Goal: Task Accomplishment & Management: Manage account settings

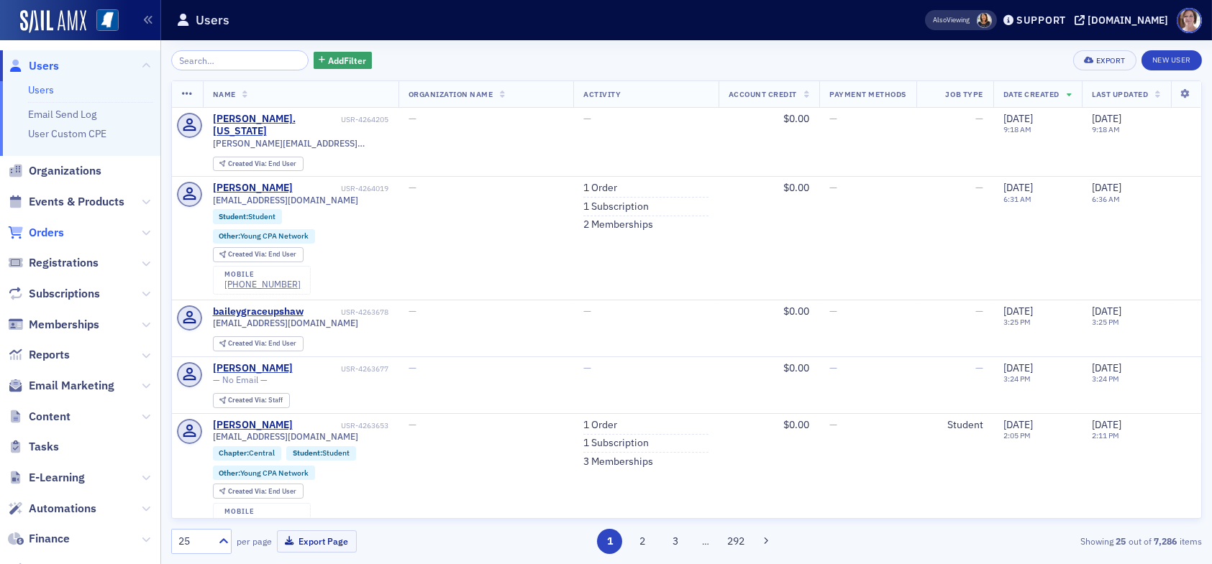
click at [43, 232] on span "Orders" at bounding box center [46, 233] width 35 height 16
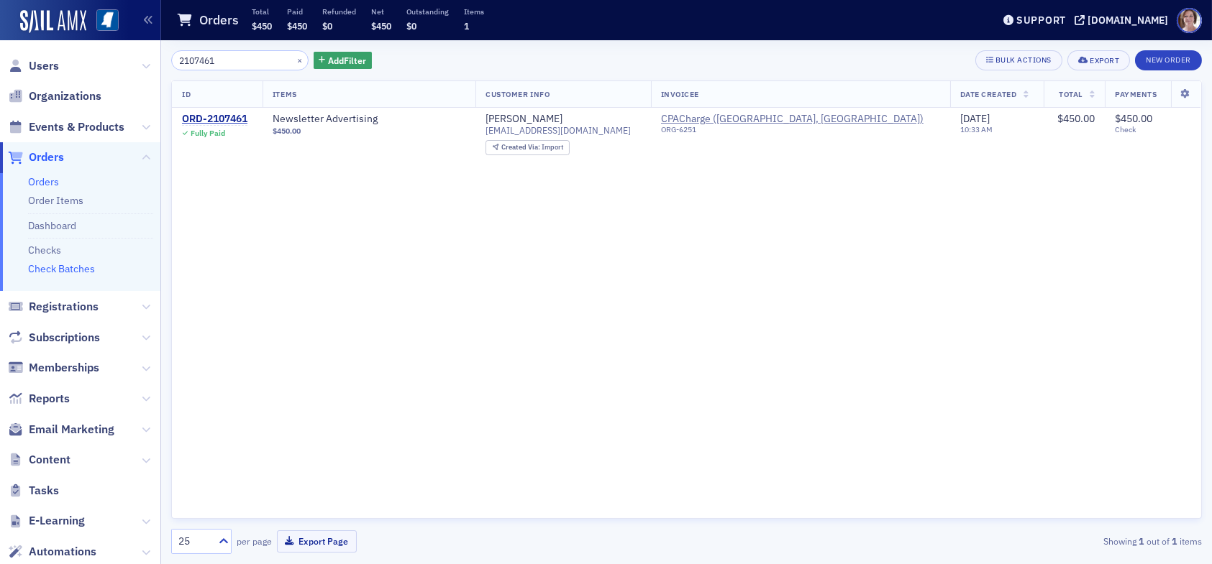
click at [66, 268] on link "Check Batches" at bounding box center [61, 268] width 67 height 13
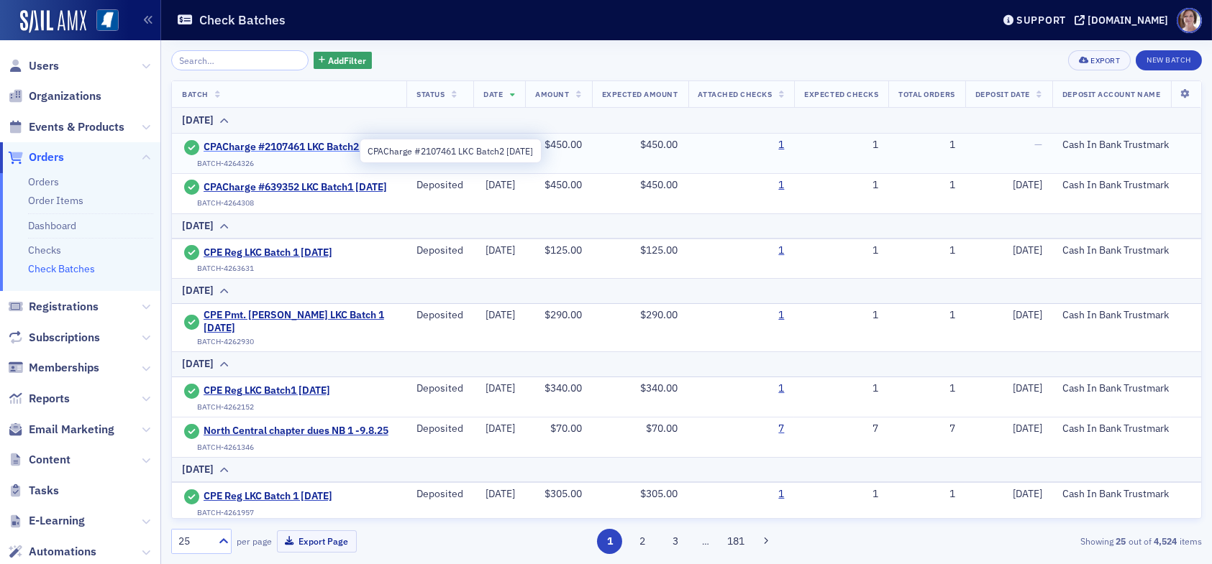
click at [257, 142] on span "CPACharge #2107461 LKC Batch2 09.12.25" at bounding box center [297, 147] width 189 height 13
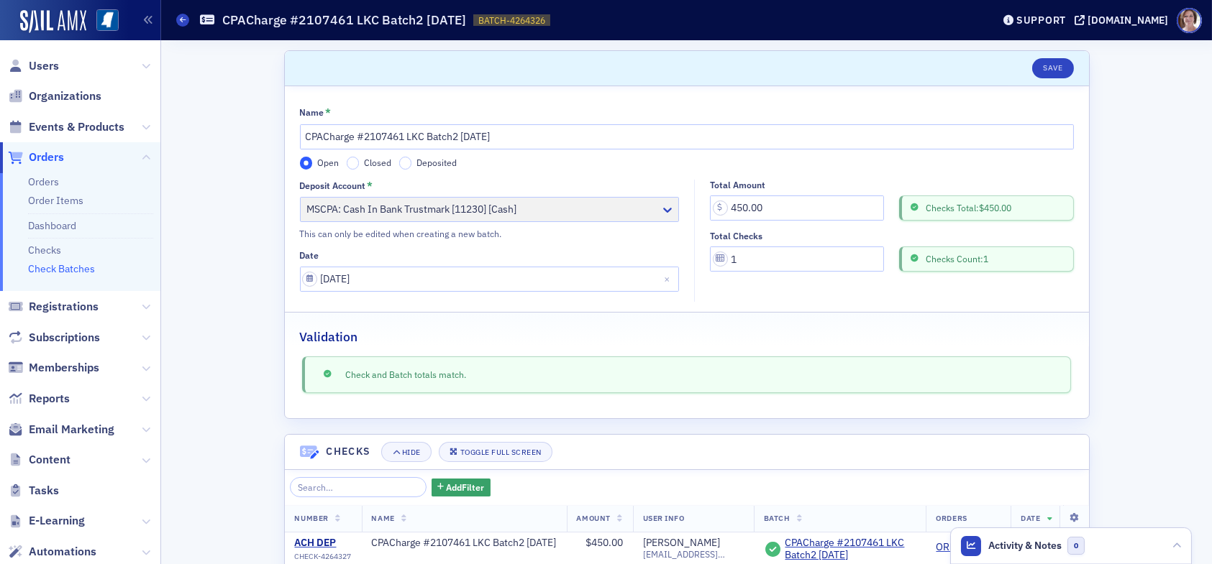
click at [406, 159] on label "Deposited" at bounding box center [428, 163] width 58 height 13
click at [406, 159] on input "Deposited" at bounding box center [405, 163] width 13 height 13
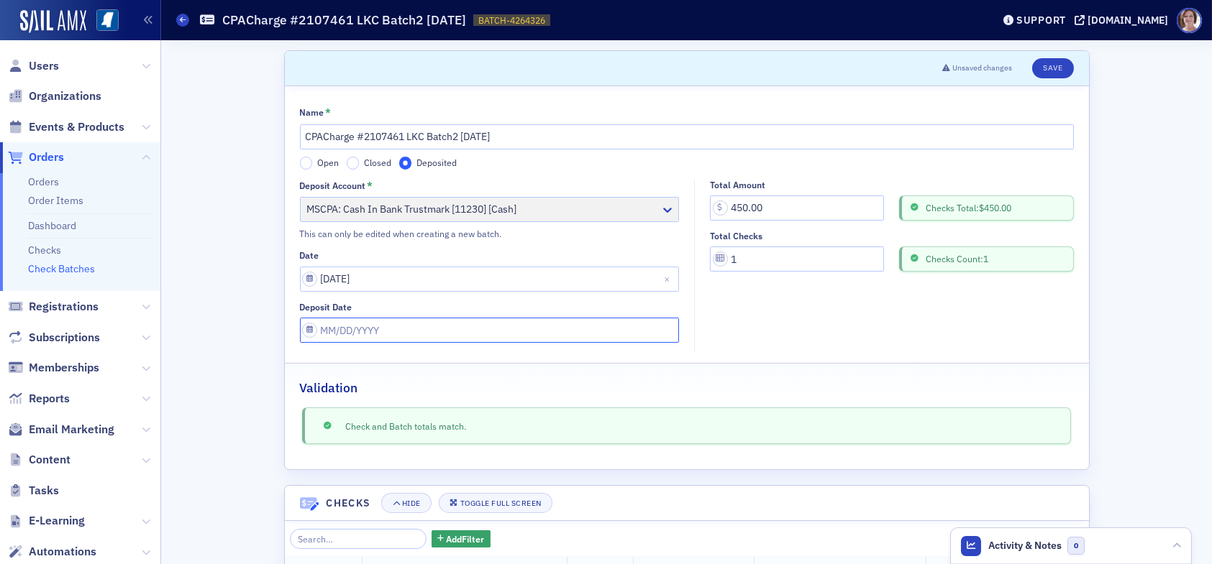
select select "8"
select select "2025"
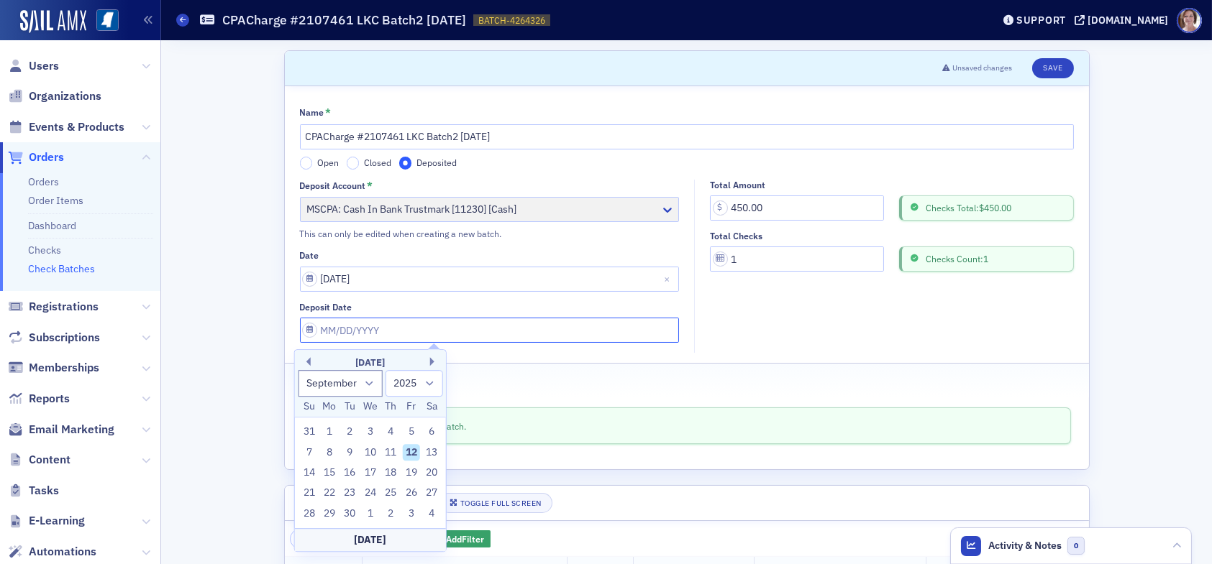
click at [411, 328] on input "Deposit Date" at bounding box center [490, 330] width 380 height 25
click at [313, 365] on div "[DATE]" at bounding box center [370, 363] width 151 height 14
click at [311, 365] on div "[DATE]" at bounding box center [370, 363] width 151 height 14
click at [308, 364] on button "Previous Month" at bounding box center [306, 361] width 9 height 9
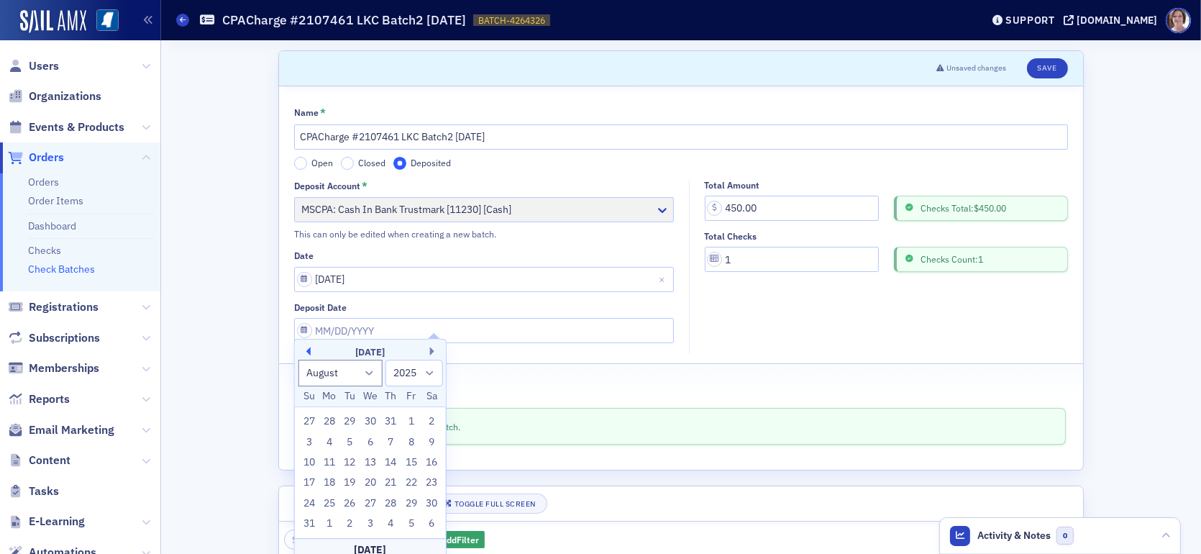
click at [308, 355] on button "Previous Month" at bounding box center [306, 351] width 9 height 9
select select "6"
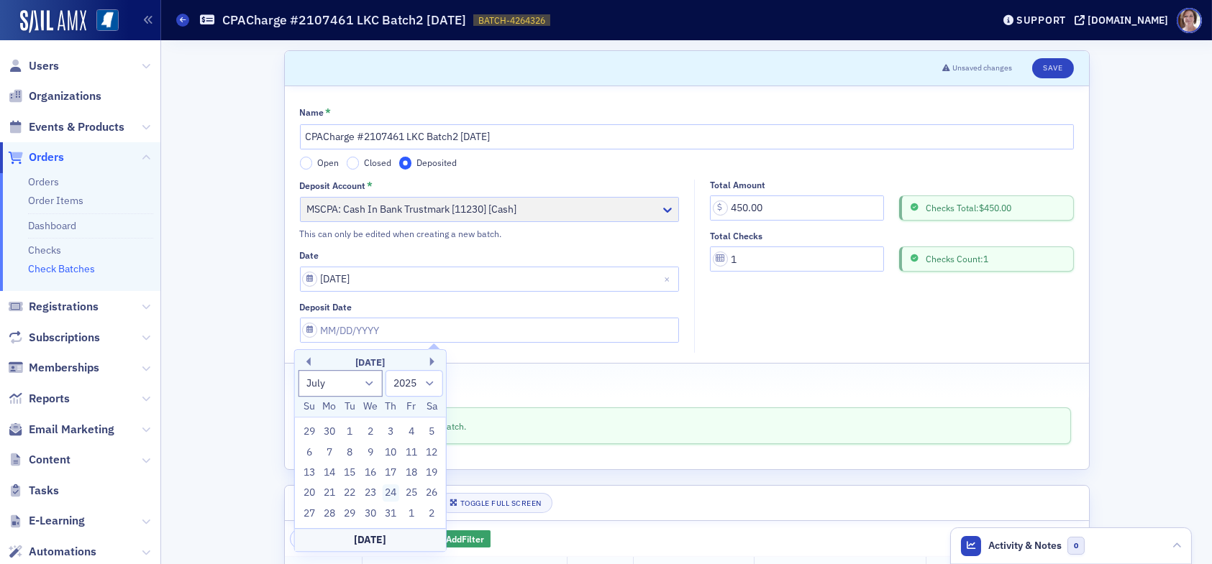
click at [391, 493] on div "24" at bounding box center [390, 493] width 17 height 17
type input "07/24/2025"
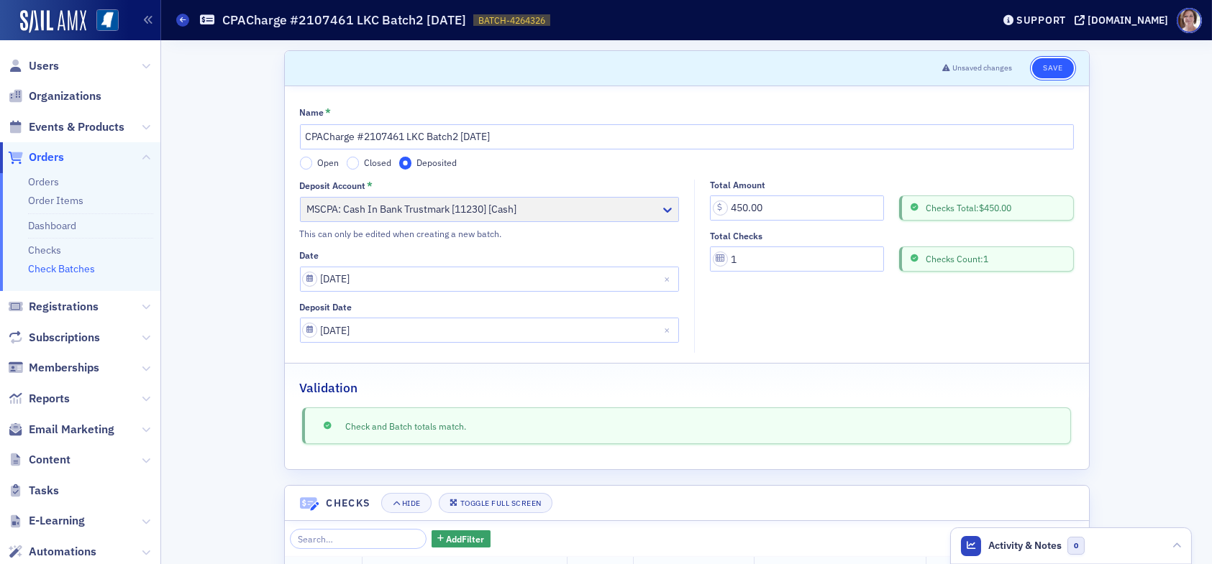
click at [1043, 71] on button "Save" at bounding box center [1052, 68] width 41 height 20
click at [1048, 68] on button "Save" at bounding box center [1052, 68] width 41 height 20
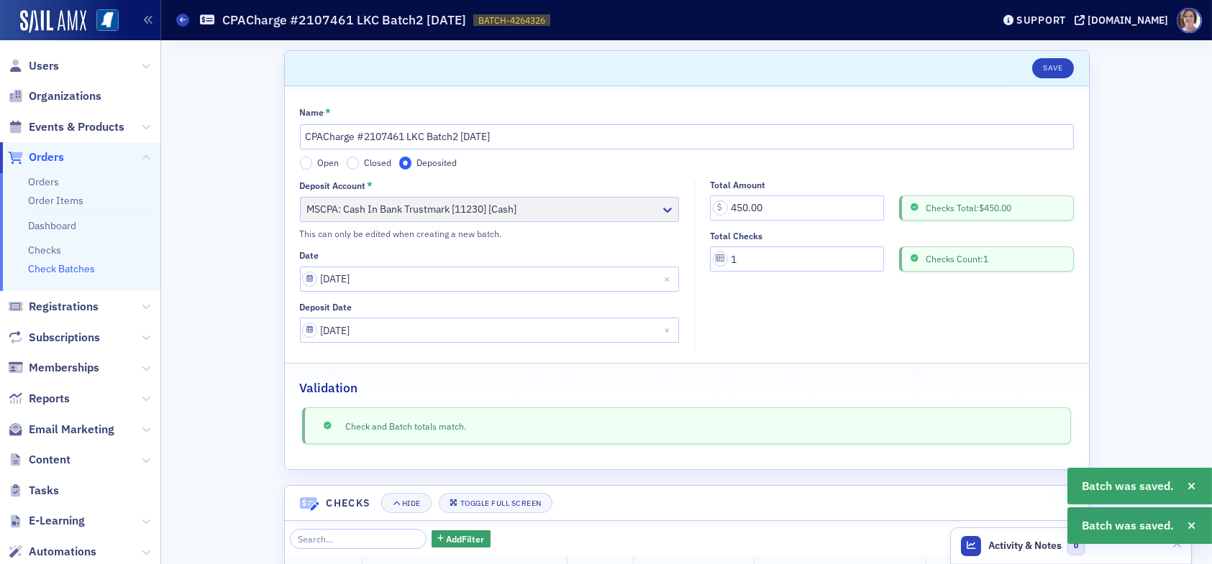
click at [59, 267] on link "Check Batches" at bounding box center [61, 268] width 67 height 13
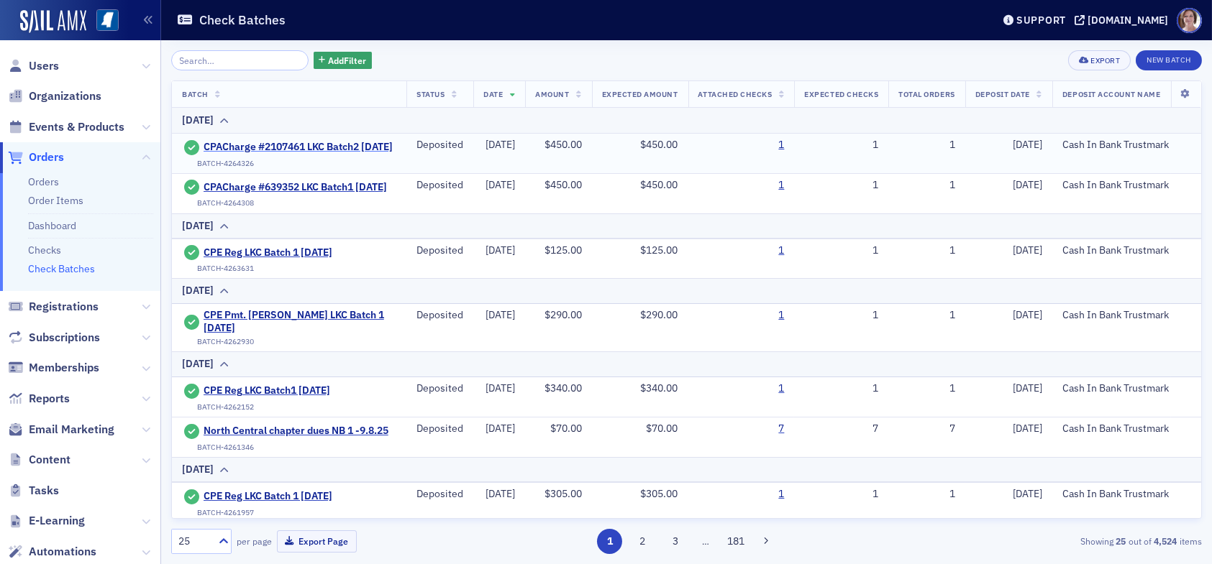
click at [247, 141] on span "CPACharge #2107461 LKC Batch2 09.12.25" at bounding box center [297, 147] width 189 height 13
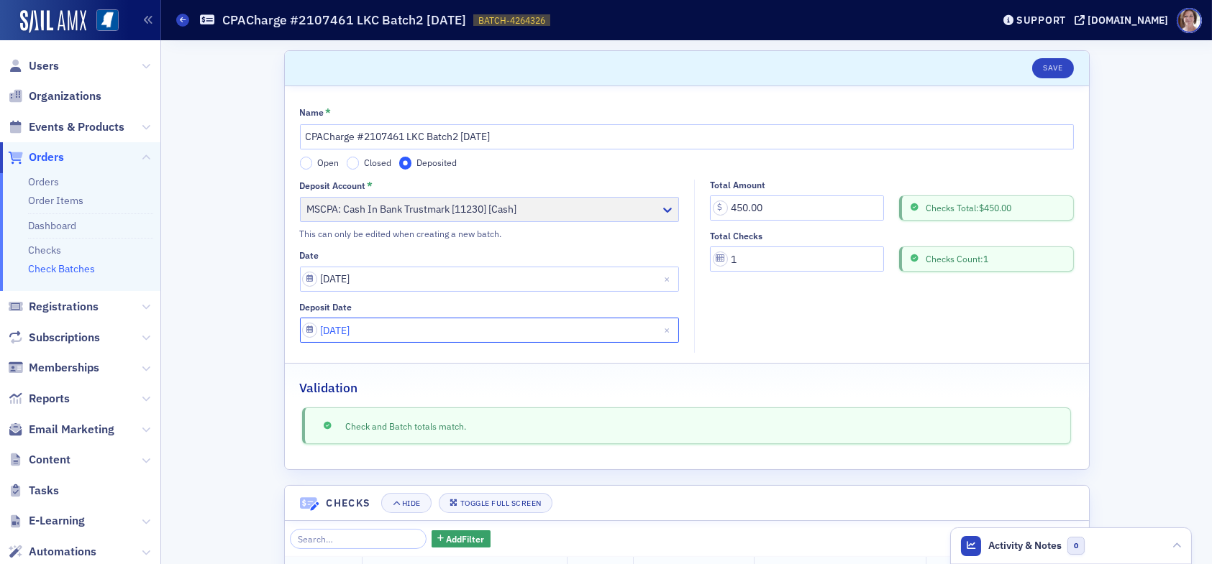
select select "6"
select select "2025"
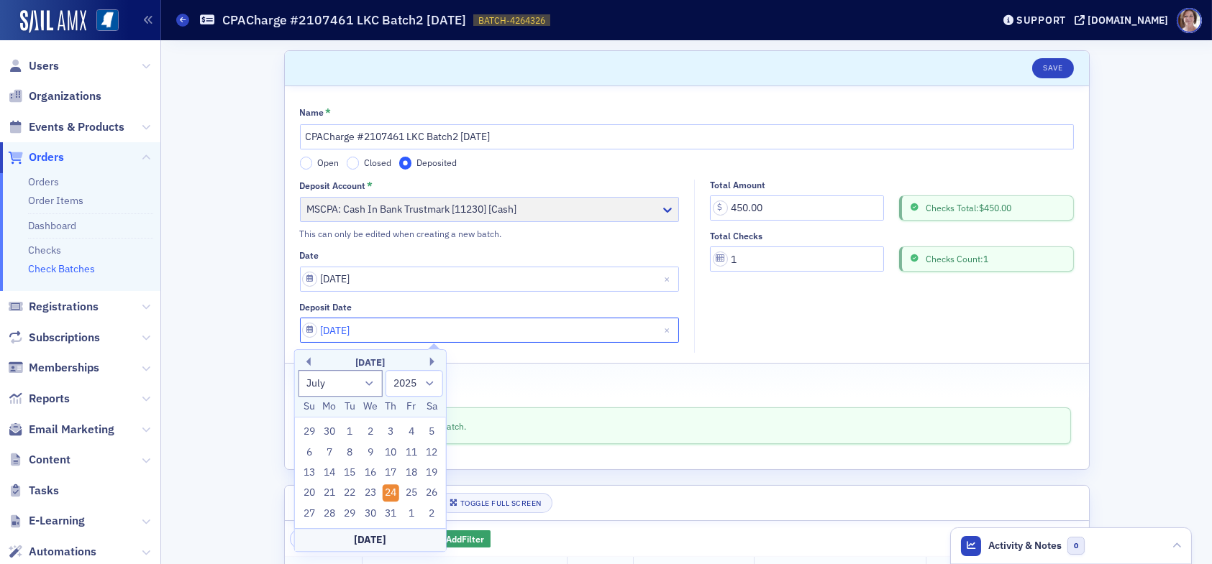
click at [385, 329] on input "07/24/2025" at bounding box center [490, 330] width 380 height 25
click at [738, 344] on fieldset "Total Amount 450.00 Checks Total: $450.00 Total Checks 1 Checks Count: 1" at bounding box center [887, 267] width 387 height 174
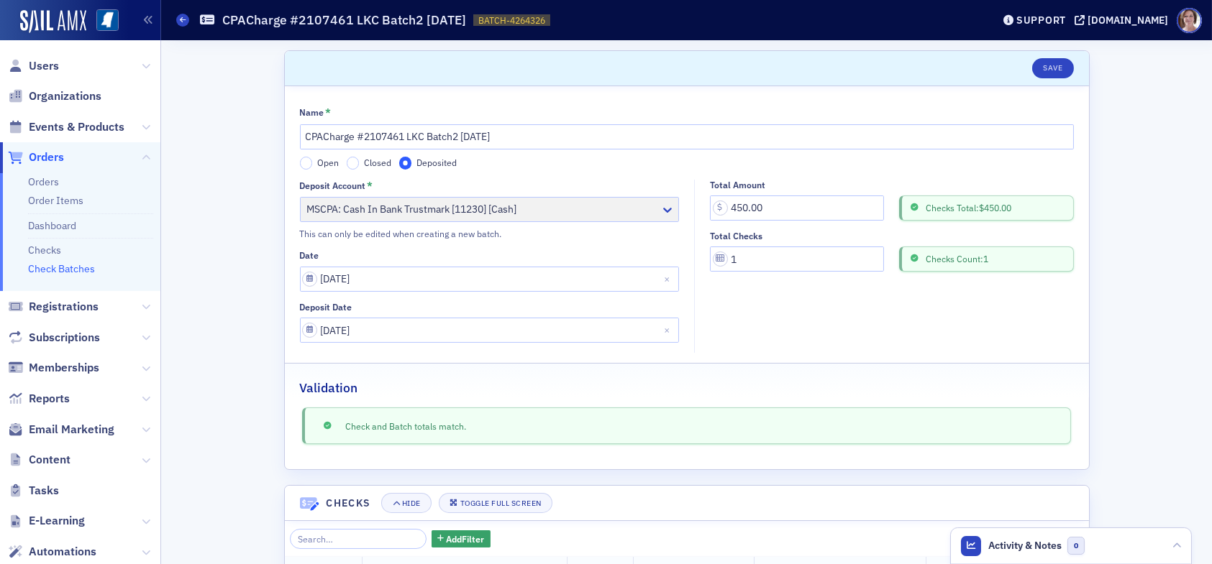
click at [40, 157] on span "Orders" at bounding box center [46, 158] width 35 height 16
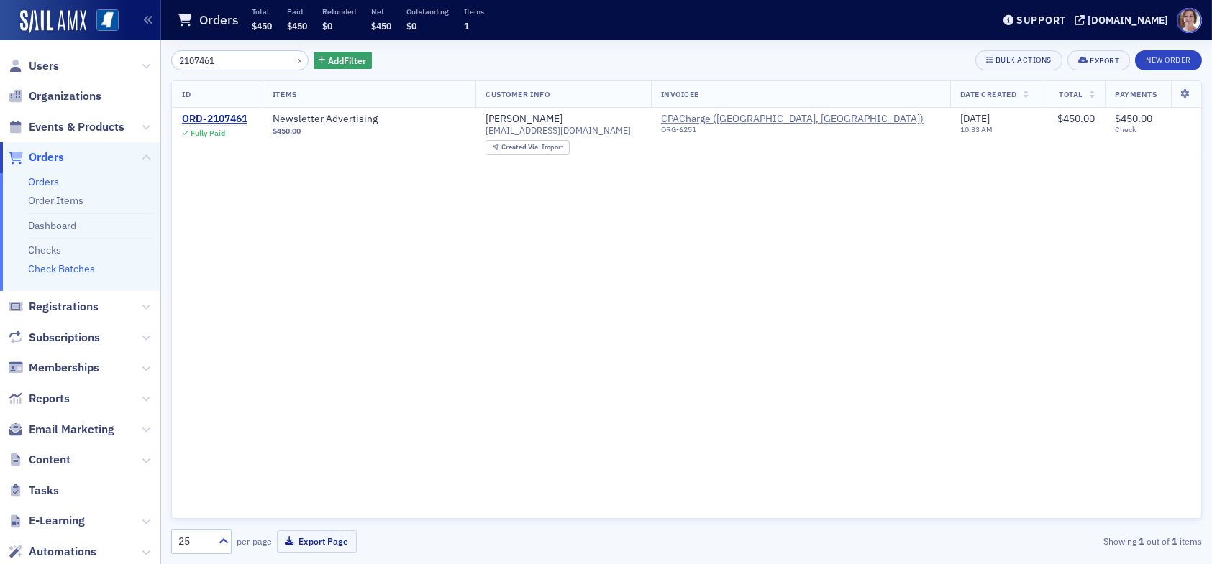
click at [51, 267] on link "Check Batches" at bounding box center [61, 268] width 67 height 13
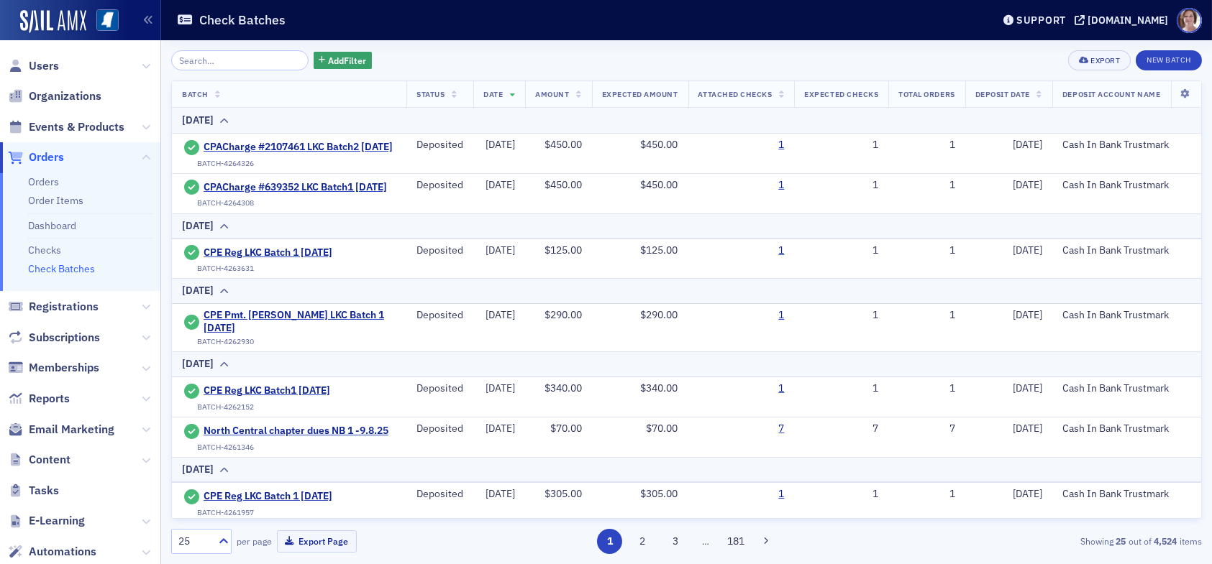
click at [51, 160] on span "Orders" at bounding box center [46, 158] width 35 height 16
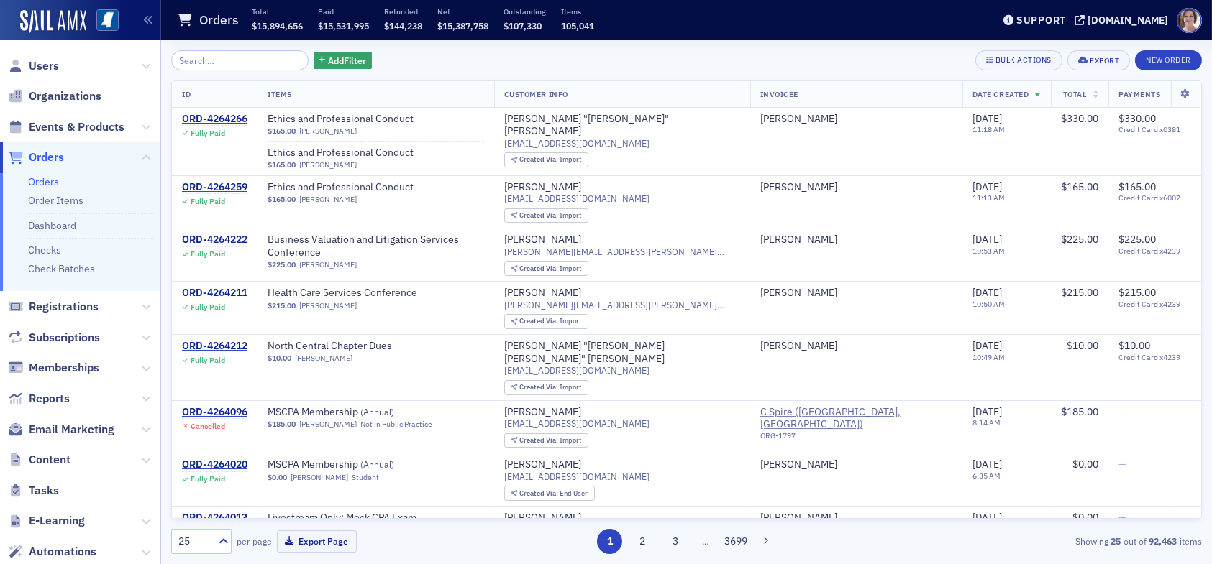
click at [236, 63] on input "search" at bounding box center [239, 60] width 137 height 20
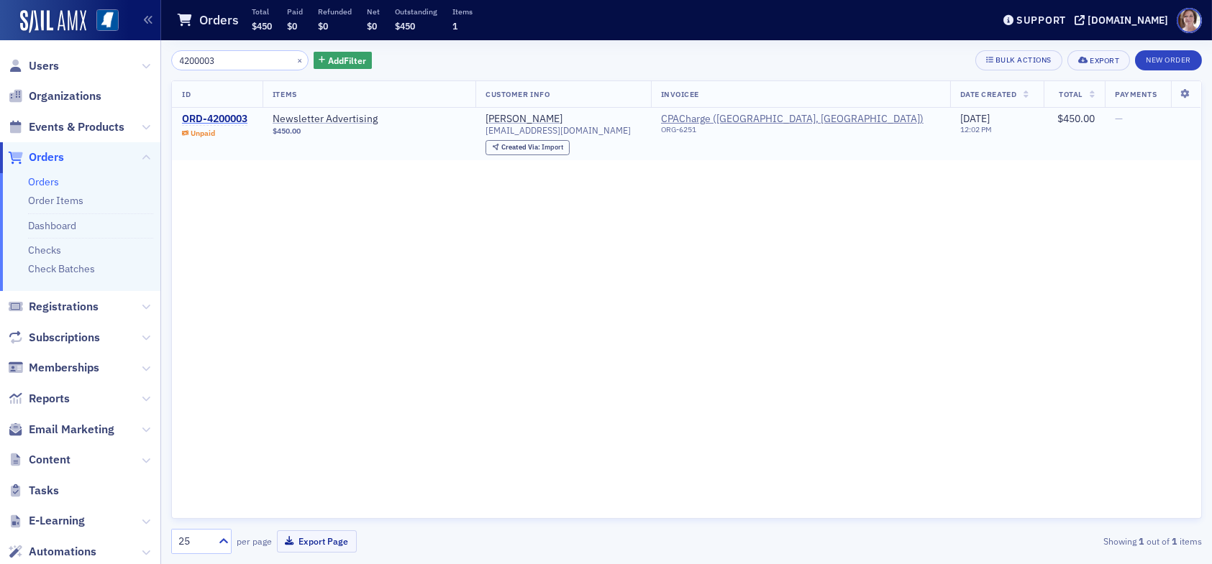
type input "4200003"
click at [230, 114] on div "ORD-4200003" at bounding box center [214, 119] width 65 height 13
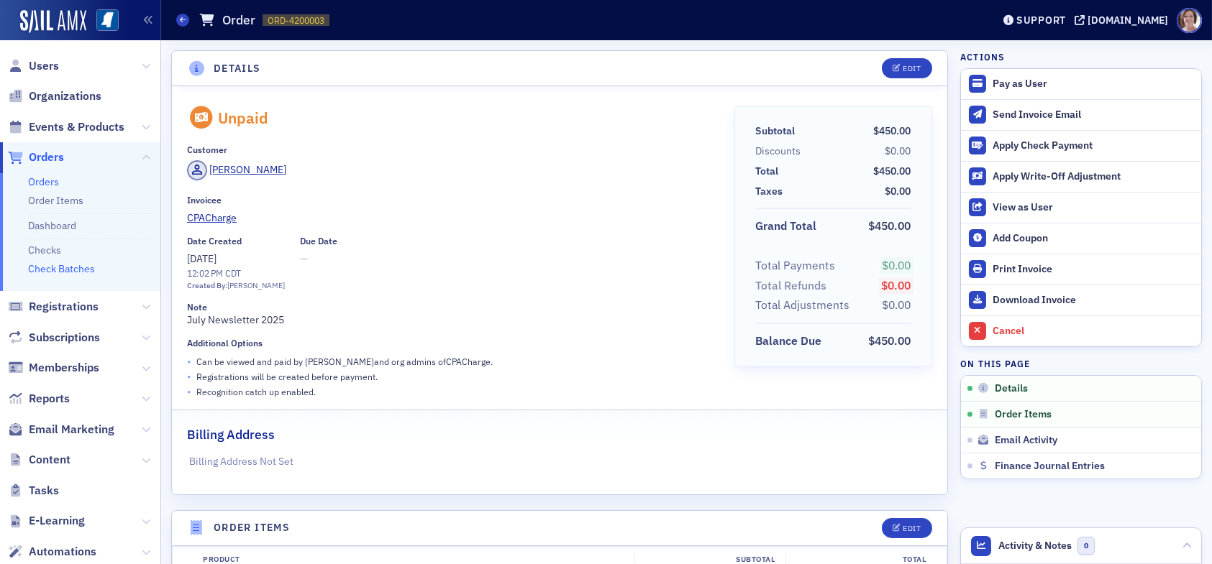
click at [86, 271] on link "Check Batches" at bounding box center [61, 268] width 67 height 13
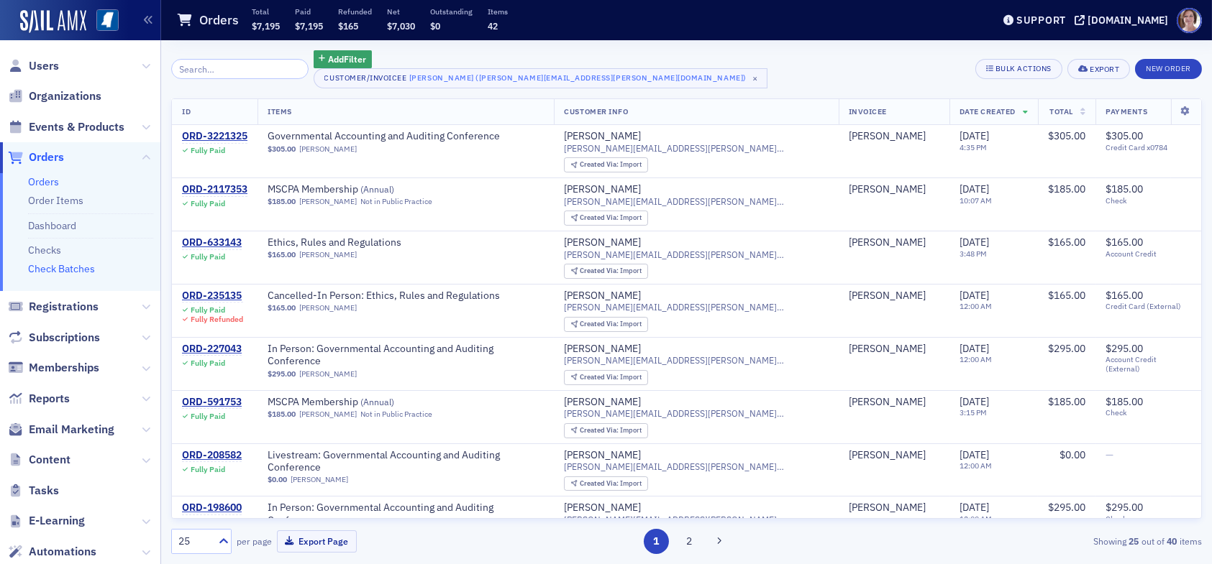
click at [76, 267] on link "Check Batches" at bounding box center [61, 268] width 67 height 13
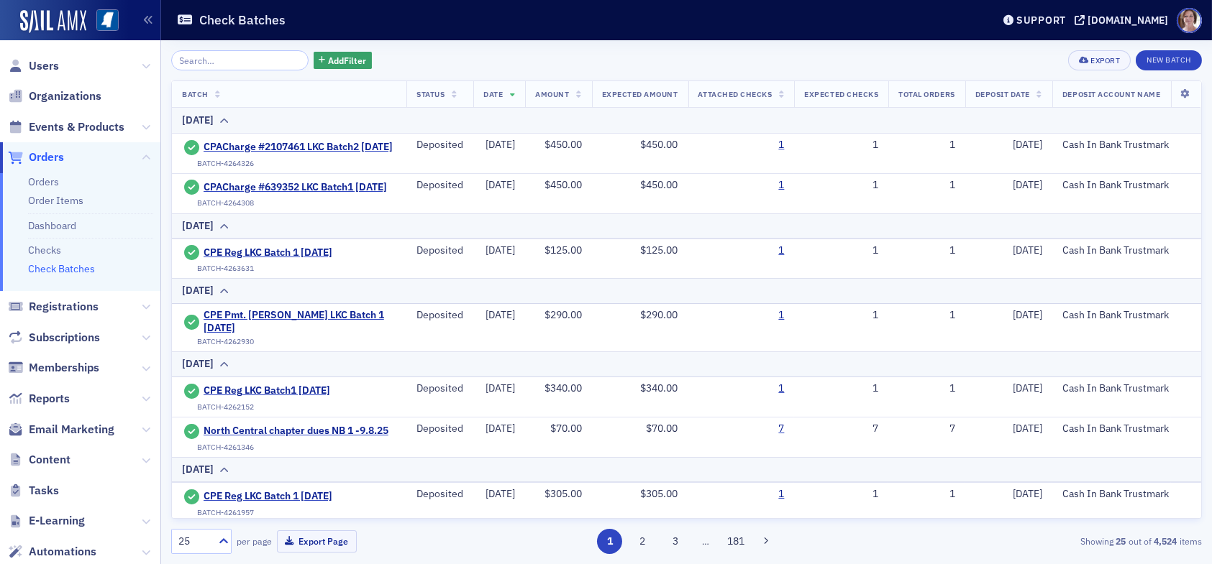
click at [46, 155] on span "Orders" at bounding box center [46, 158] width 35 height 16
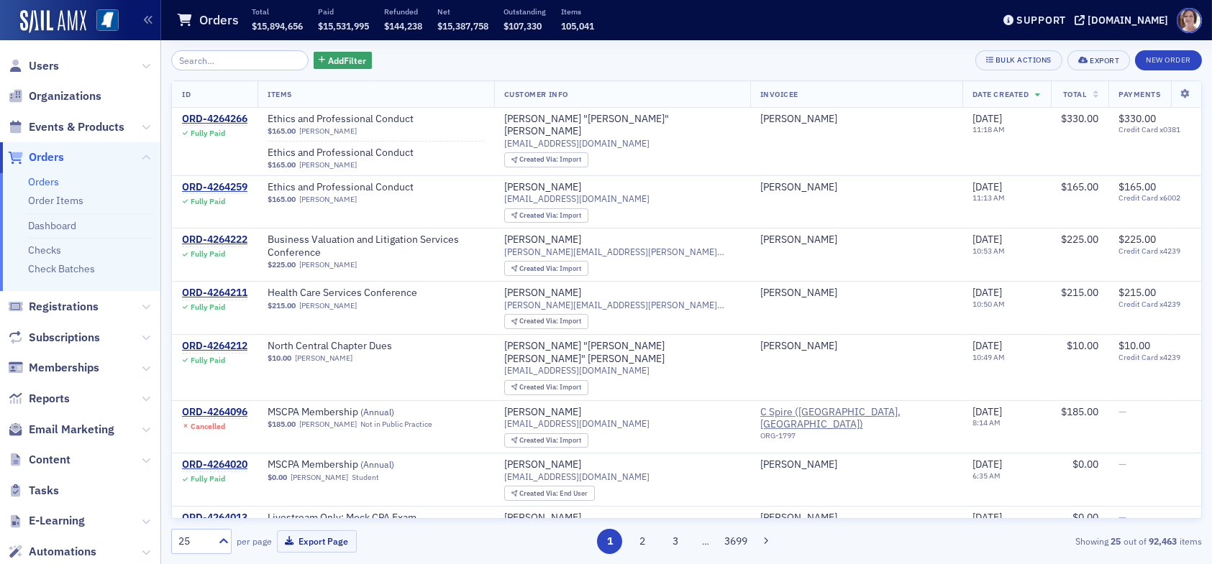
click at [228, 59] on input "search" at bounding box center [239, 60] width 137 height 20
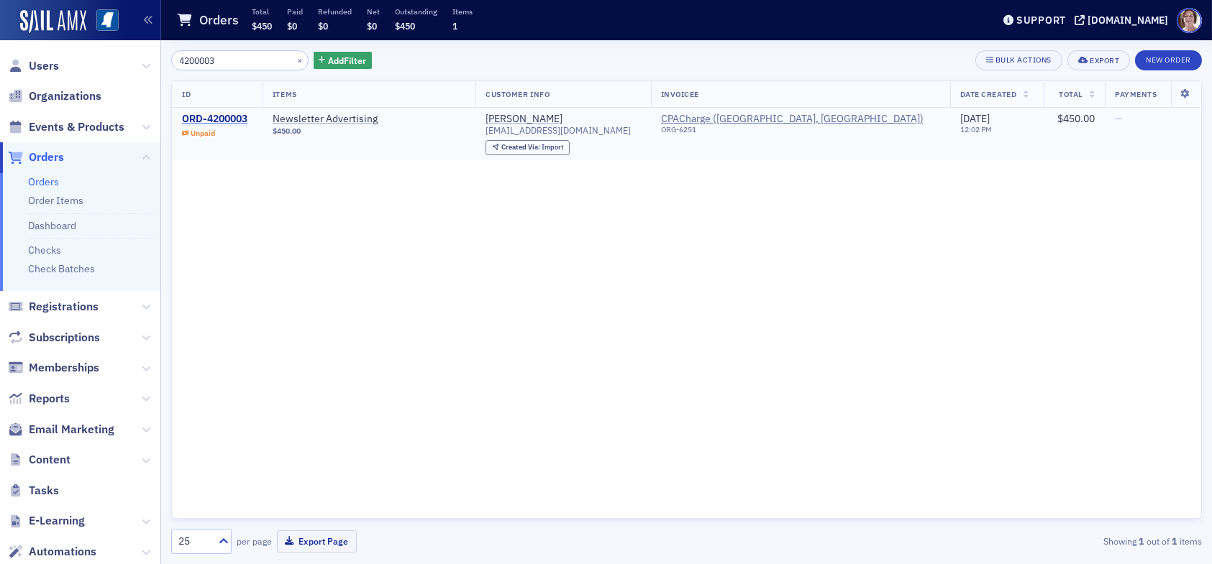
type input "4200003"
click at [236, 117] on div "ORD-4200003" at bounding box center [214, 119] width 65 height 13
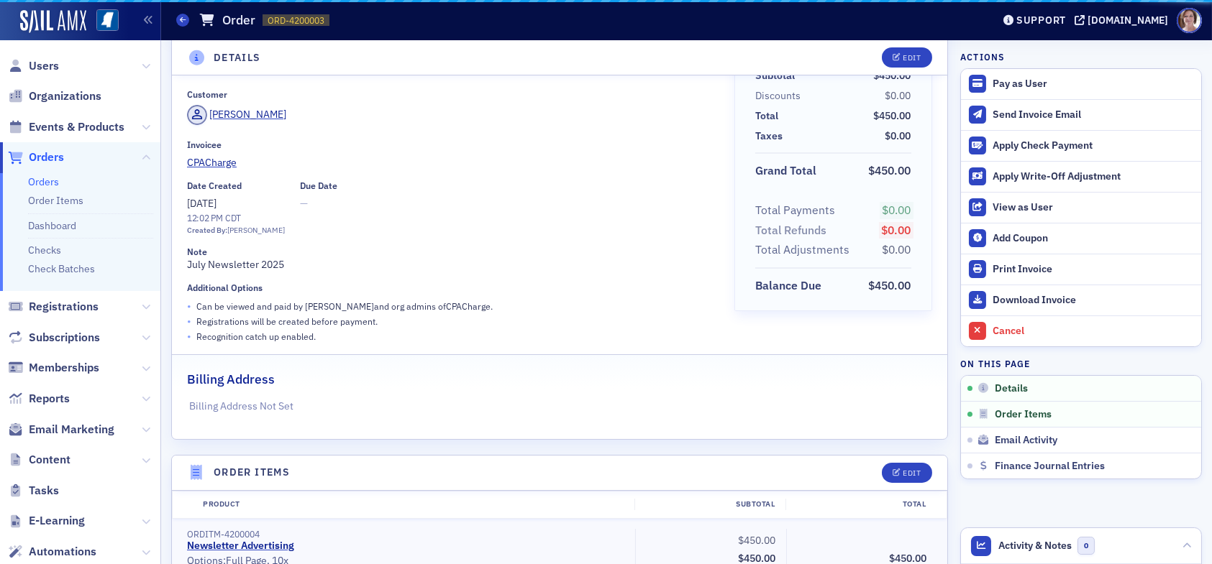
scroll to position [72, 0]
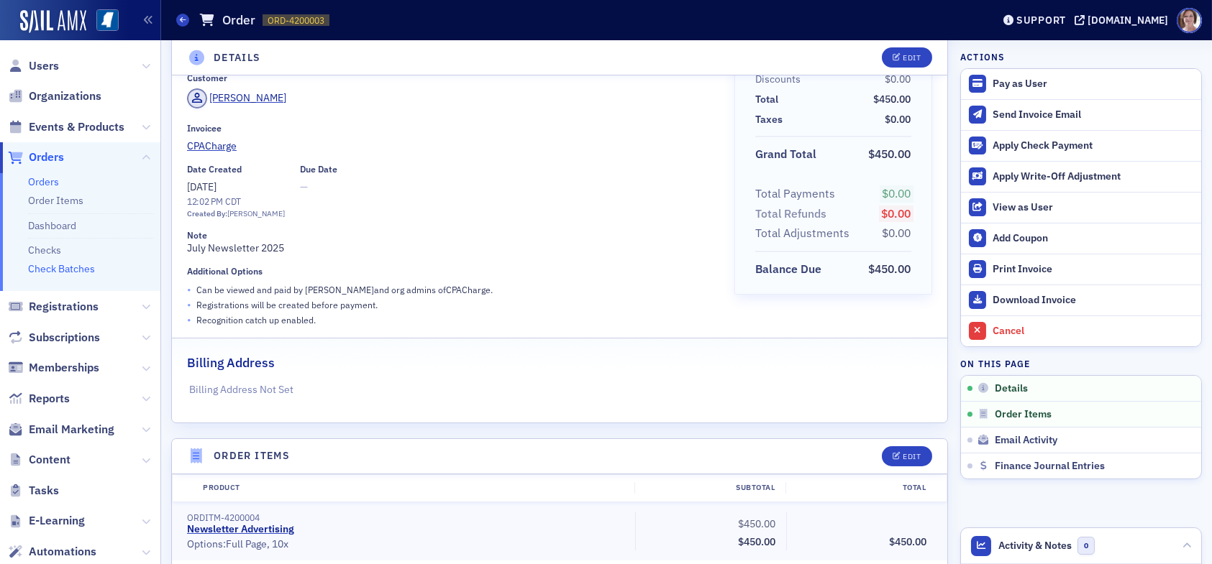
click at [71, 267] on link "Check Batches" at bounding box center [61, 268] width 67 height 13
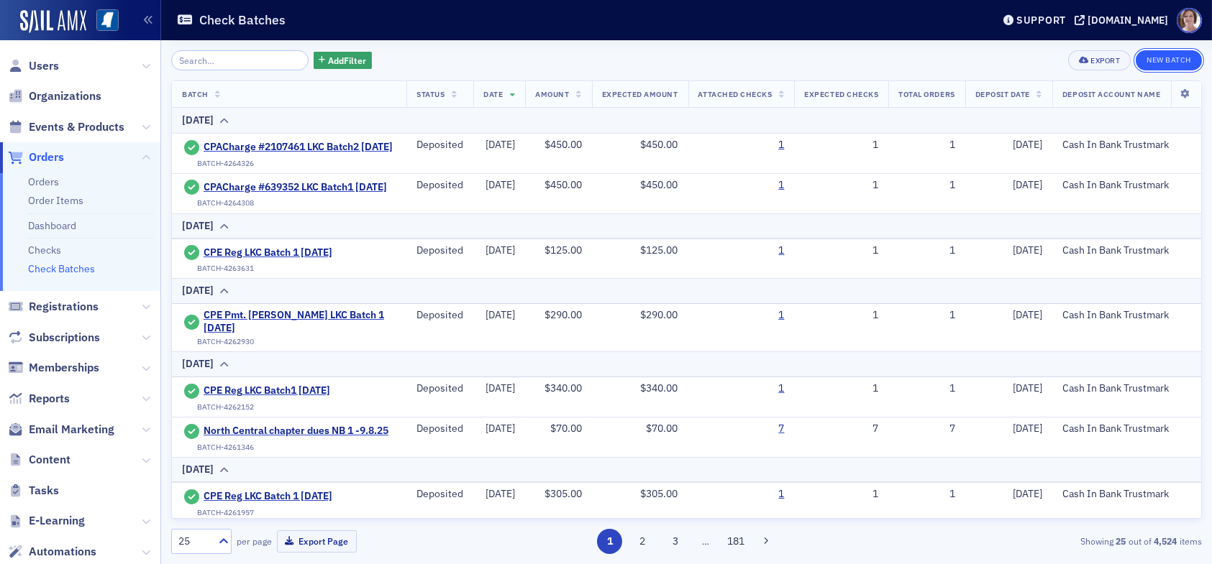
click at [1172, 60] on button "New Batch" at bounding box center [1168, 60] width 66 height 20
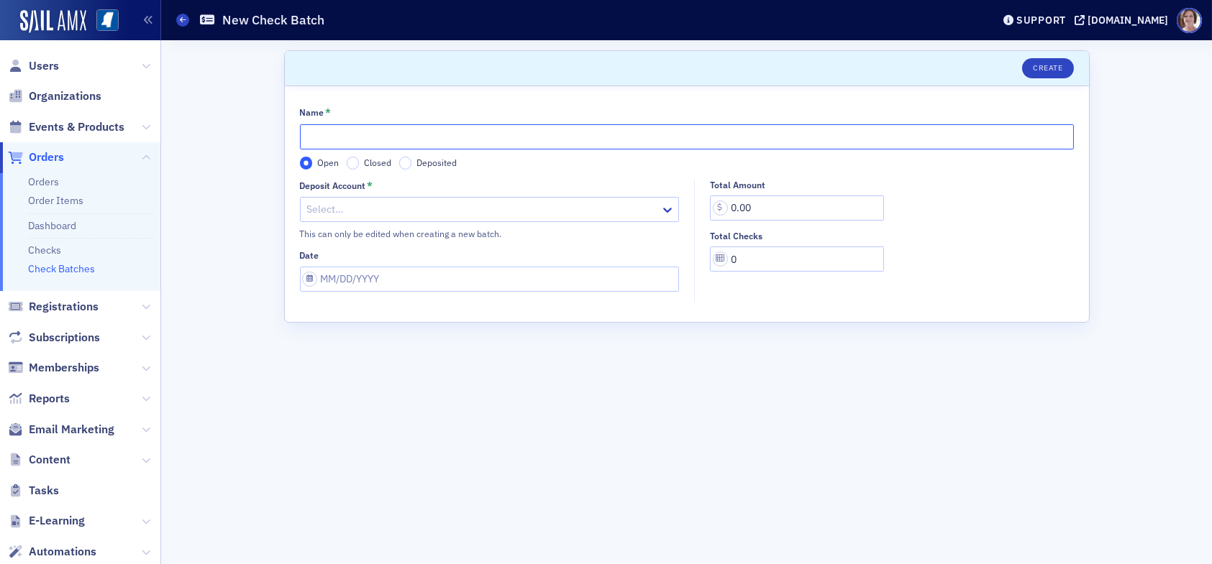
click at [338, 127] on input "Name *" at bounding box center [687, 136] width 774 height 25
type input "CPACharge #4200003 LKC Batch3 09.12.25"
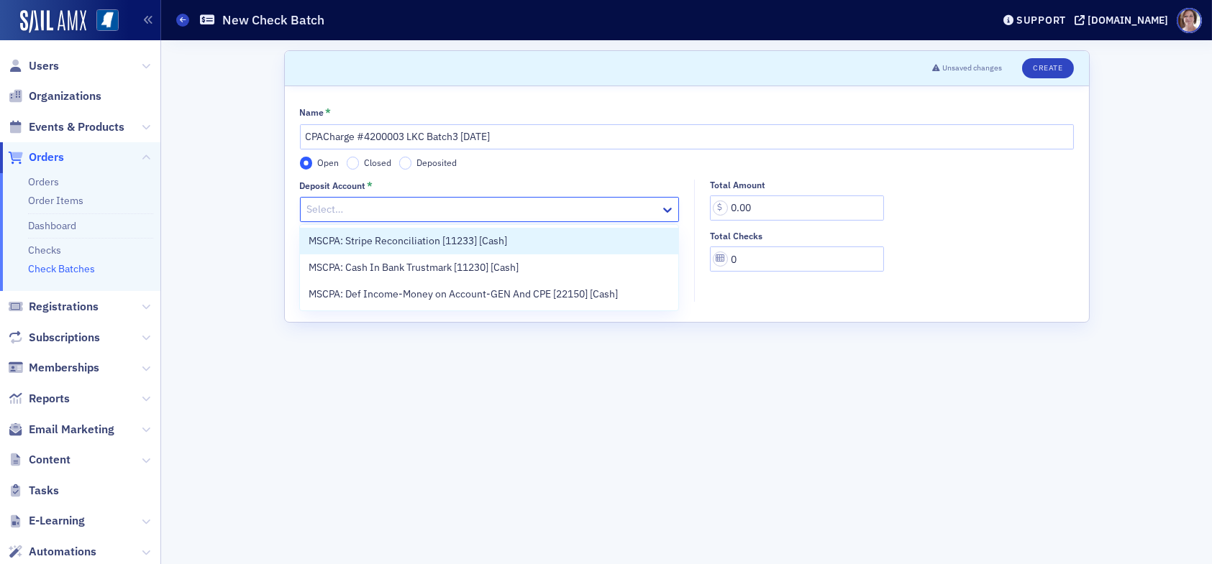
click at [369, 207] on div at bounding box center [483, 210] width 354 height 18
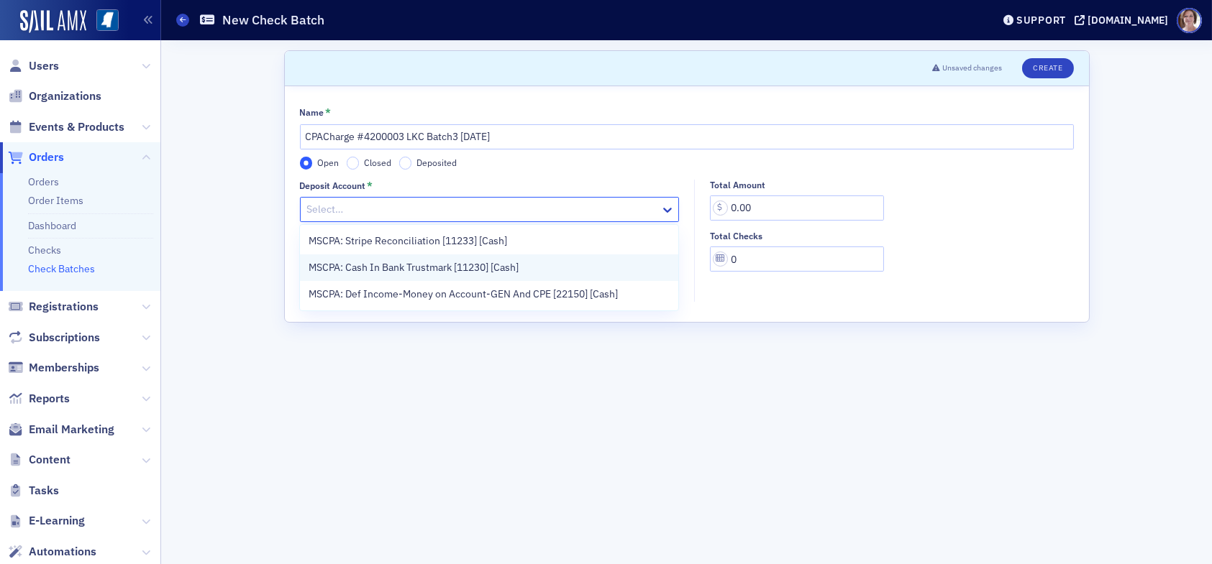
click at [396, 267] on span "MSCPA: Cash In Bank Trustmark [11230] [Cash]" at bounding box center [413, 267] width 210 height 15
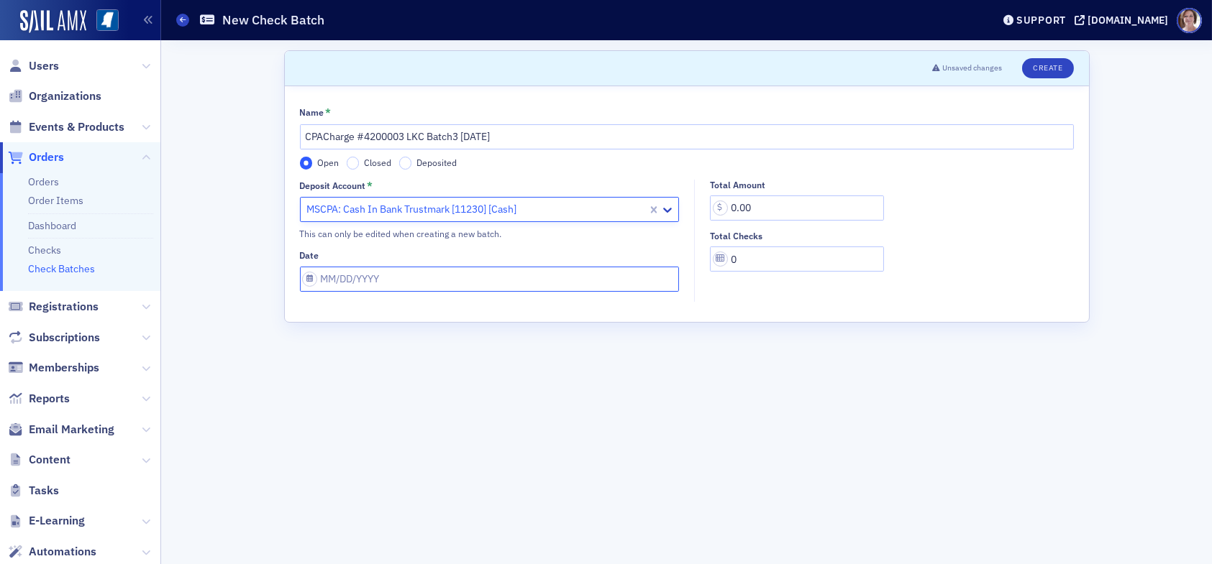
click at [396, 283] on input "Date" at bounding box center [490, 279] width 380 height 25
select select "8"
select select "2025"
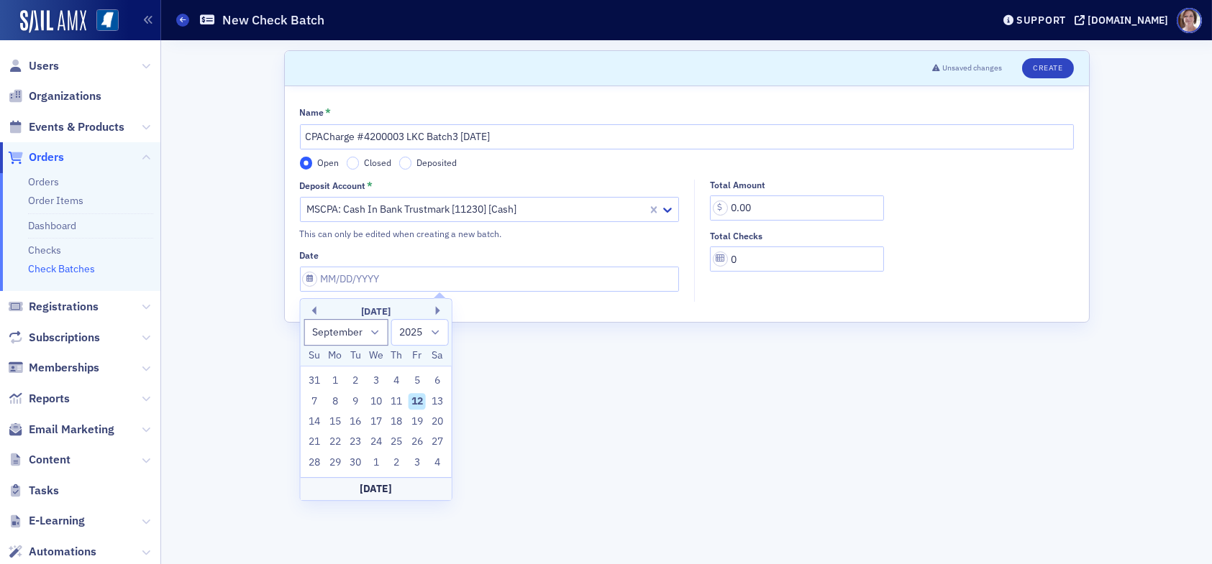
click at [416, 401] on div "12" at bounding box center [416, 401] width 17 height 17
type input "[DATE]"
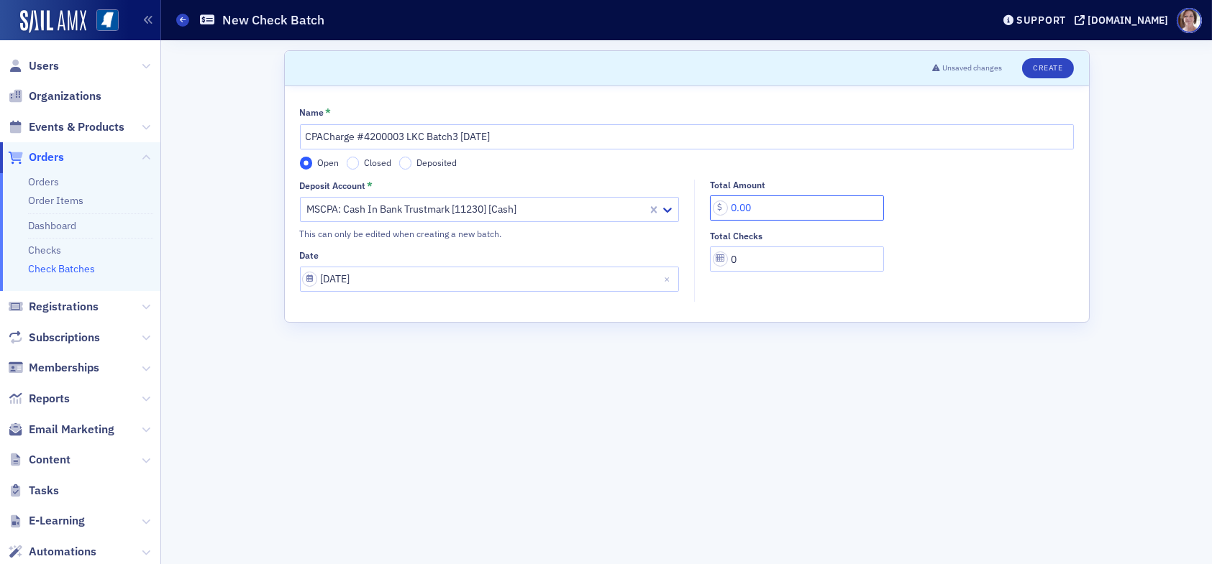
drag, startPoint x: 761, startPoint y: 204, endPoint x: 711, endPoint y: 213, distance: 51.1
click at [711, 213] on input "0.00" at bounding box center [797, 208] width 174 height 25
type input "450.00"
drag, startPoint x: 747, startPoint y: 262, endPoint x: 728, endPoint y: 263, distance: 19.5
click at [728, 263] on input "0" at bounding box center [797, 259] width 174 height 25
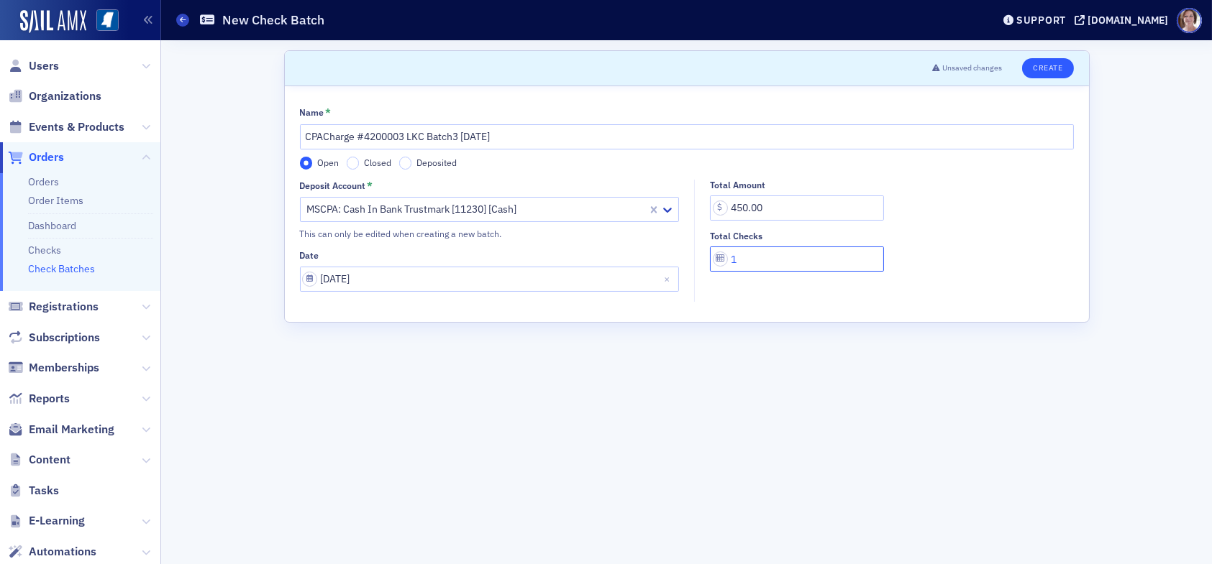
type input "1"
click at [1047, 69] on button "Create" at bounding box center [1047, 68] width 51 height 20
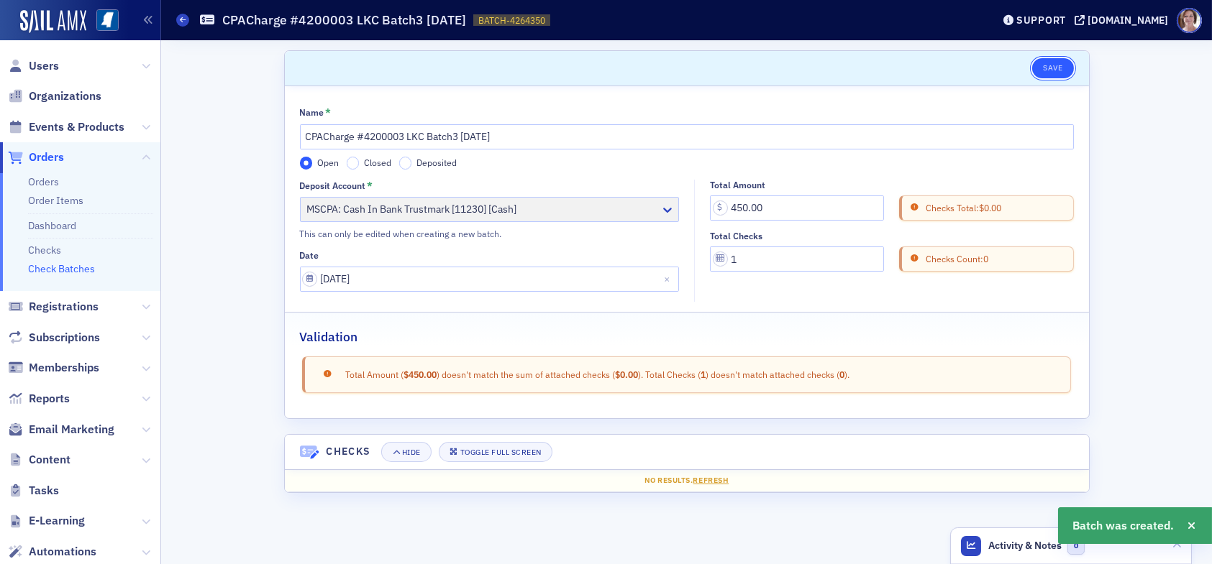
click at [1056, 70] on button "Save" at bounding box center [1052, 68] width 41 height 20
drag, startPoint x: 38, startPoint y: 249, endPoint x: 51, endPoint y: 243, distance: 14.2
click at [38, 247] on link "Checks" at bounding box center [44, 250] width 33 height 13
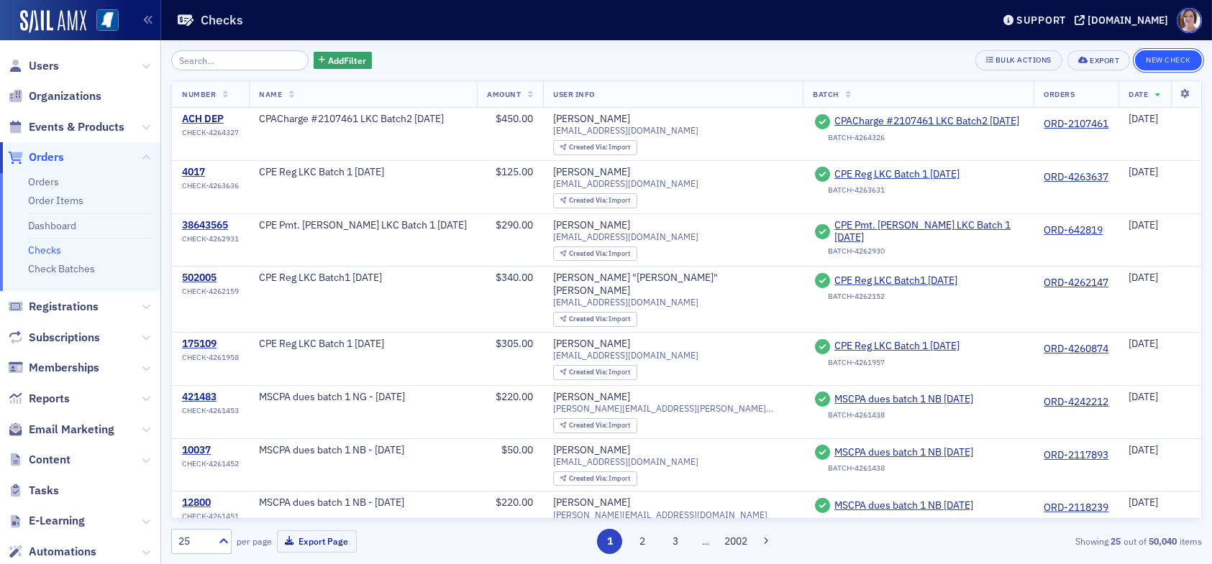
click at [1176, 65] on button "New Check" at bounding box center [1168, 60] width 67 height 20
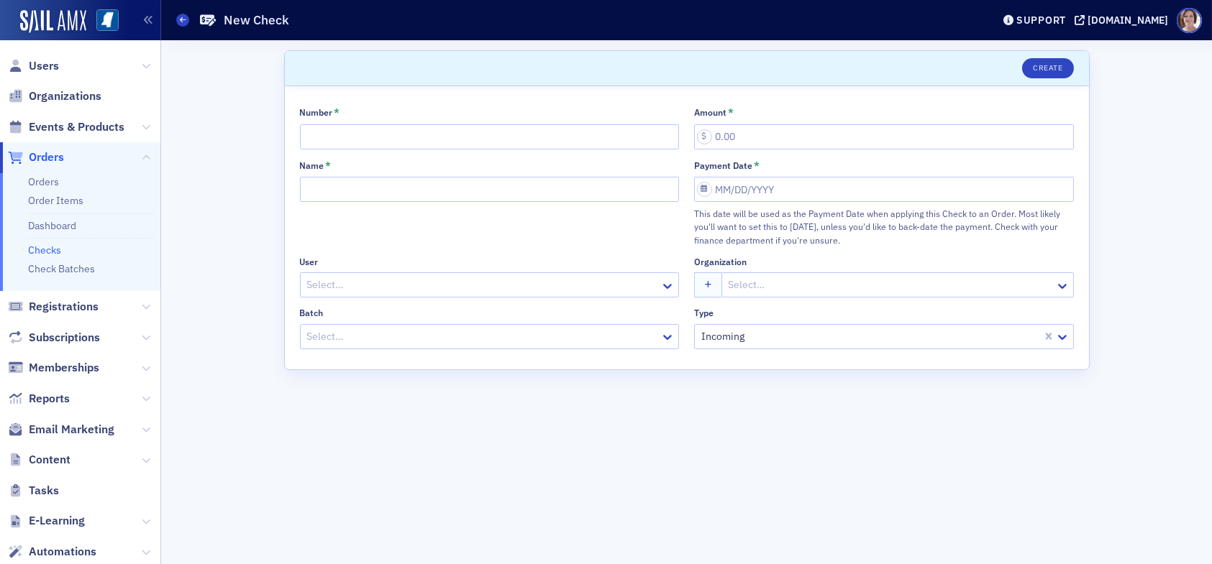
click at [45, 247] on link "Checks" at bounding box center [44, 250] width 33 height 13
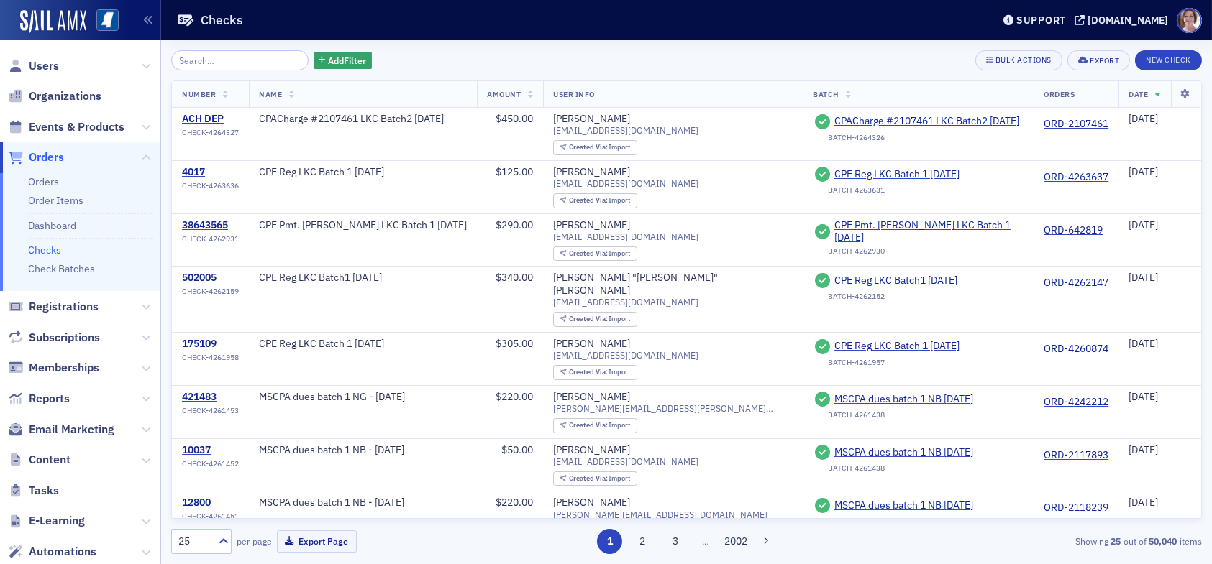
click at [48, 156] on span "Orders" at bounding box center [46, 158] width 35 height 16
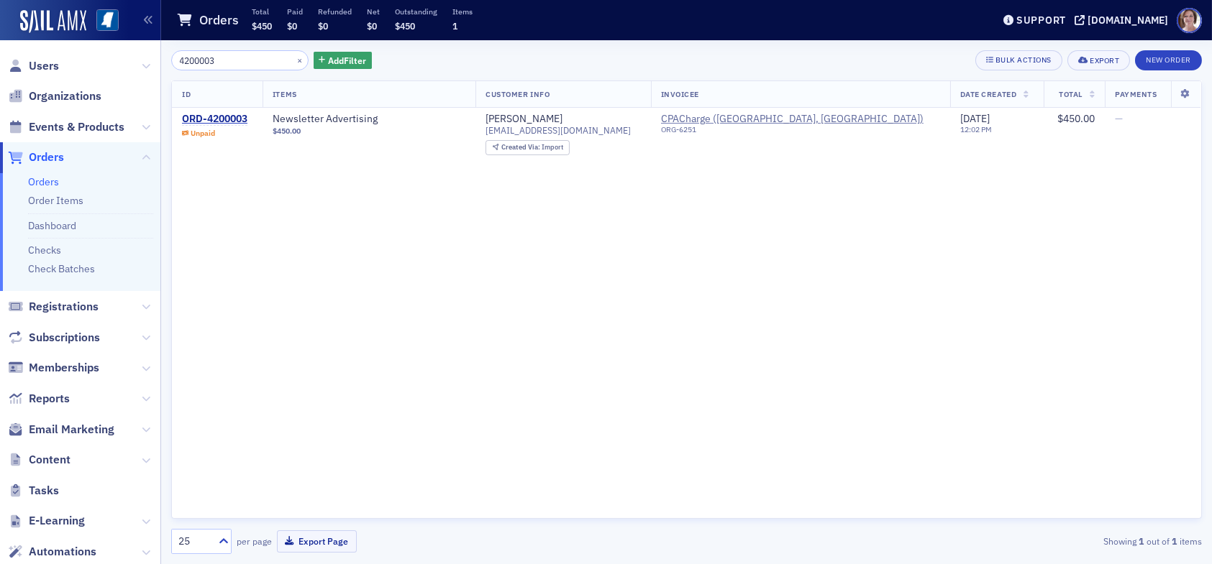
drag, startPoint x: 249, startPoint y: 65, endPoint x: 121, endPoint y: 53, distance: 128.5
click at [121, 53] on div "Users Organizations Events & Products Orders Orders Order Items Dashboard Check…" at bounding box center [606, 282] width 1212 height 564
type input "639352"
click at [232, 119] on div "ORD-639352" at bounding box center [212, 119] width 60 height 13
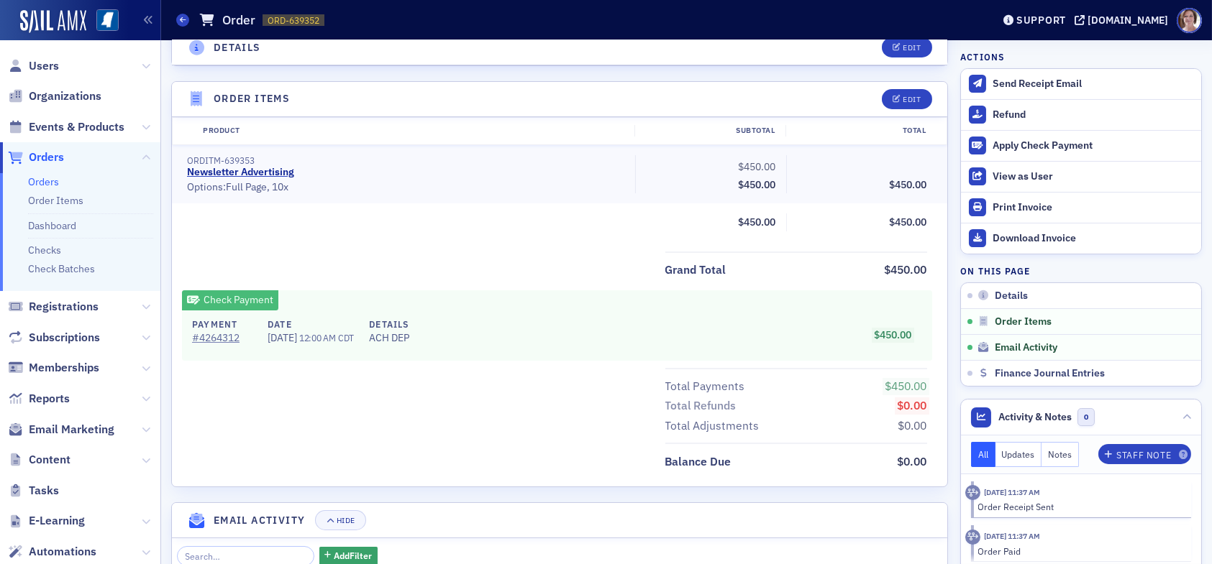
scroll to position [503, 0]
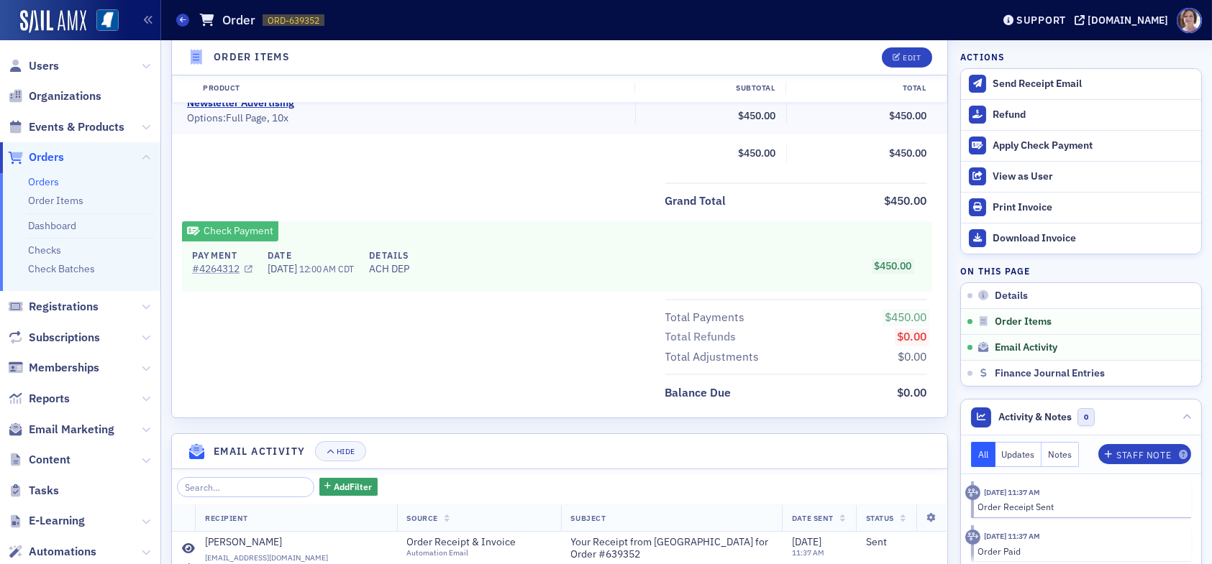
click at [228, 264] on link "# 4264312" at bounding box center [222, 269] width 60 height 15
click at [53, 267] on link "Check Batches" at bounding box center [61, 268] width 67 height 13
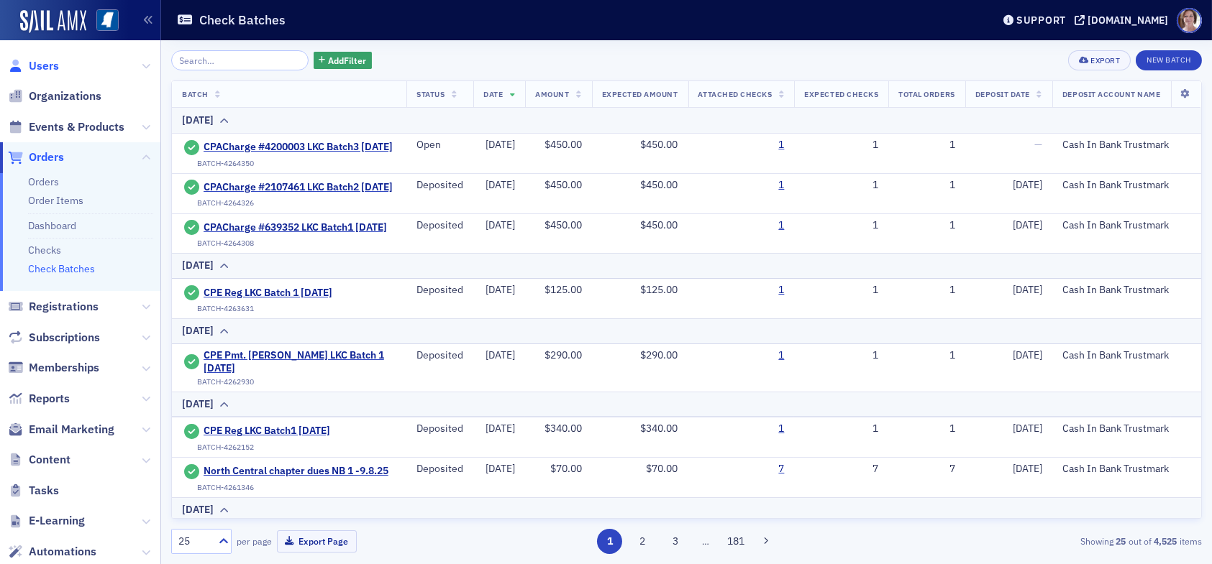
click at [32, 65] on span "Users" at bounding box center [44, 66] width 30 height 16
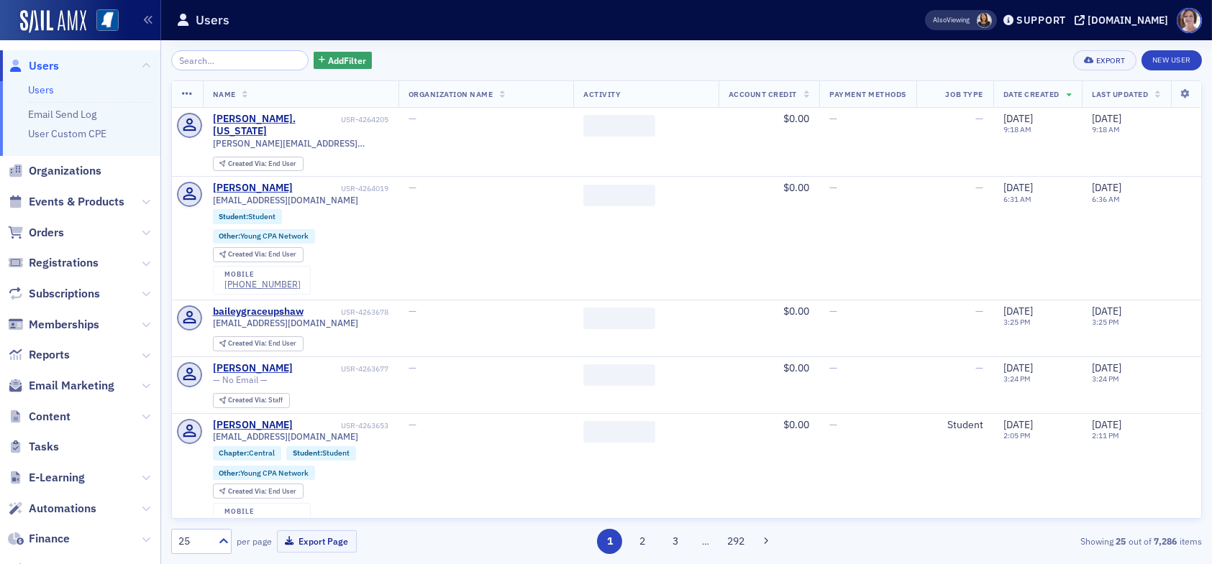
click at [215, 60] on input "search" at bounding box center [239, 60] width 137 height 20
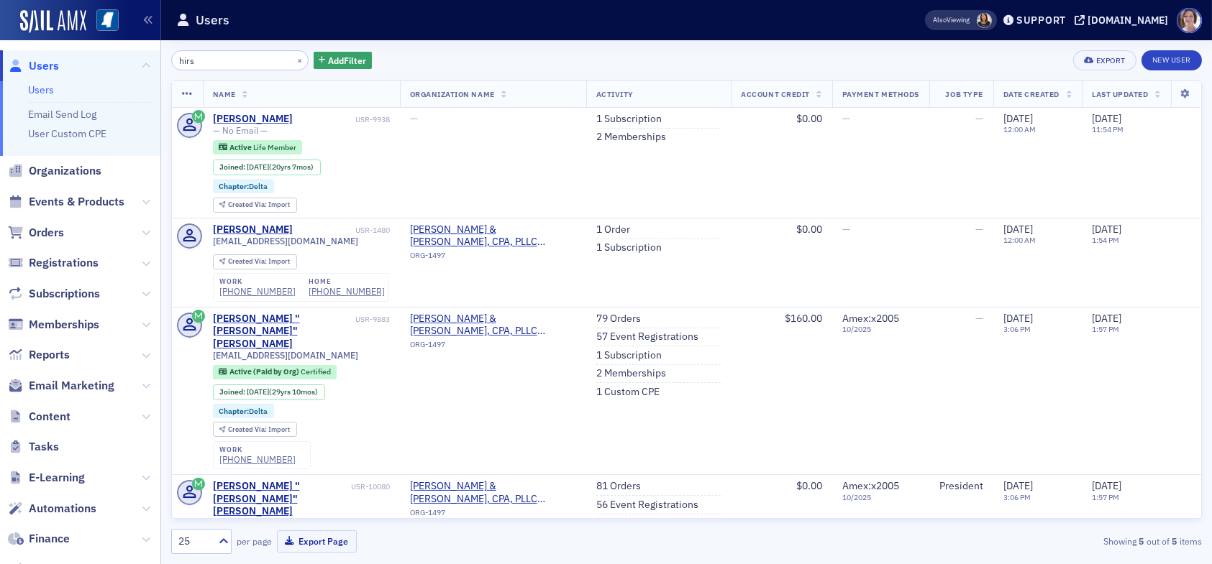
type input "hirs"
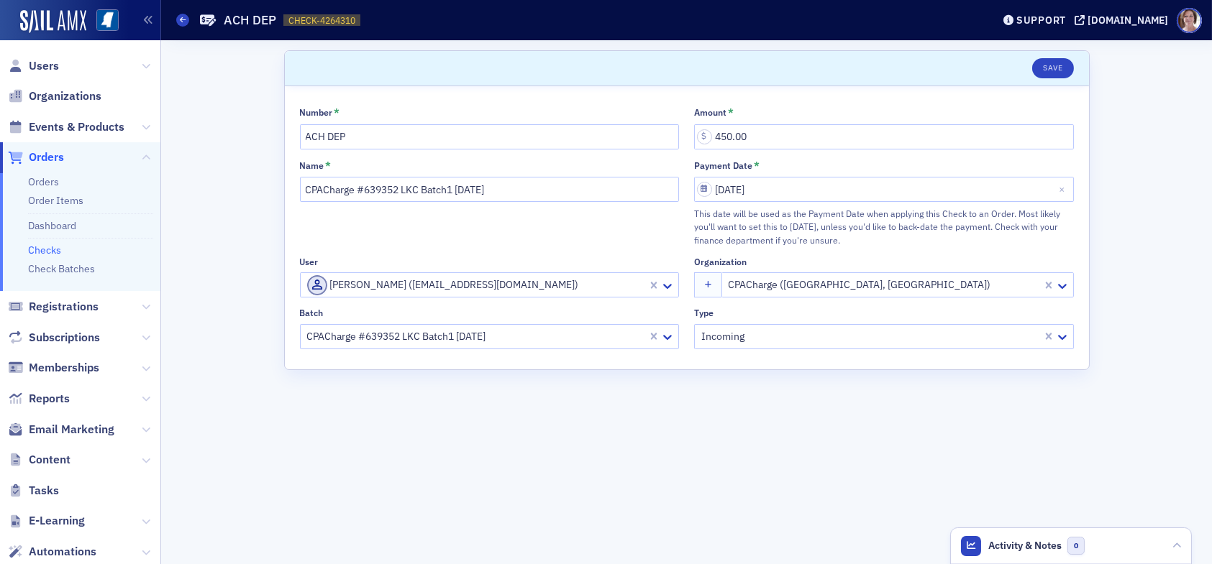
click at [51, 247] on link "Checks" at bounding box center [44, 250] width 33 height 13
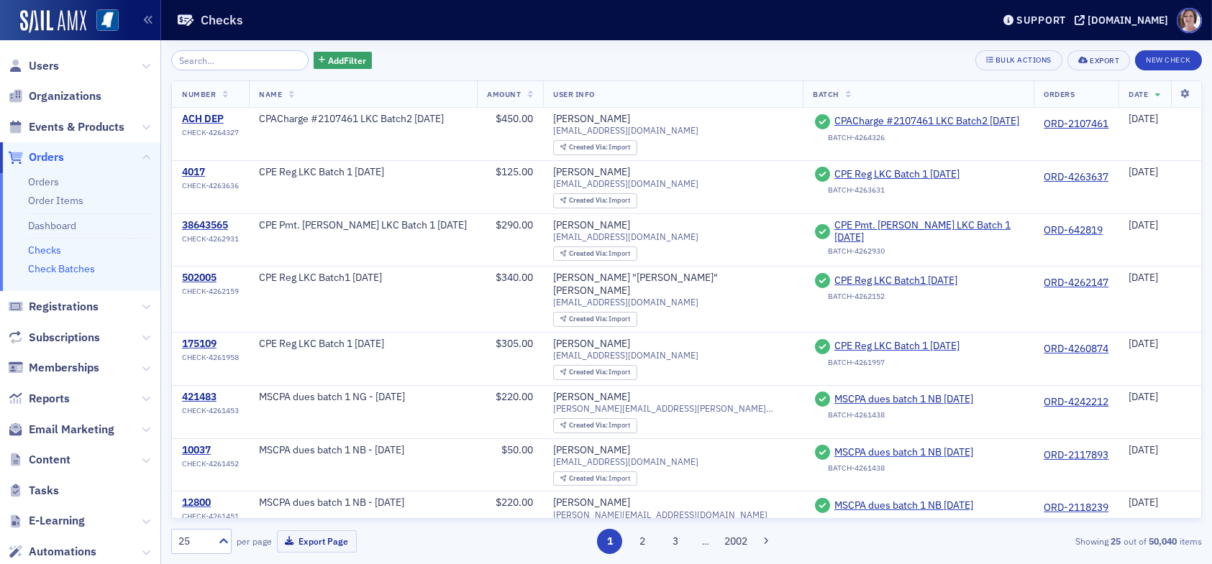
click at [53, 269] on link "Check Batches" at bounding box center [61, 268] width 67 height 13
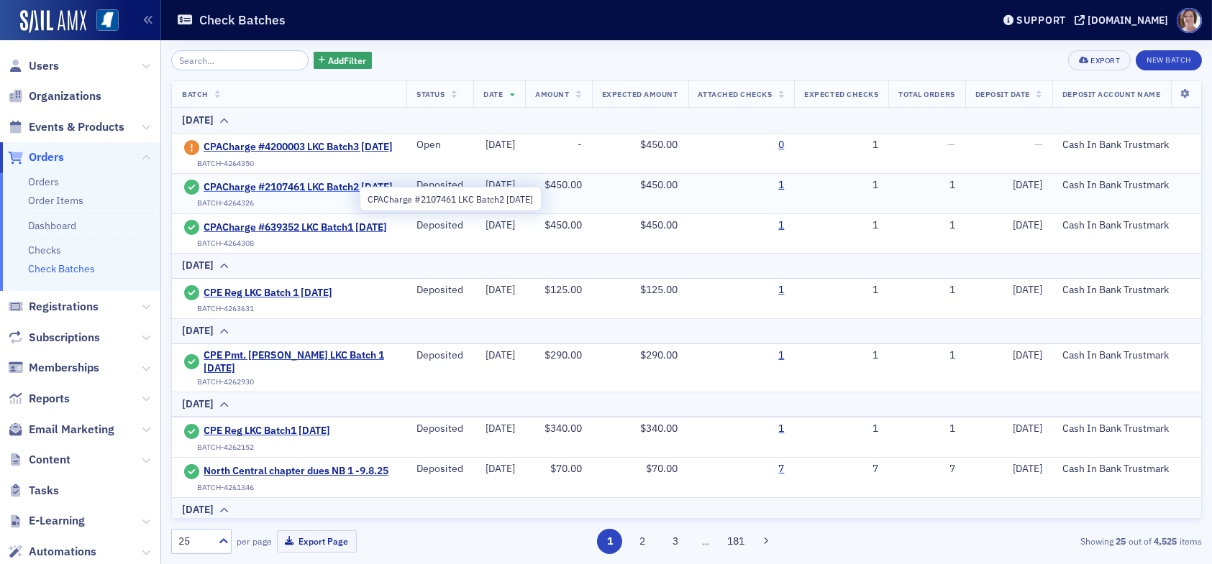
click at [250, 187] on span "CPACharge #2107461 LKC Batch2 09.12.25" at bounding box center [297, 187] width 189 height 13
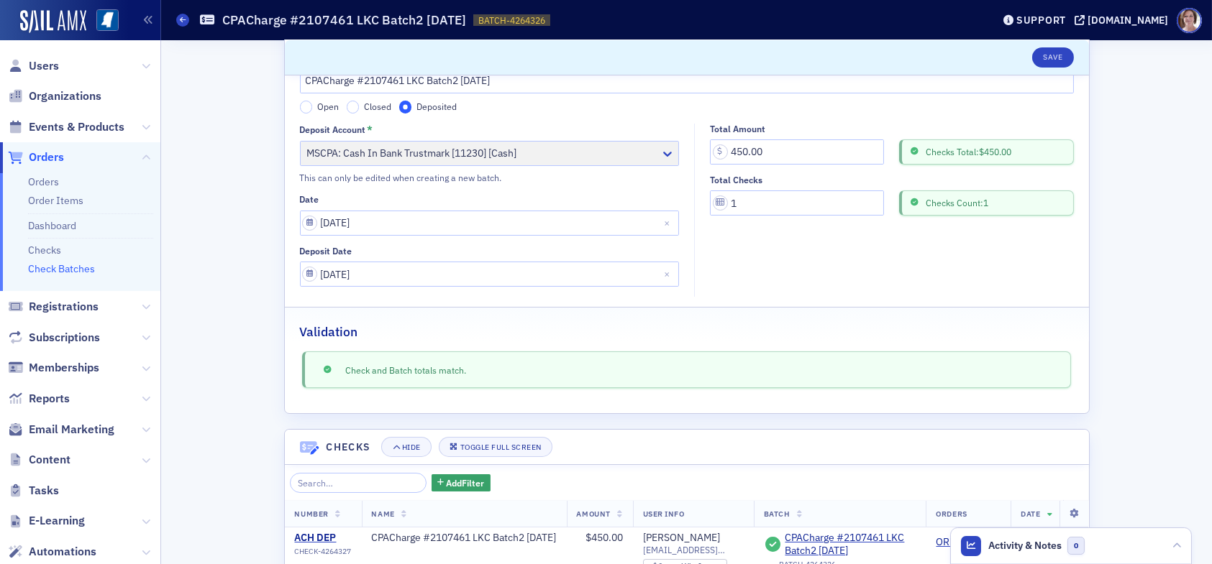
scroll to position [142, 0]
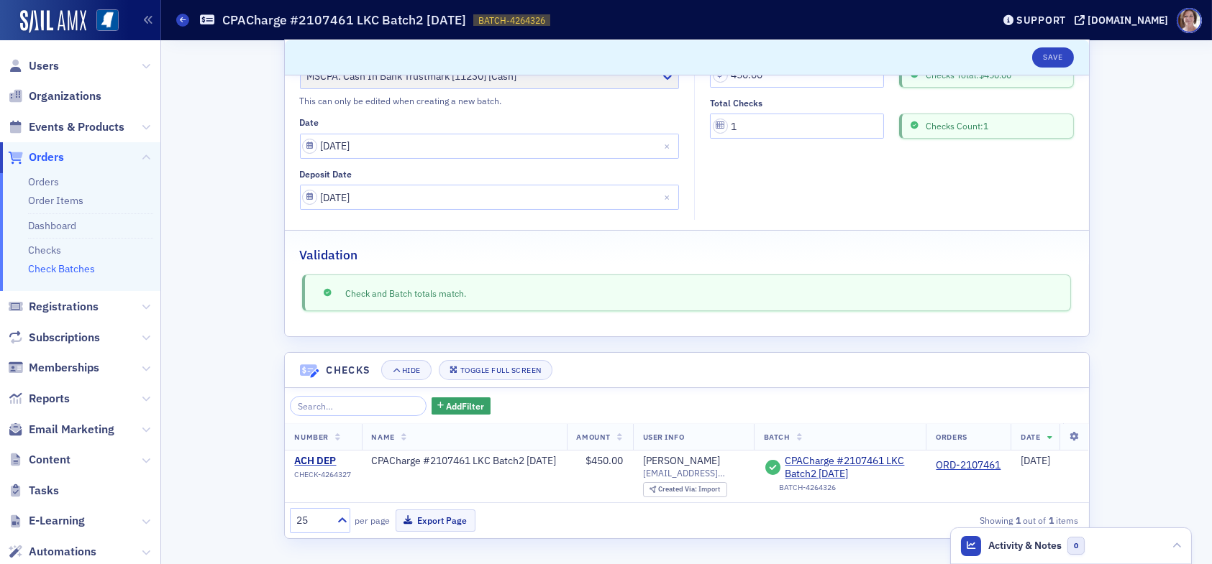
click at [72, 264] on link "Check Batches" at bounding box center [61, 268] width 67 height 13
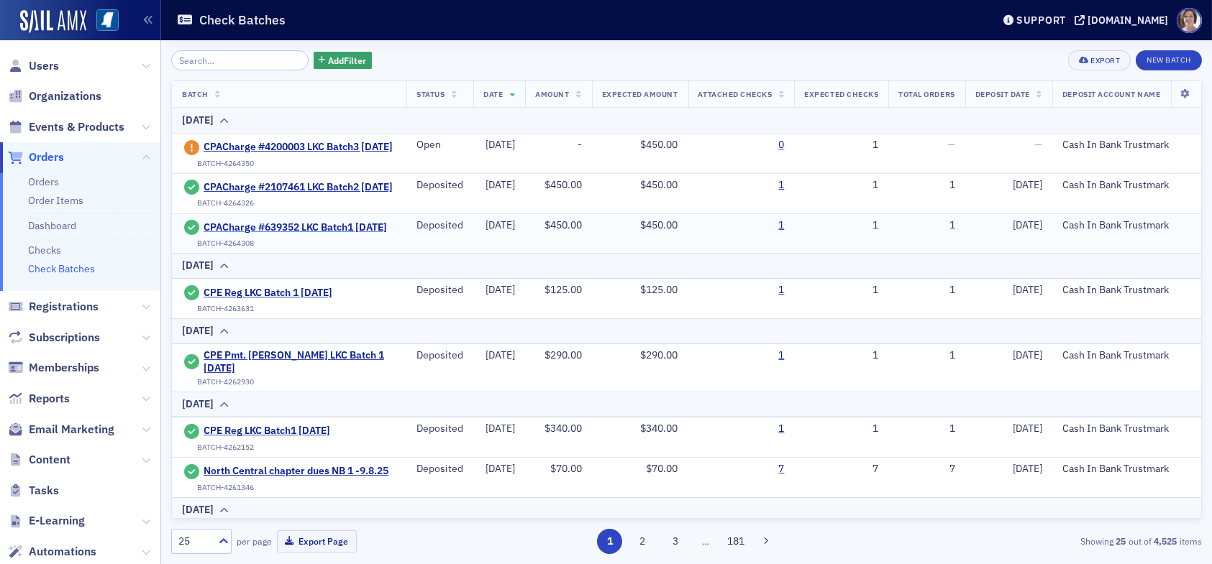
click at [275, 234] on span "CPACharge #639352 LKC Batch1 [DATE]" at bounding box center [294, 227] width 183 height 13
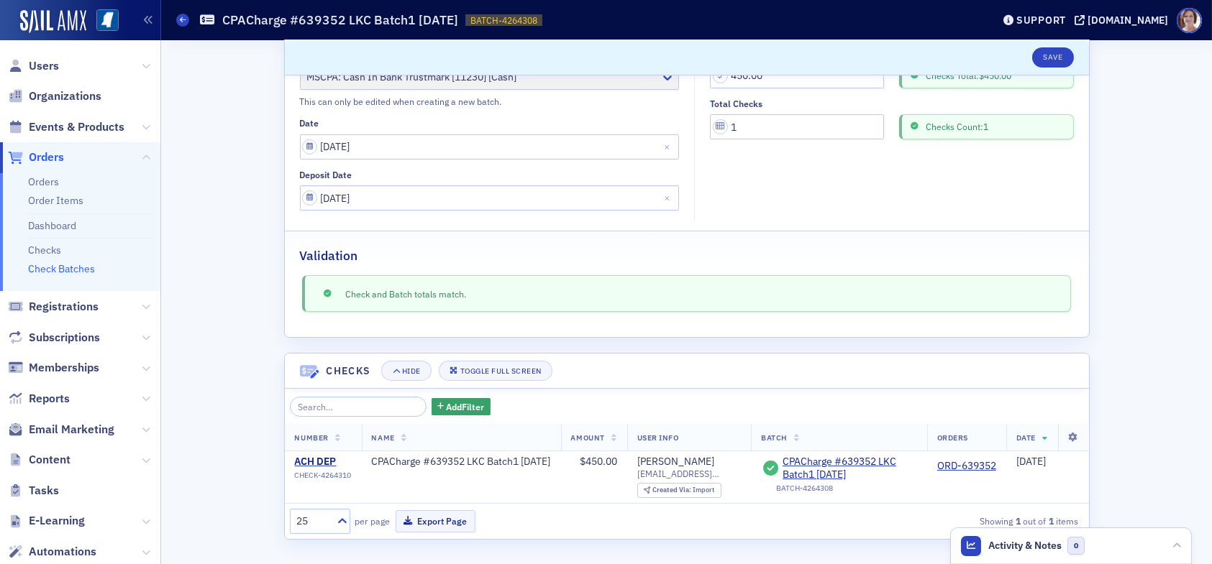
scroll to position [142, 0]
click at [72, 268] on link "Check Batches" at bounding box center [61, 268] width 67 height 13
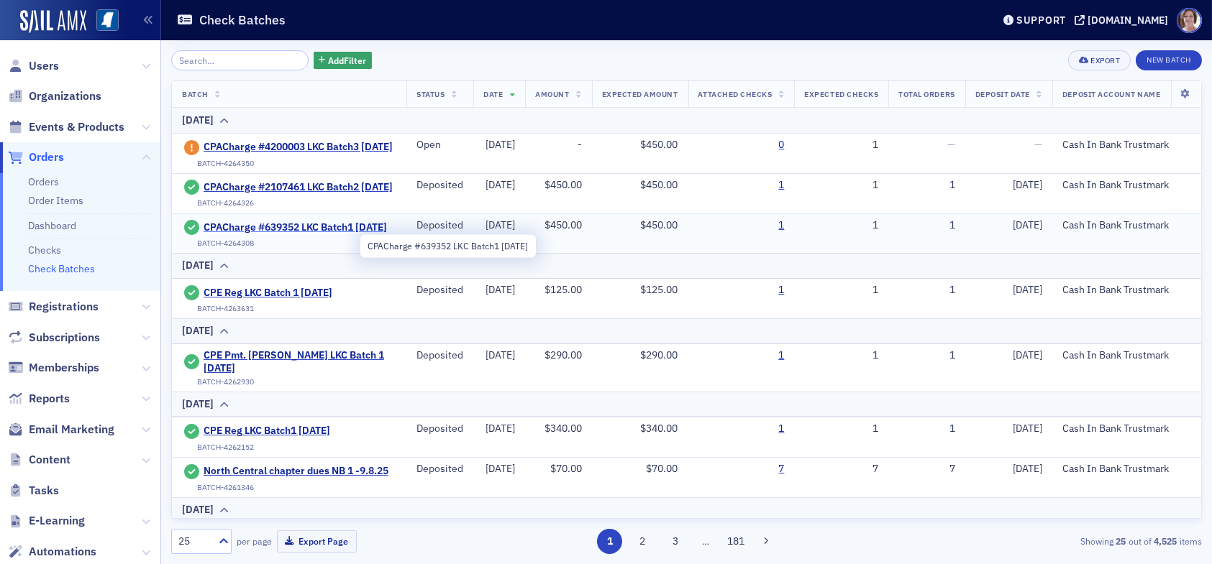
click at [267, 234] on span "CPACharge #639352 LKC Batch1 [DATE]" at bounding box center [294, 227] width 183 height 13
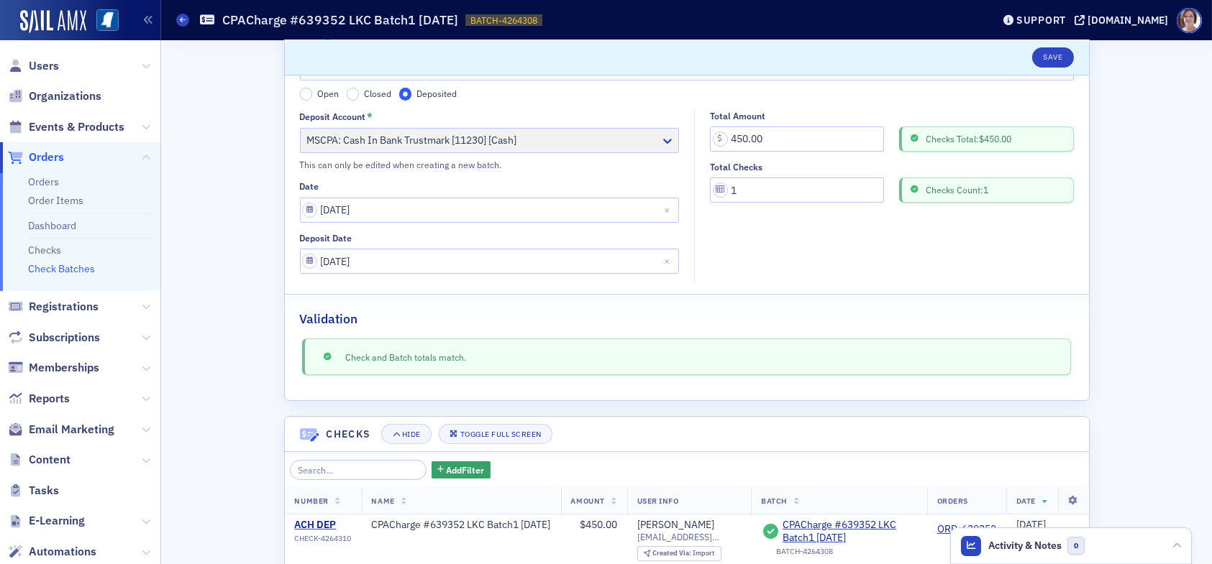
scroll to position [142, 0]
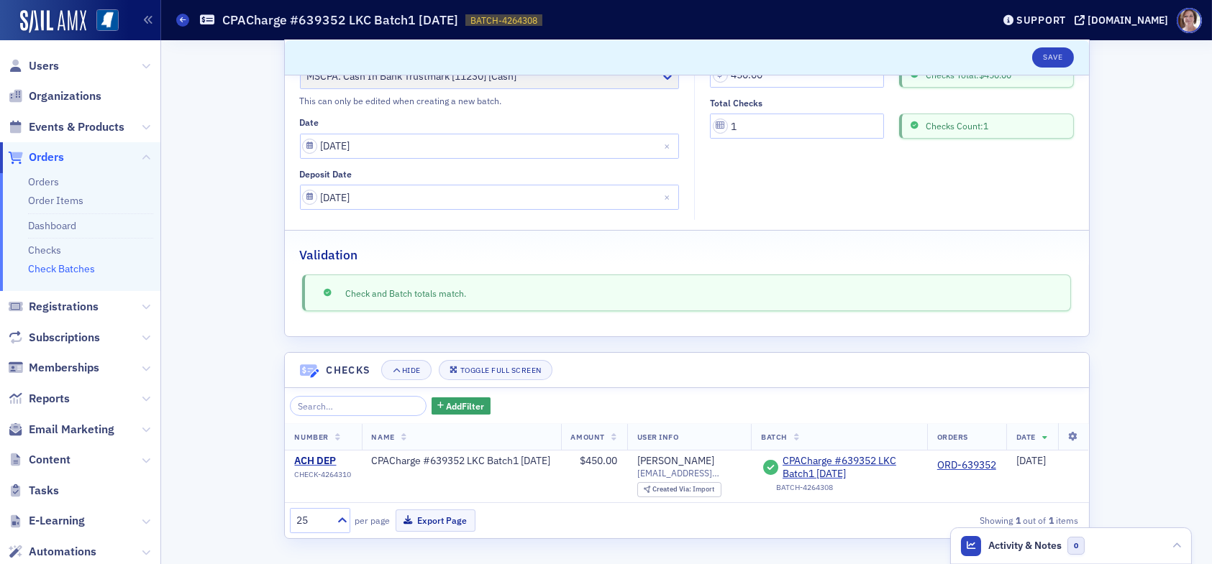
click at [75, 268] on link "Check Batches" at bounding box center [61, 268] width 67 height 13
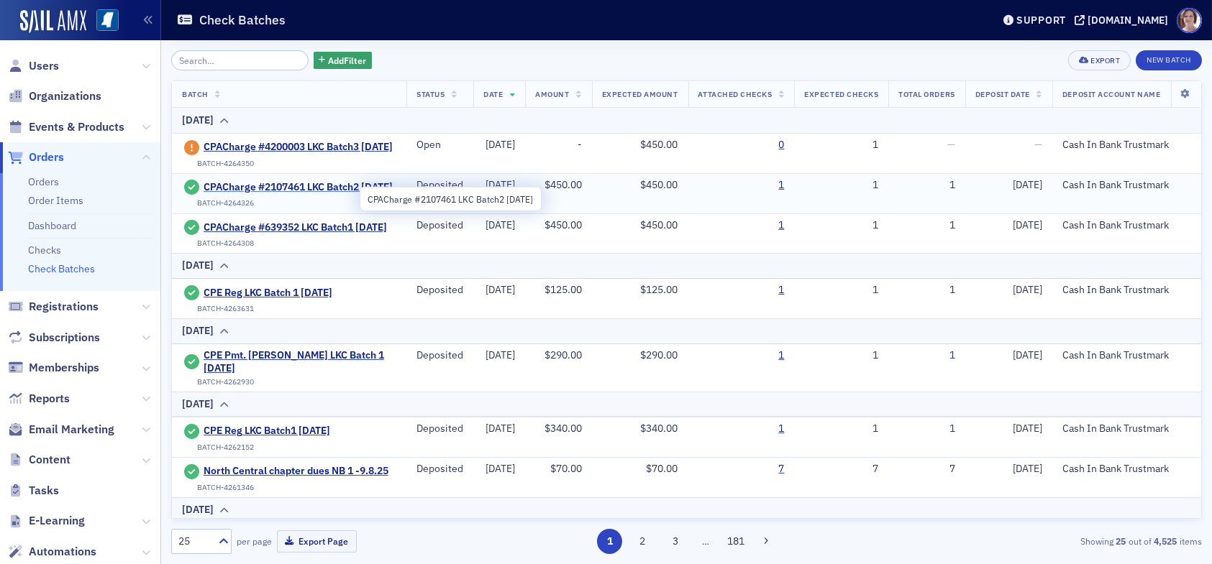
click at [275, 192] on span "CPACharge #2107461 LKC Batch2 [DATE]" at bounding box center [297, 187] width 189 height 13
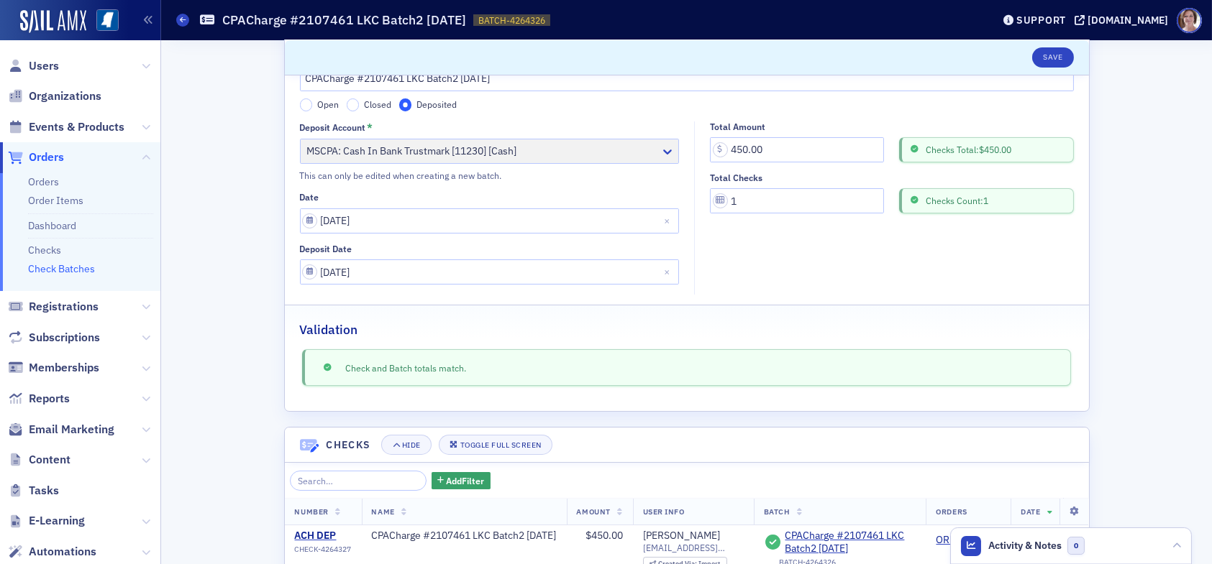
scroll to position [142, 0]
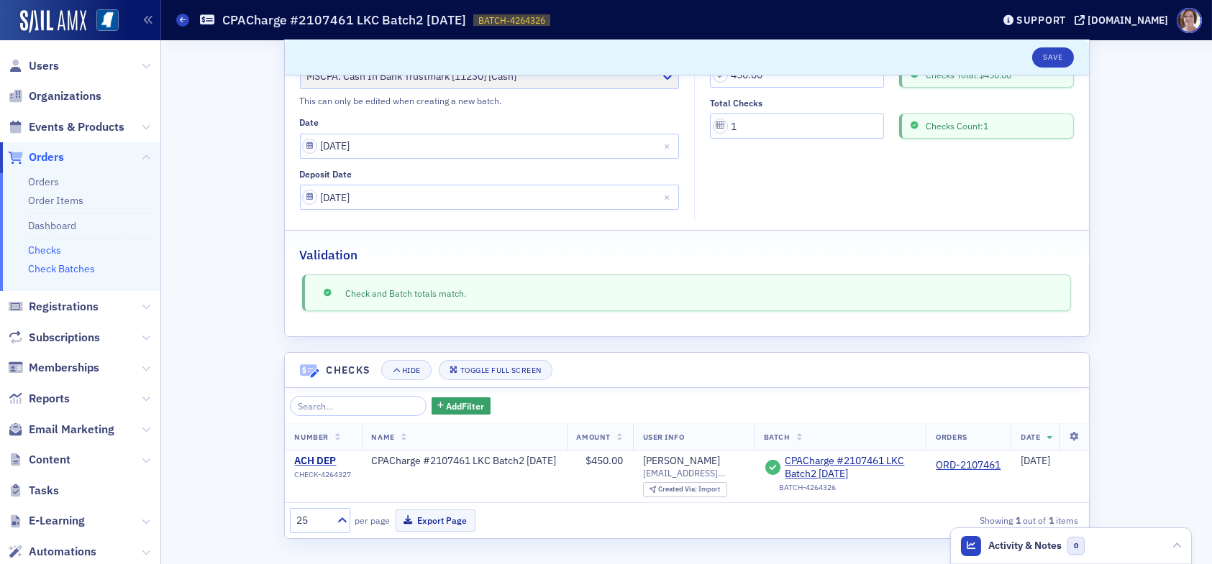
click at [52, 249] on link "Checks" at bounding box center [44, 250] width 33 height 13
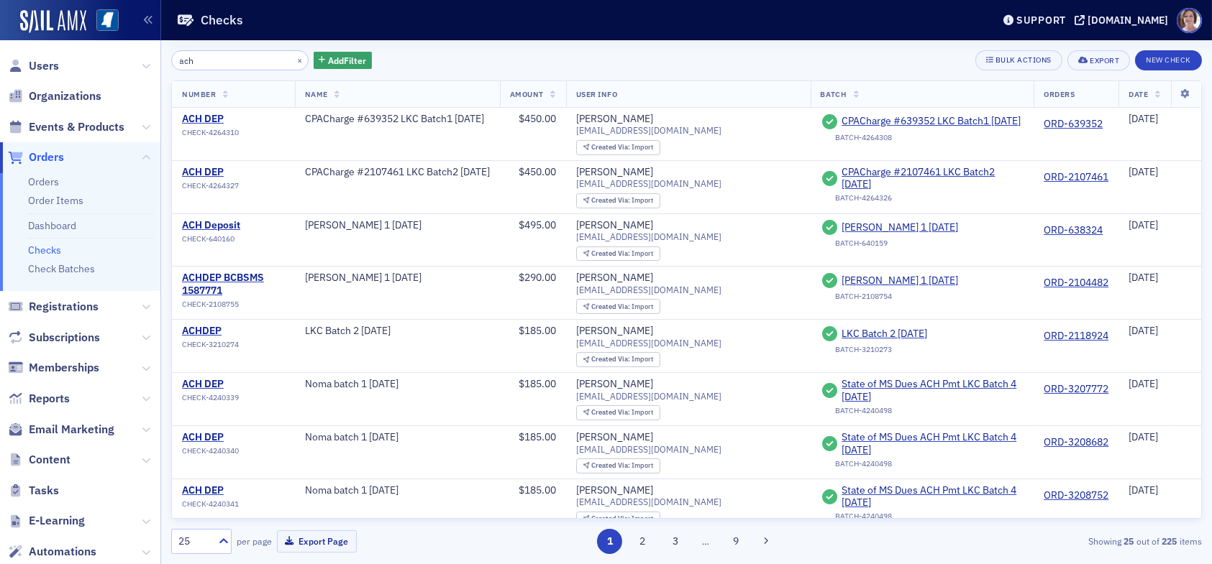
type input "ach"
click at [51, 250] on link "Checks" at bounding box center [44, 250] width 33 height 13
click at [1168, 61] on button "New Check" at bounding box center [1168, 60] width 67 height 20
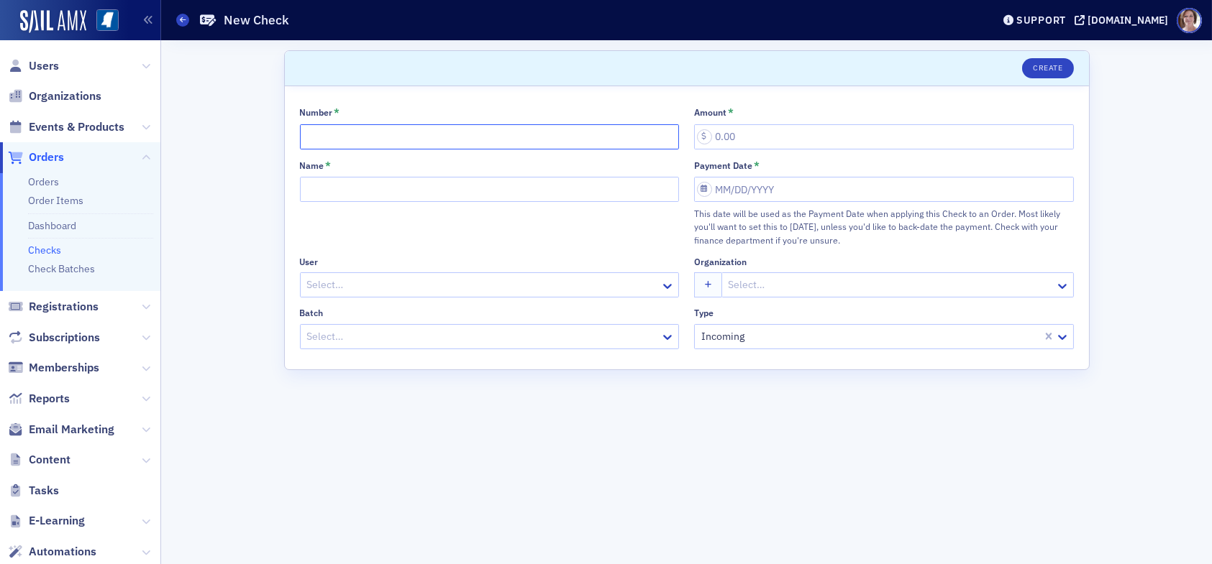
click at [354, 139] on input "Number *" at bounding box center [490, 136] width 380 height 25
type input "ACH DEP"
type input "450.00"
click at [370, 339] on div at bounding box center [468, 337] width 325 height 18
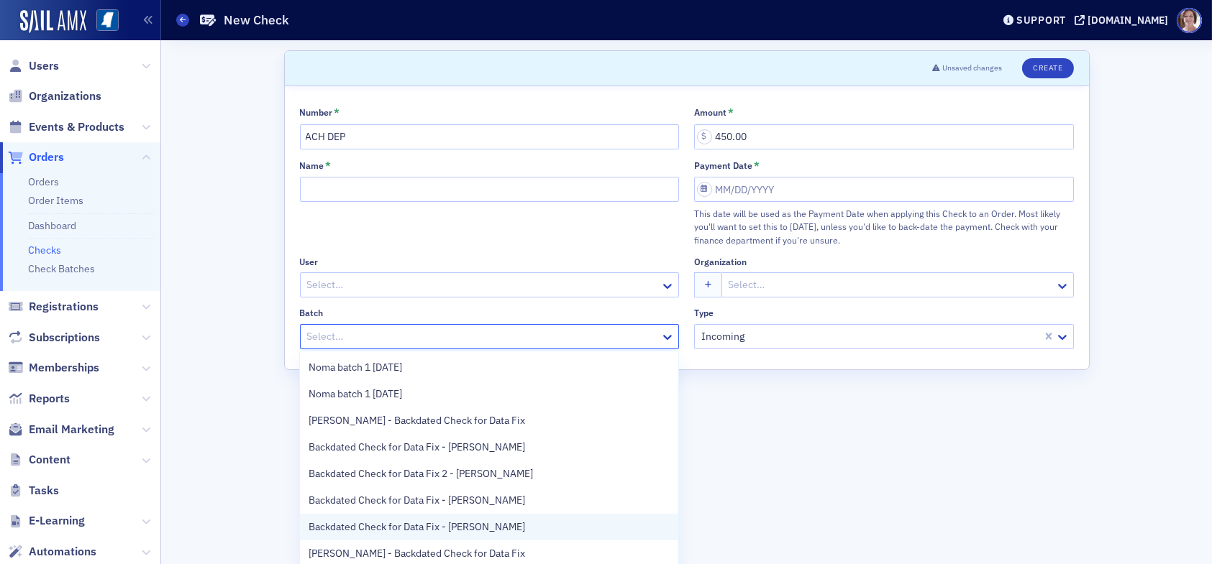
scroll to position [29, 0]
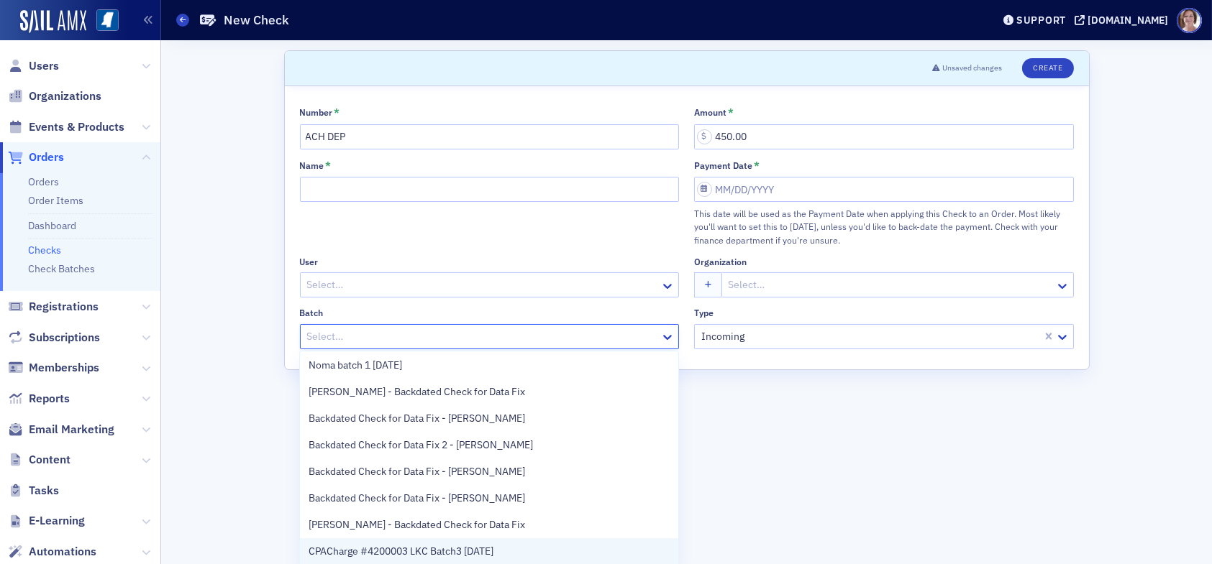
click at [438, 554] on span "CPACharge #4200003 LKC Batch3 09.12.25" at bounding box center [400, 551] width 185 height 15
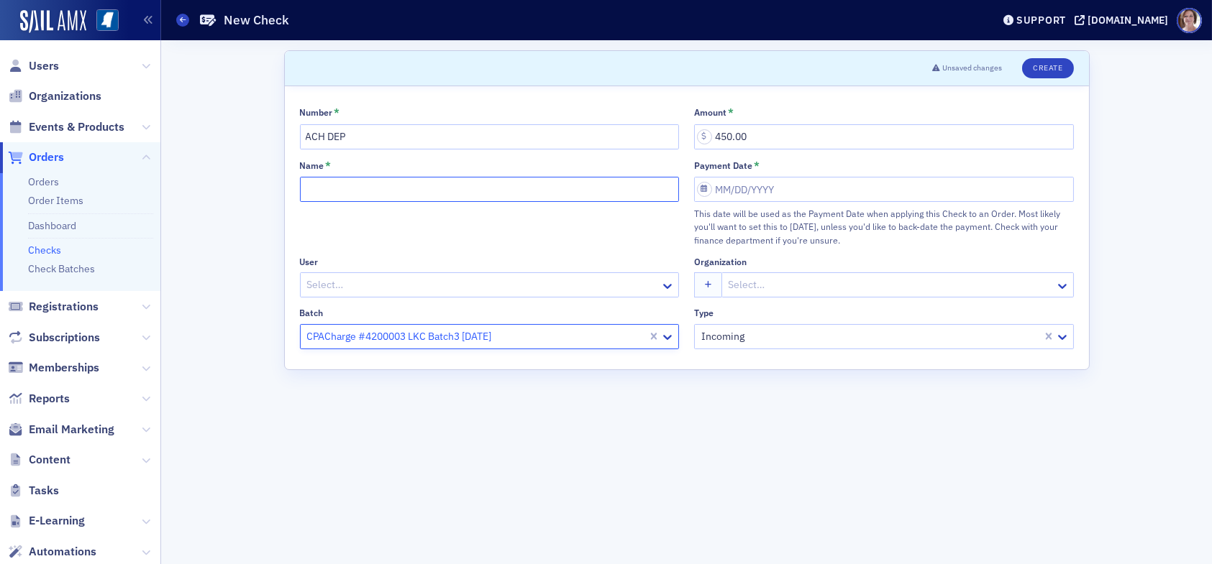
click at [362, 188] on input "Name *" at bounding box center [490, 189] width 380 height 25
type input "CPACharge #4200003 LKC Batch3 09.12.25"
select select "8"
select select "2025"
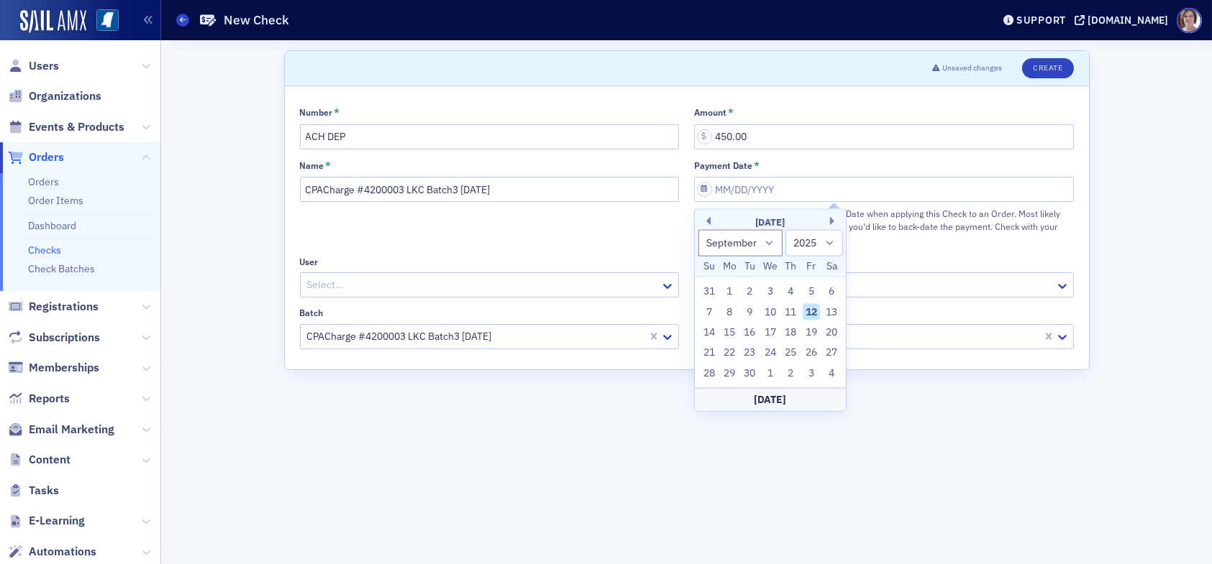
type input "09/12/2025"
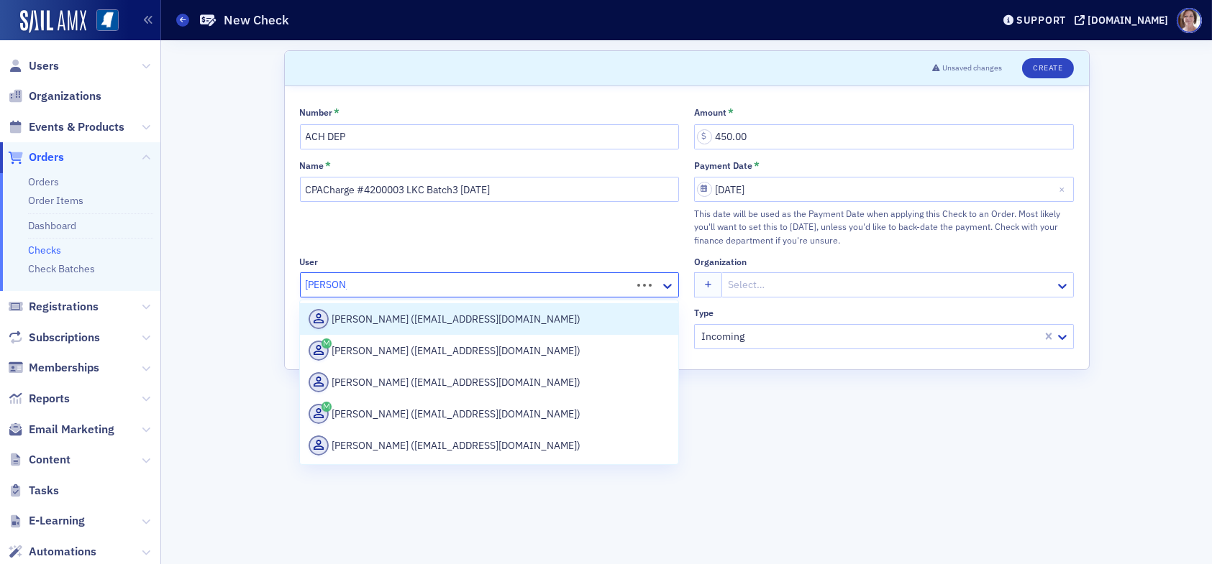
type input "Tracey Ga"
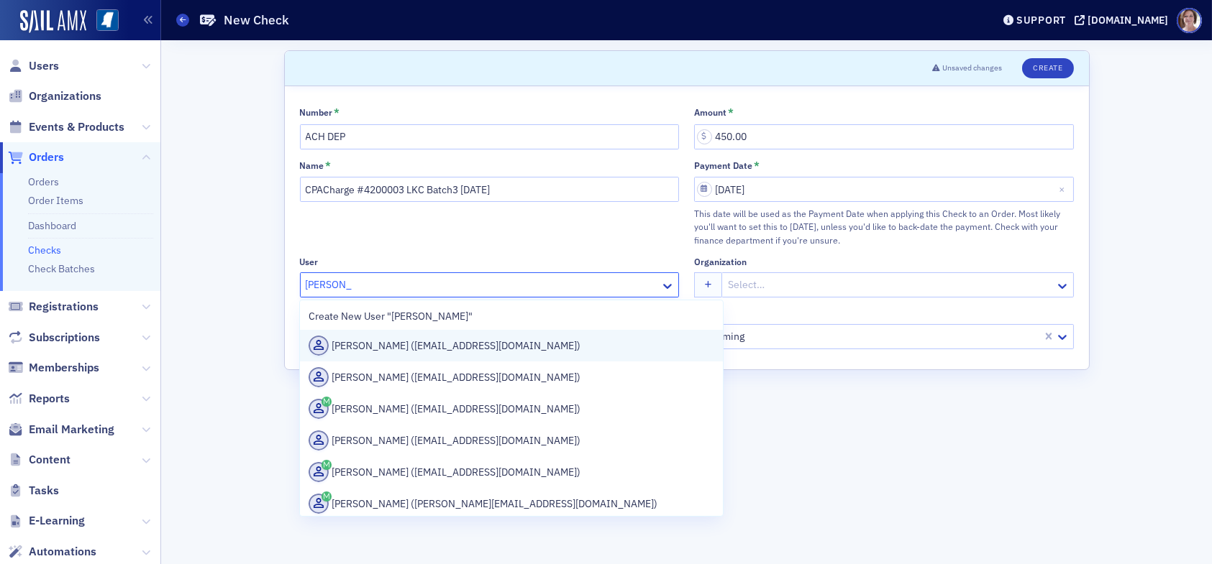
click at [383, 349] on div "Tracey Gavin (tgavin@affinipay.com)" at bounding box center [511, 346] width 406 height 20
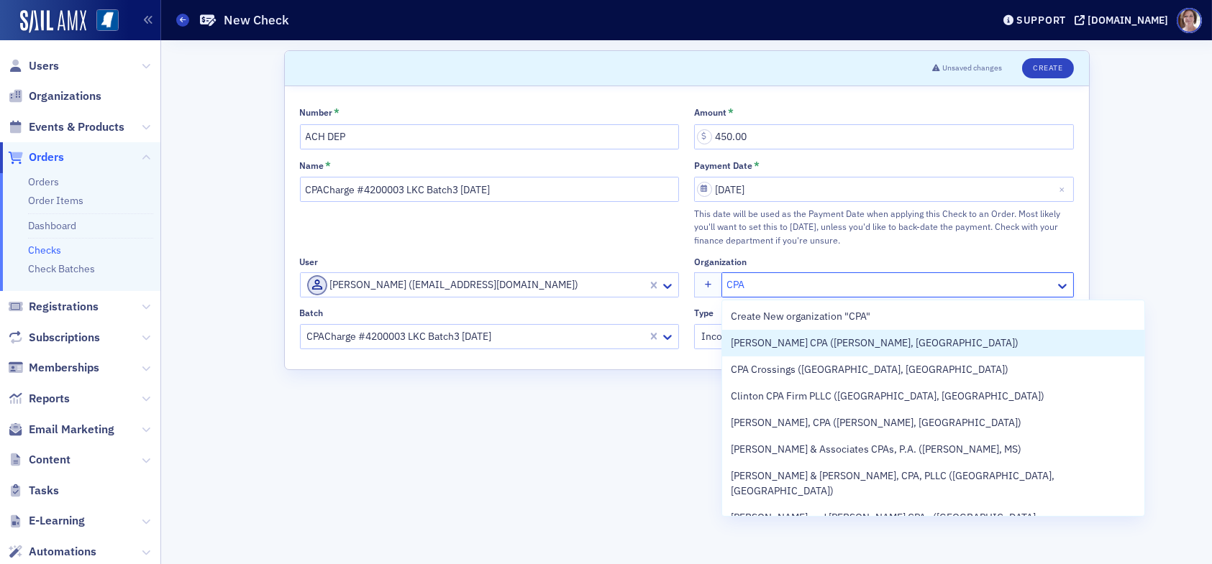
type input "CPAc"
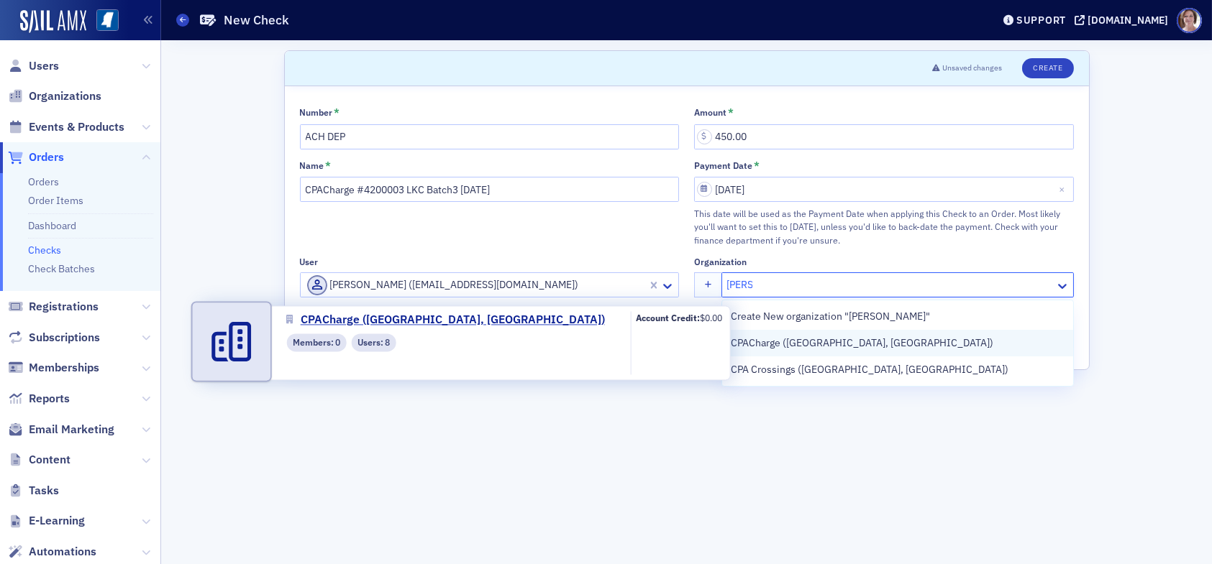
click at [798, 342] on span "CPACharge (Austin, TX)" at bounding box center [862, 343] width 262 height 15
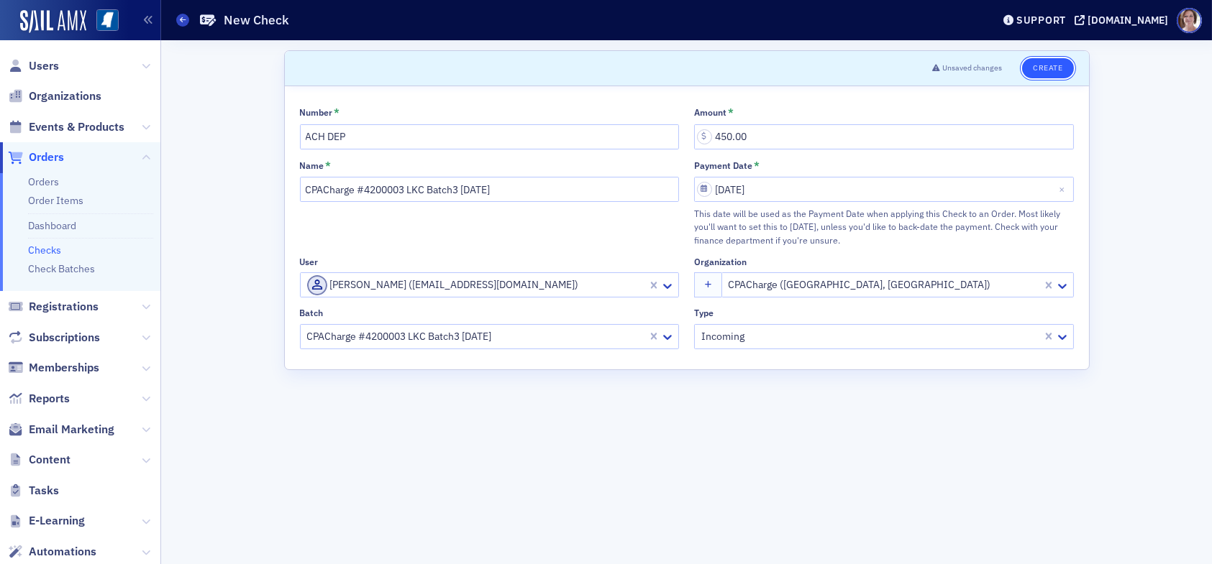
click at [1055, 67] on button "Create" at bounding box center [1047, 68] width 51 height 20
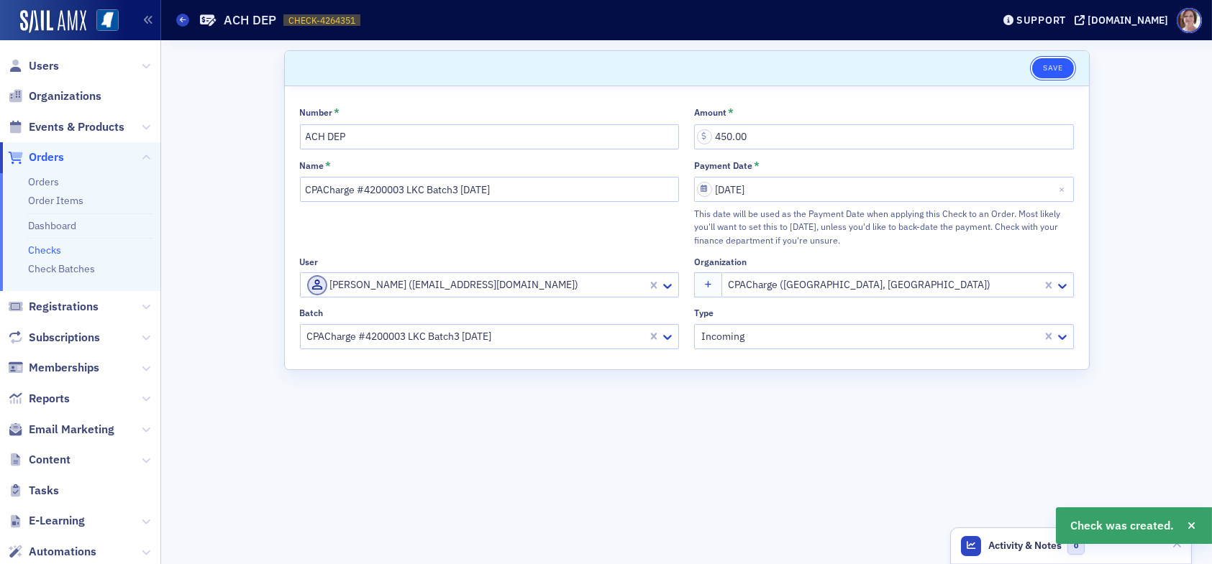
click at [1046, 63] on button "Save" at bounding box center [1052, 68] width 41 height 20
click at [1058, 63] on button "Save" at bounding box center [1052, 68] width 41 height 20
click at [46, 155] on span "Orders" at bounding box center [46, 158] width 35 height 16
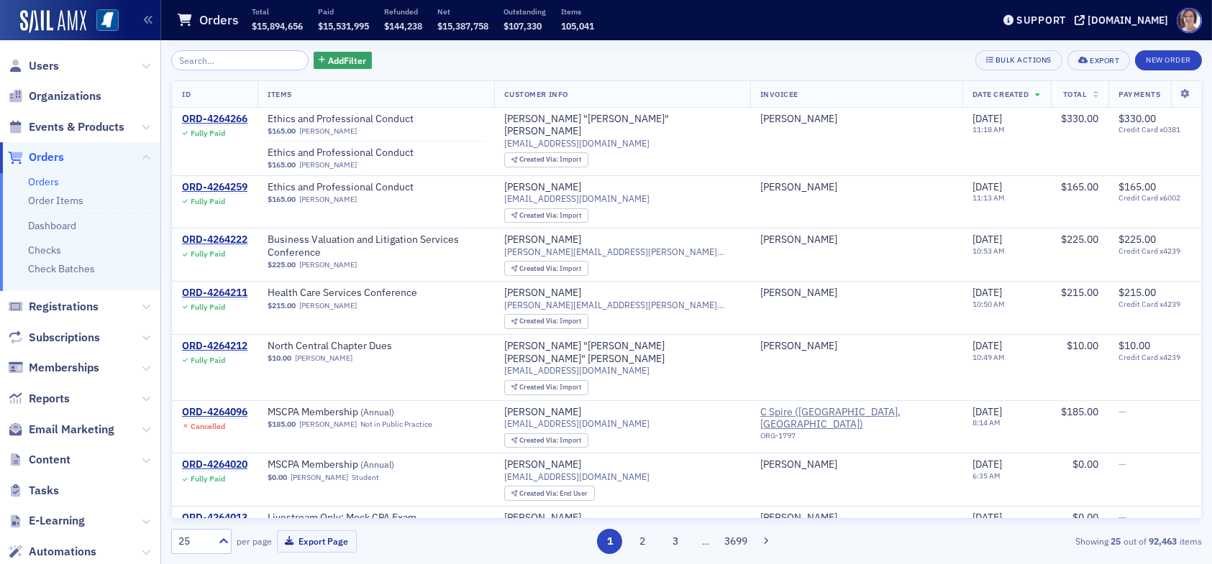
click at [248, 63] on input "search" at bounding box center [239, 60] width 137 height 20
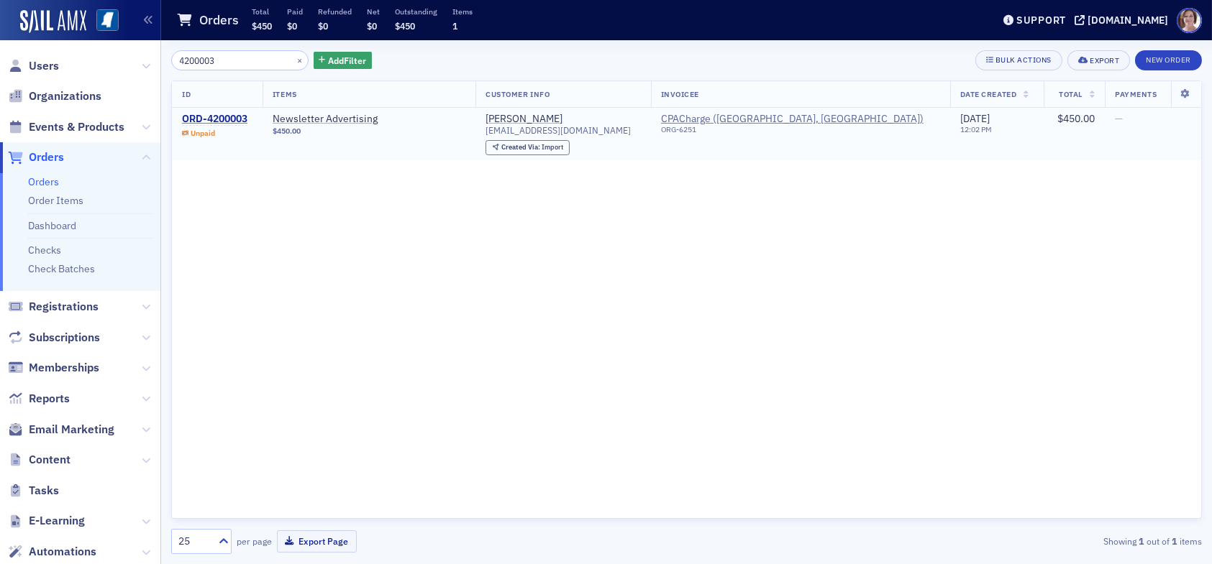
type input "4200003"
click at [224, 119] on div "ORD-4200003" at bounding box center [214, 119] width 65 height 13
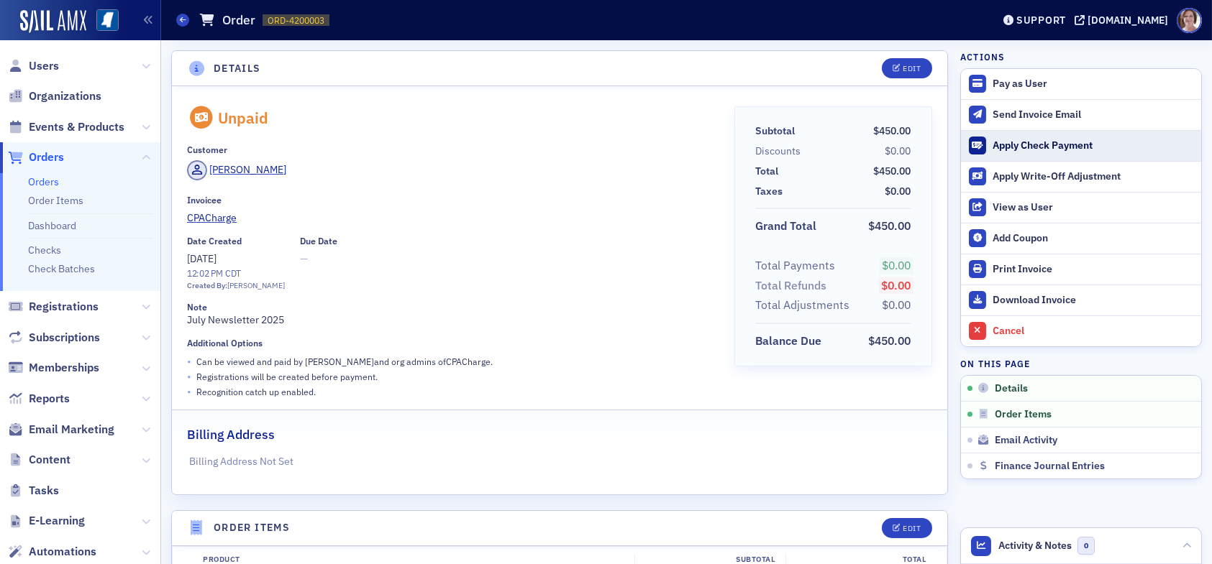
click at [1029, 142] on div "Apply Check Payment" at bounding box center [1092, 145] width 201 height 13
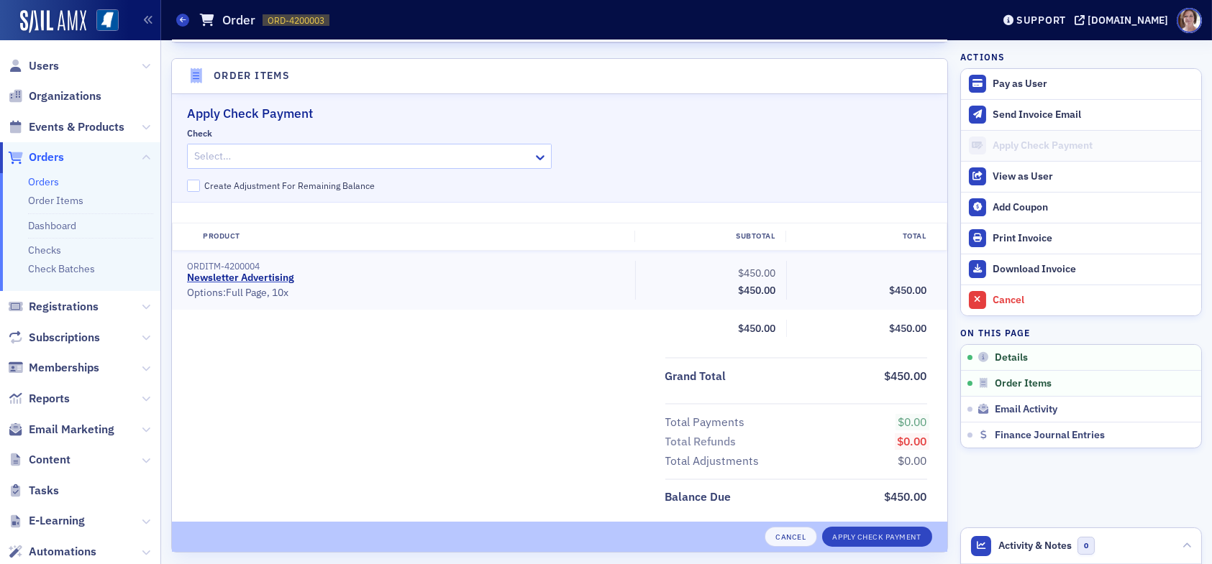
scroll to position [462, 0]
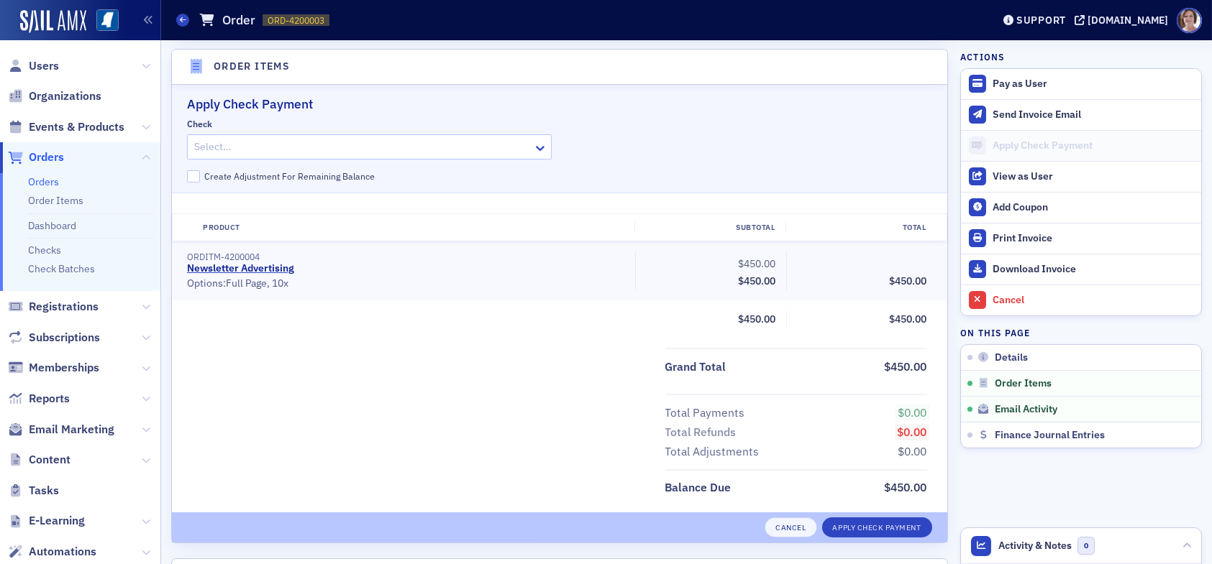
click at [370, 141] on div at bounding box center [362, 147] width 339 height 18
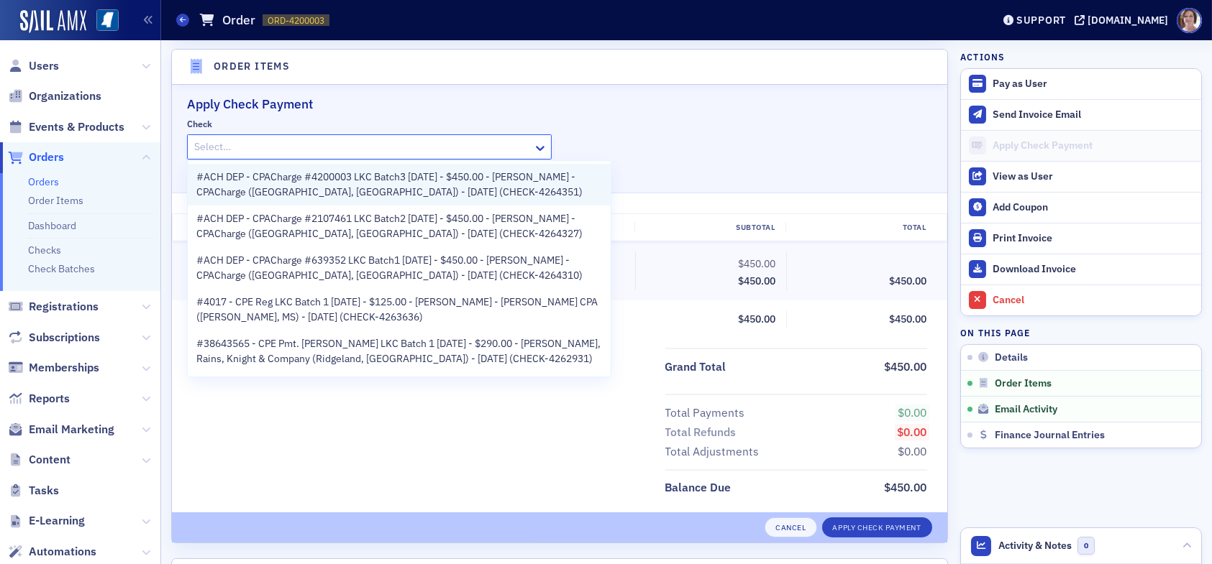
click at [346, 186] on span "#ACH DEP - CPACharge #4200003 LKC Batch3 09.12.25 - $450.00 - Tracey Gavin - CP…" at bounding box center [399, 185] width 406 height 30
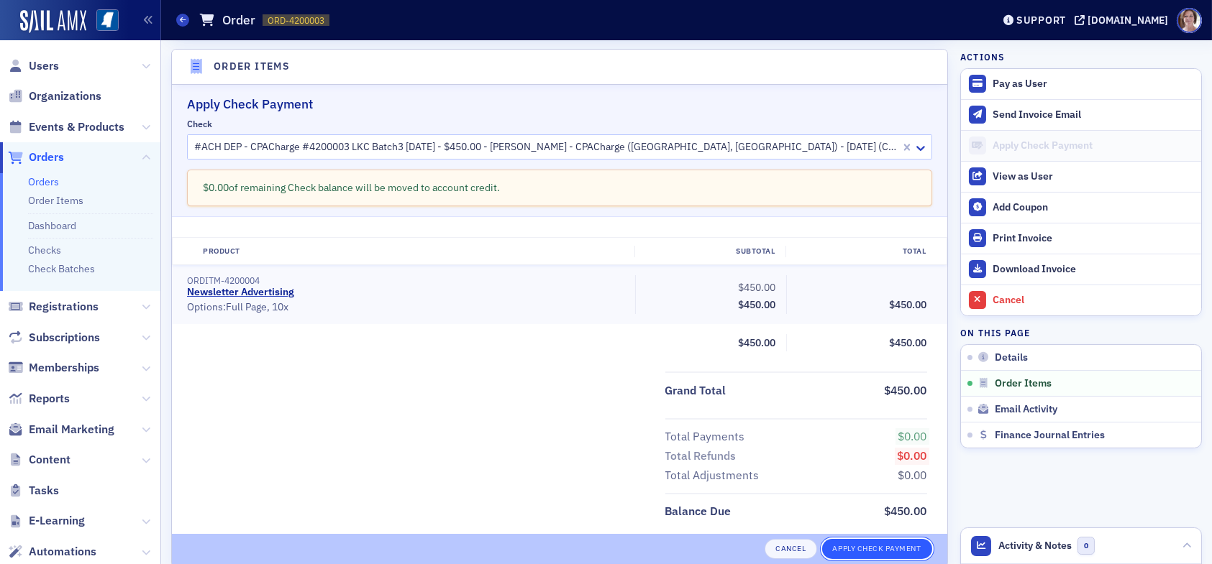
click at [880, 549] on button "Apply Check Payment" at bounding box center [877, 549] width 110 height 20
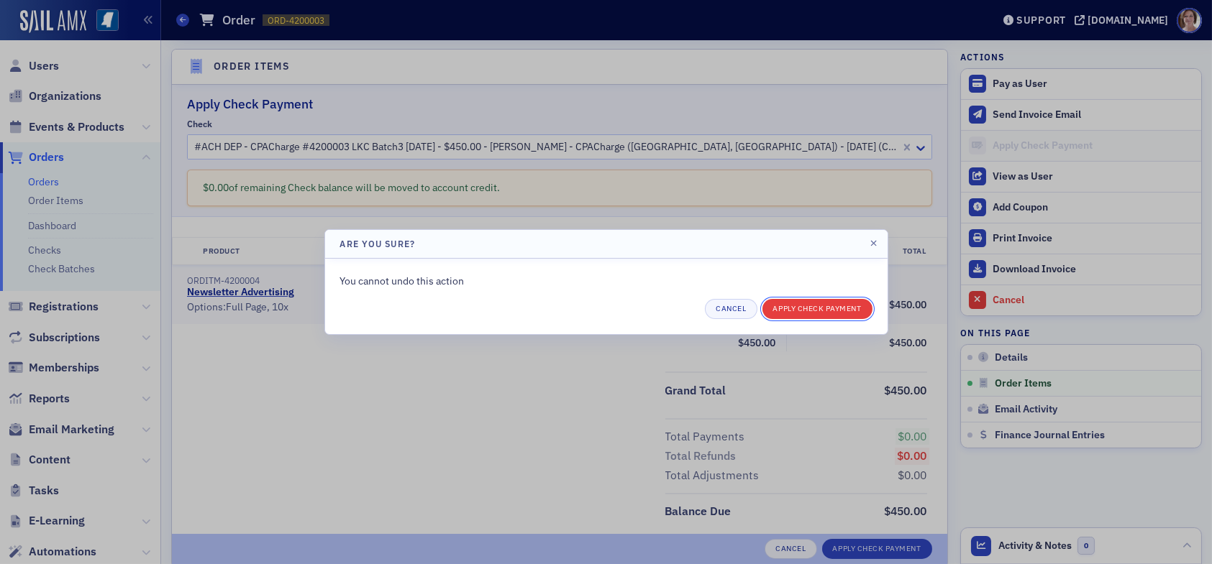
click at [810, 306] on button "Apply Check Payment" at bounding box center [817, 309] width 110 height 20
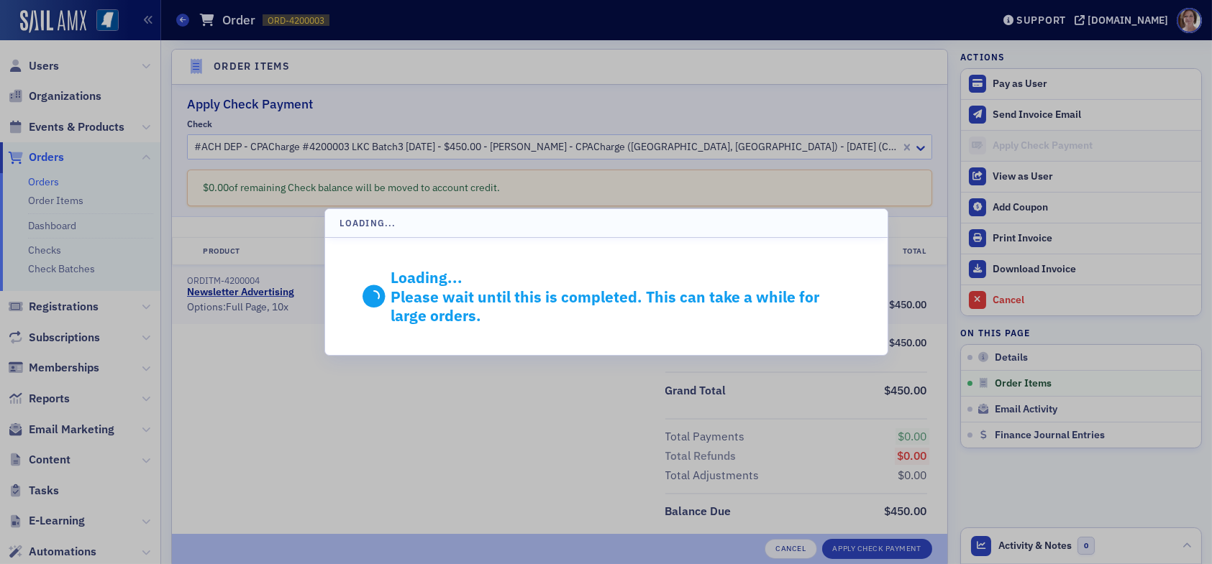
scroll to position [430, 0]
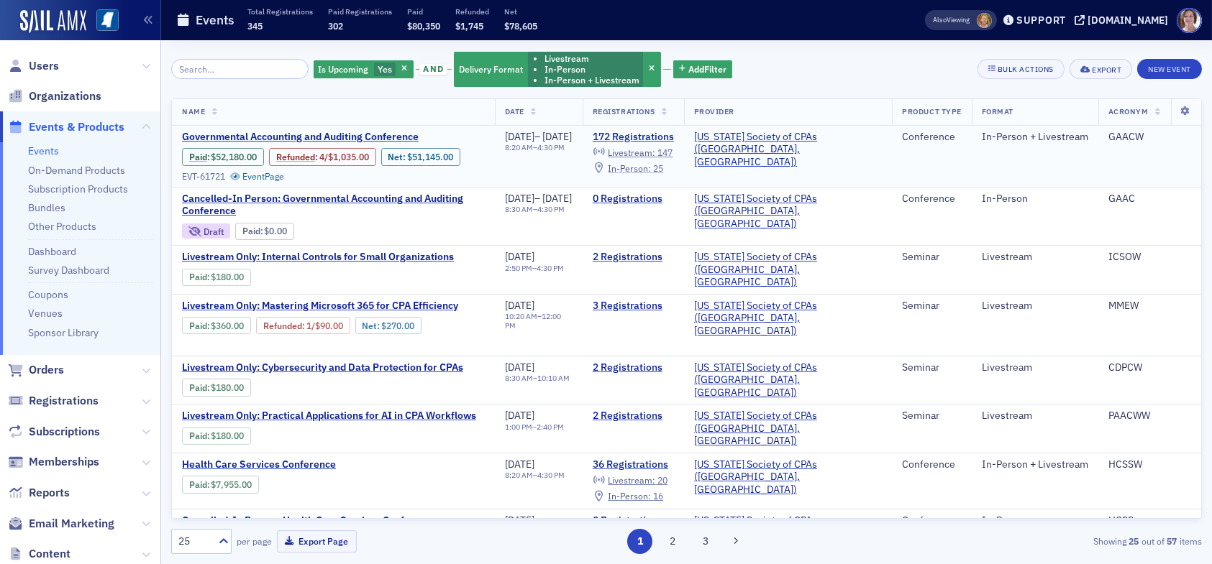
click at [651, 165] on span "In-Person :" at bounding box center [629, 169] width 43 height 12
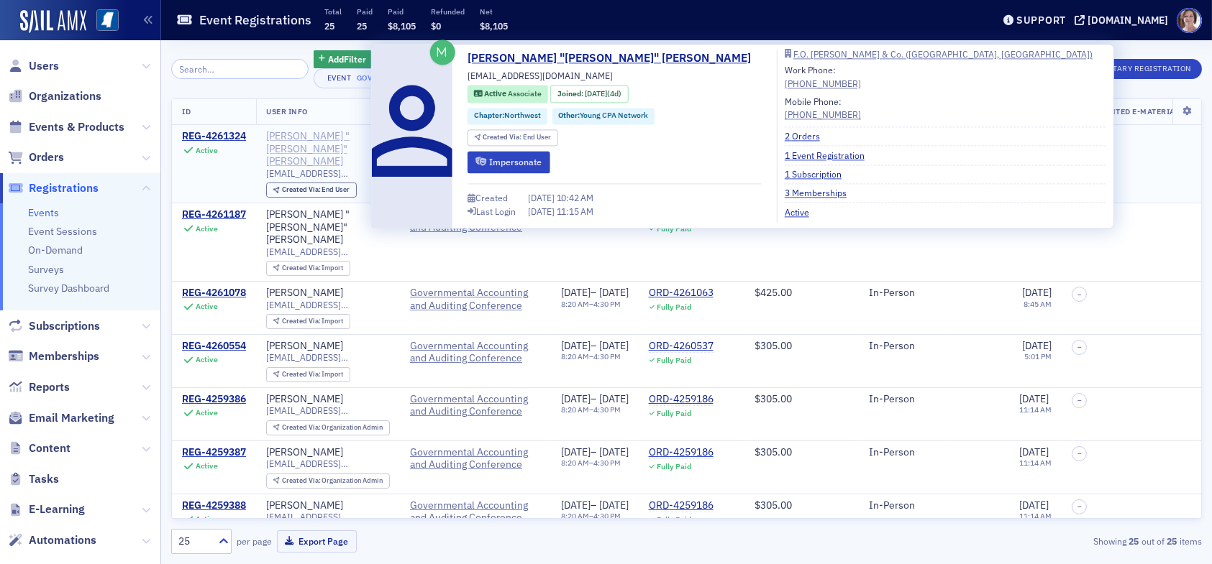
click at [334, 137] on div "[PERSON_NAME] "[PERSON_NAME]" [PERSON_NAME]" at bounding box center [328, 149] width 124 height 38
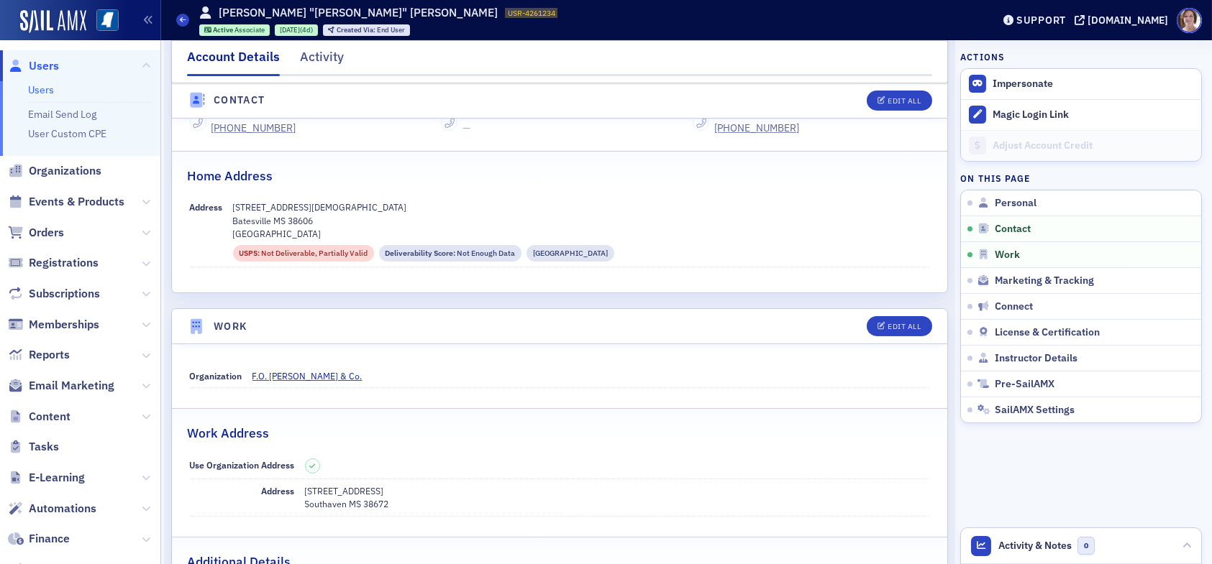
scroll to position [719, 0]
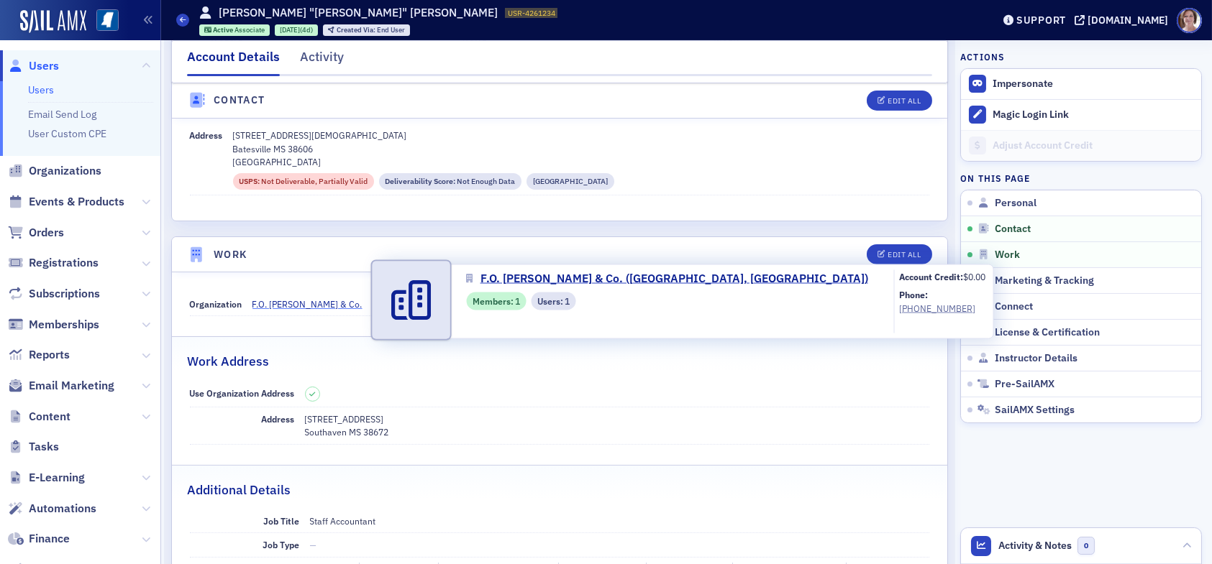
click at [287, 303] on span "F.O. Givens & Co." at bounding box center [317, 304] width 131 height 13
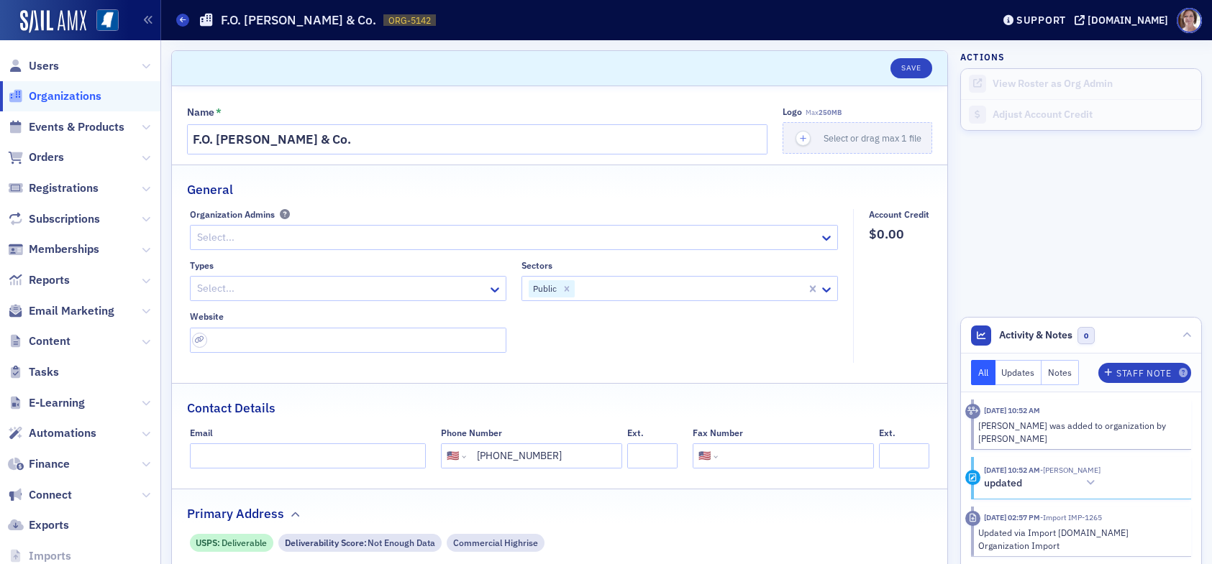
select select "US"
click at [42, 63] on span "Users" at bounding box center [44, 66] width 30 height 16
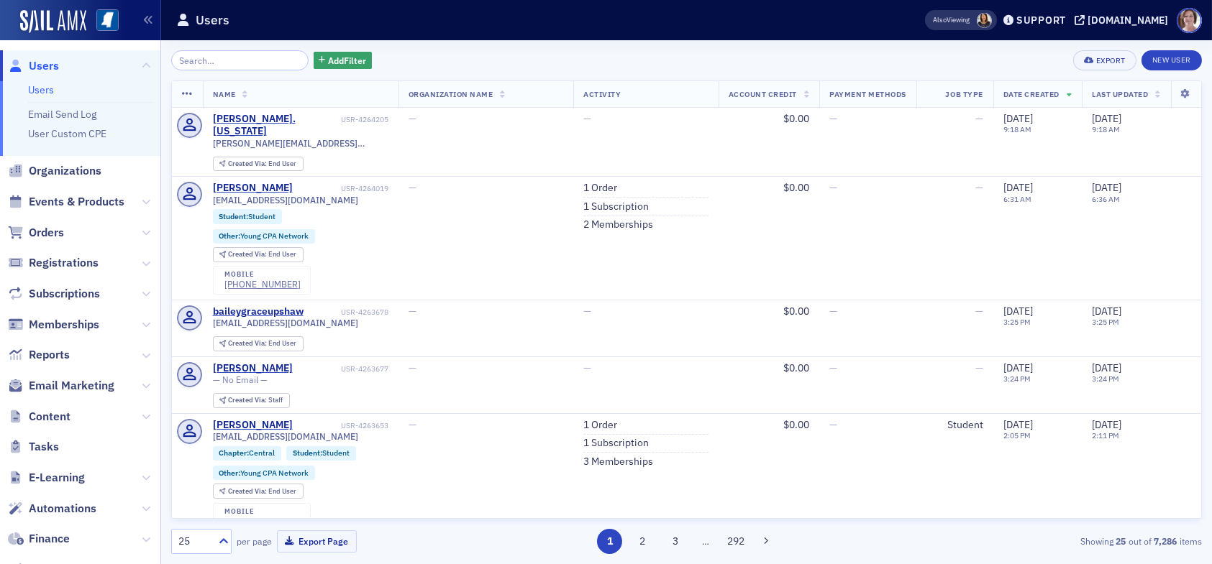
click at [246, 62] on input "search" at bounding box center [239, 60] width 137 height 20
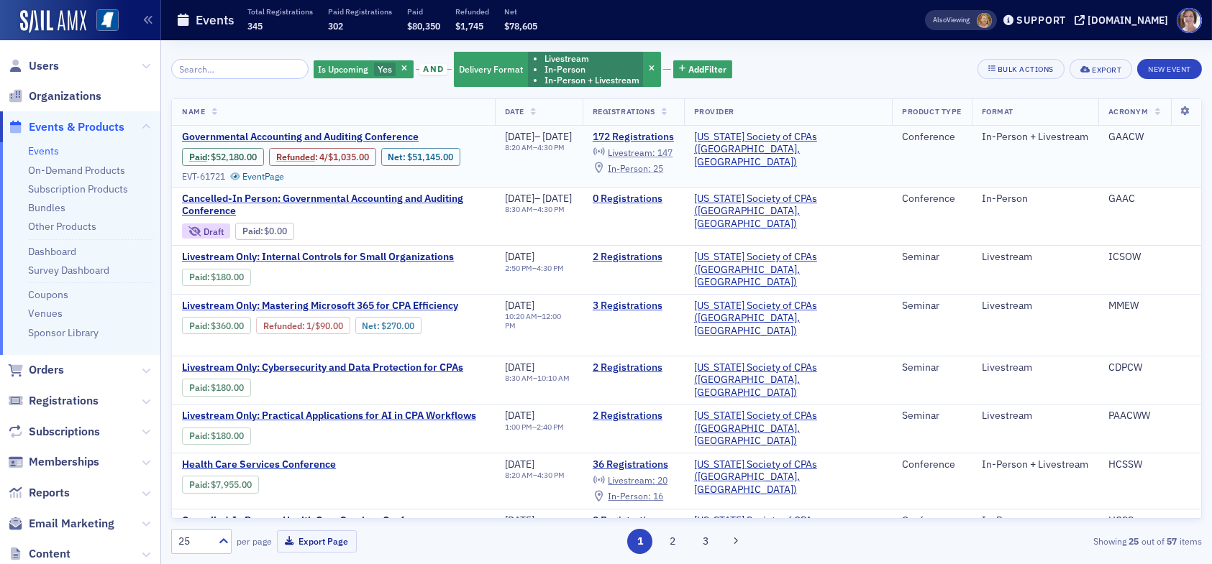
click at [651, 163] on span "In-Person :" at bounding box center [629, 169] width 43 height 12
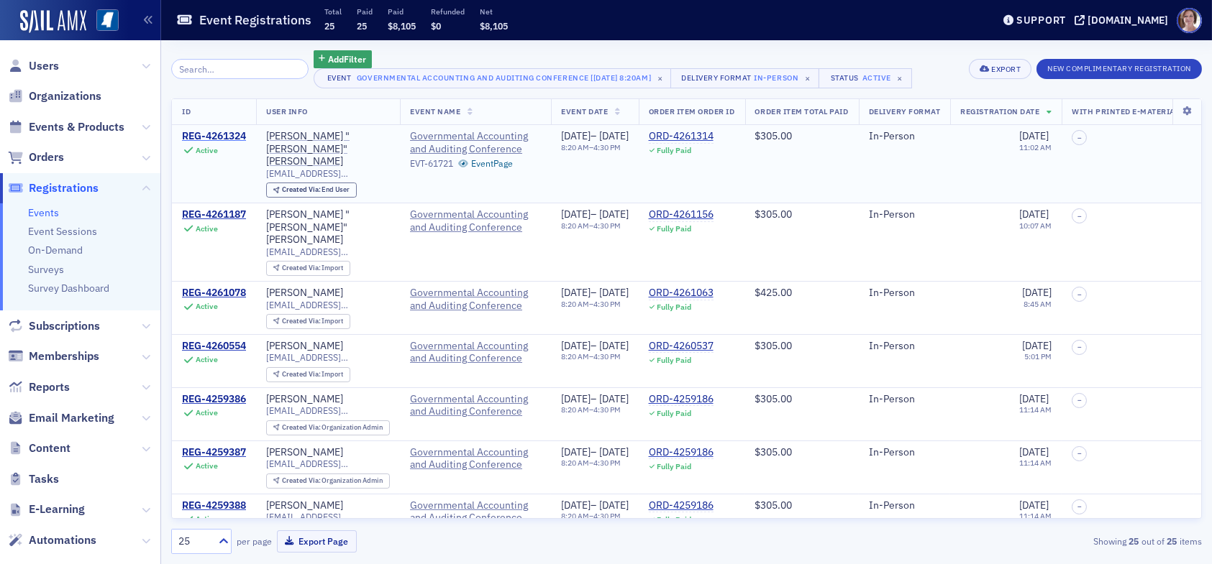
click at [216, 135] on div "REG-4261324" at bounding box center [214, 136] width 64 height 13
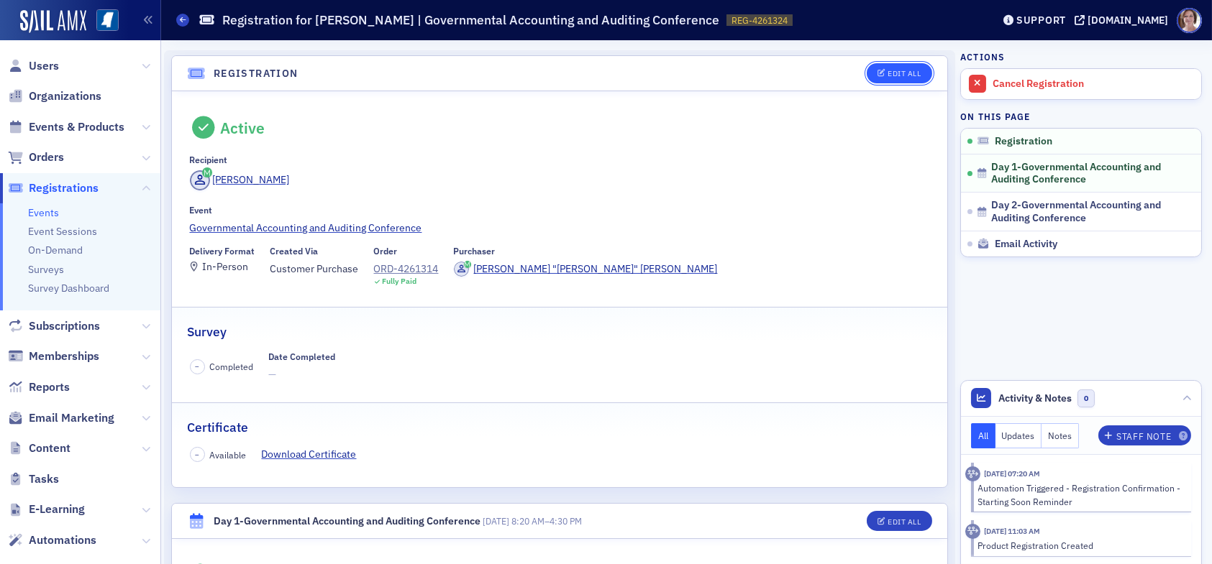
click at [897, 71] on div "Edit All" at bounding box center [903, 74] width 33 height 8
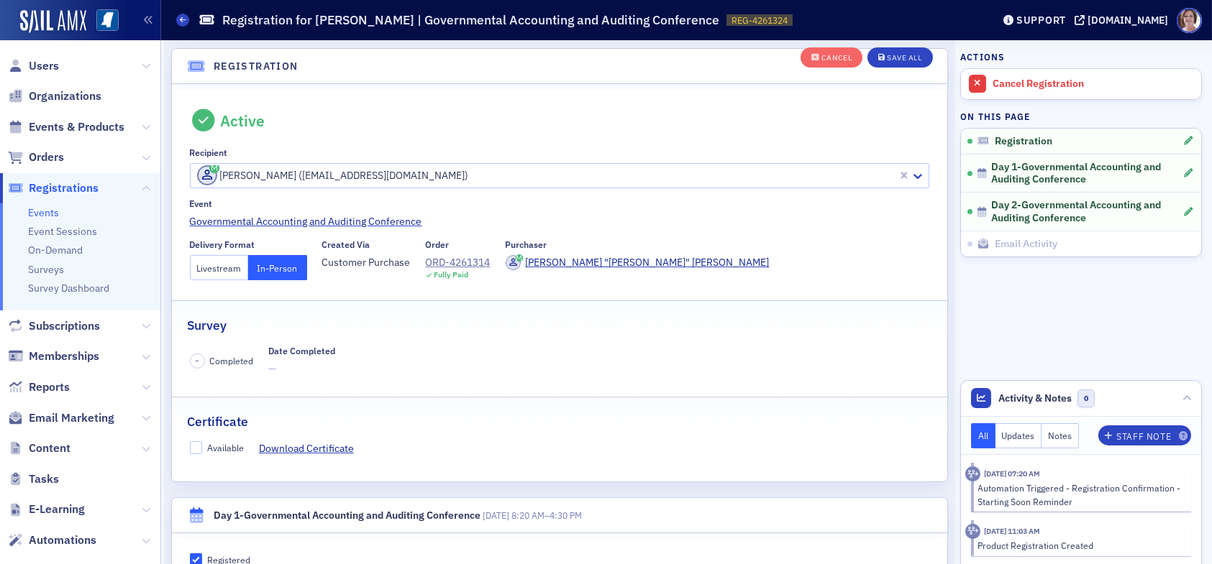
click at [221, 270] on button "Livestream" at bounding box center [219, 267] width 59 height 25
click at [887, 56] on div "Save All" at bounding box center [904, 59] width 35 height 8
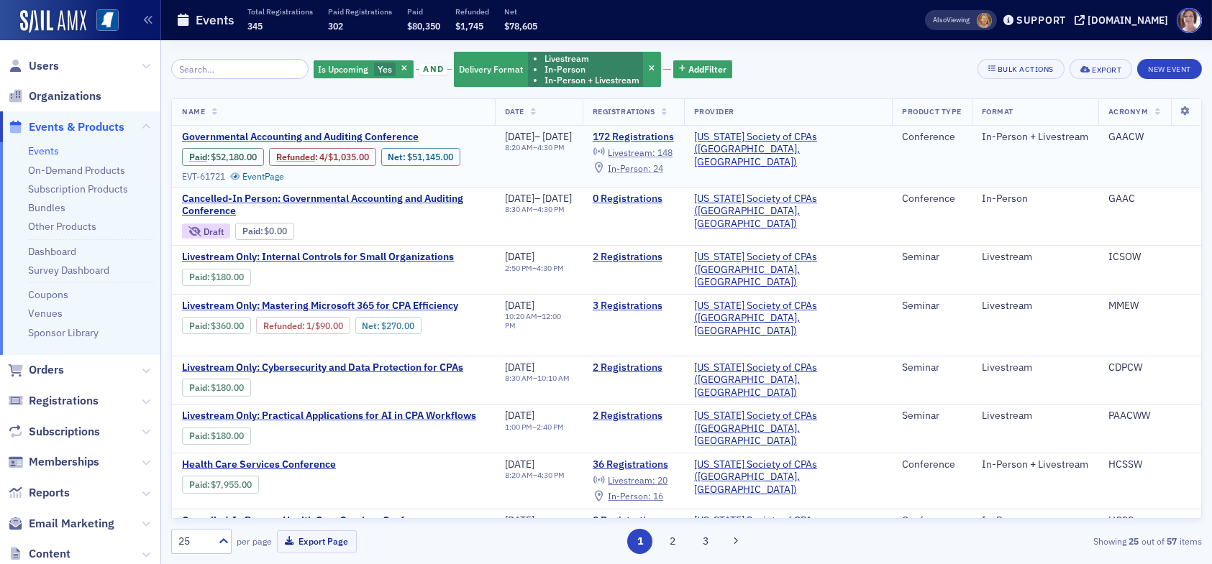
click at [663, 169] on div "In-Person : 24" at bounding box center [635, 169] width 55 height 8
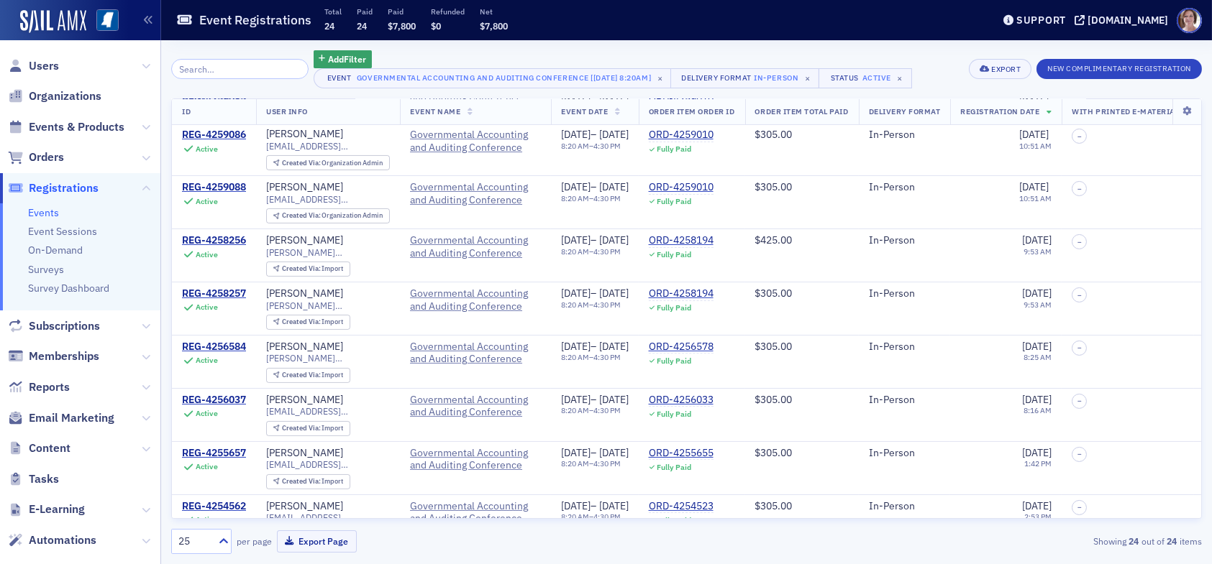
scroll to position [647, 0]
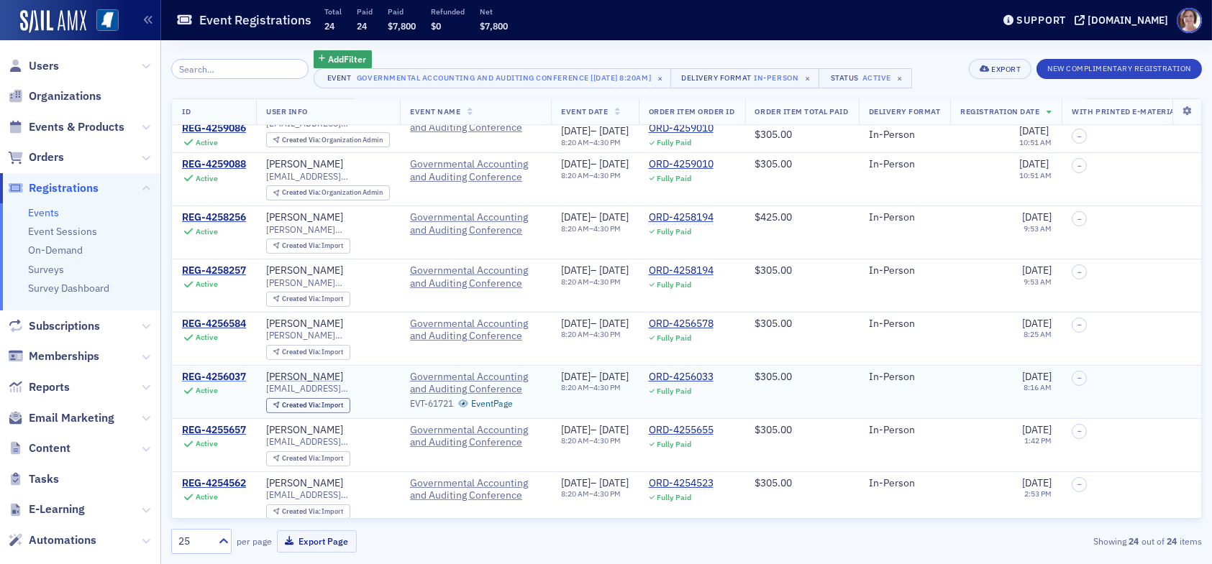
click at [238, 371] on div "REG-4256037" at bounding box center [214, 377] width 64 height 13
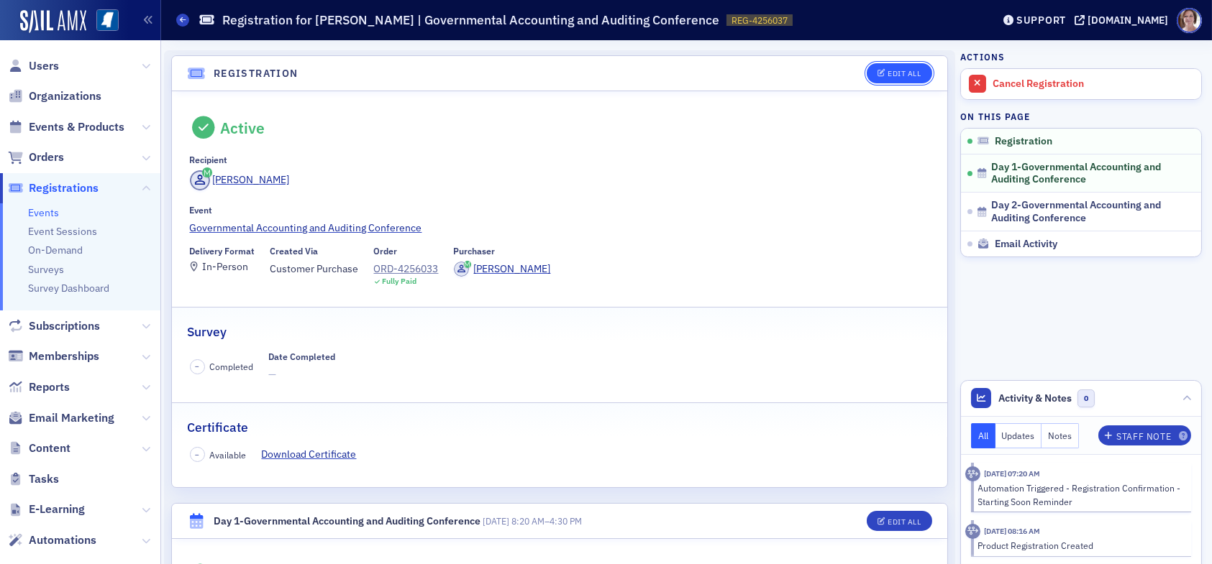
click at [893, 72] on div "Edit All" at bounding box center [903, 74] width 33 height 8
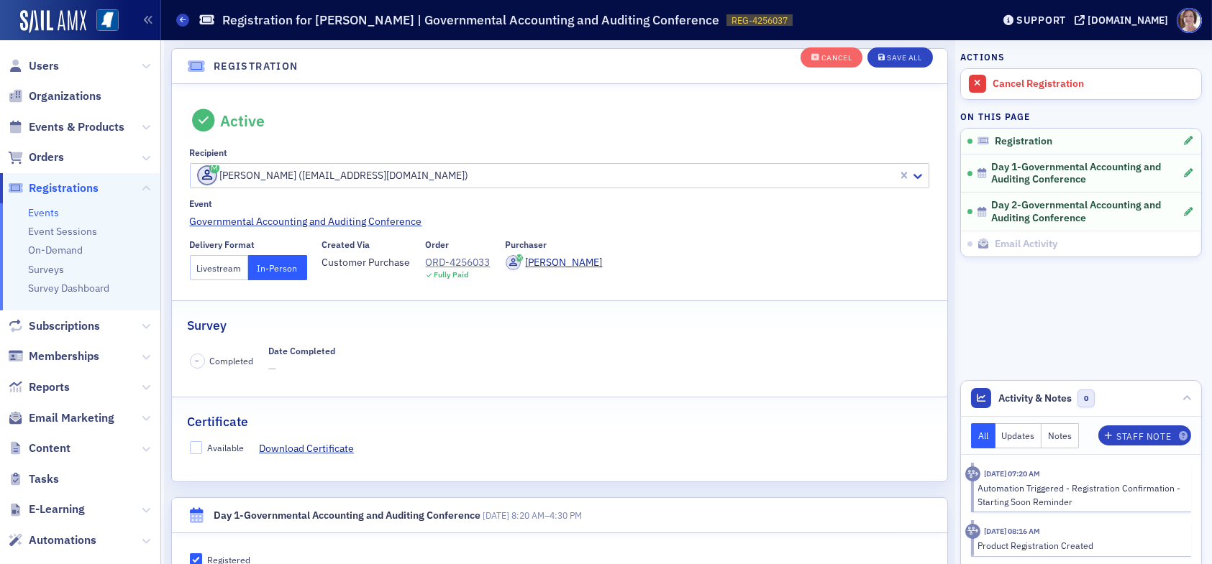
click at [227, 270] on button "Livestream" at bounding box center [219, 267] width 59 height 25
click at [901, 62] on div "Save All" at bounding box center [904, 59] width 35 height 8
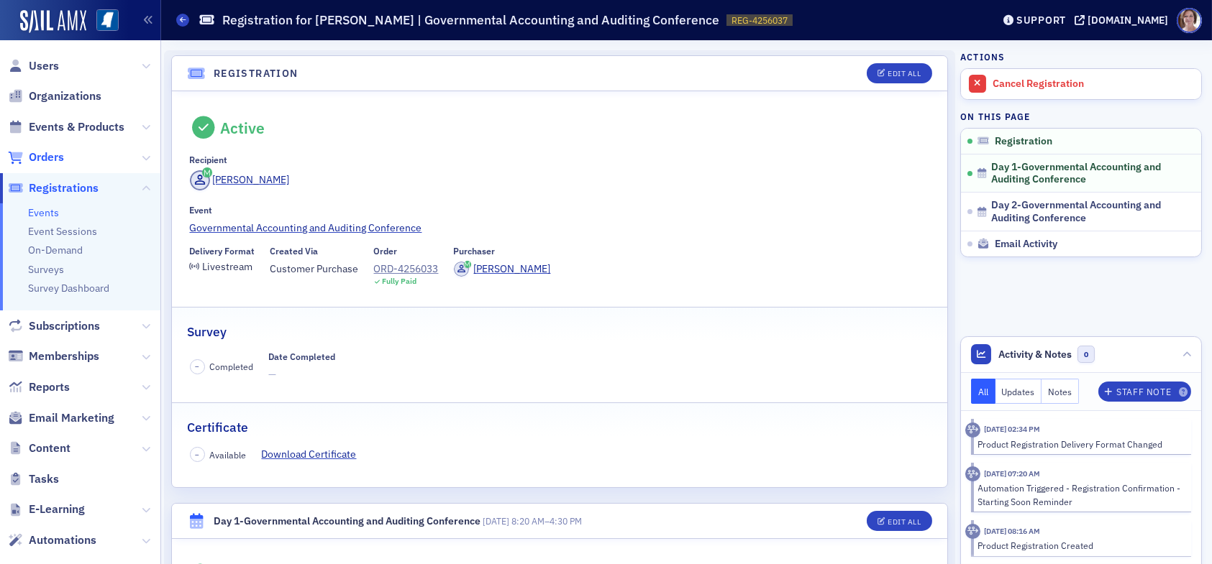
click at [48, 155] on span "Orders" at bounding box center [46, 158] width 35 height 16
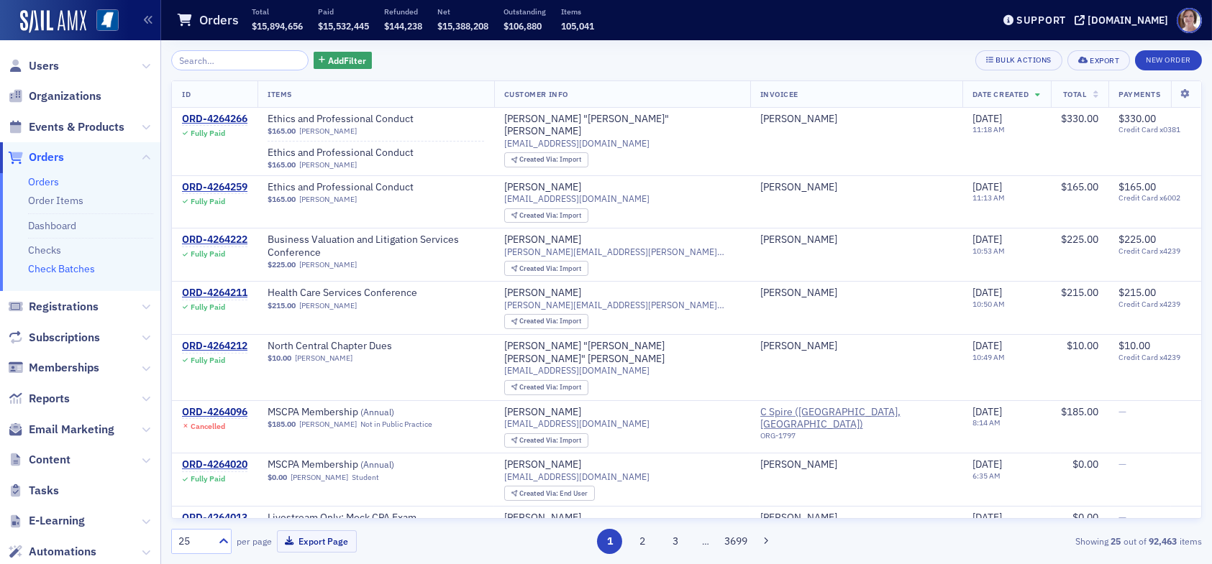
click at [72, 267] on link "Check Batches" at bounding box center [61, 268] width 67 height 13
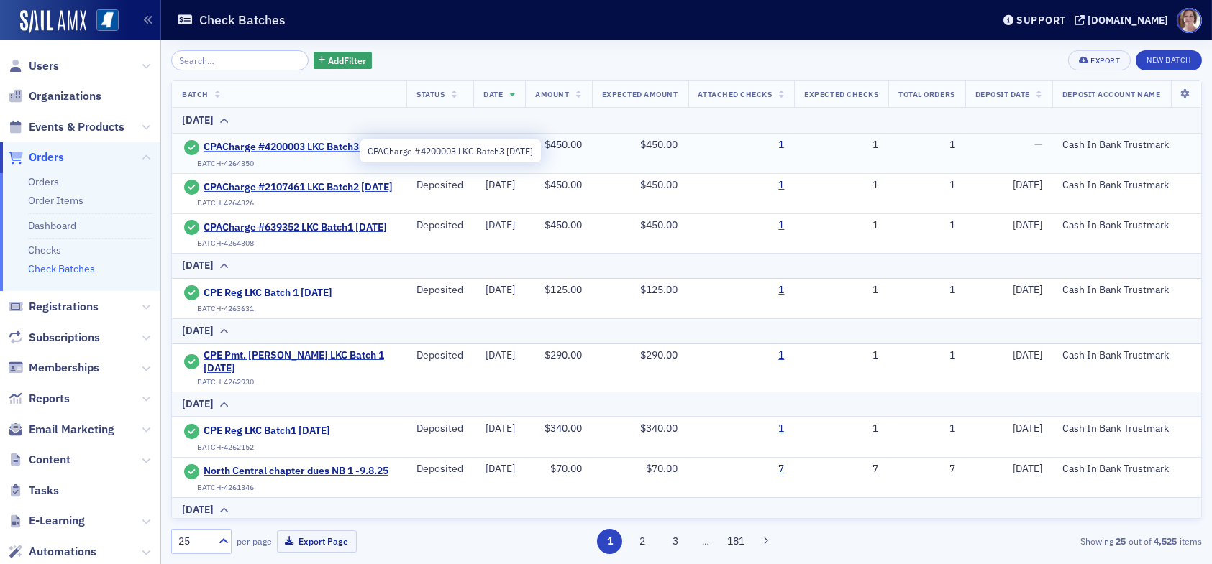
click at [257, 147] on span "CPACharge #4200003 LKC Batch3 09.12.25" at bounding box center [297, 147] width 189 height 13
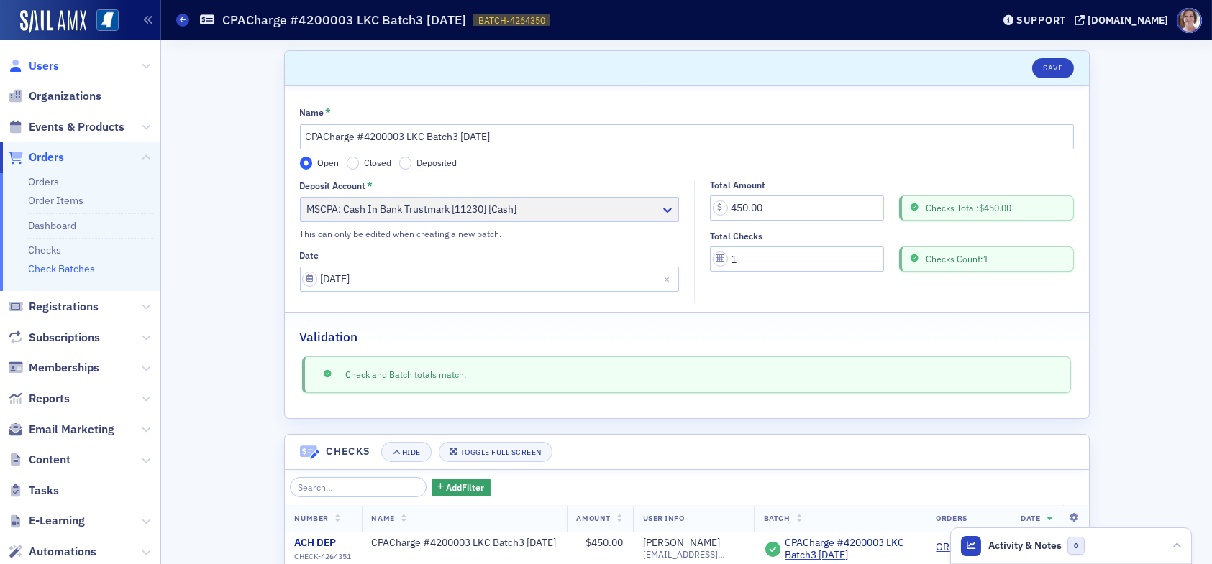
click at [52, 65] on span "Users" at bounding box center [44, 66] width 30 height 16
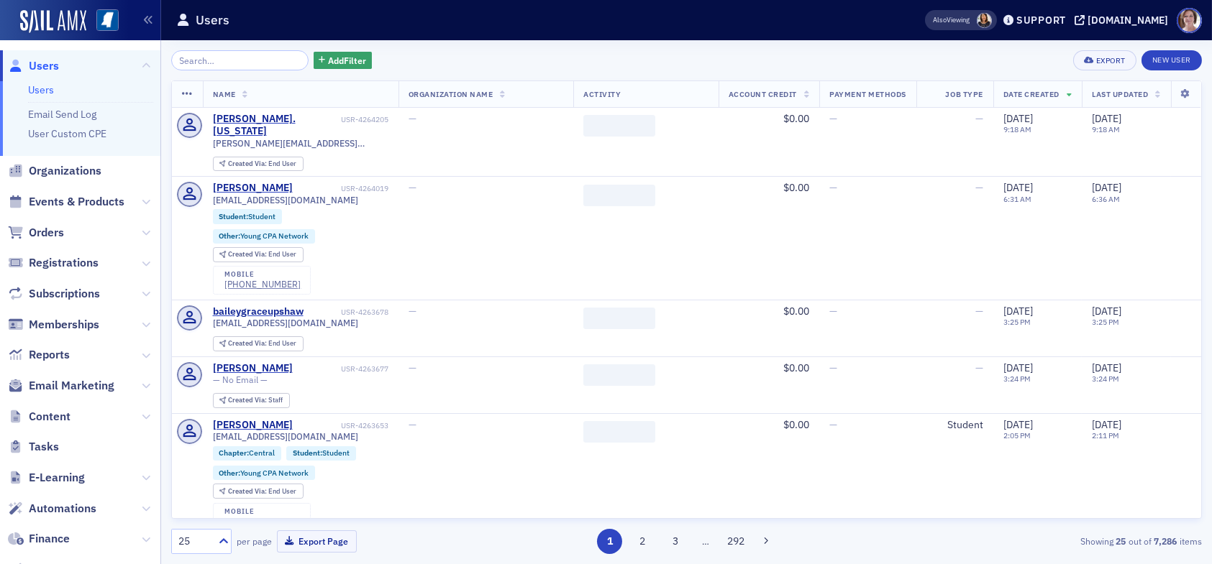
click at [251, 59] on input "search" at bounding box center [239, 60] width 137 height 20
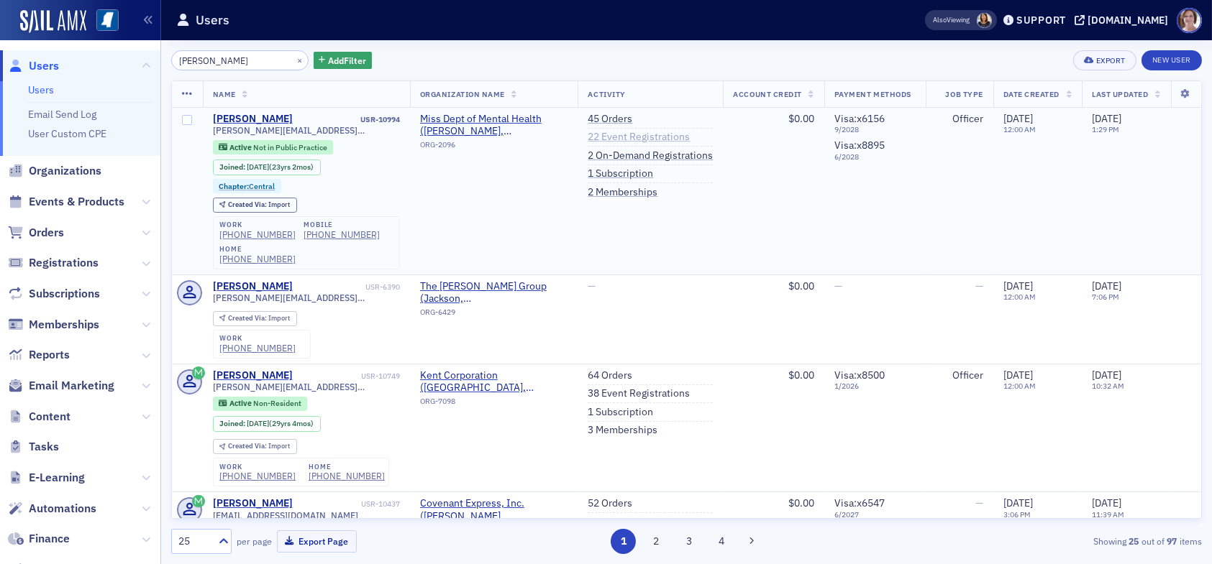
type input "kelly bre"
click at [624, 134] on link "22 Event Registrations" at bounding box center [638, 137] width 102 height 13
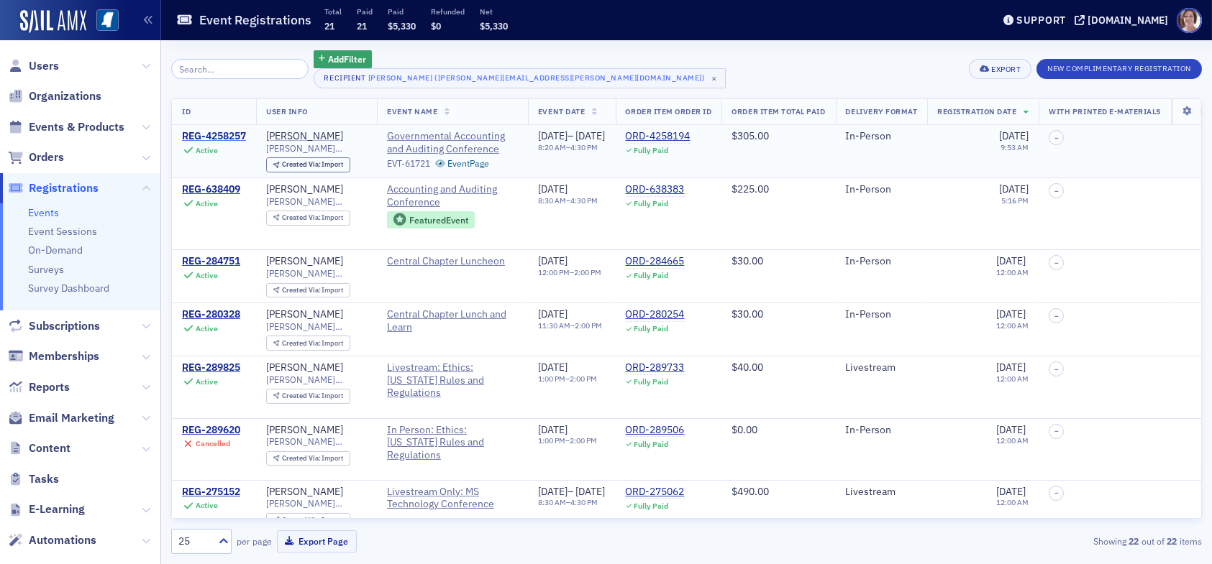
click at [235, 135] on div "REG-4258257" at bounding box center [214, 136] width 64 height 13
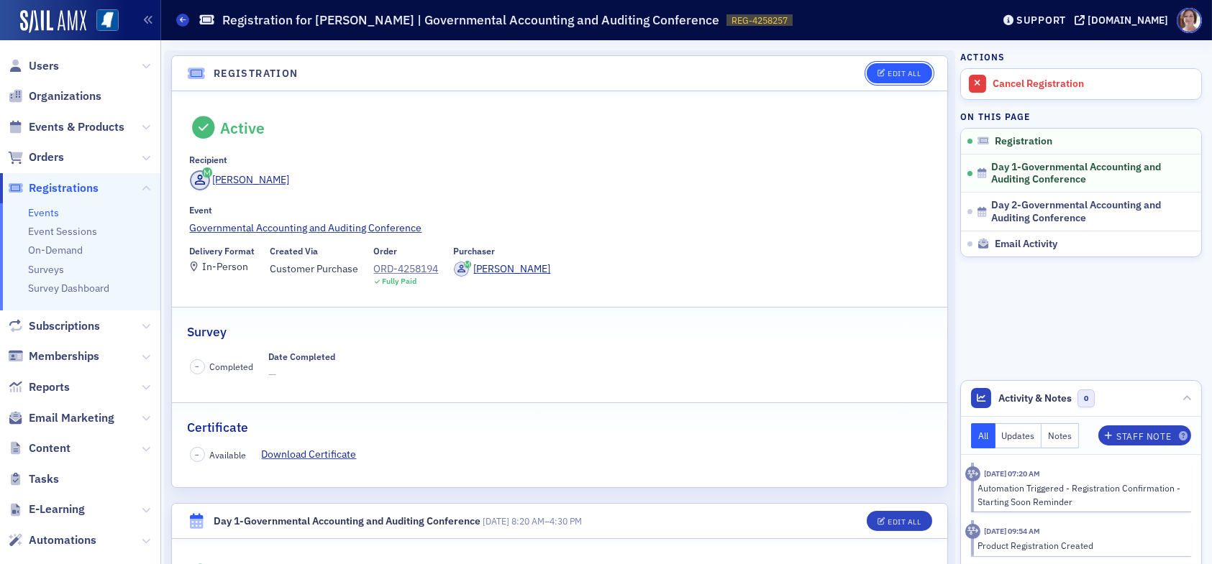
click at [888, 77] on div "Edit All" at bounding box center [903, 74] width 33 height 8
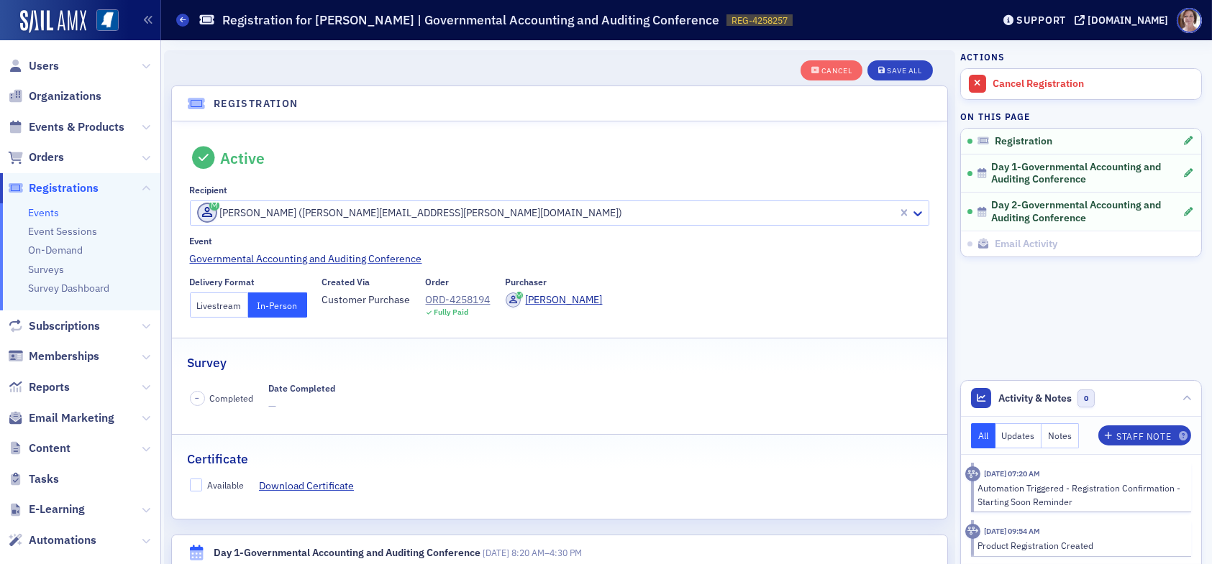
scroll to position [37, 0]
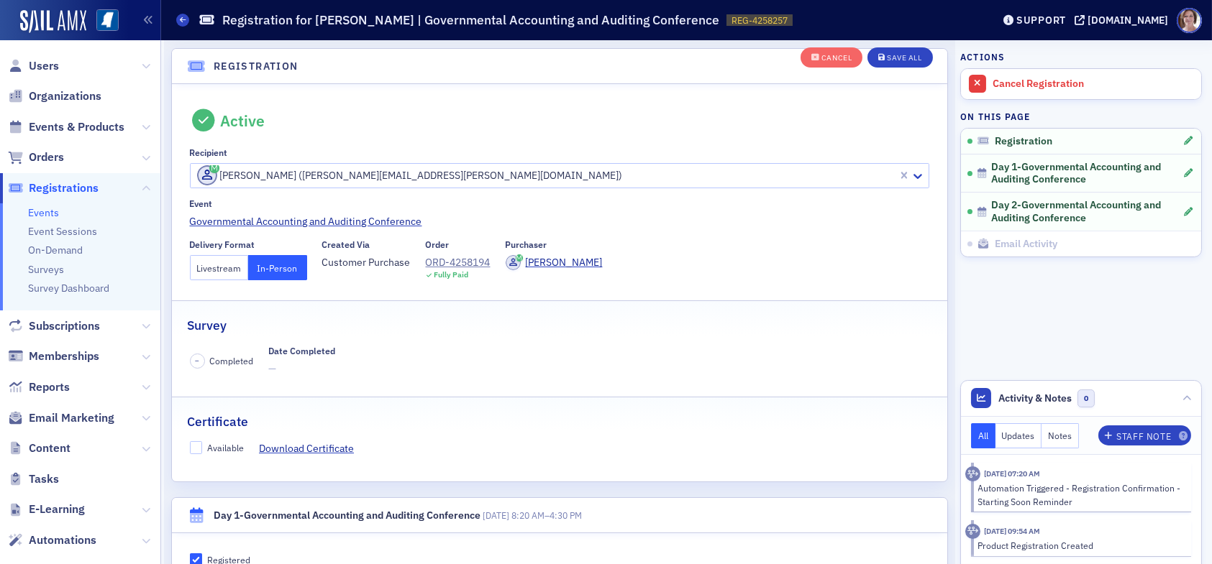
click at [226, 265] on button "Livestream" at bounding box center [219, 267] width 59 height 25
click at [903, 58] on div "Save All" at bounding box center [904, 59] width 35 height 8
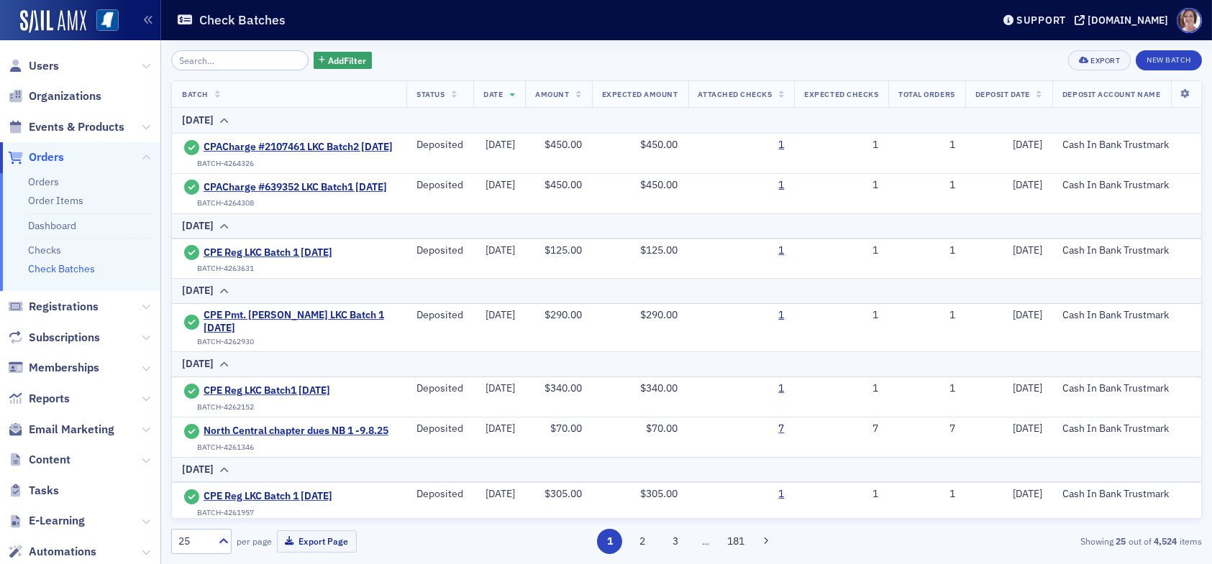
click at [94, 268] on li "Check Batches" at bounding box center [90, 269] width 125 height 14
click at [58, 267] on link "Check Batches" at bounding box center [61, 268] width 67 height 13
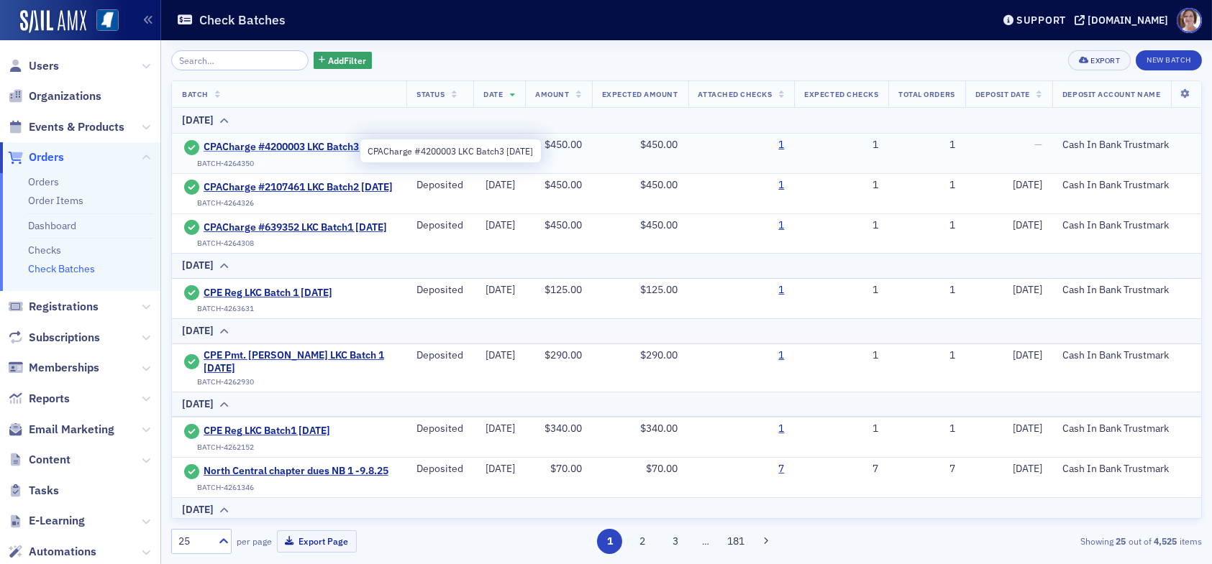
click at [249, 151] on span "CPACharge #4200003 LKC Batch3 [DATE]" at bounding box center [297, 147] width 189 height 13
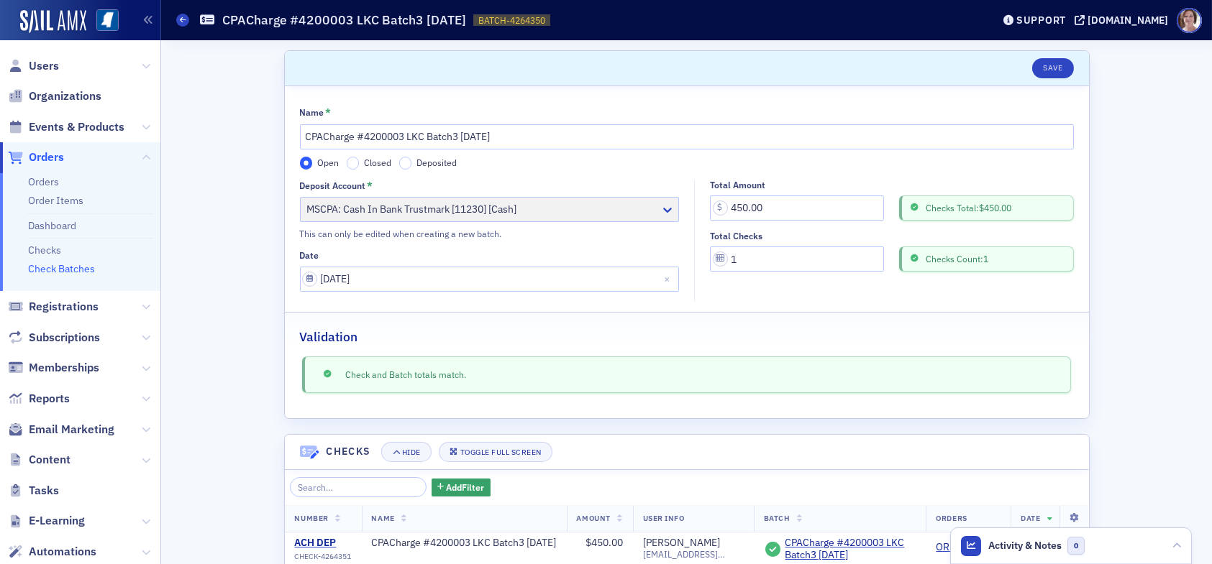
click at [399, 165] on label "Deposited" at bounding box center [428, 163] width 58 height 13
click at [399, 165] on input "Deposited" at bounding box center [405, 163] width 13 height 13
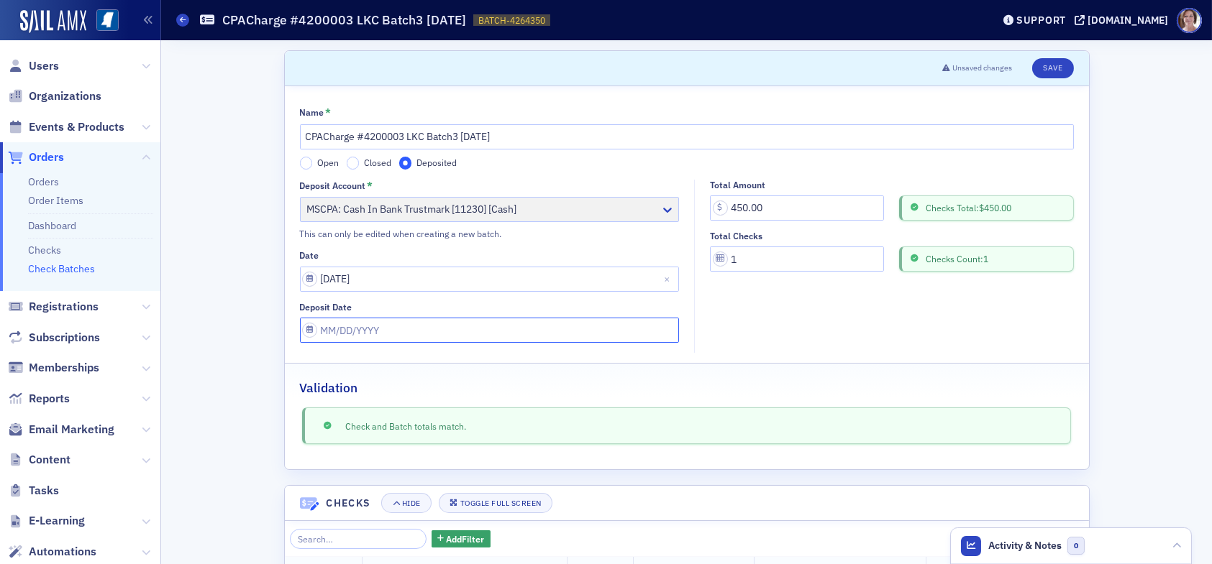
select select "8"
select select "2025"
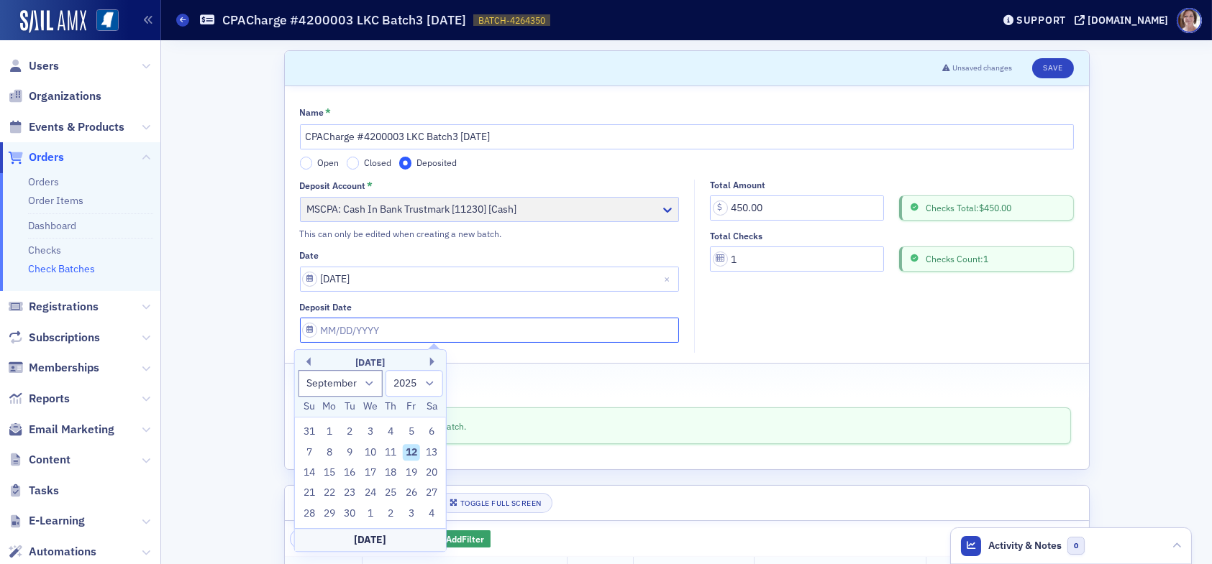
click at [383, 330] on input "Deposit Date" at bounding box center [490, 330] width 380 height 25
click at [311, 360] on div "[DATE]" at bounding box center [370, 363] width 151 height 14
click at [307, 361] on button "Previous Month" at bounding box center [306, 361] width 9 height 9
select select "7"
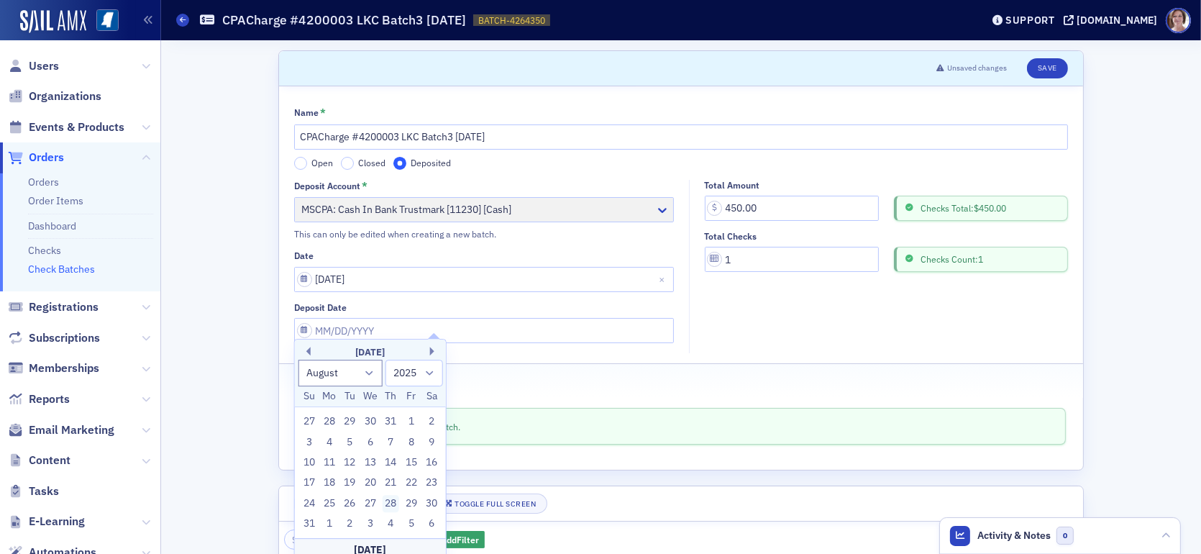
click at [395, 512] on div "28" at bounding box center [390, 503] width 17 height 17
type input "[DATE]"
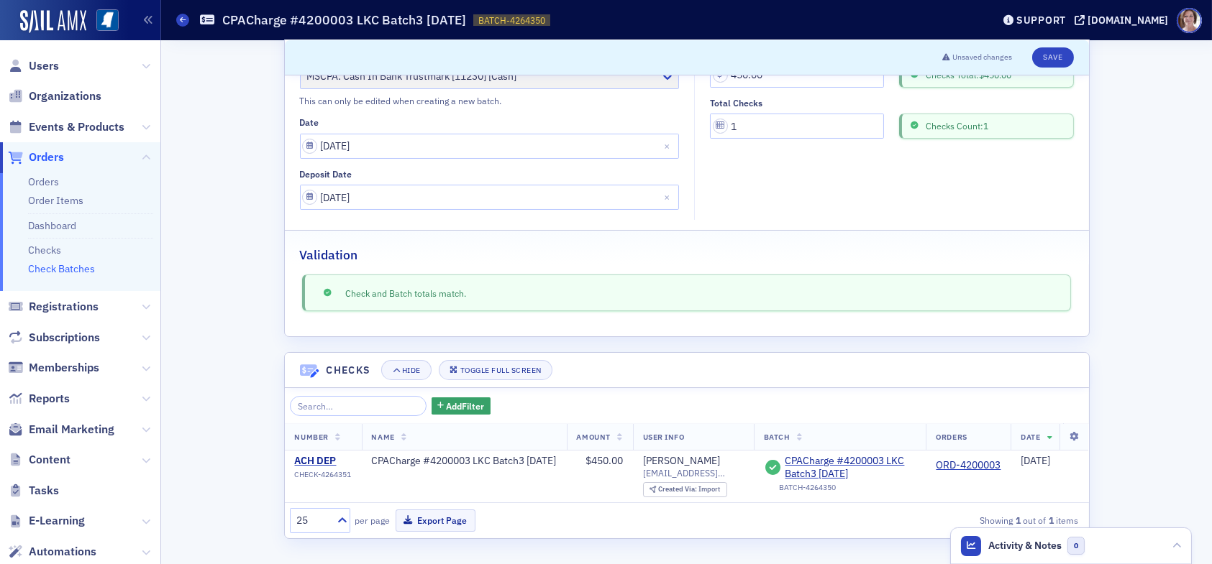
scroll to position [142, 0]
click at [1043, 54] on button "Save" at bounding box center [1052, 57] width 41 height 20
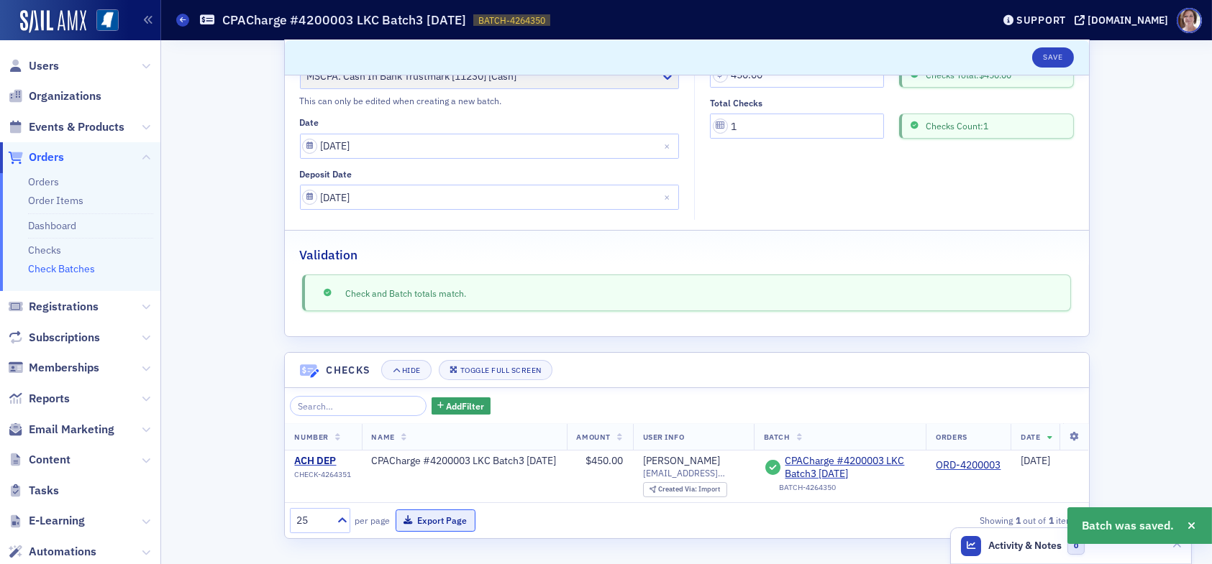
click at [442, 522] on button "Export Page" at bounding box center [435, 521] width 80 height 22
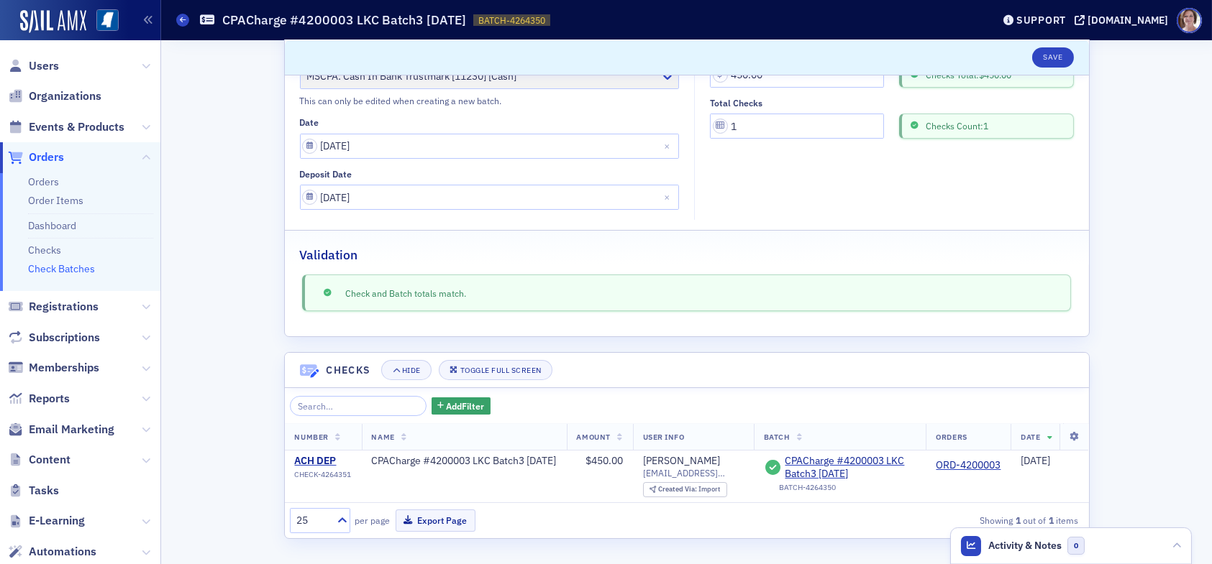
click at [77, 268] on link "Check Batches" at bounding box center [61, 268] width 67 height 13
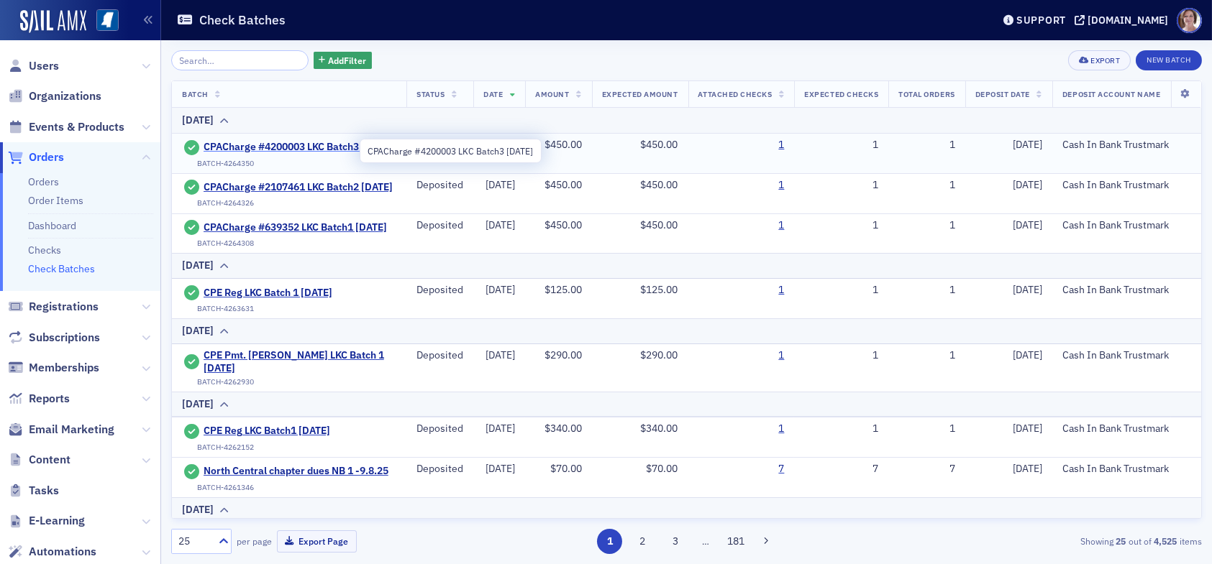
click at [246, 147] on span "CPACharge #4200003 LKC Batch3 [DATE]" at bounding box center [297, 147] width 189 height 13
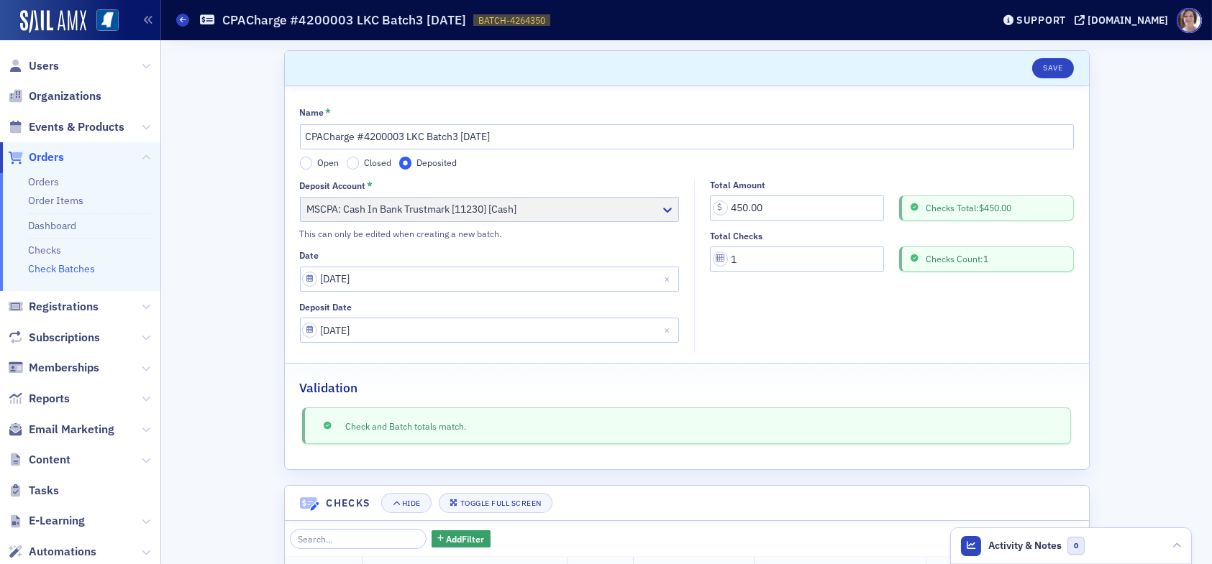
click at [55, 157] on span "Orders" at bounding box center [46, 158] width 35 height 16
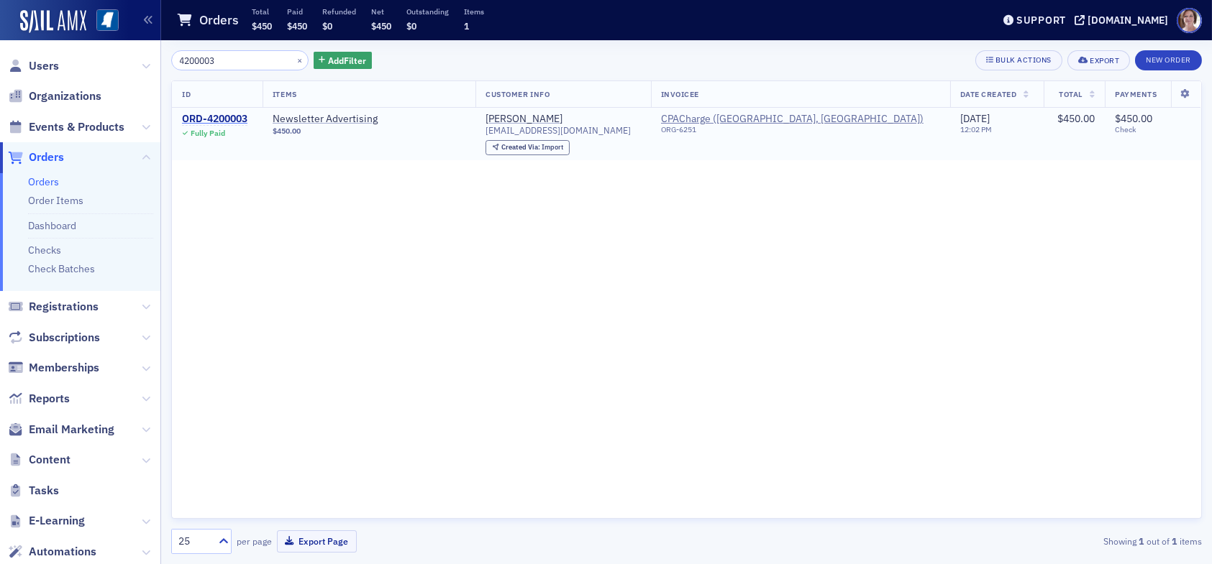
click at [238, 118] on div "ORD-4200003" at bounding box center [214, 119] width 65 height 13
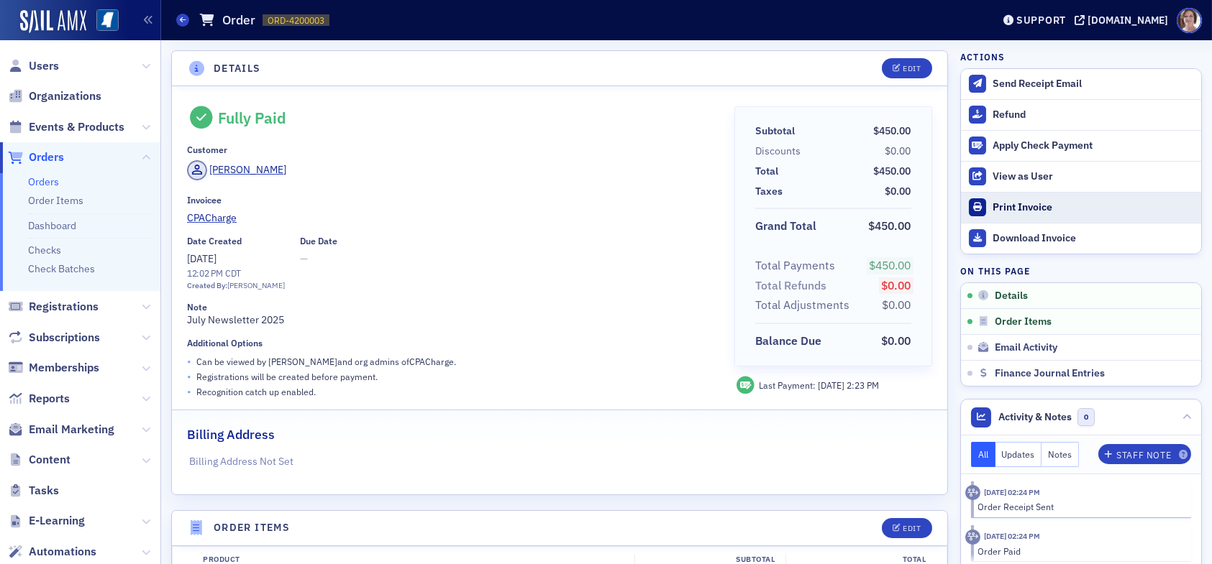
click at [1019, 203] on div "Print Invoice" at bounding box center [1092, 207] width 201 height 13
click at [48, 154] on span "Orders" at bounding box center [46, 158] width 35 height 16
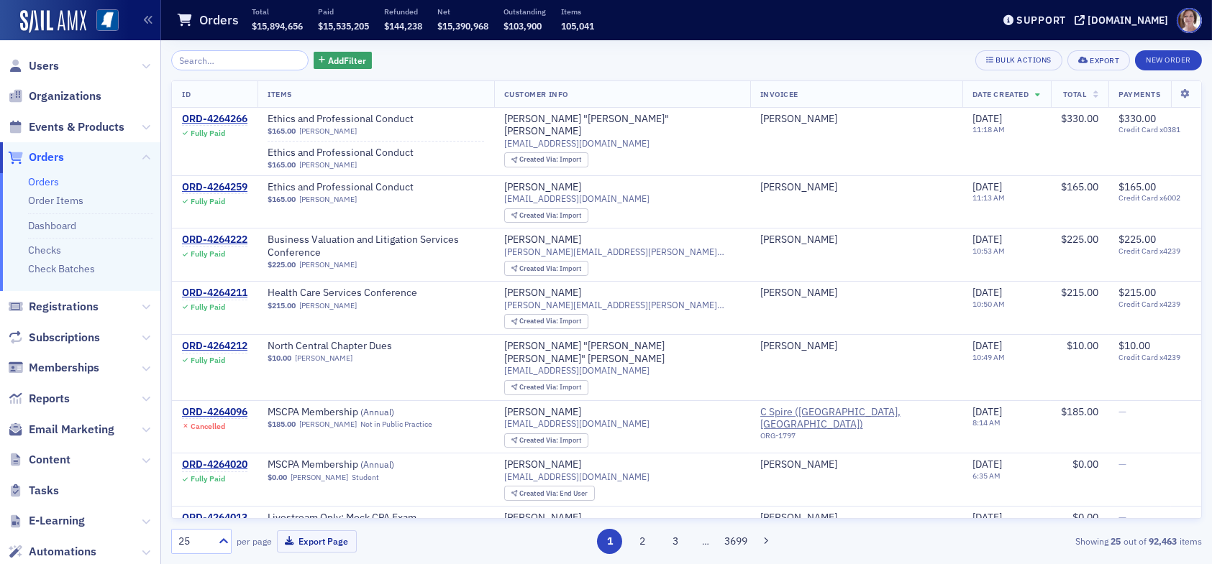
click at [236, 53] on input "search" at bounding box center [239, 60] width 137 height 20
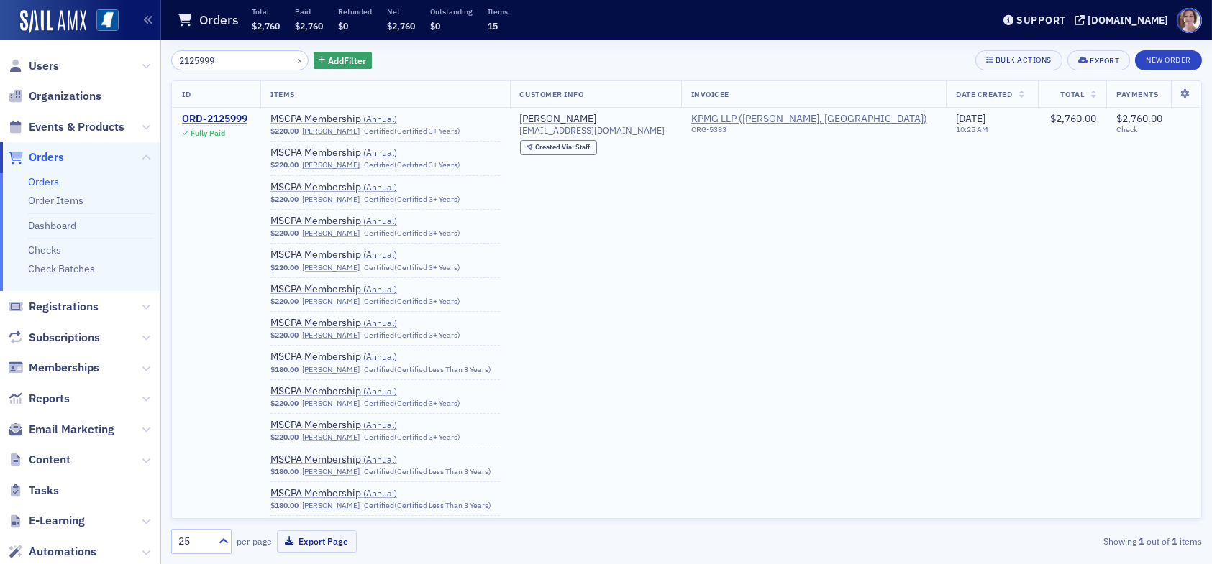
type input "2125999"
click at [227, 120] on div "ORD-2125999" at bounding box center [214, 119] width 65 height 13
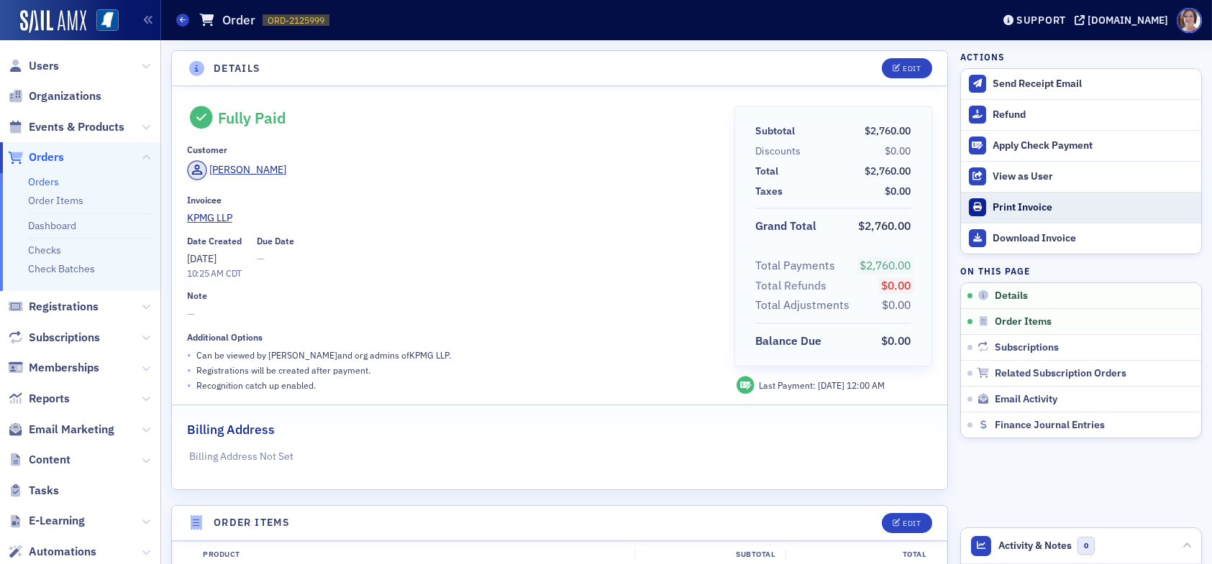
click at [1017, 209] on div "Print Invoice" at bounding box center [1092, 207] width 201 height 13
click at [44, 158] on span "Orders" at bounding box center [46, 158] width 35 height 16
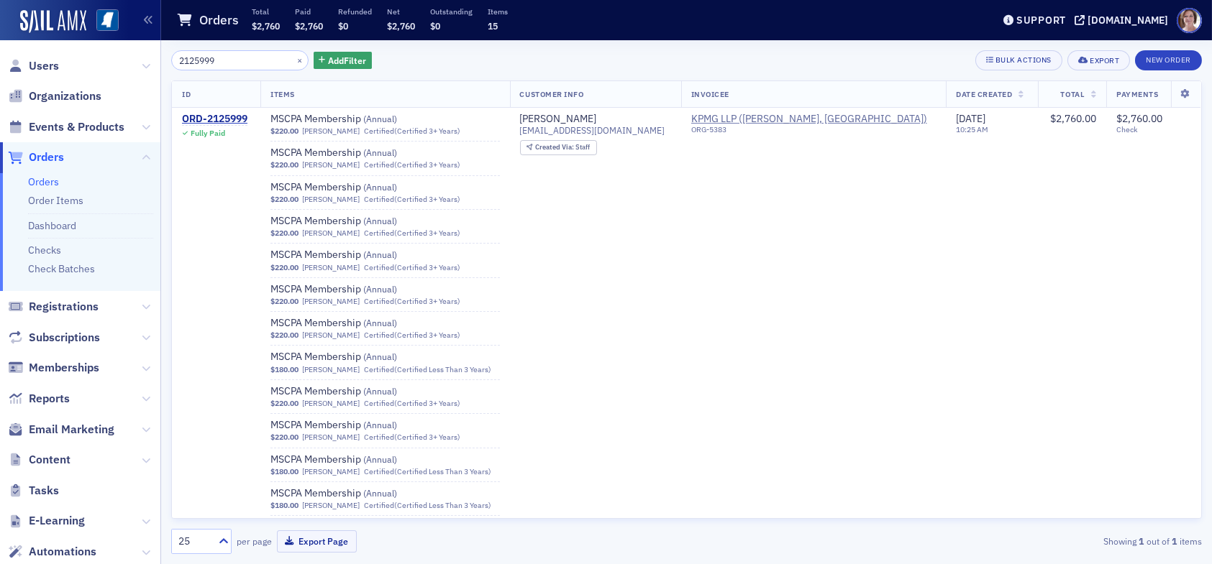
drag, startPoint x: 234, startPoint y: 61, endPoint x: 127, endPoint y: 52, distance: 106.8
click at [127, 52] on div "Users Organizations Events & Products Orders Orders Order Items Dashboard Check…" at bounding box center [606, 282] width 1212 height 564
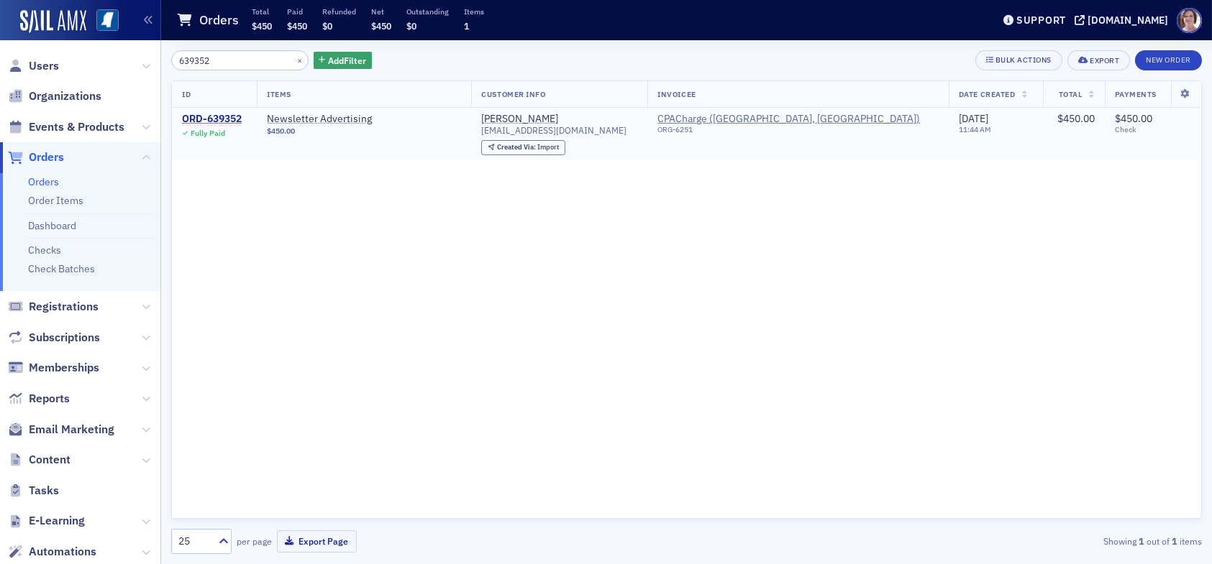
type input "639352"
click at [226, 120] on div "ORD-639352" at bounding box center [212, 119] width 60 height 13
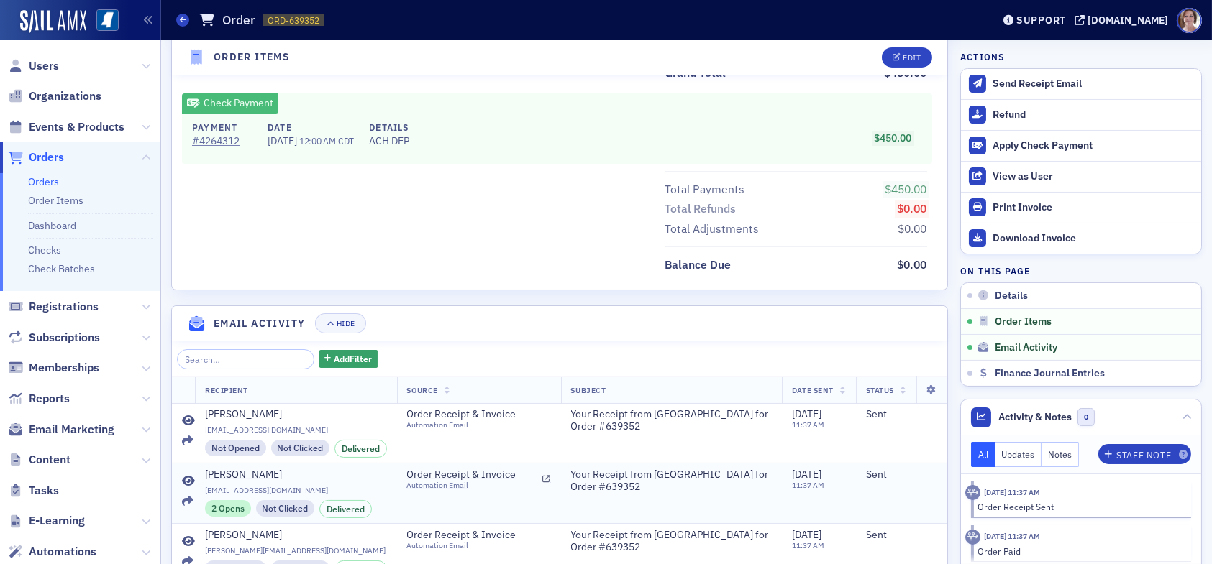
scroll to position [820, 0]
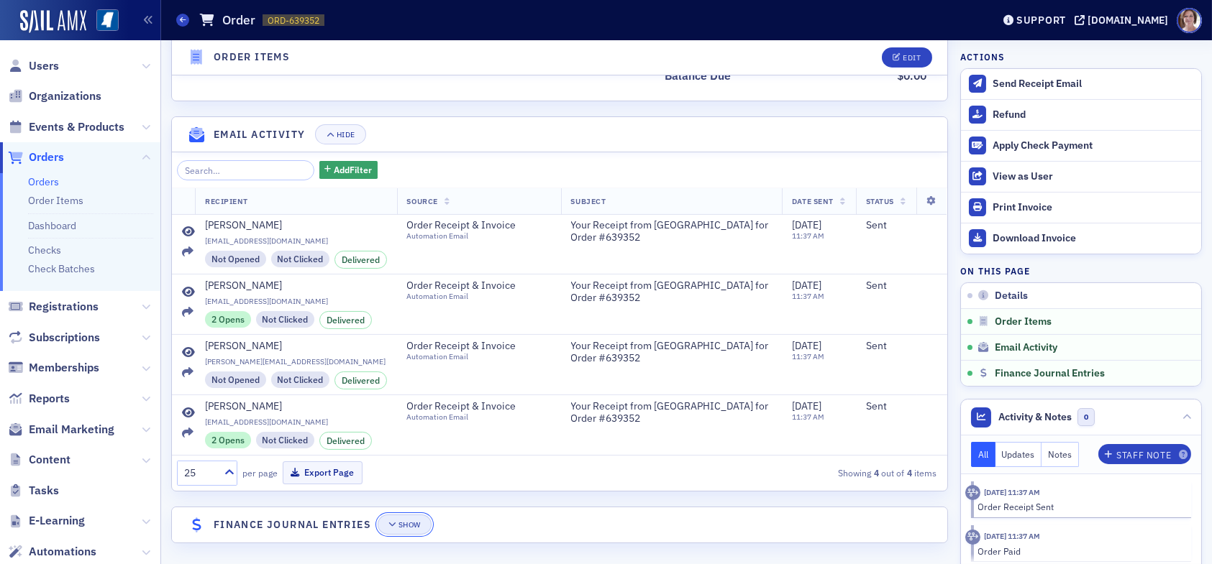
click at [411, 526] on button "Show" at bounding box center [405, 525] width 54 height 20
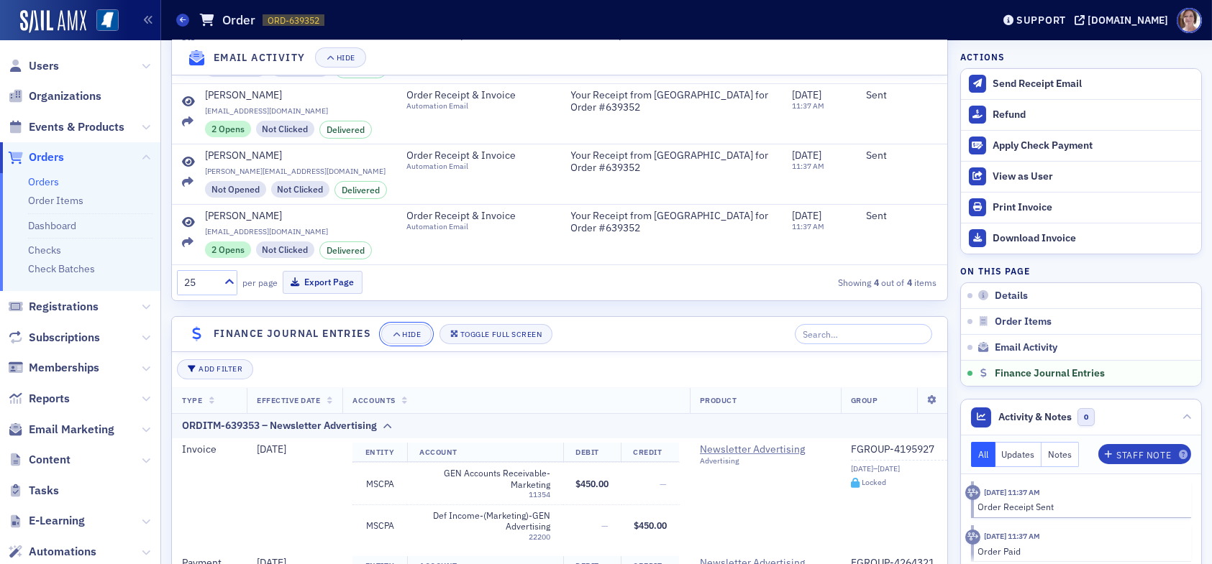
scroll to position [1271, 0]
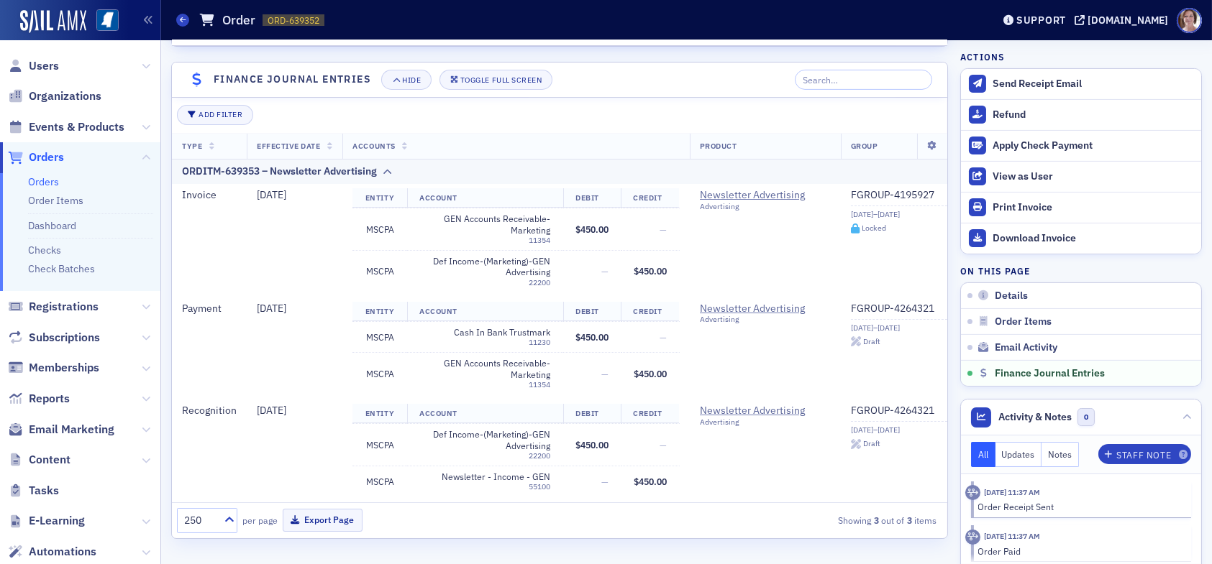
click at [51, 155] on span "Orders" at bounding box center [46, 158] width 35 height 16
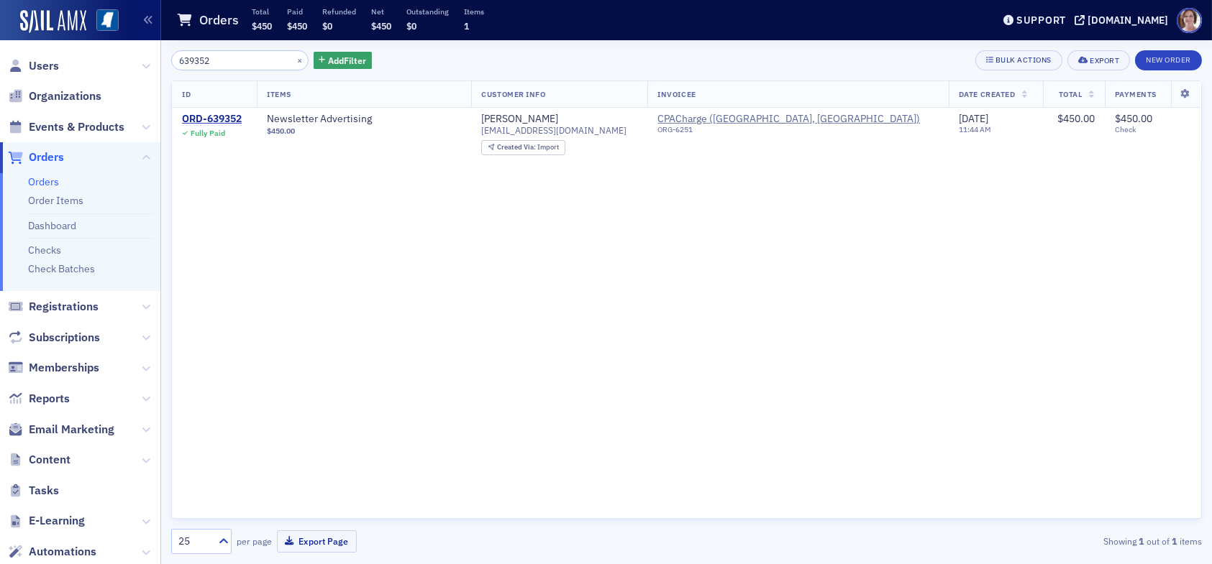
drag, startPoint x: 231, startPoint y: 58, endPoint x: 79, endPoint y: 60, distance: 151.7
click at [85, 60] on div "Users Organizations Events & Products Orders Orders Order Items Dashboard Check…" at bounding box center [606, 282] width 1212 height 564
type input "4200003"
click at [218, 116] on div "ORD-4200003" at bounding box center [214, 119] width 65 height 13
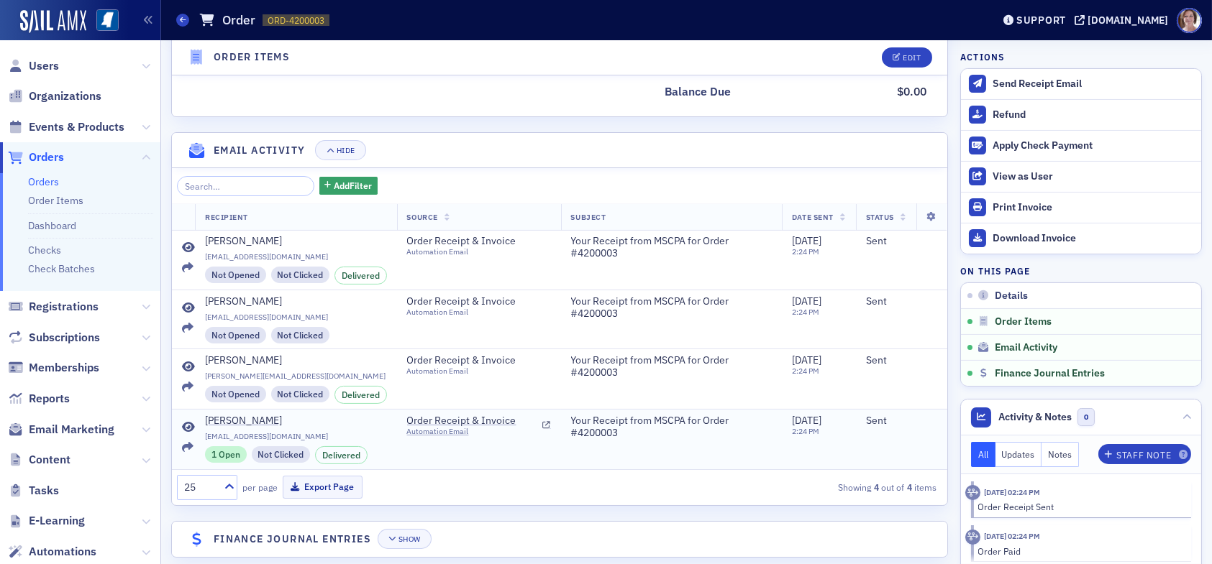
scroll to position [814, 0]
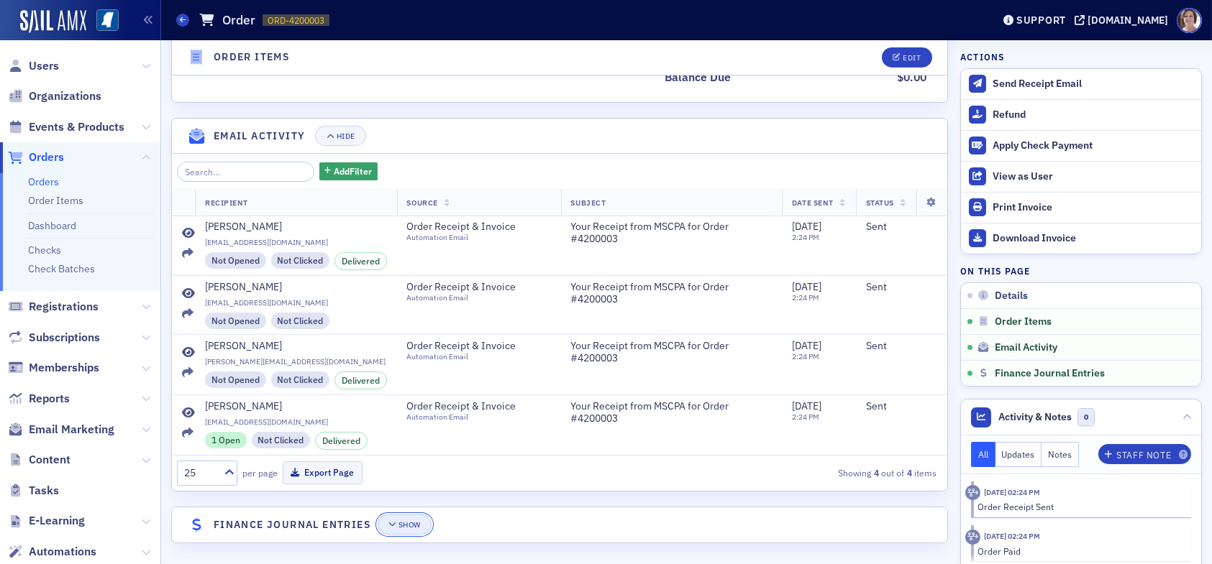
click at [404, 521] on div "Show" at bounding box center [409, 525] width 22 height 8
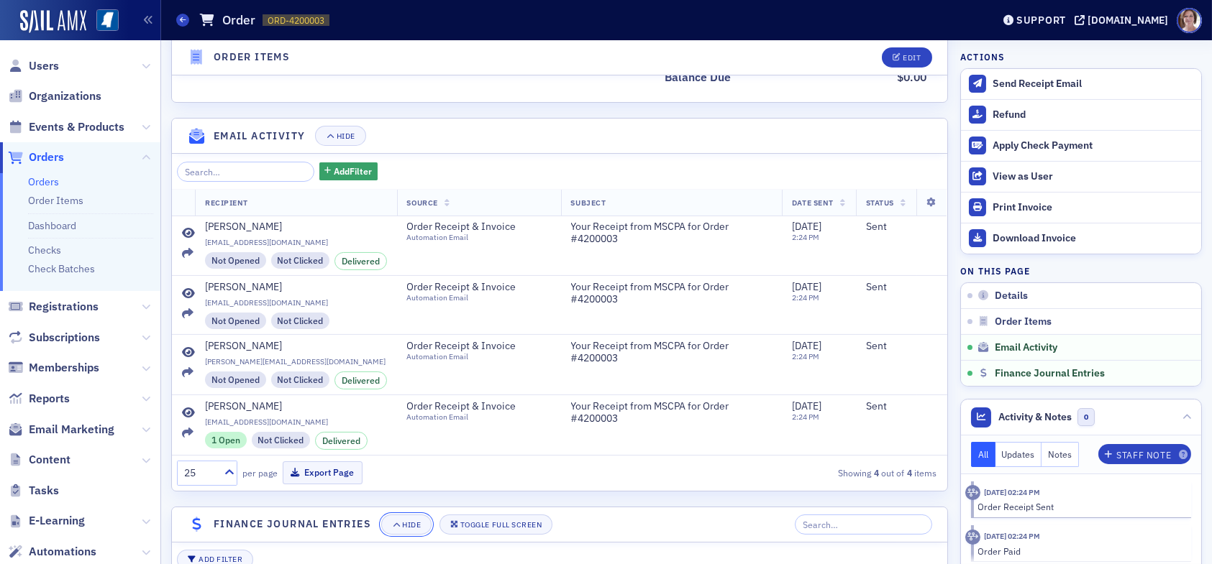
scroll to position [1265, 0]
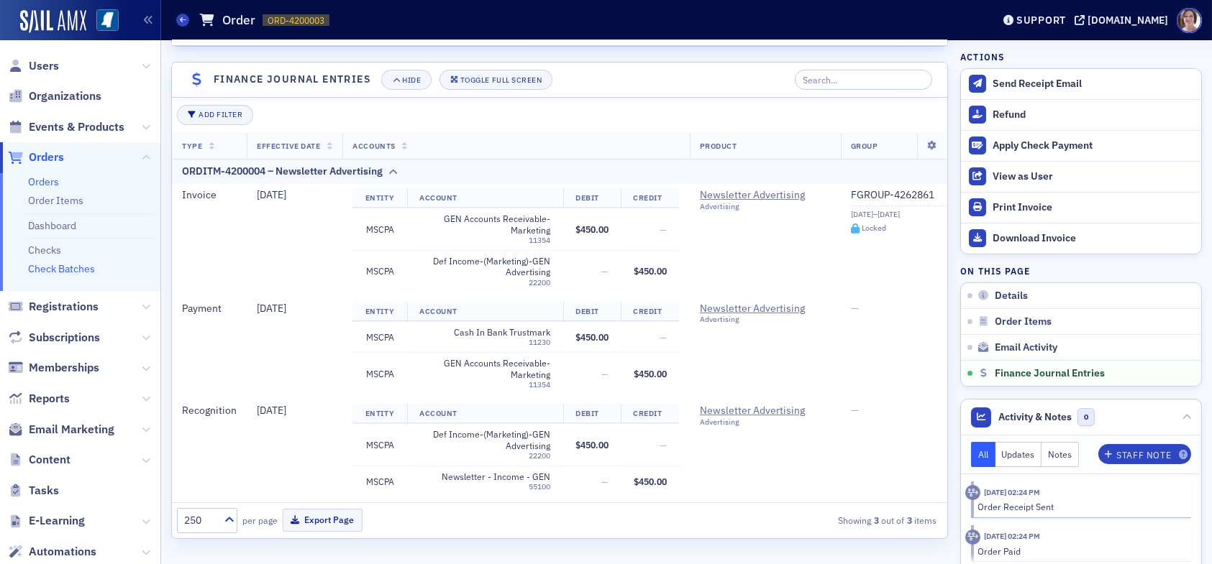
click at [88, 270] on link "Check Batches" at bounding box center [61, 268] width 67 height 13
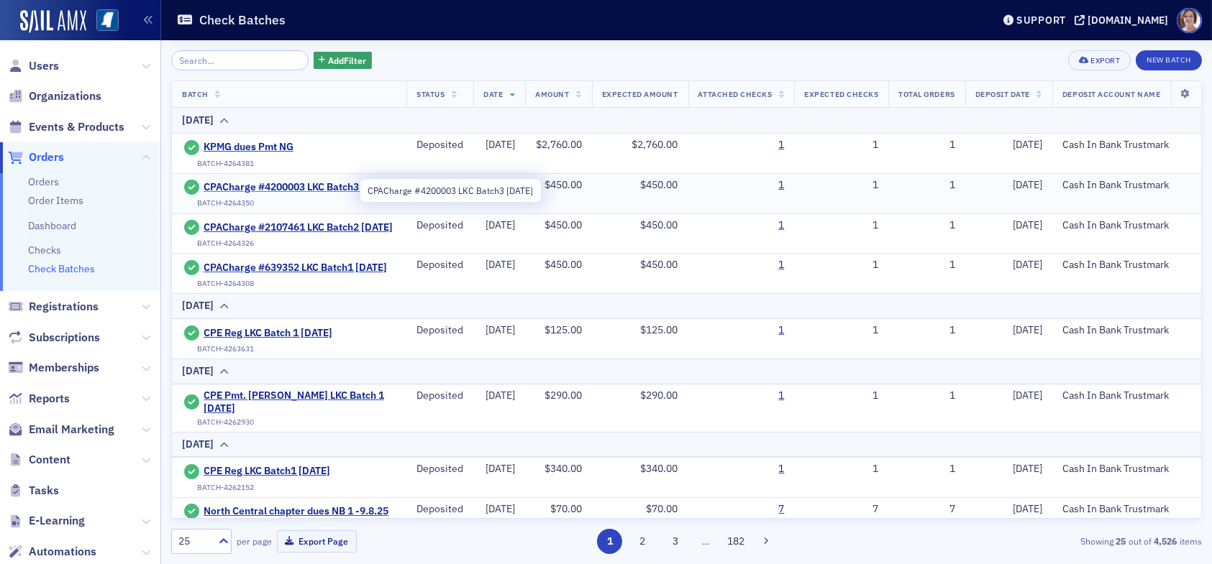
click at [284, 183] on span "CPACharge #4200003 LKC Batch3 [DATE]" at bounding box center [297, 187] width 189 height 13
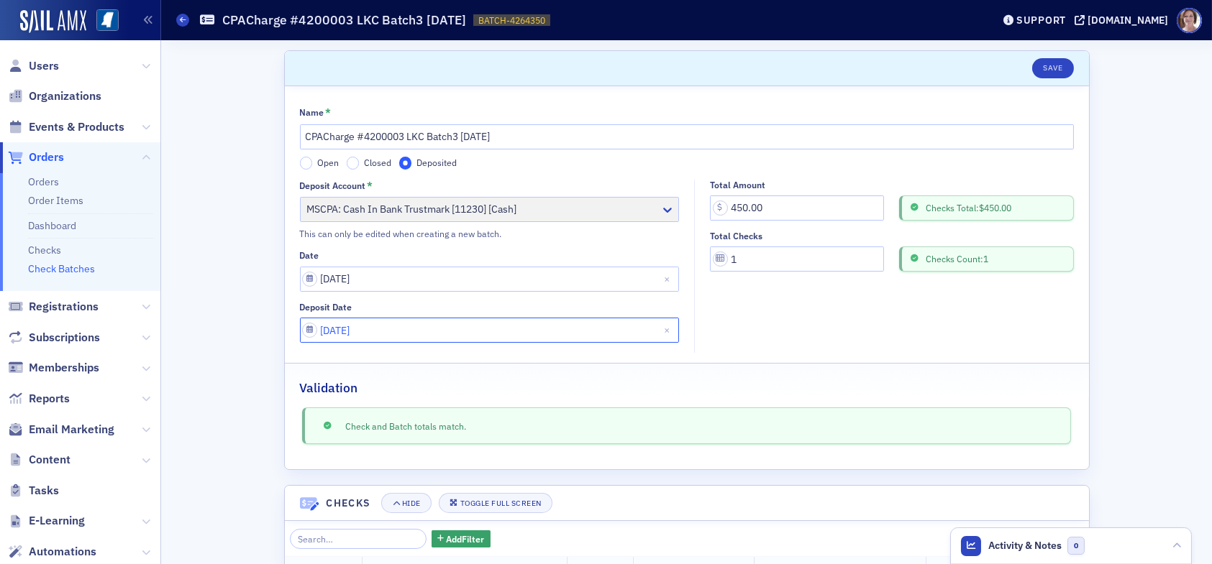
select select "7"
select select "2025"
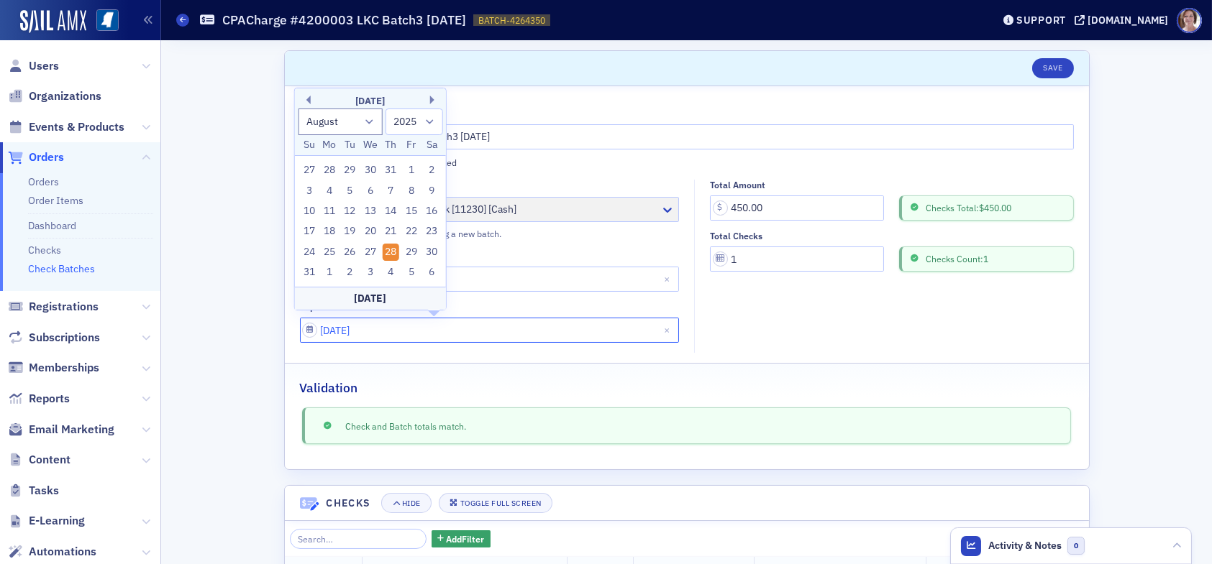
click at [385, 329] on input "[DATE]" at bounding box center [490, 330] width 380 height 25
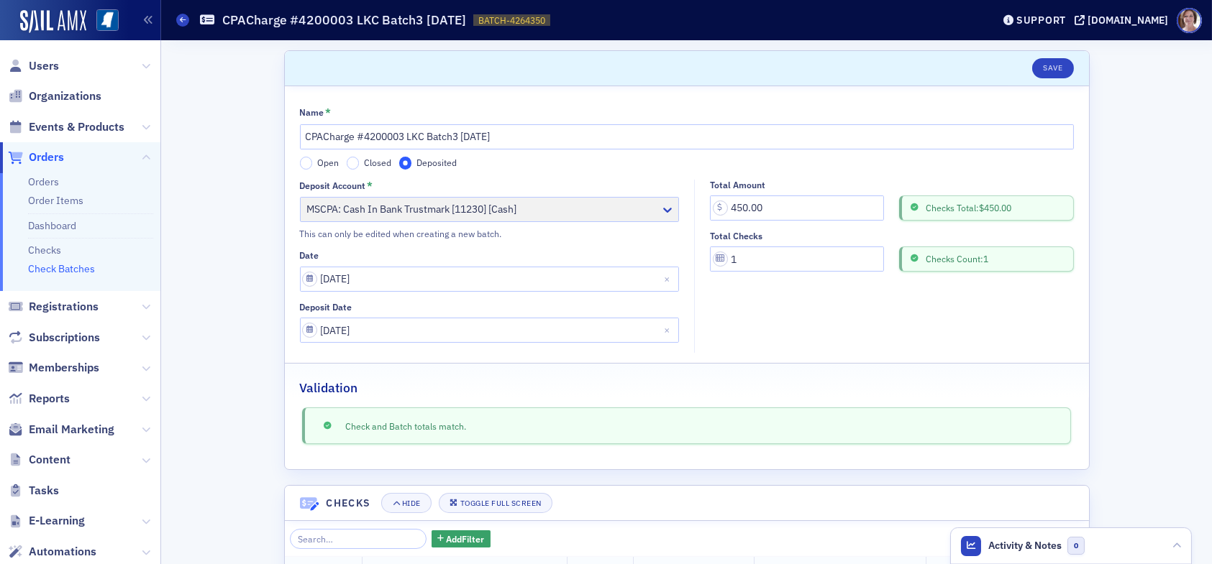
click at [811, 331] on fieldset "Total Amount 450.00 Checks Total: $450.00 Total Checks 1 Checks Count: 1" at bounding box center [887, 267] width 387 height 174
click at [56, 157] on span "Orders" at bounding box center [46, 158] width 35 height 16
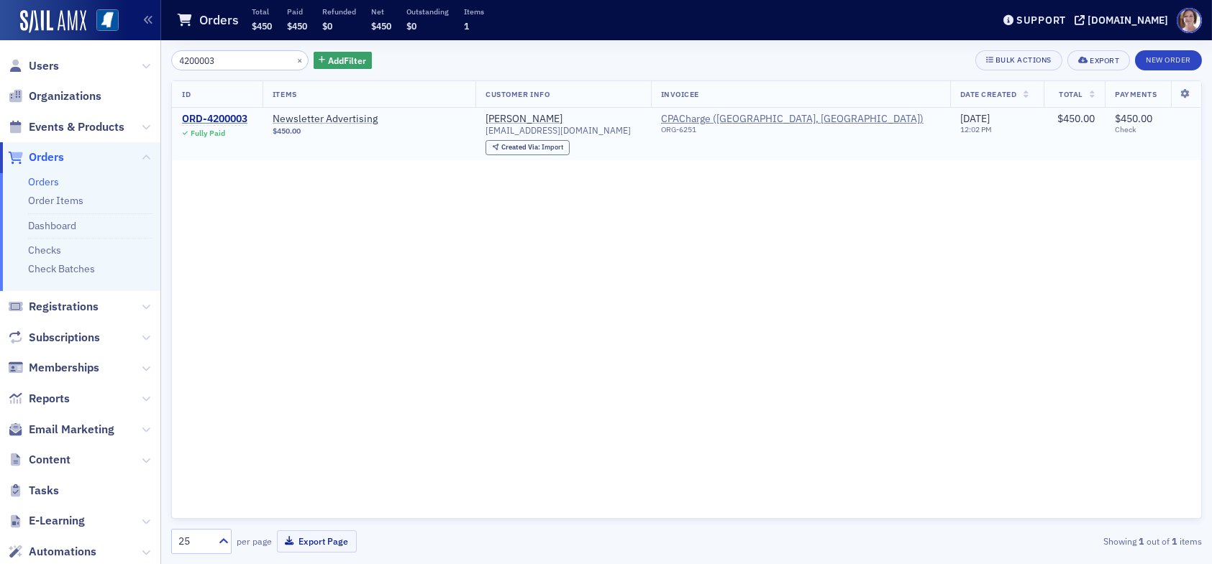
click at [232, 119] on div "ORD-4200003" at bounding box center [214, 119] width 65 height 13
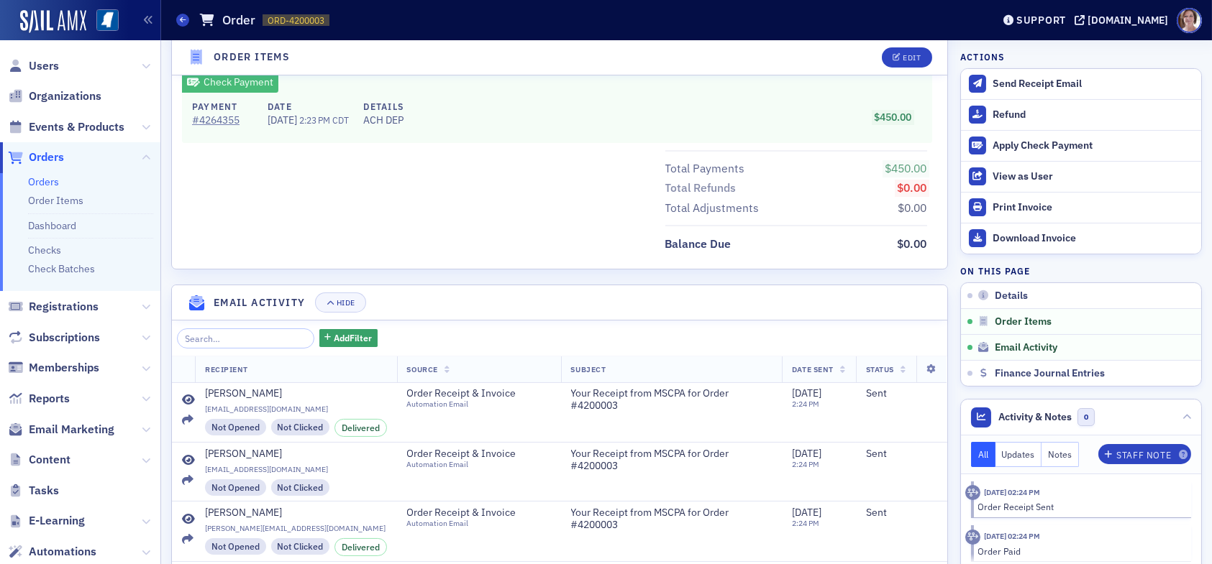
scroll to position [814, 0]
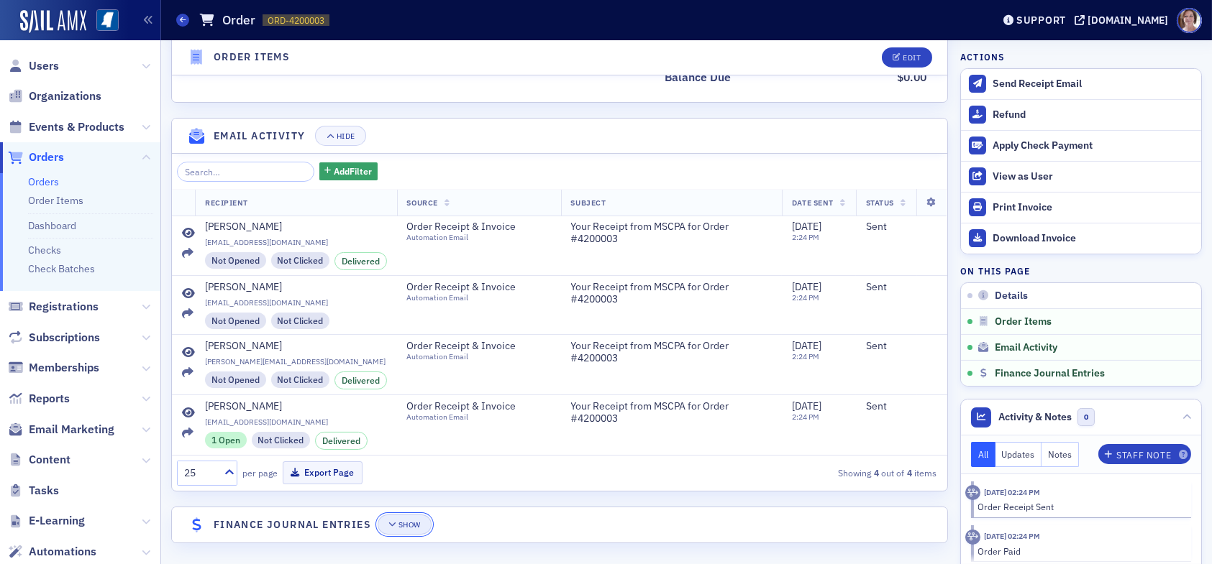
click at [409, 516] on button "Show" at bounding box center [405, 525] width 54 height 20
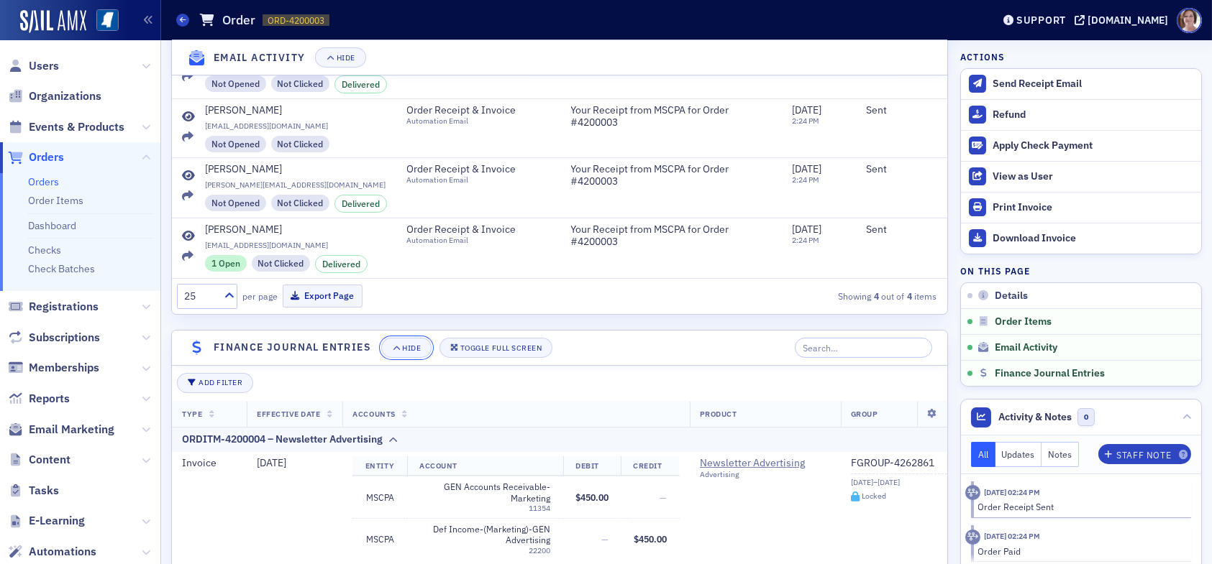
scroll to position [1265, 0]
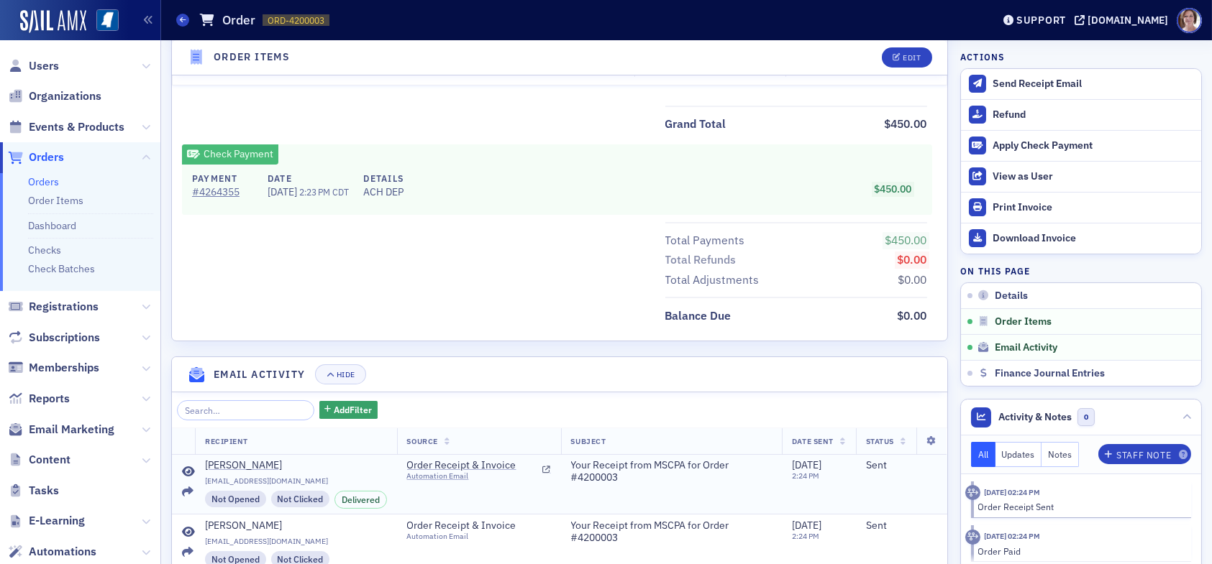
scroll to position [814, 0]
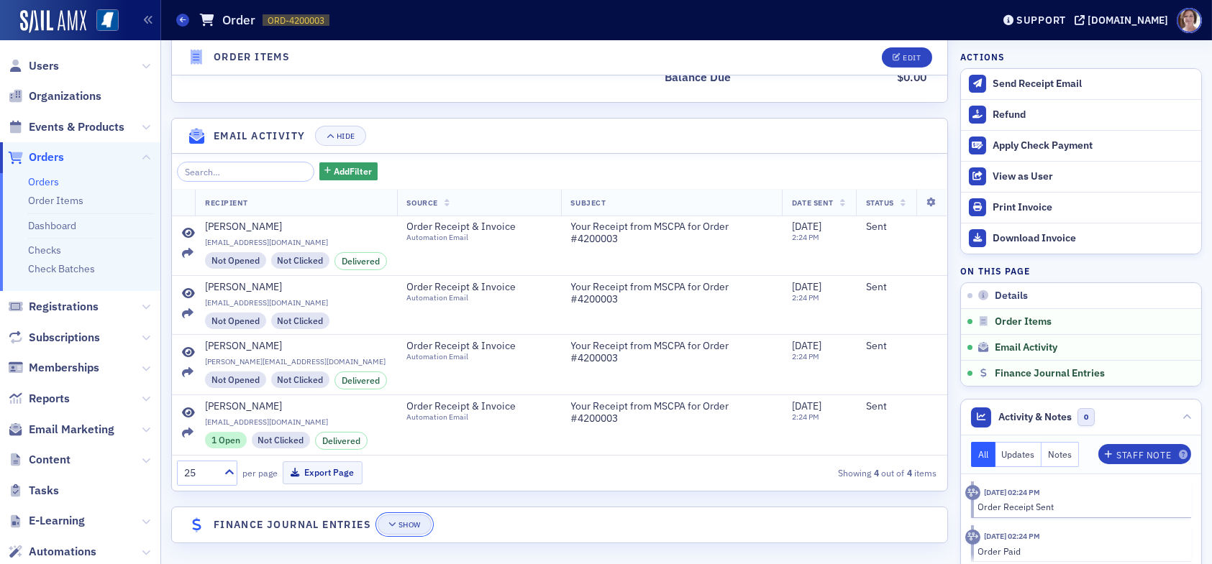
click at [406, 523] on div "Show" at bounding box center [409, 525] width 22 height 8
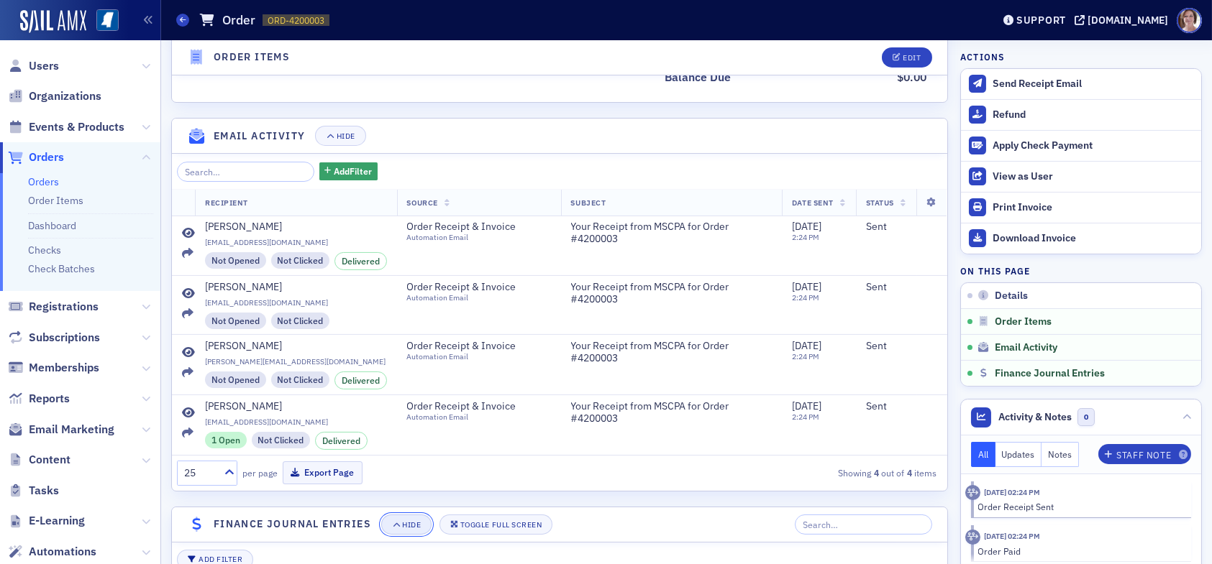
scroll to position [1265, 0]
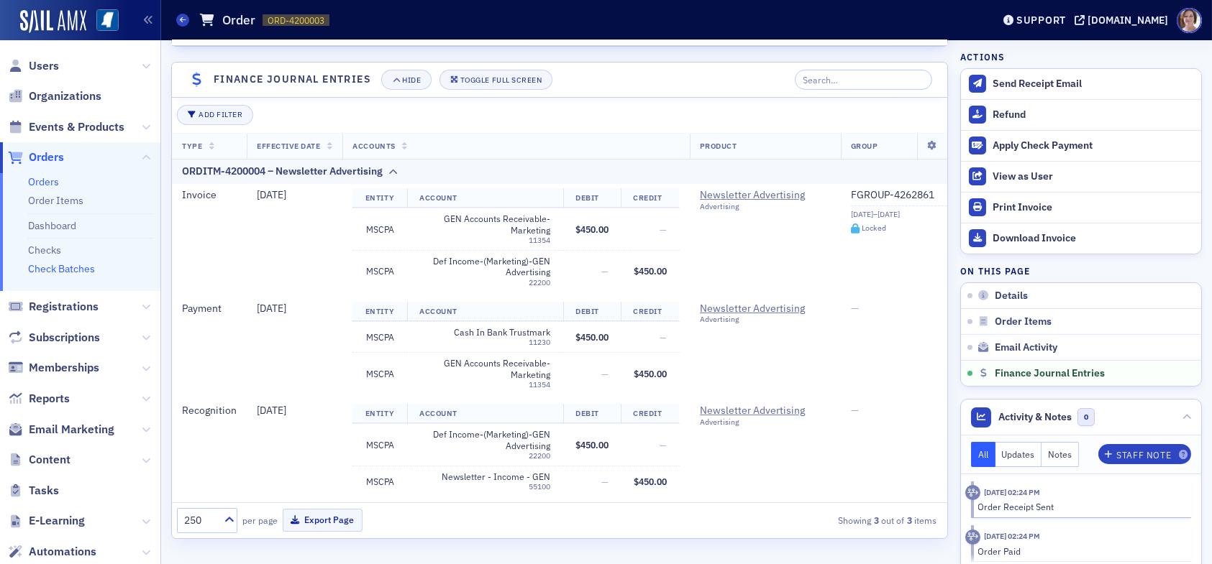
click at [69, 270] on link "Check Batches" at bounding box center [61, 268] width 67 height 13
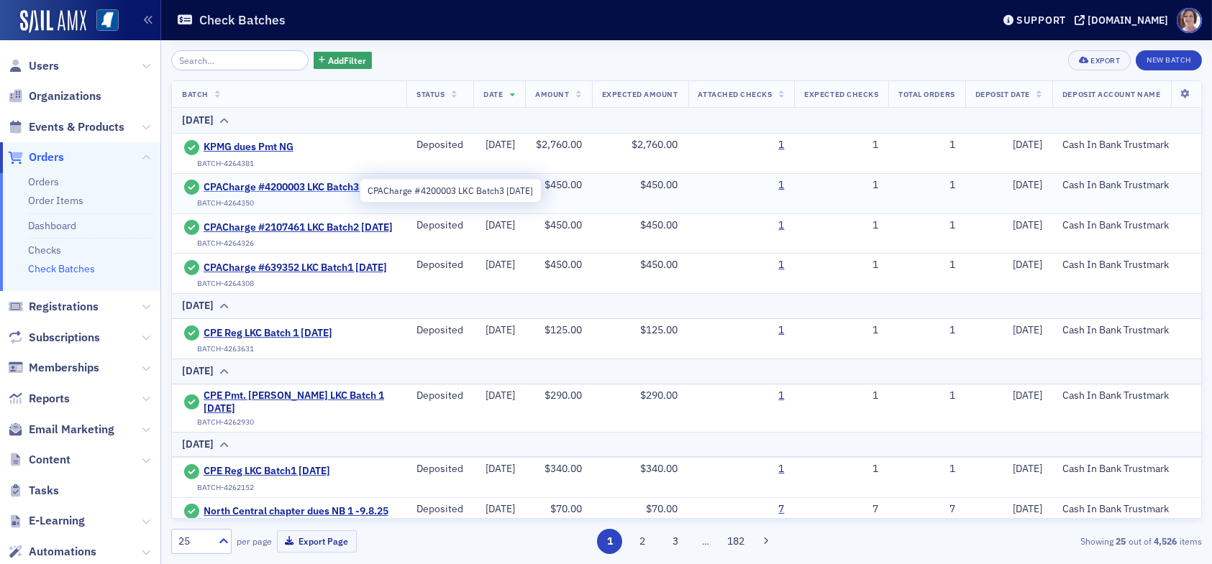
click at [270, 182] on span "CPACharge #4200003 LKC Batch3 [DATE]" at bounding box center [297, 187] width 189 height 13
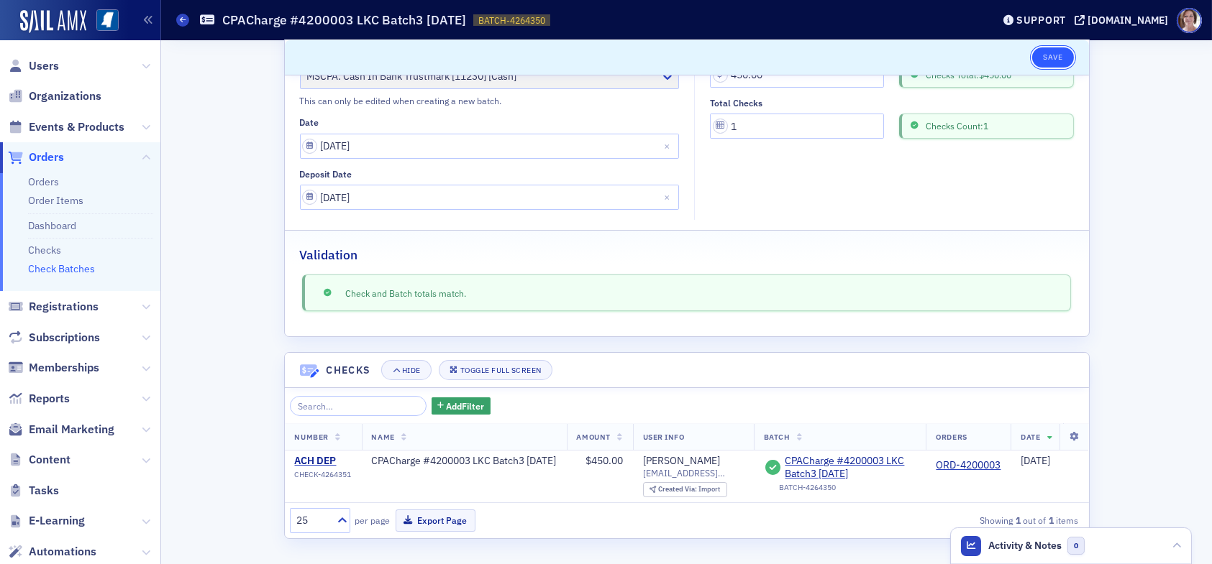
click at [1053, 59] on button "Save" at bounding box center [1052, 57] width 41 height 20
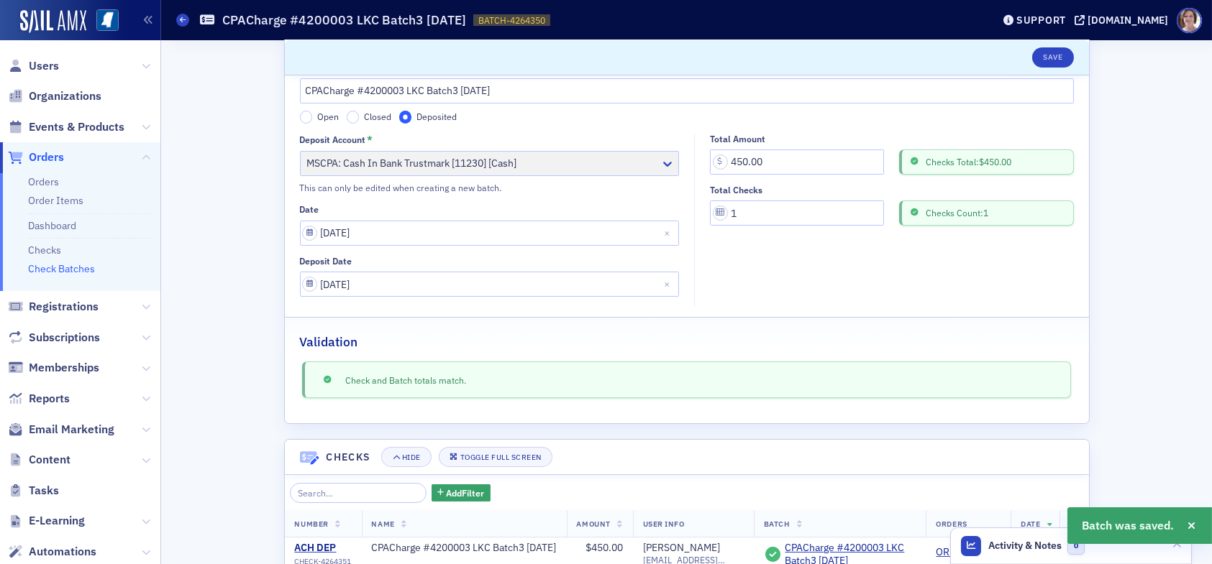
scroll to position [142, 0]
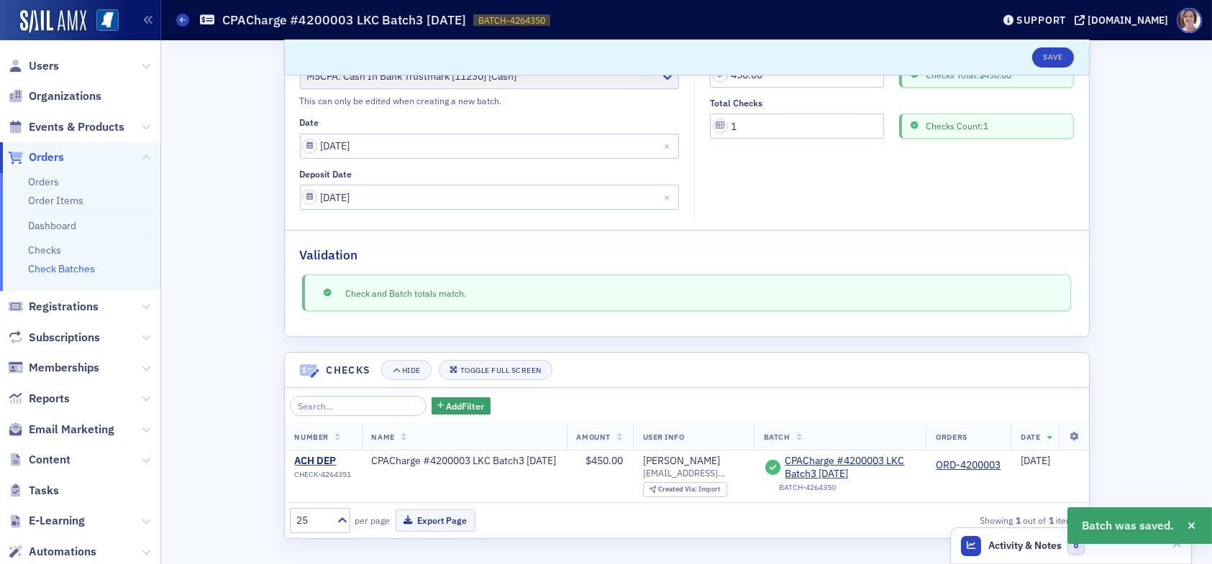
click at [83, 273] on link "Check Batches" at bounding box center [61, 268] width 67 height 13
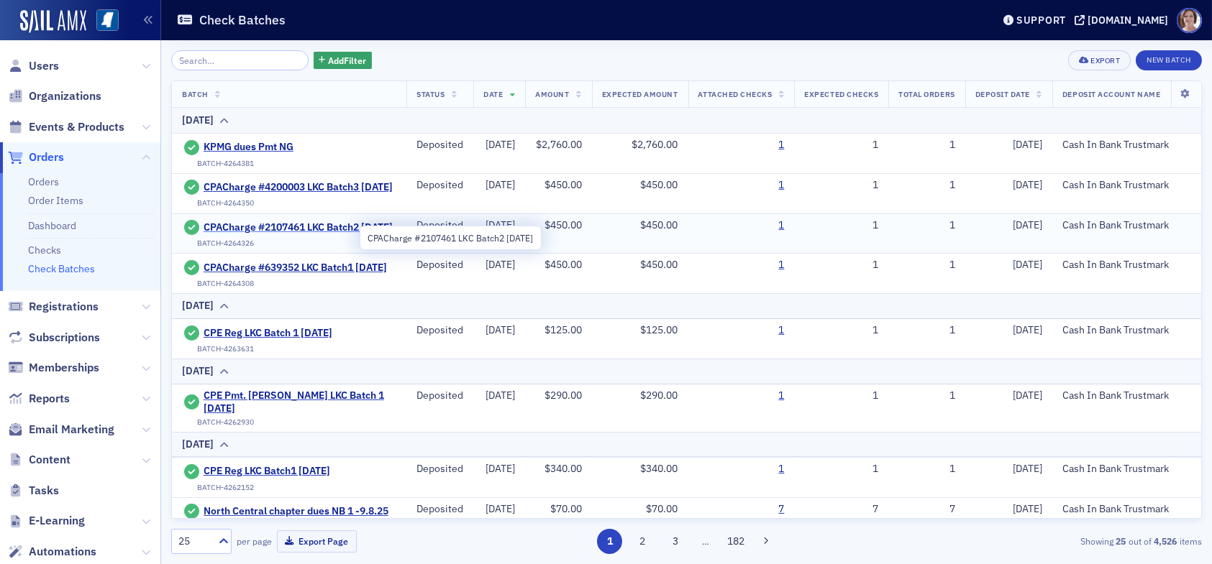
click at [242, 232] on span "CPACharge #2107461 LKC Batch2 [DATE]" at bounding box center [297, 227] width 189 height 13
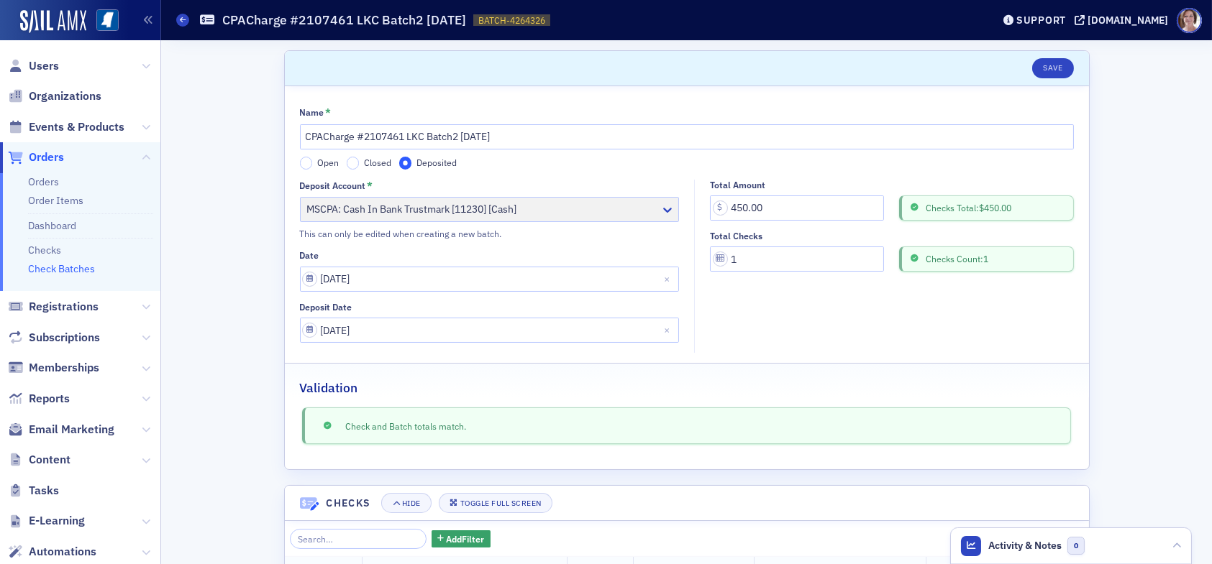
click at [52, 158] on span "Orders" at bounding box center [46, 158] width 35 height 16
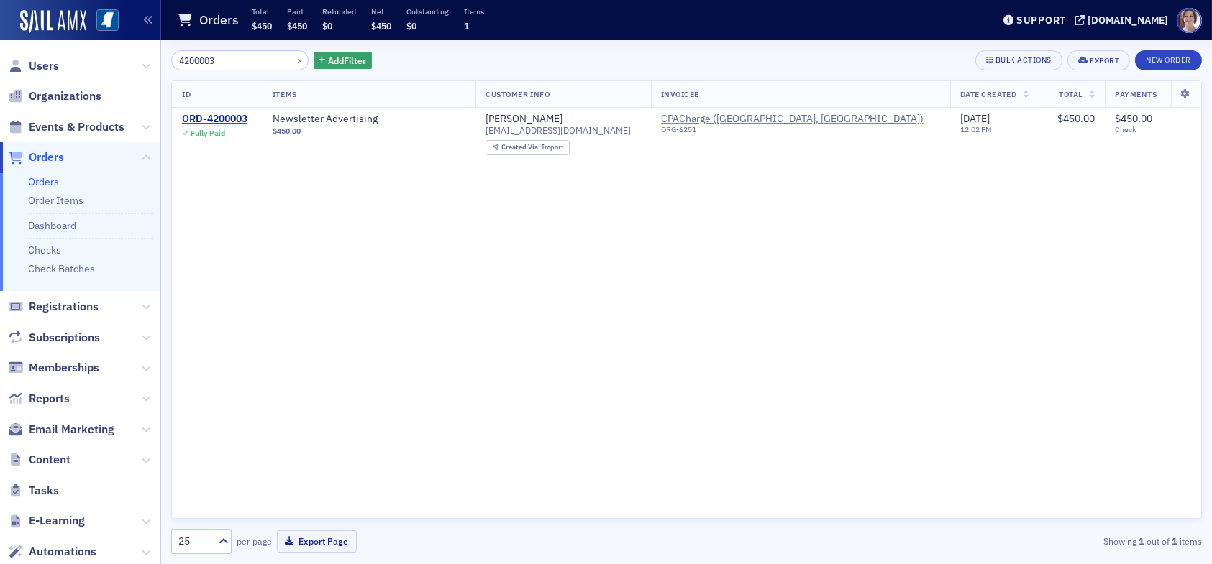
drag, startPoint x: 233, startPoint y: 59, endPoint x: 96, endPoint y: 46, distance: 137.2
click at [96, 46] on div "Users Organizations Events & Products Orders Orders Order Items Dashboard Check…" at bounding box center [606, 282] width 1212 height 564
type input "2107461"
click at [221, 113] on div "ORD-2107461" at bounding box center [214, 119] width 65 height 13
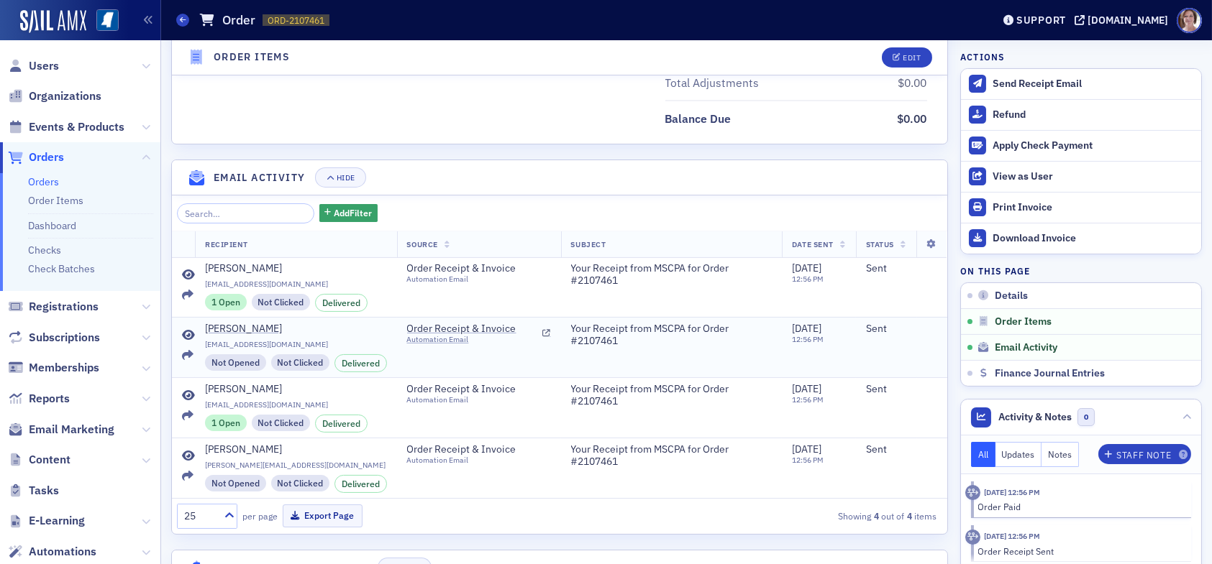
scroll to position [820, 0]
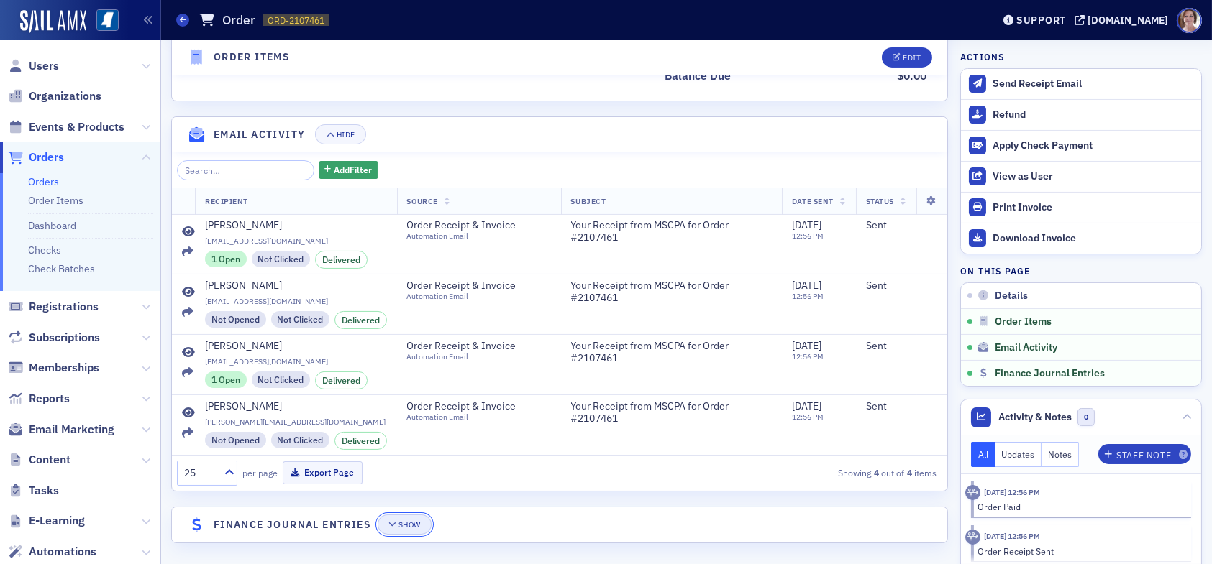
click at [411, 521] on div "Show" at bounding box center [409, 525] width 22 height 8
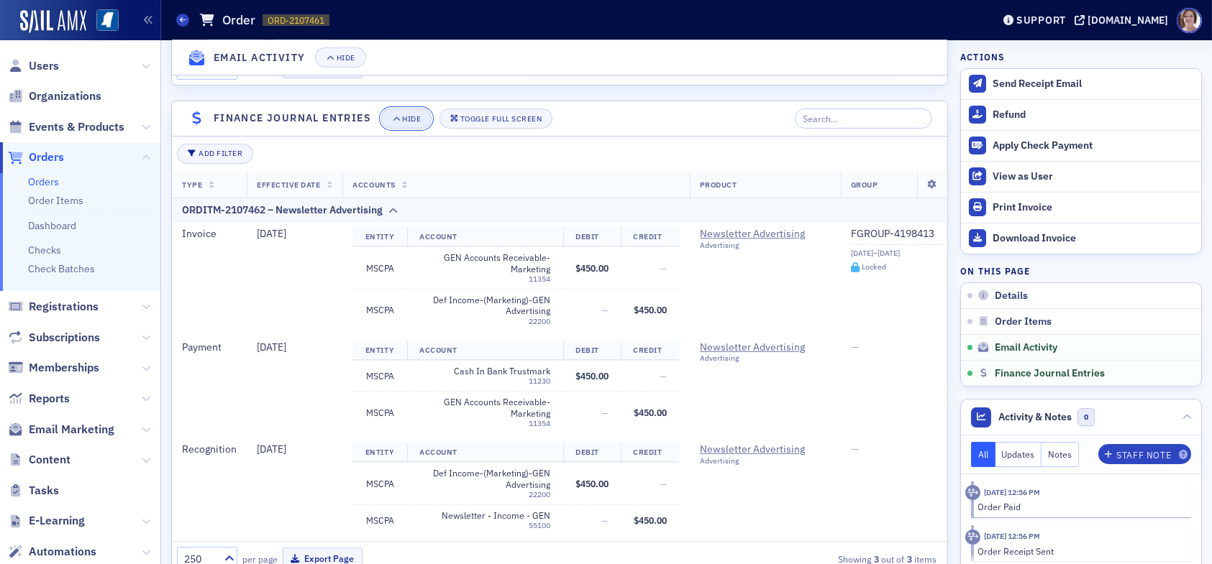
scroll to position [1271, 0]
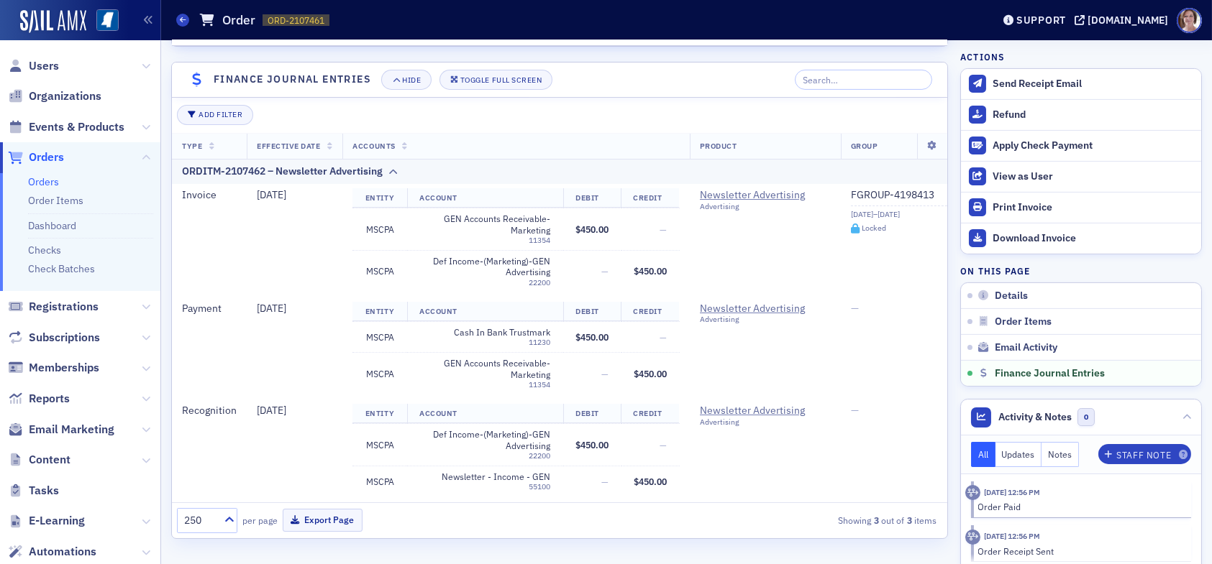
click at [45, 156] on span "Orders" at bounding box center [46, 158] width 35 height 16
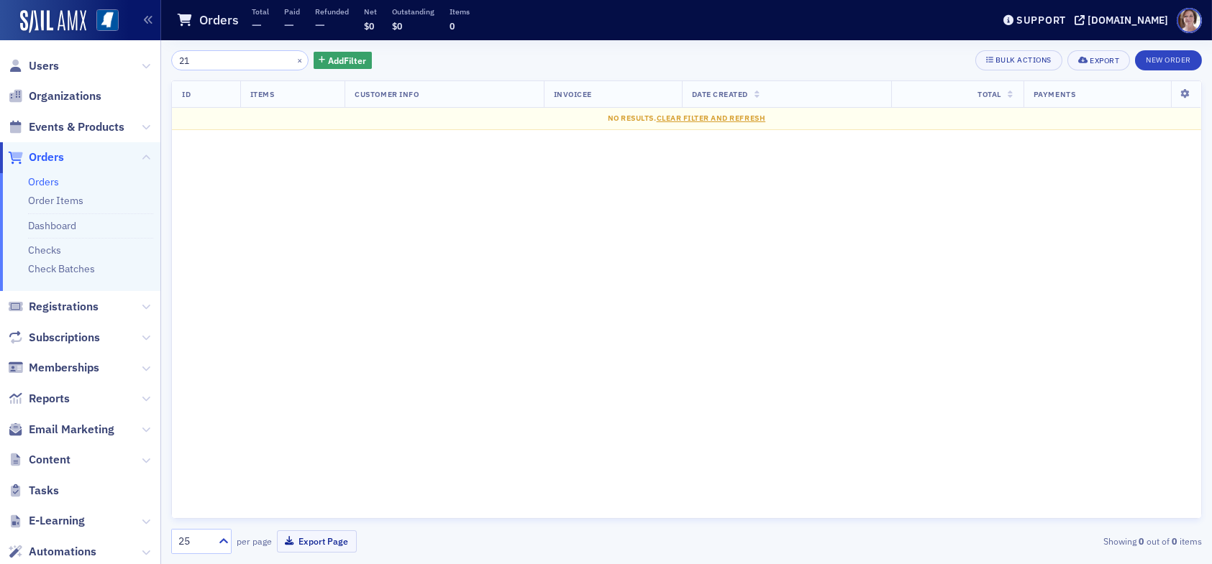
type input "2"
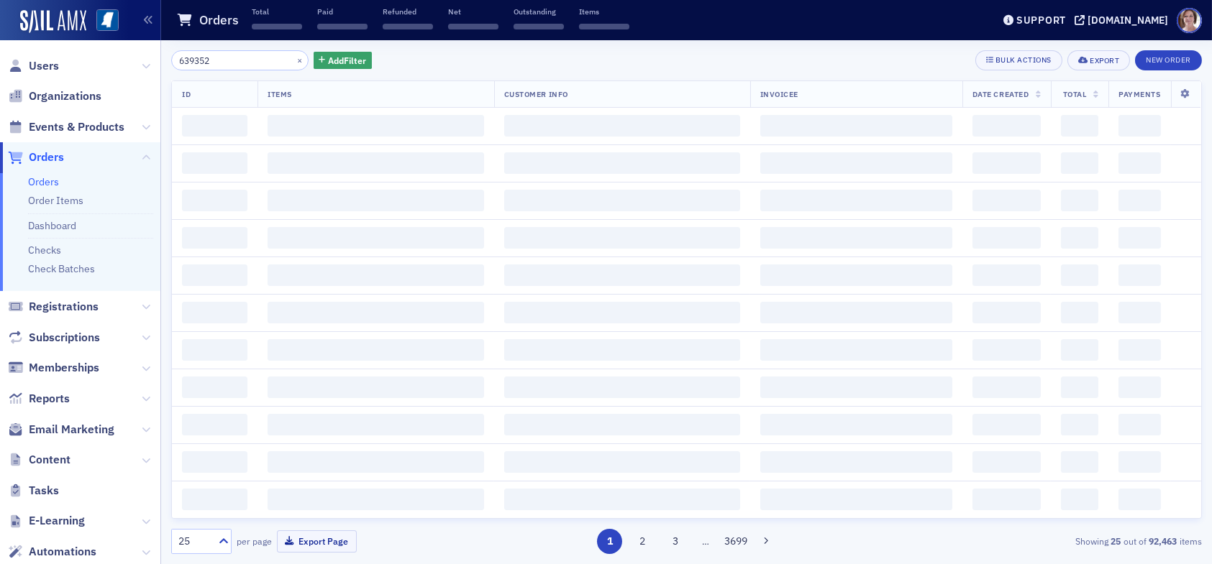
scroll to position [370, 0]
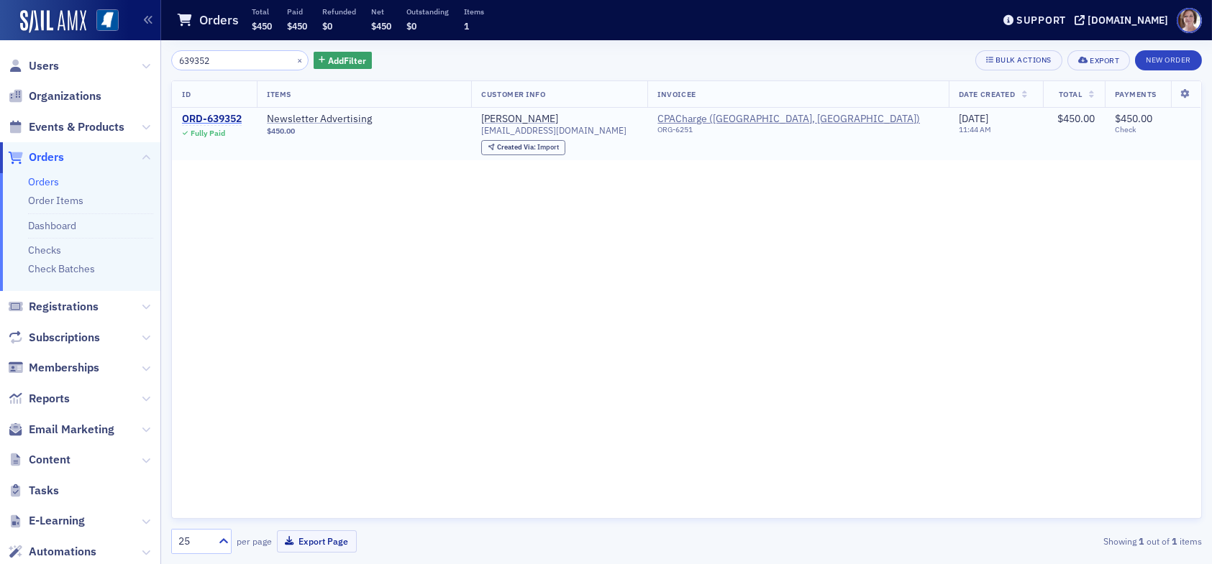
type input "639352"
click at [220, 116] on div "ORD-639352" at bounding box center [212, 119] width 60 height 13
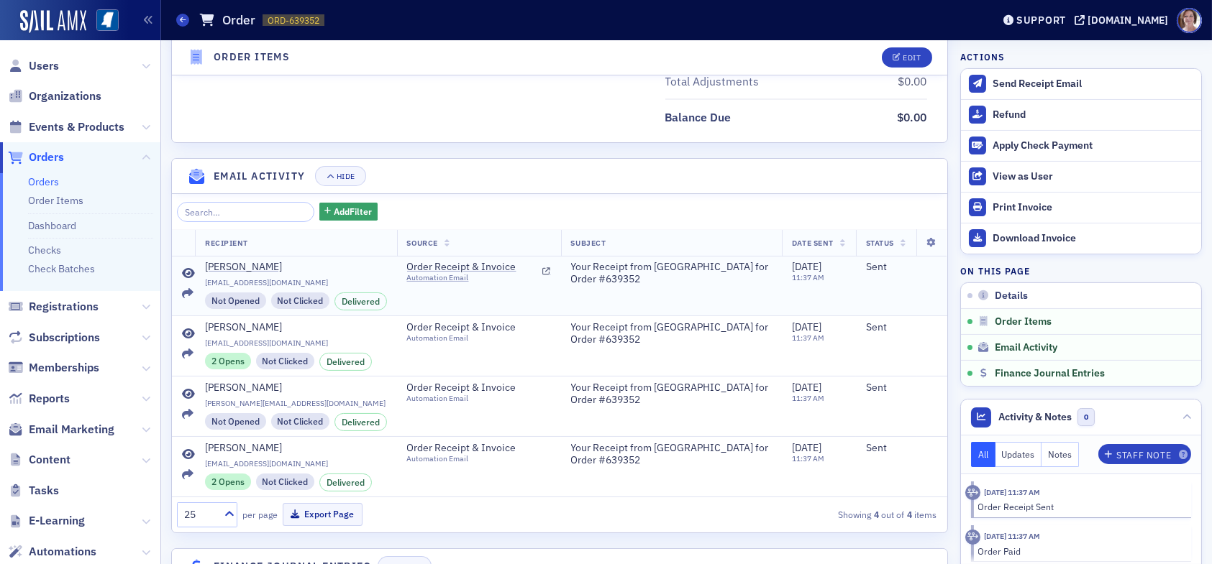
scroll to position [820, 0]
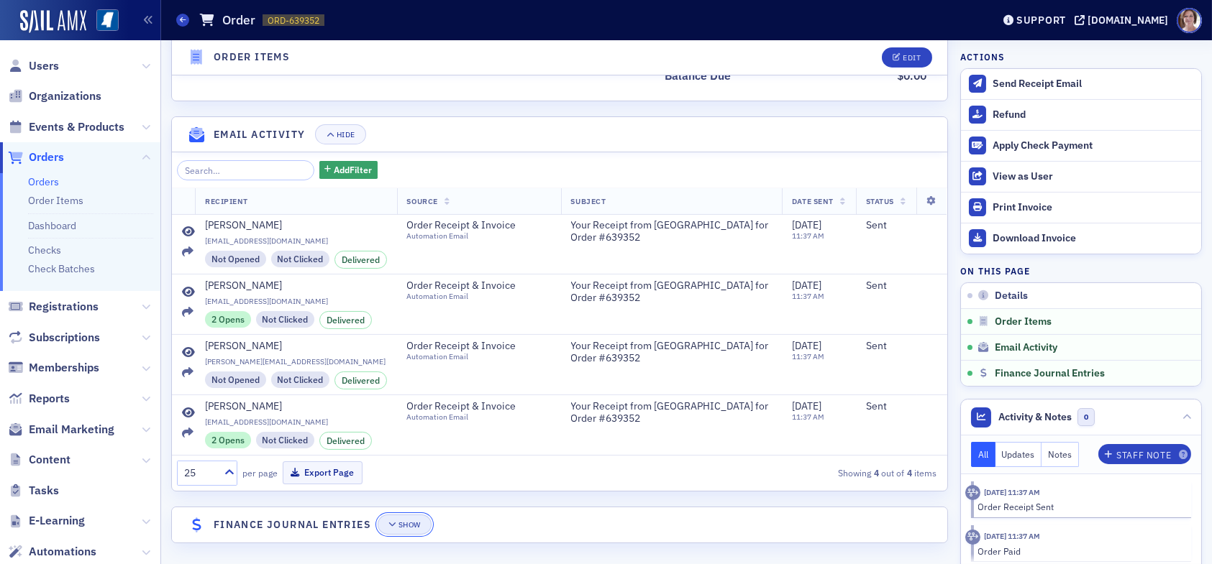
click at [411, 521] on div "Show" at bounding box center [409, 525] width 22 height 8
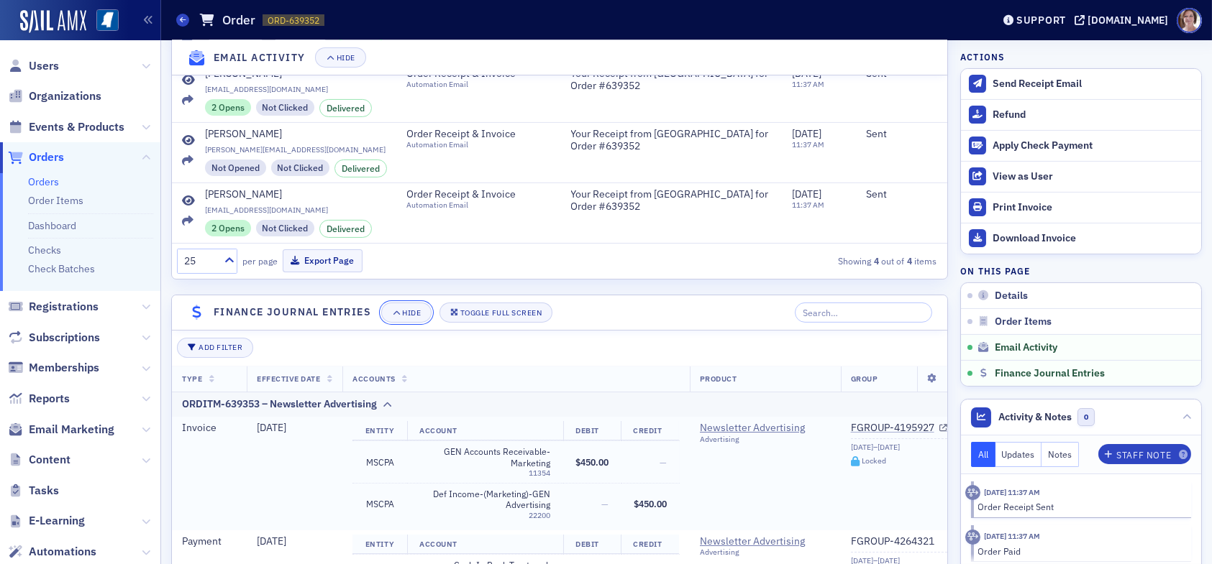
scroll to position [1271, 0]
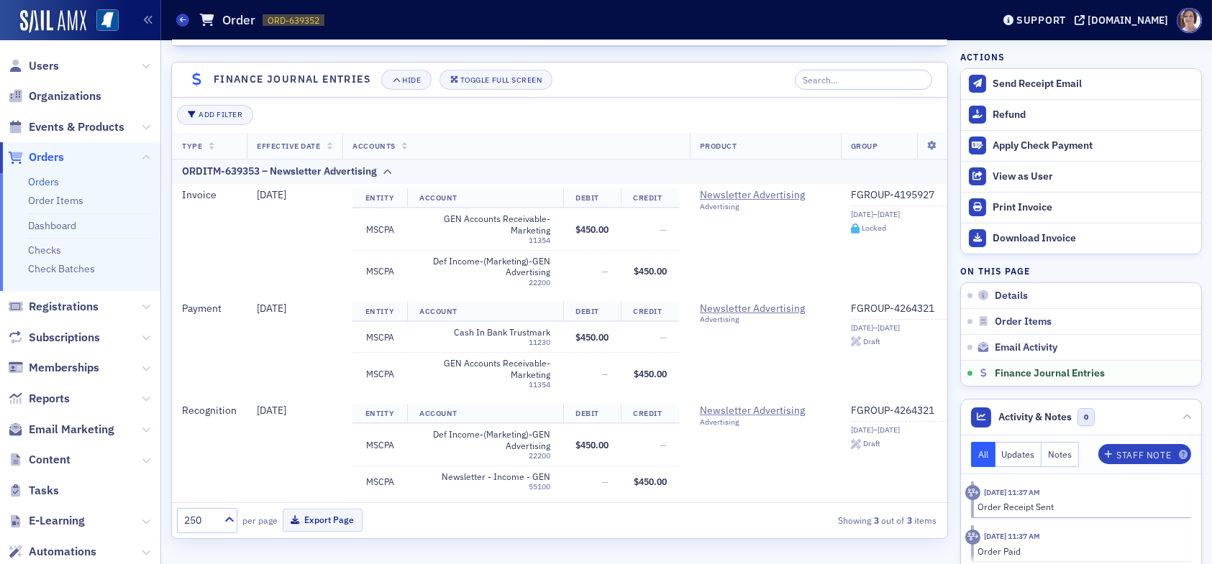
click at [55, 159] on span "Orders" at bounding box center [46, 158] width 35 height 16
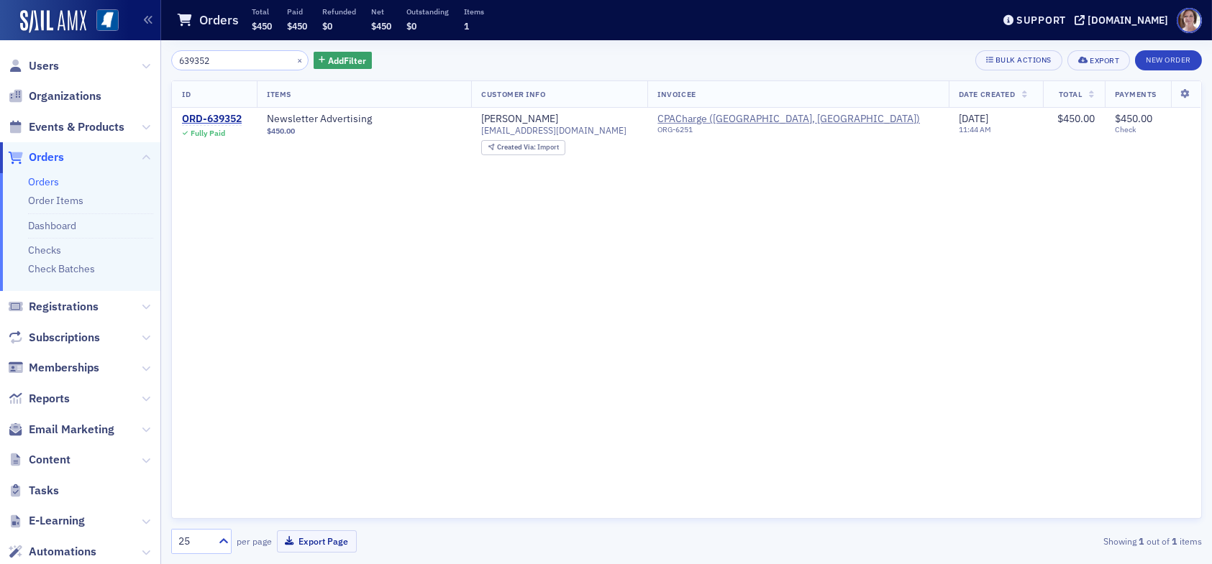
drag, startPoint x: 224, startPoint y: 58, endPoint x: 150, endPoint y: 46, distance: 75.8
click at [117, 55] on div "Users Organizations Events & Products Orders Orders Order Items Dashboard Check…" at bounding box center [606, 282] width 1212 height 564
type input "2107461"
click at [234, 118] on div "ORD-2107461" at bounding box center [214, 119] width 65 height 13
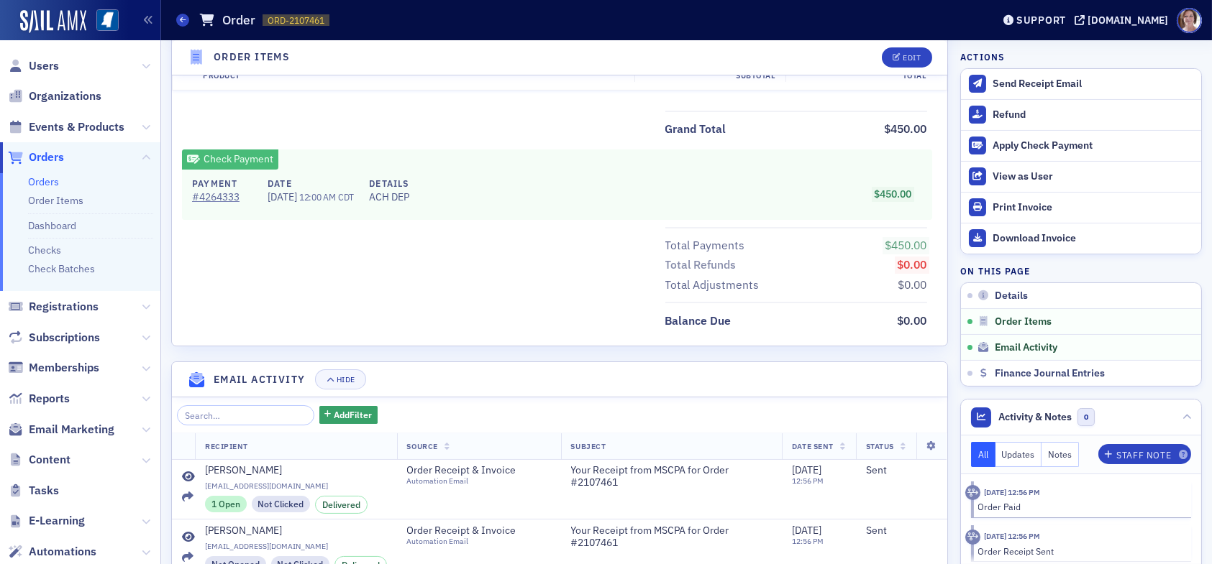
scroll to position [820, 0]
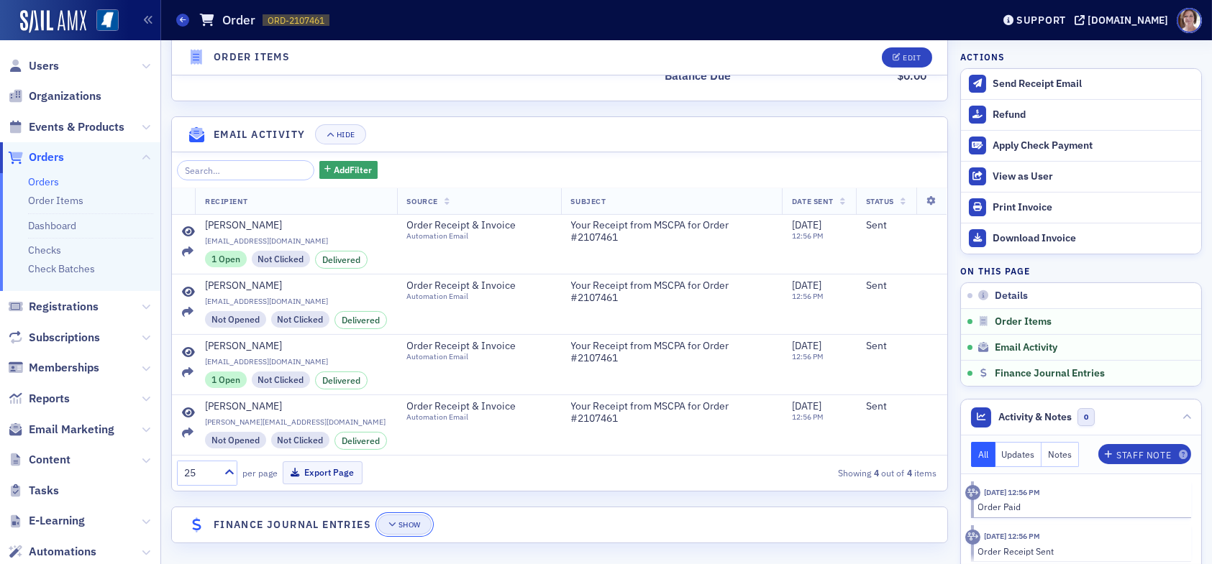
click at [406, 521] on div "Show" at bounding box center [409, 525] width 22 height 8
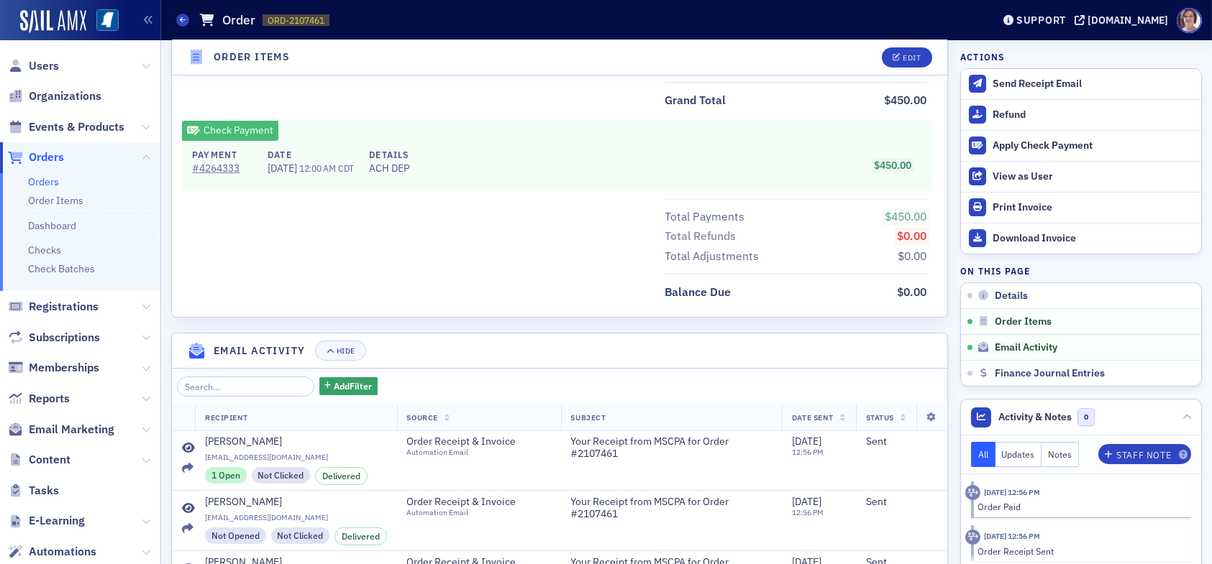
scroll to position [480, 0]
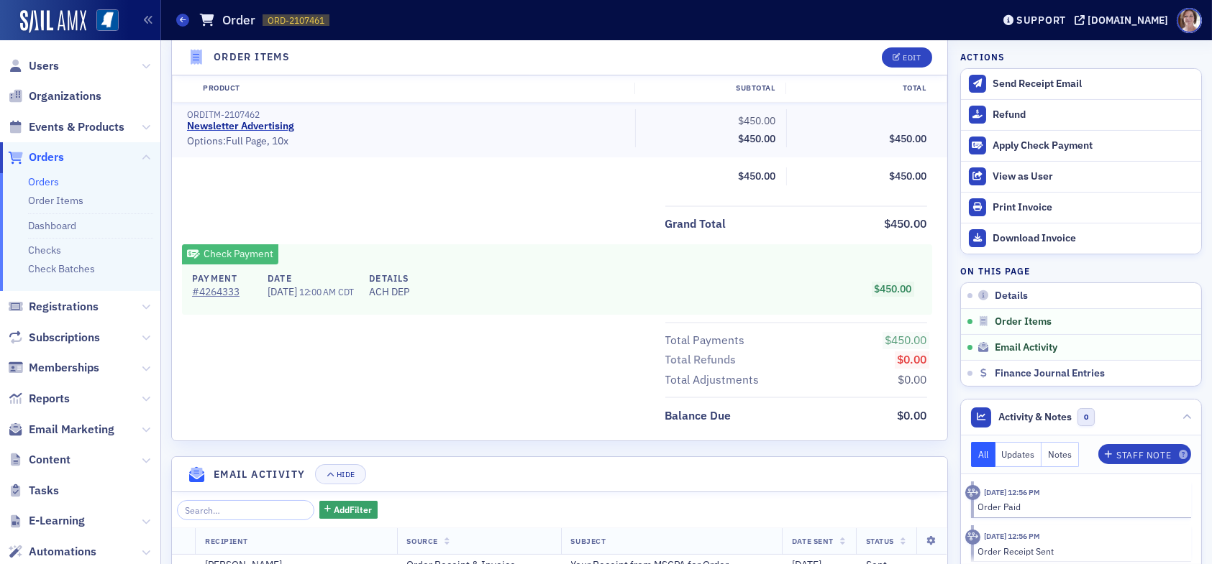
click at [49, 153] on span "Orders" at bounding box center [46, 158] width 35 height 16
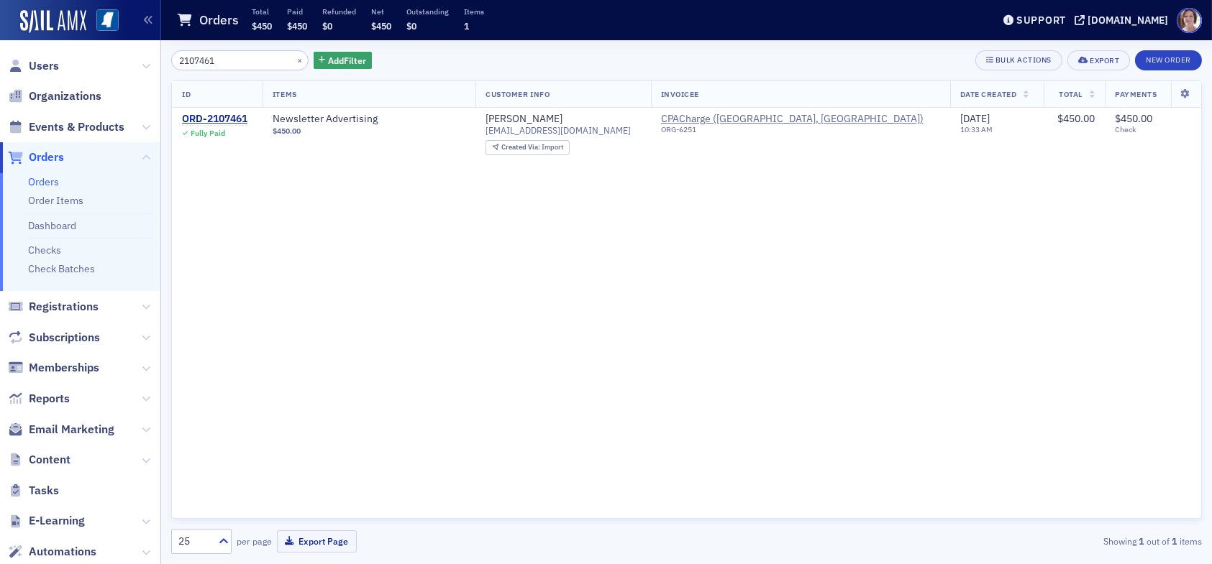
drag, startPoint x: 237, startPoint y: 60, endPoint x: 106, endPoint y: 58, distance: 130.2
click at [127, 58] on div "Users Organizations Events & Products Orders Orders Order Items Dashboard Check…" at bounding box center [606, 282] width 1212 height 564
type input "4244427"
click at [235, 118] on div "ORD-4244427" at bounding box center [214, 119] width 65 height 13
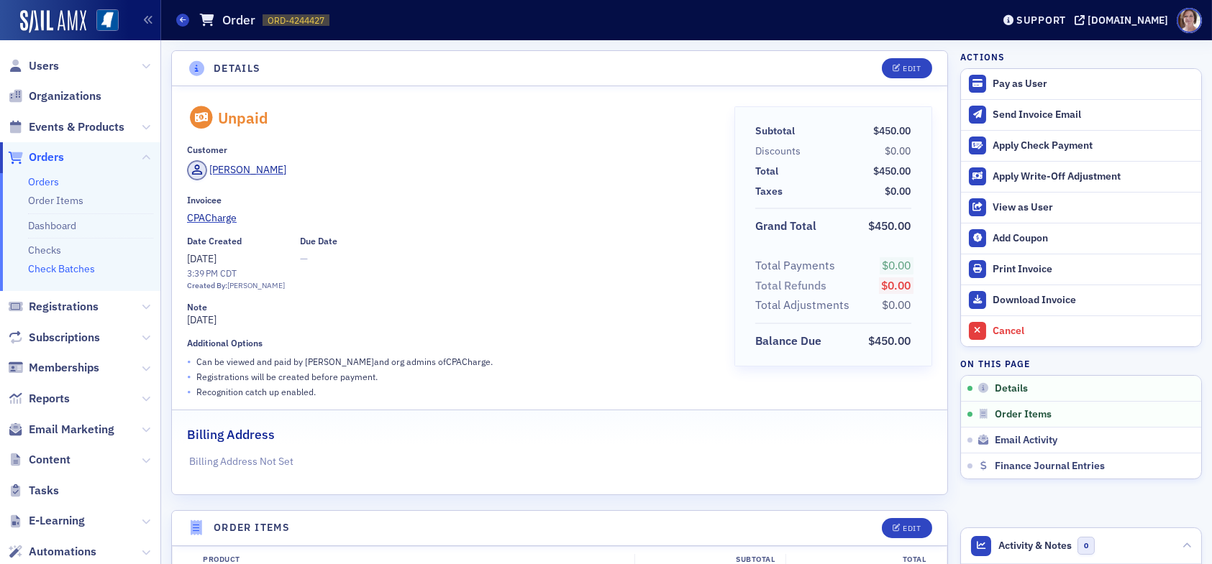
click at [71, 269] on link "Check Batches" at bounding box center [61, 268] width 67 height 13
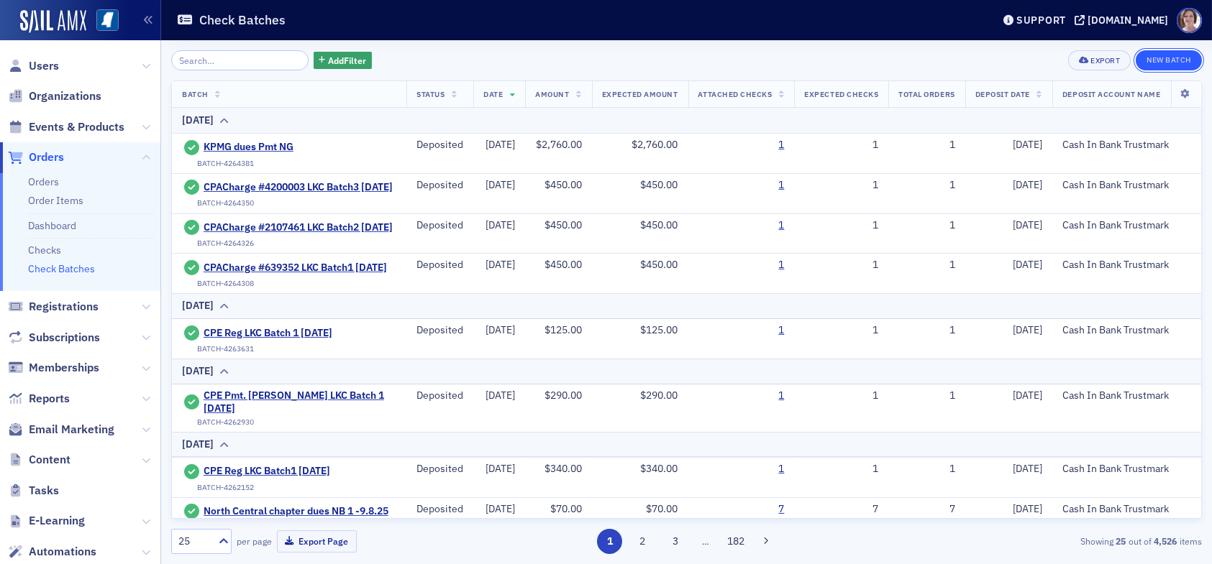
click at [1171, 60] on button "New Batch" at bounding box center [1168, 60] width 66 height 20
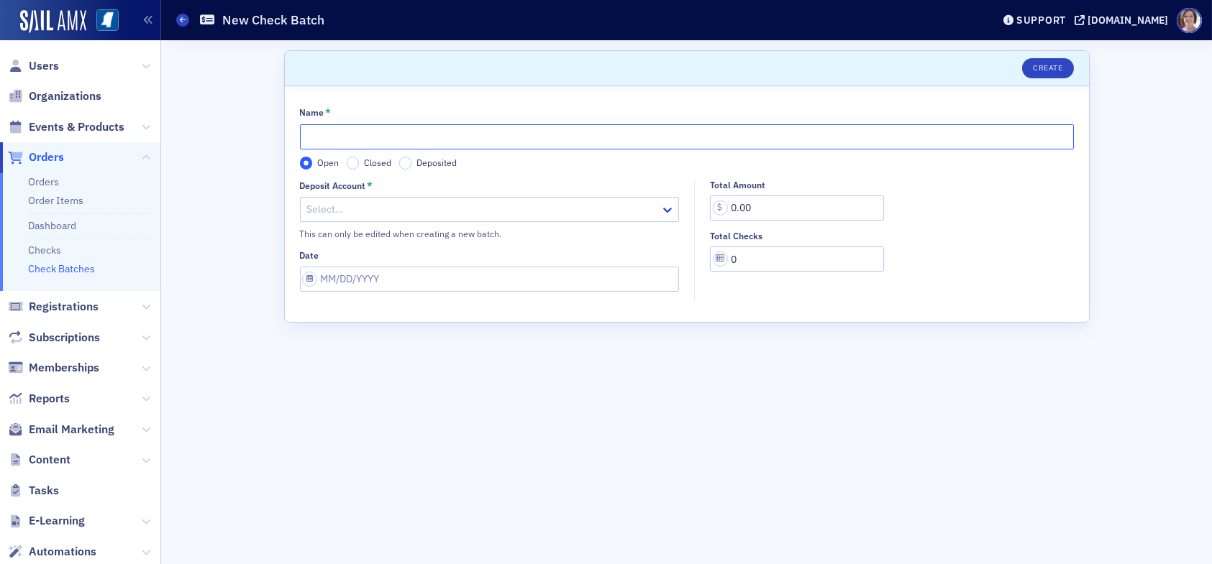
click at [385, 137] on input "Name *" at bounding box center [687, 136] width 774 height 25
click at [454, 137] on input "CPACharge #4244427 LKC Batch 4 09.12.25" at bounding box center [687, 136] width 774 height 25
type input "CPACharge #4244427 LKC Batch4 [DATE]"
click at [407, 205] on div at bounding box center [483, 210] width 354 height 18
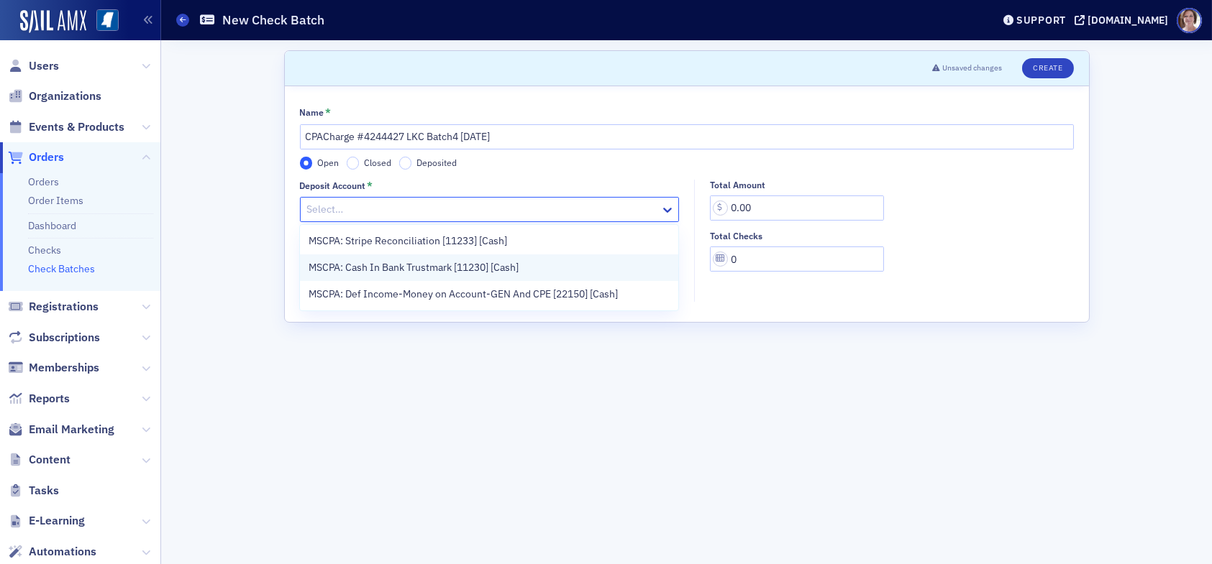
click at [421, 268] on span "MSCPA: Cash In Bank Trustmark [11230] [Cash]" at bounding box center [413, 267] width 210 height 15
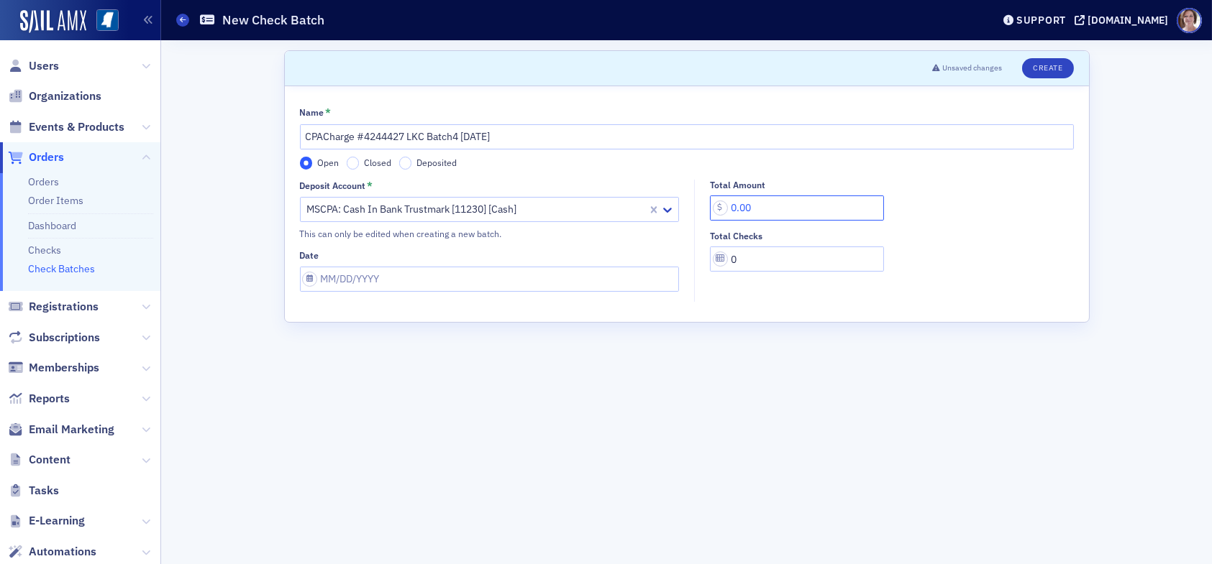
drag, startPoint x: 777, startPoint y: 206, endPoint x: 692, endPoint y: 206, distance: 84.9
click at [695, 207] on div "Total Amount 0.00 Total Checks 0" at bounding box center [888, 226] width 386 height 93
type input "450.00"
select select "8"
select select "2025"
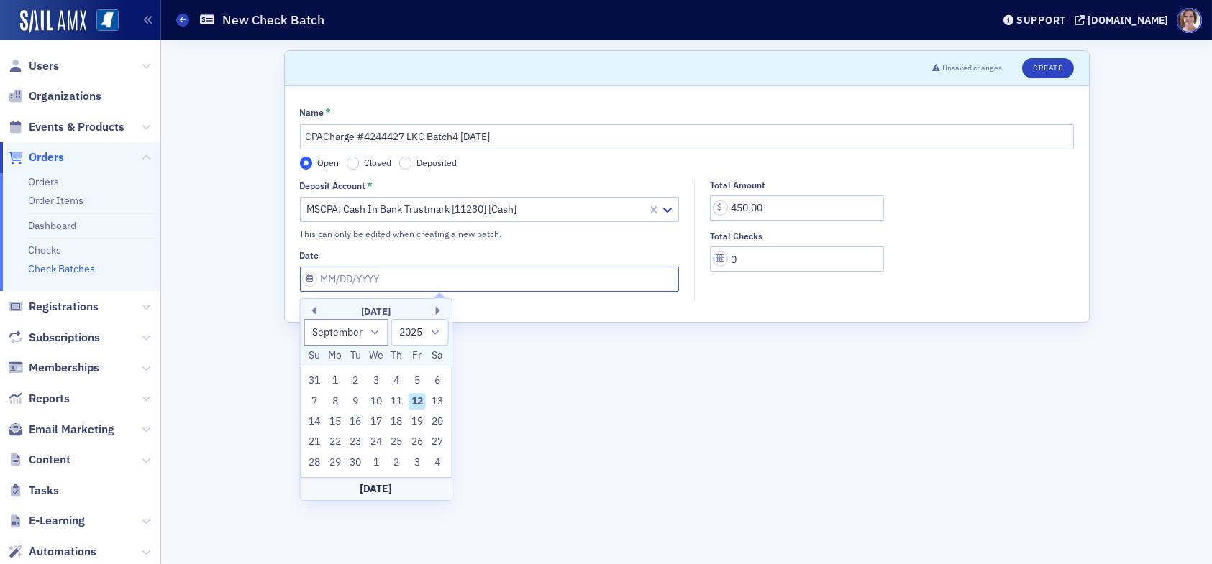
click at [512, 282] on input "Date" at bounding box center [490, 279] width 380 height 25
click at [413, 401] on div "12" at bounding box center [416, 401] width 17 height 17
type input "[DATE]"
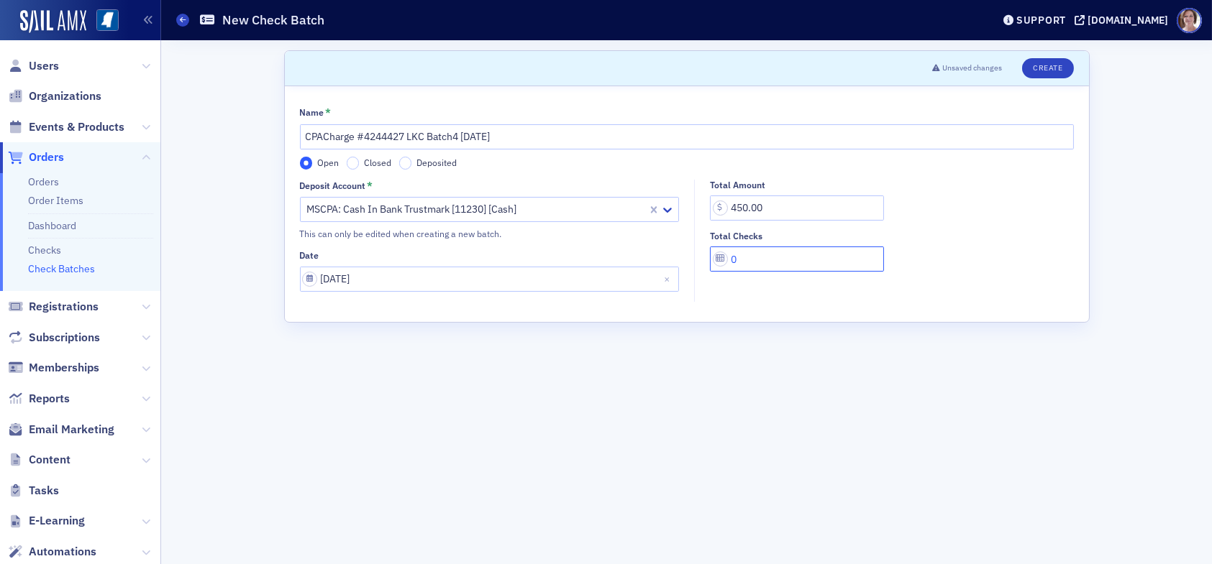
drag, startPoint x: 745, startPoint y: 257, endPoint x: 703, endPoint y: 263, distance: 42.8
click at [703, 263] on div "Total Amount 450.00 Total Checks 0" at bounding box center [888, 226] width 386 height 93
type input "1"
click at [1046, 67] on button "Create" at bounding box center [1047, 68] width 51 height 20
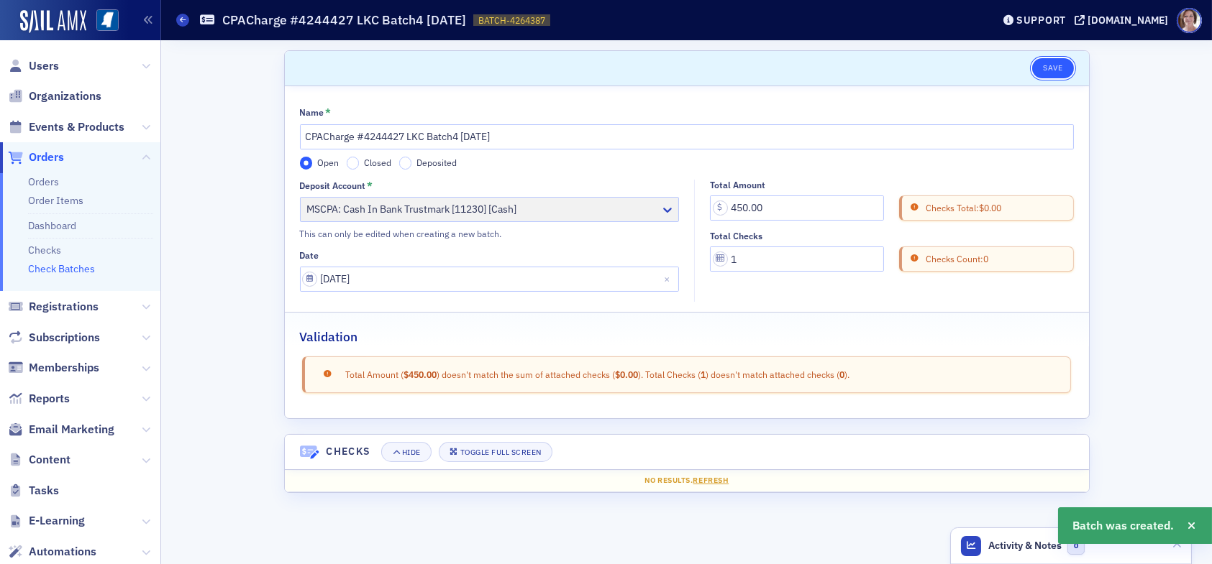
click at [1056, 62] on button "Save" at bounding box center [1052, 68] width 41 height 20
click at [51, 252] on link "Checks" at bounding box center [44, 250] width 33 height 13
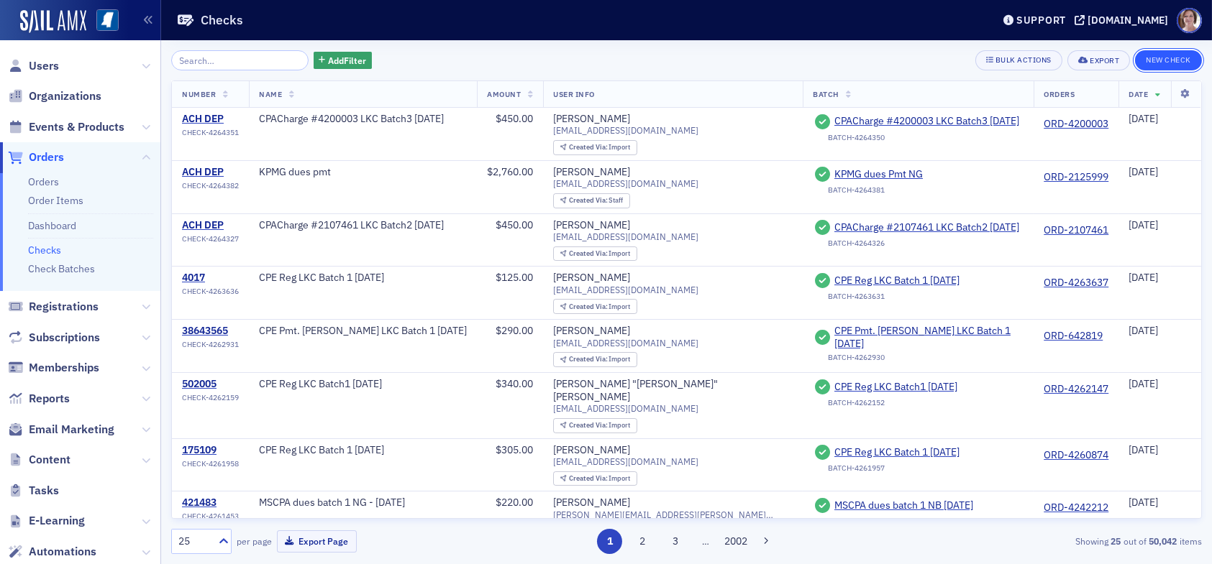
click at [1158, 58] on button "New Check" at bounding box center [1168, 60] width 67 height 20
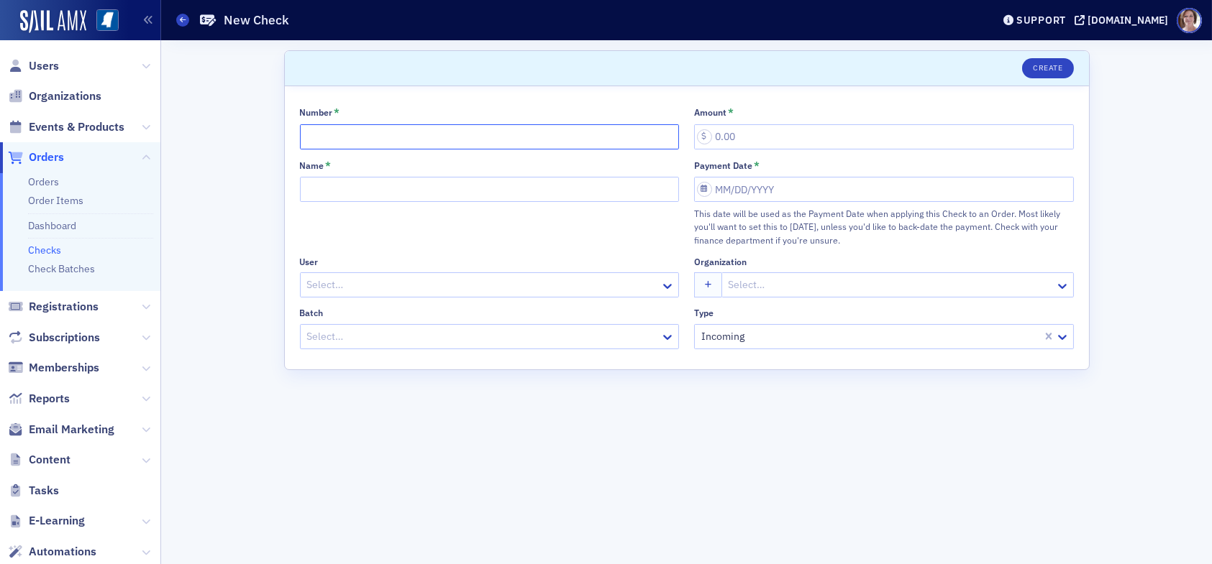
click at [505, 133] on input "Number *" at bounding box center [490, 136] width 380 height 25
type input "ACHDEP"
type input "450.00"
click at [539, 325] on div "Select…" at bounding box center [490, 336] width 380 height 25
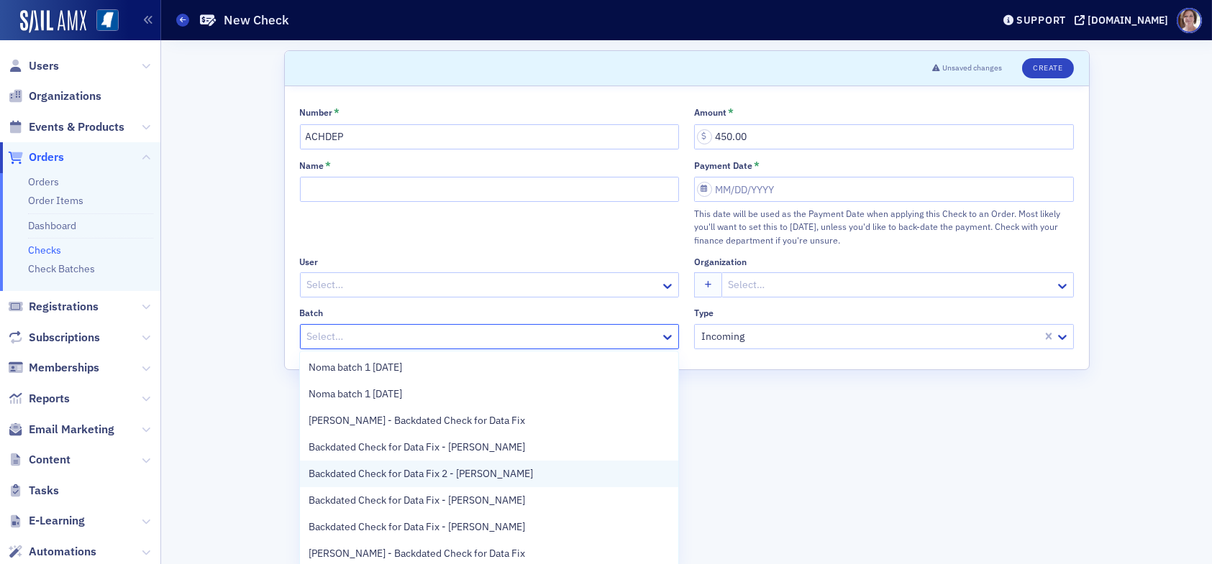
scroll to position [29, 0]
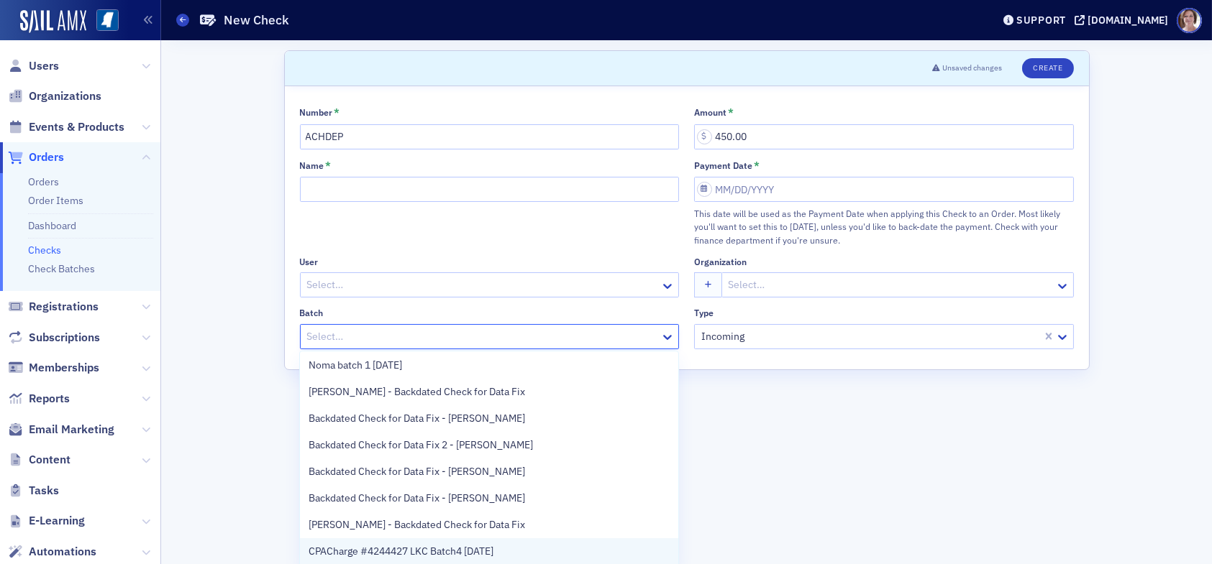
click at [485, 550] on span "CPACharge #4244427 LKC Batch4 09.12.25" at bounding box center [400, 551] width 185 height 15
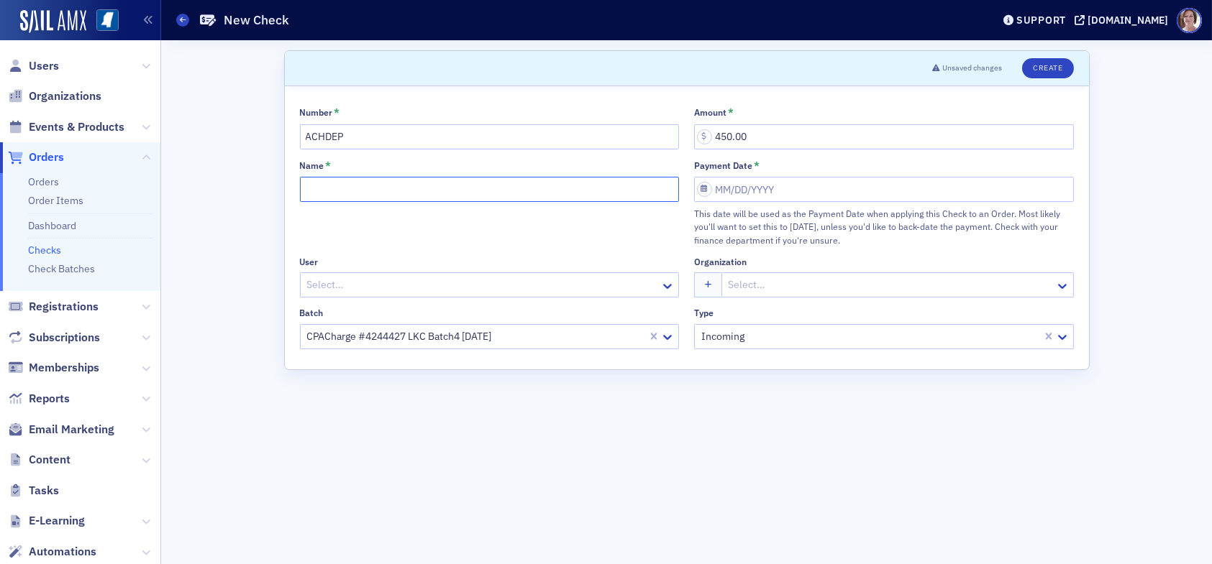
click at [403, 190] on input "Name *" at bounding box center [490, 189] width 380 height 25
type input "CPACharge #4244427"
select select "8"
select select "2025"
click at [471, 184] on input "CPACharge #4244427" at bounding box center [490, 189] width 380 height 25
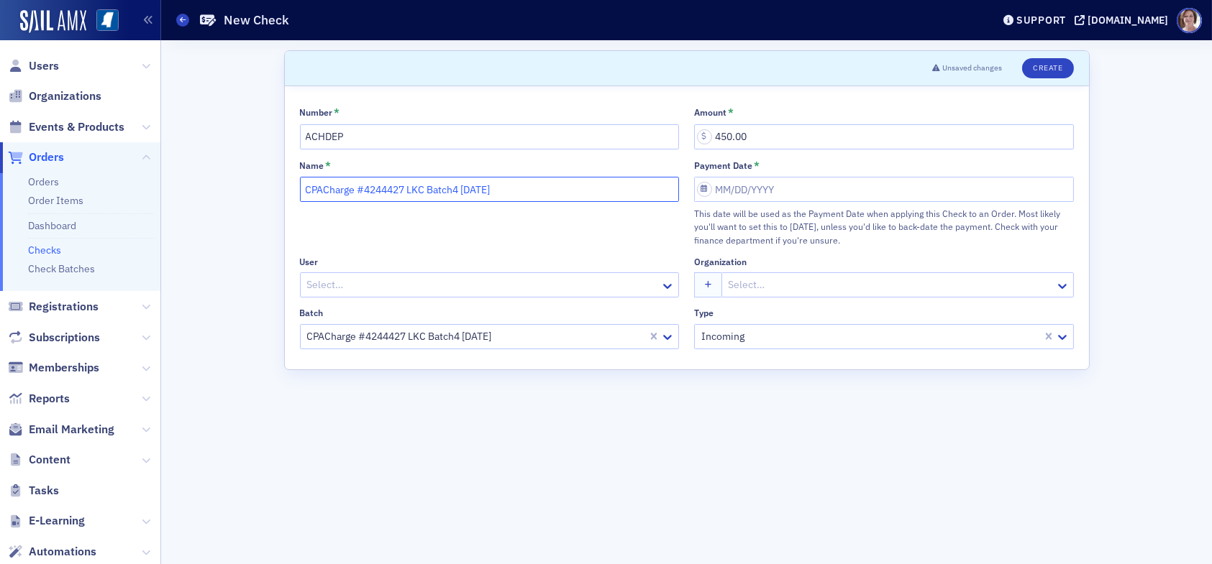
type input "CPACharge #4244427 LKC Batch4 09.12.25"
select select "8"
select select "2025"
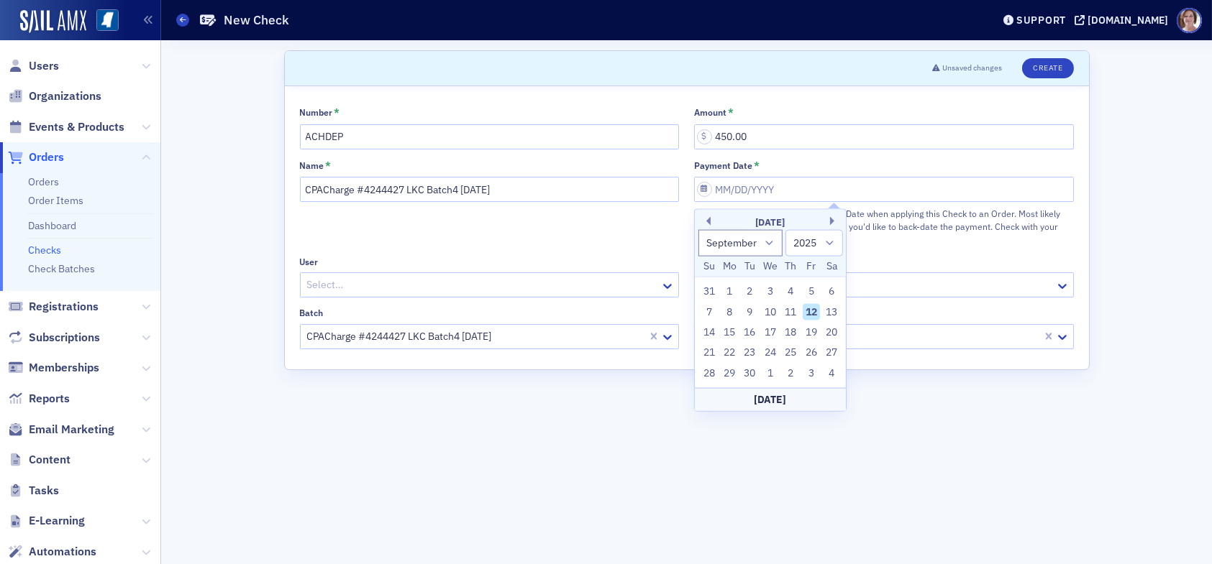
type input "09/12/2025"
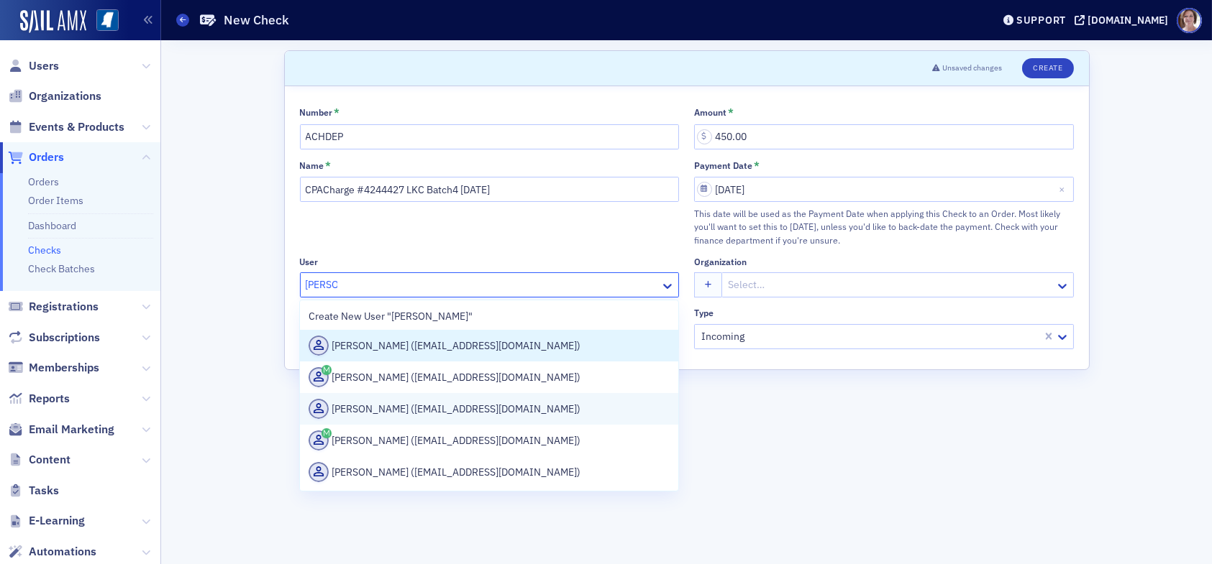
type input "Tracey"
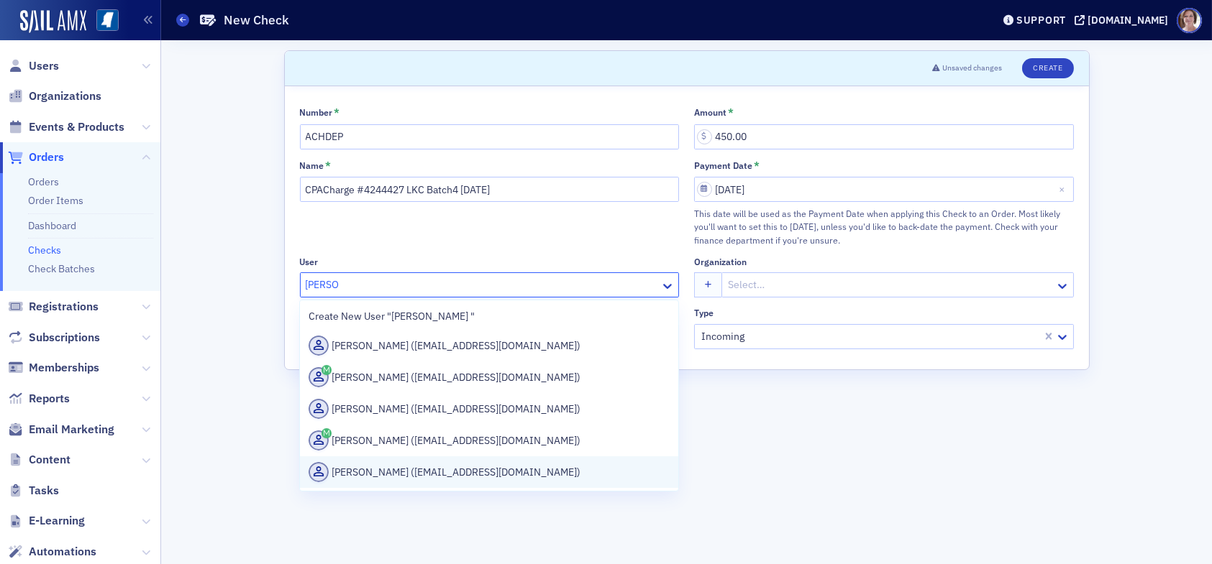
click at [393, 470] on div "Tracey Gavin (tgavin@affinipay.com)" at bounding box center [488, 472] width 361 height 20
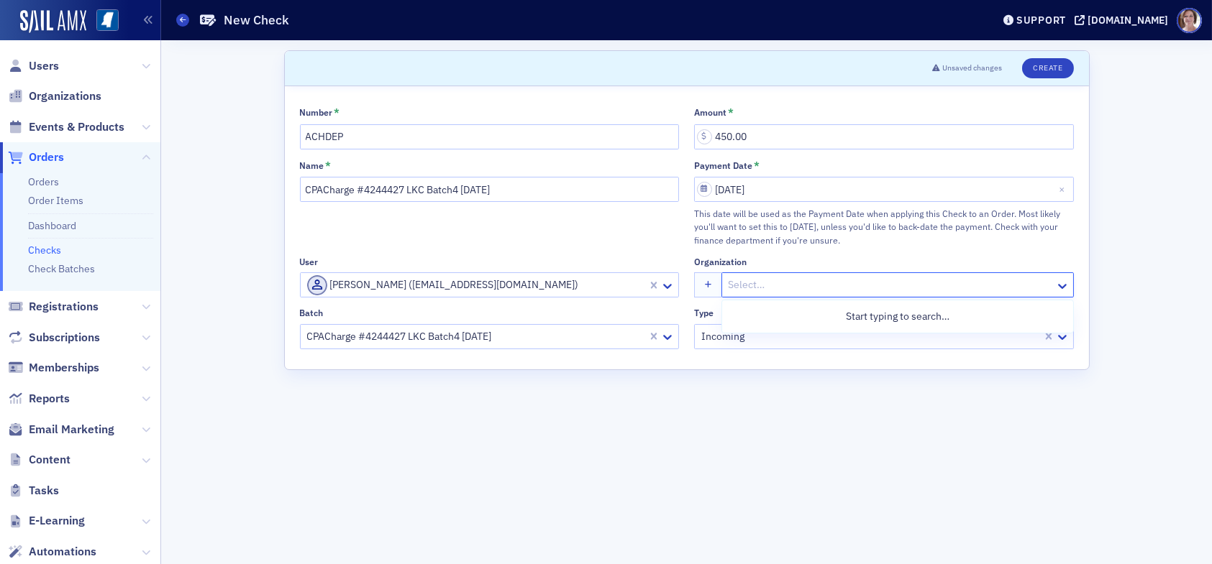
click at [759, 285] on div at bounding box center [890, 285] width 326 height 18
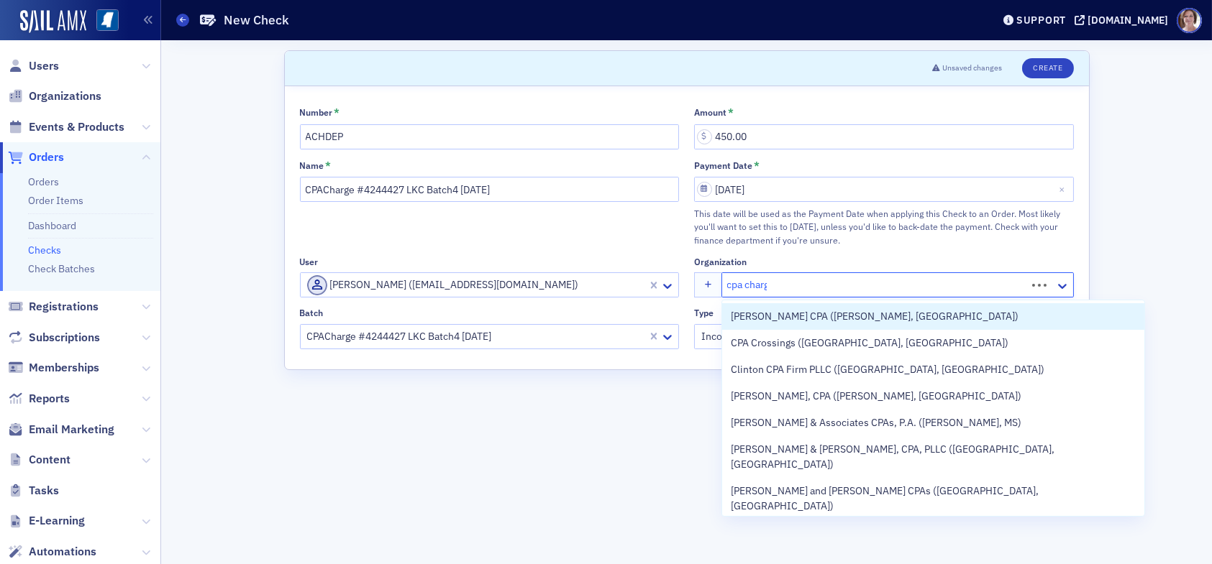
type input "cpa charge"
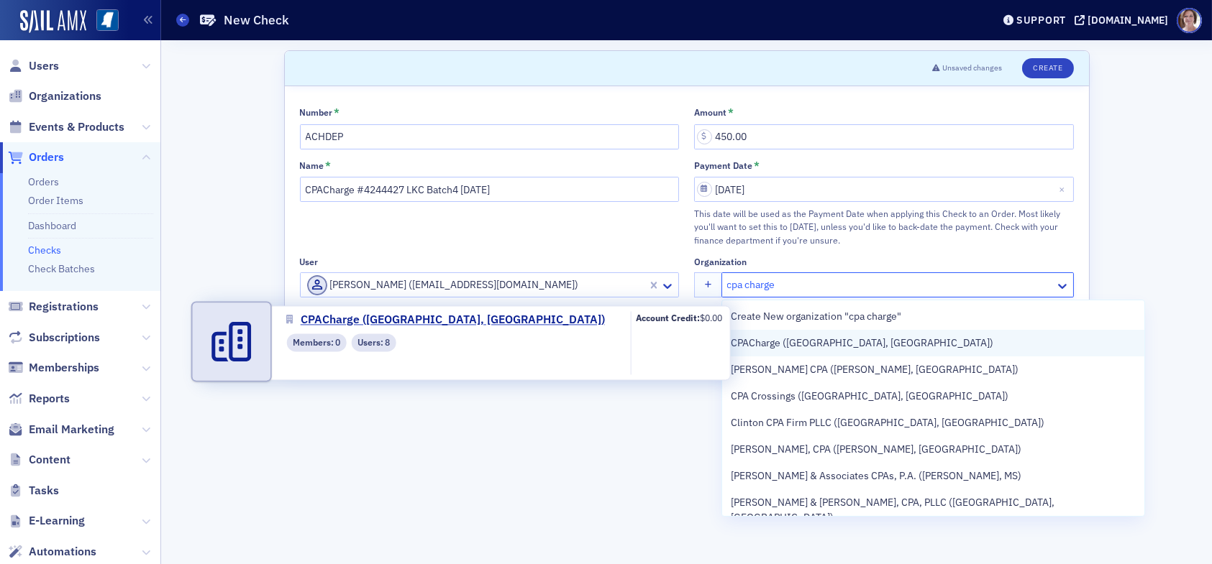
click at [831, 344] on span "CPACharge (Austin, TX)" at bounding box center [862, 343] width 262 height 15
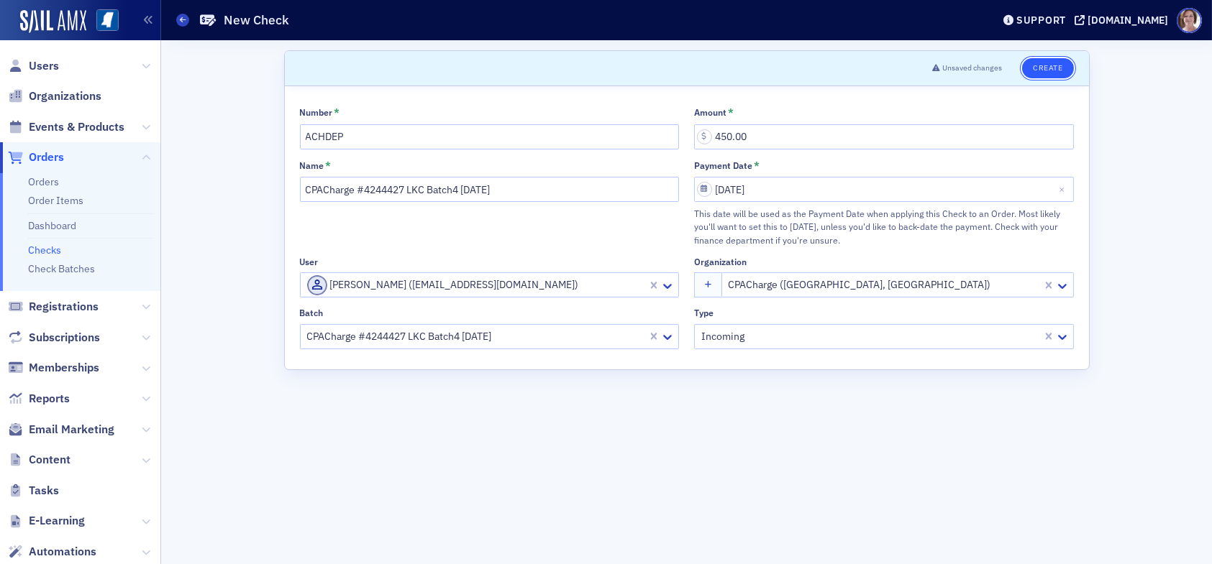
click at [1057, 70] on button "Create" at bounding box center [1047, 68] width 51 height 20
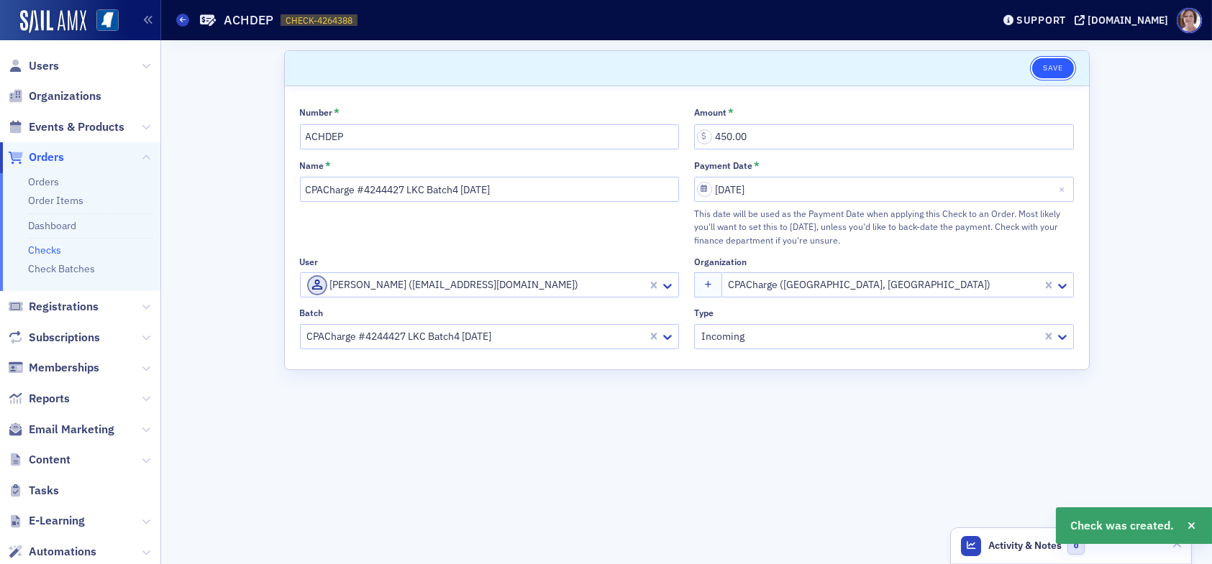
click at [1056, 65] on button "Save" at bounding box center [1052, 68] width 41 height 20
click at [51, 155] on span "Orders" at bounding box center [46, 158] width 35 height 16
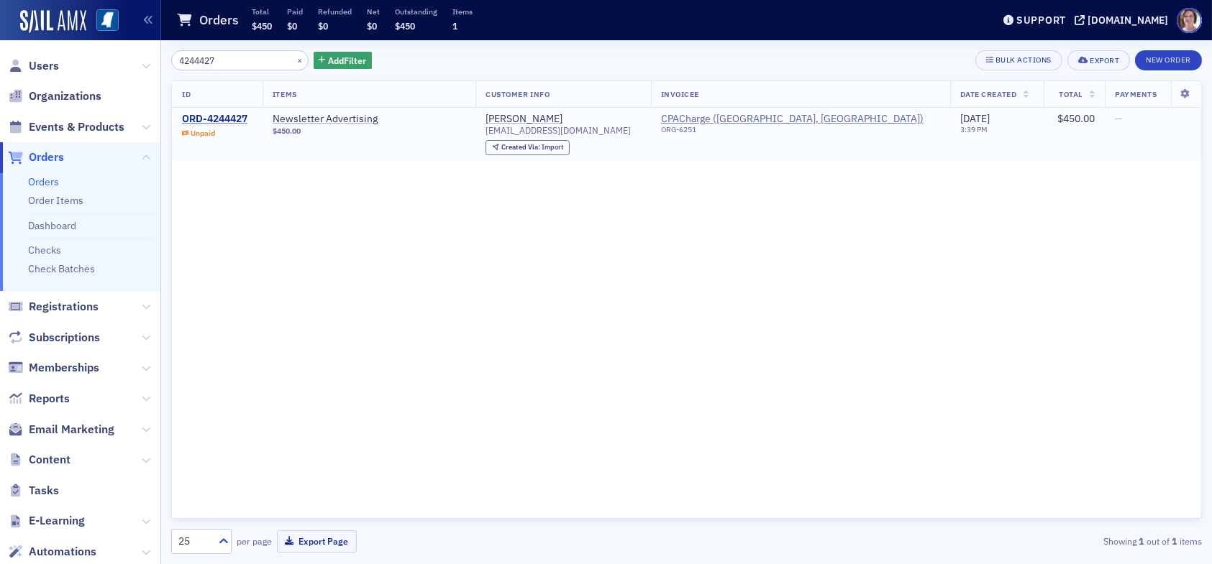
click at [236, 118] on div "ORD-4244427" at bounding box center [214, 119] width 65 height 13
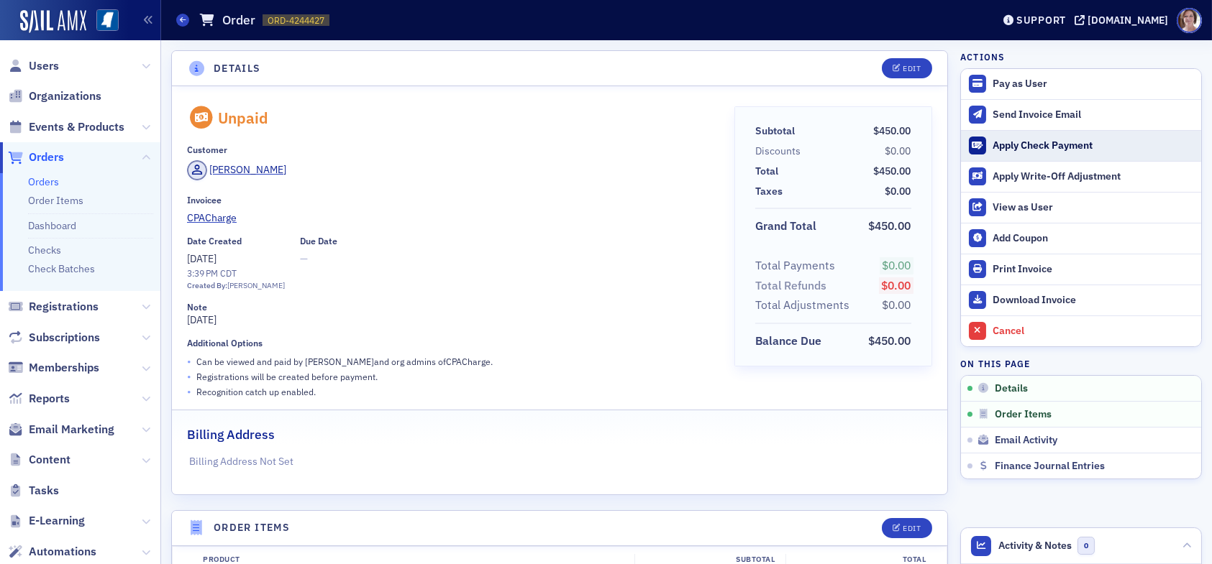
click at [1027, 145] on div "Apply Check Payment" at bounding box center [1092, 145] width 201 height 13
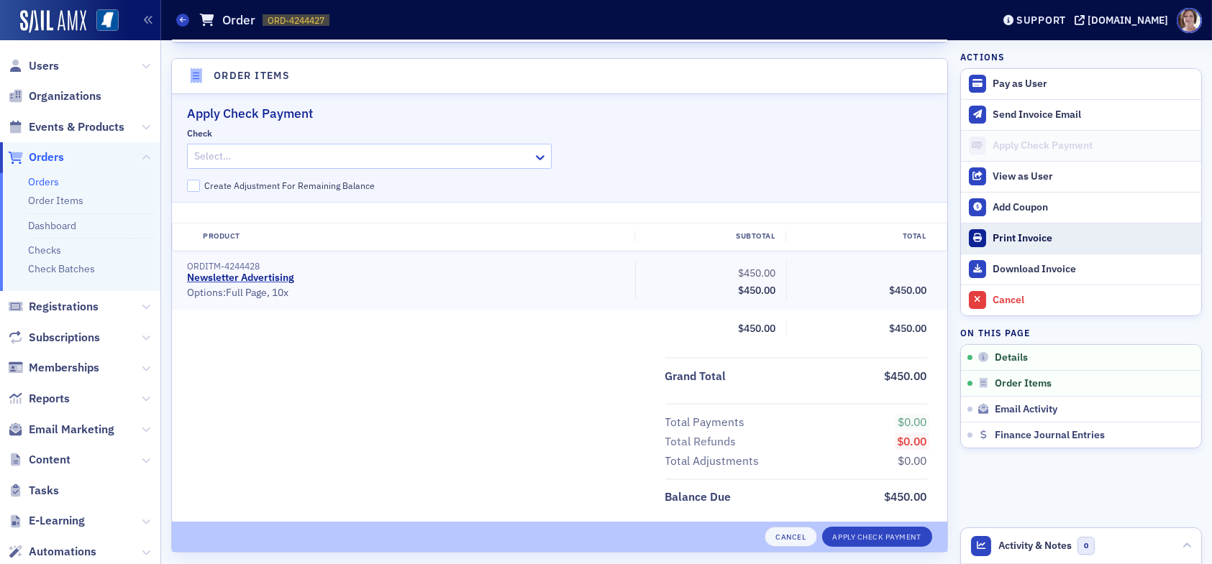
scroll to position [462, 0]
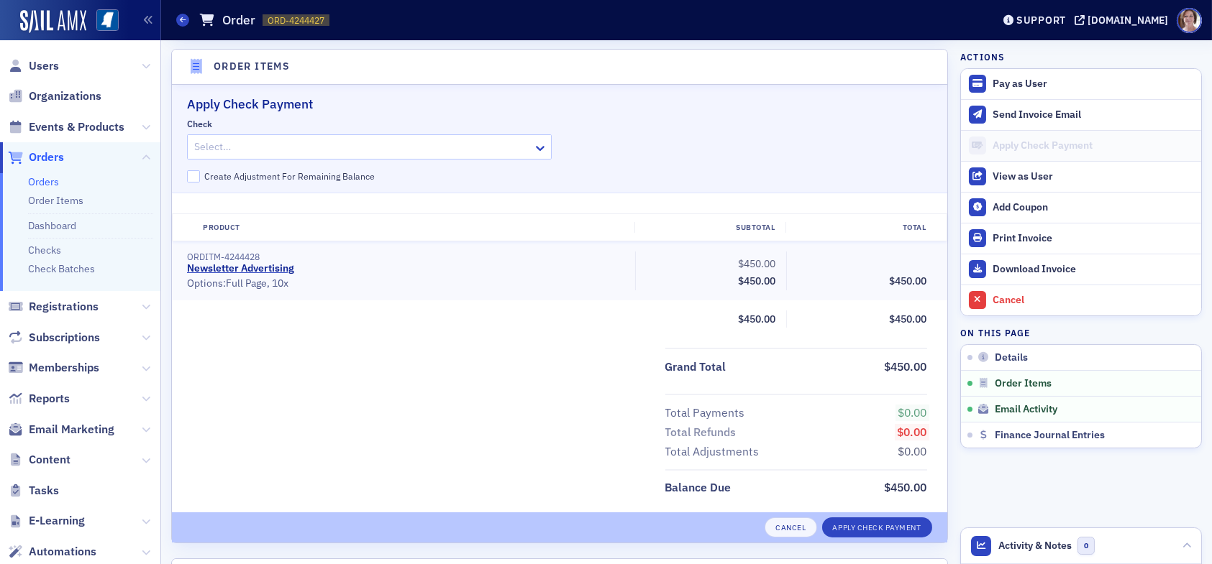
click at [411, 147] on div at bounding box center [362, 147] width 339 height 18
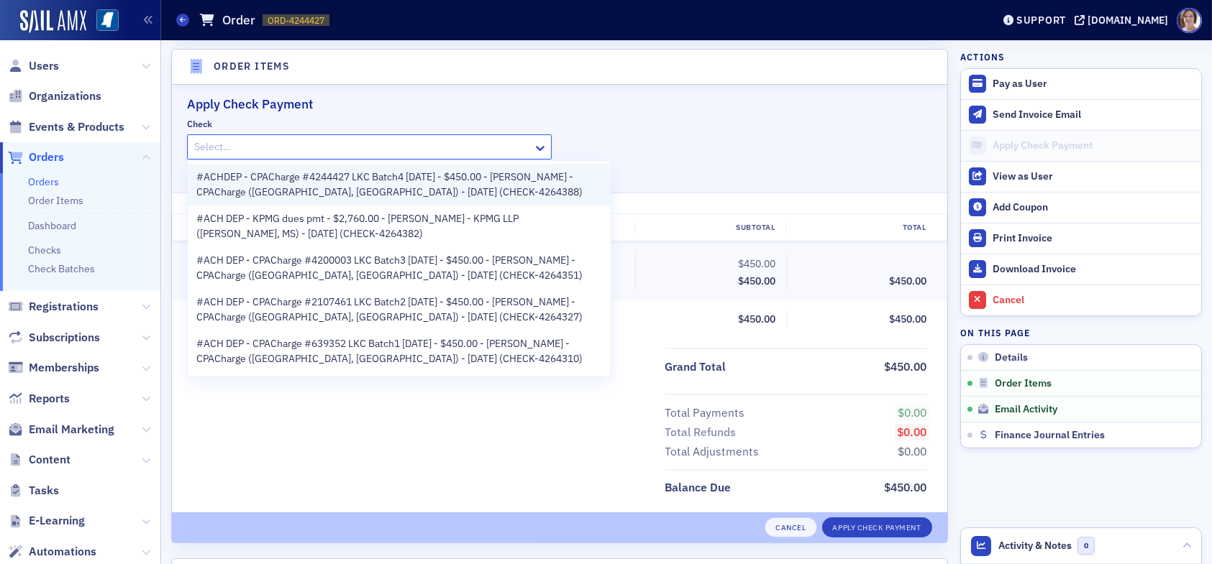
click at [374, 183] on span "#ACHDEP - CPACharge #4244427 LKC Batch4 09.12.25 - $450.00 - Tracey Gavin - CPA…" at bounding box center [399, 185] width 406 height 30
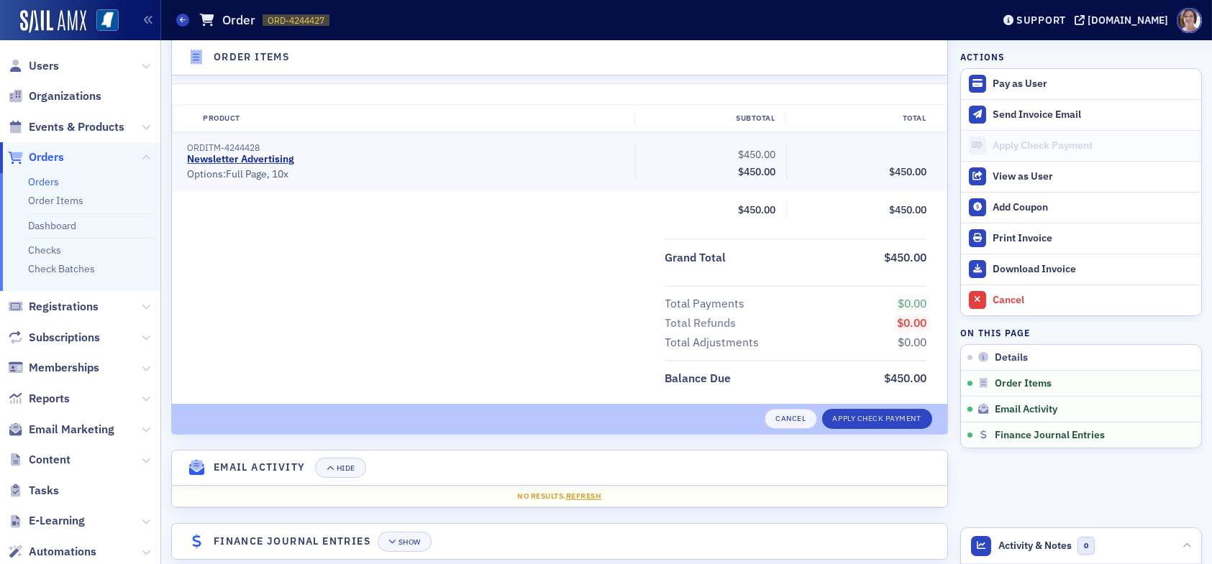
scroll to position [613, 0]
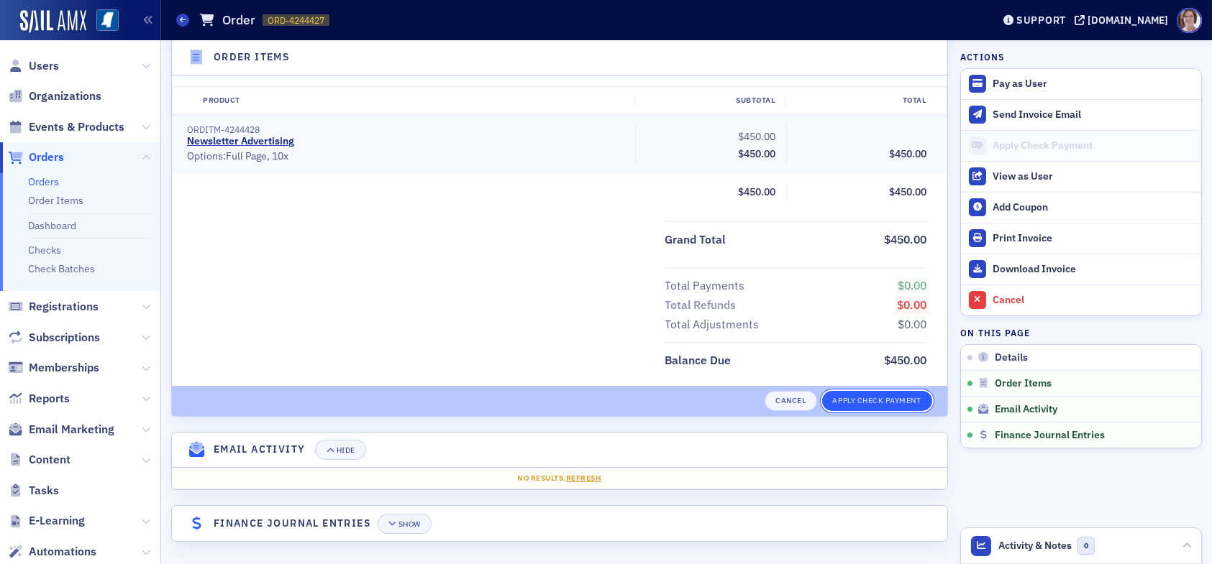
click at [878, 396] on button "Apply Check Payment" at bounding box center [877, 401] width 110 height 20
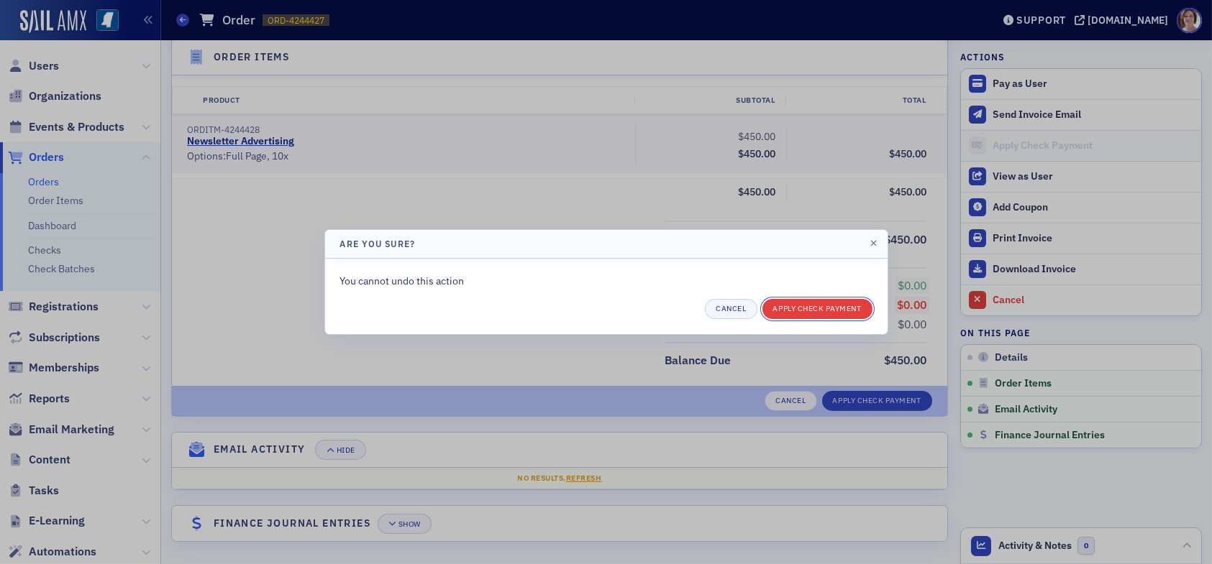
click at [838, 306] on button "Apply Check Payment" at bounding box center [817, 309] width 110 height 20
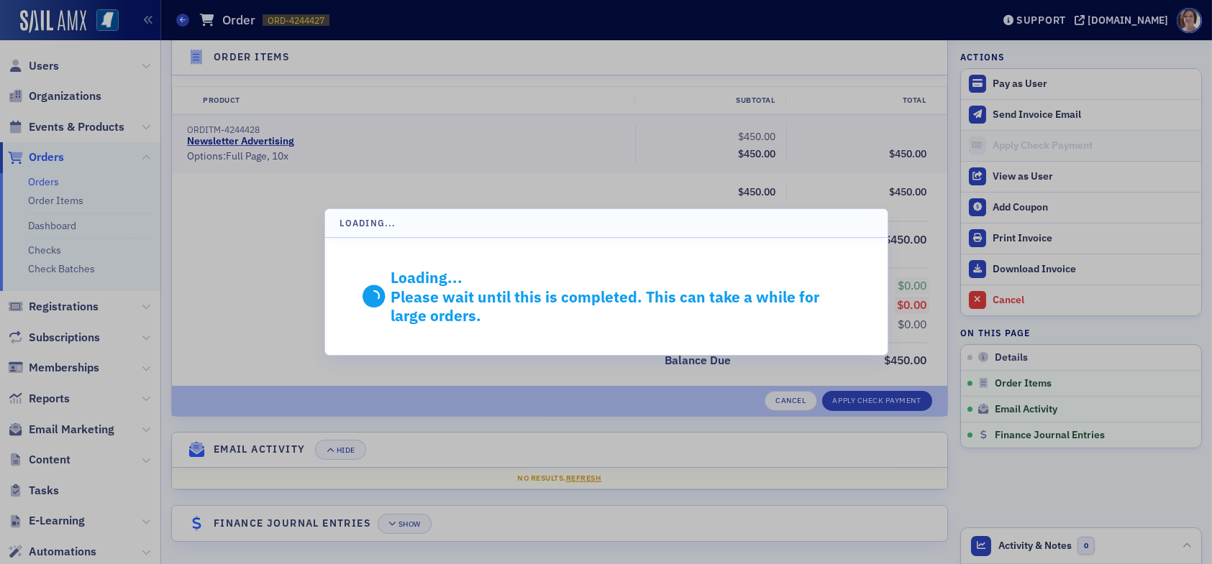
scroll to position [430, 0]
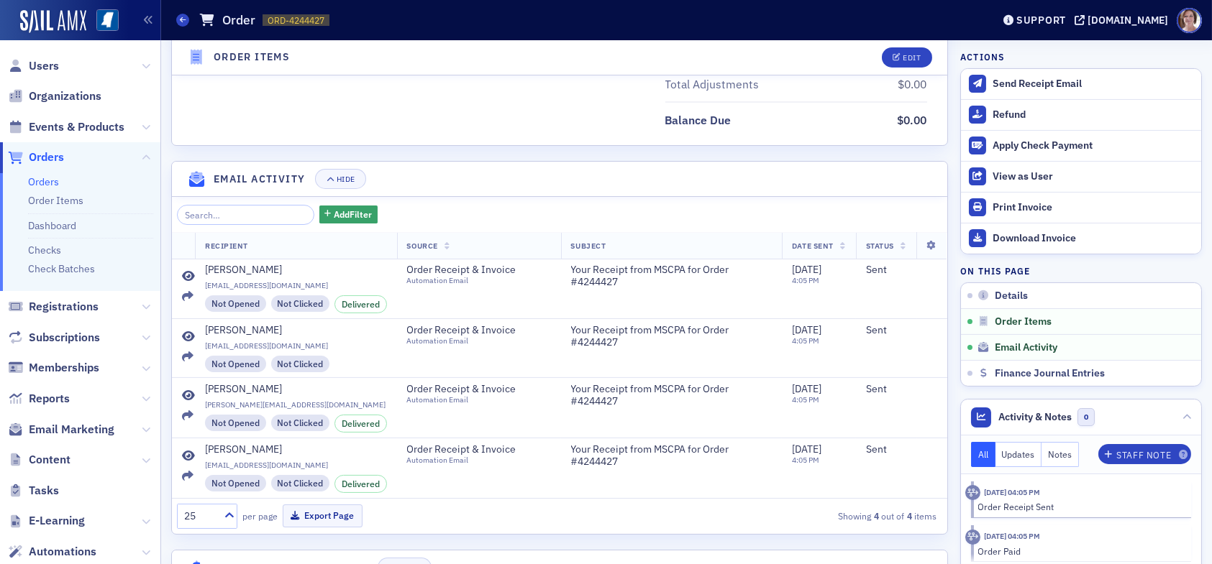
scroll to position [814, 0]
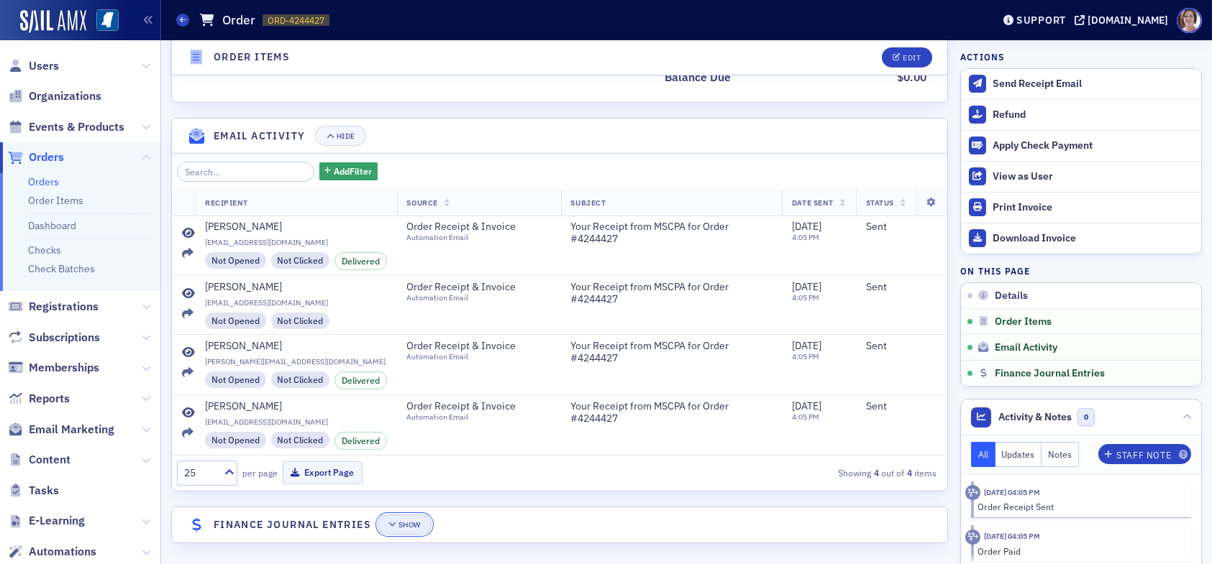
click at [418, 521] on div "Show" at bounding box center [409, 525] width 22 height 8
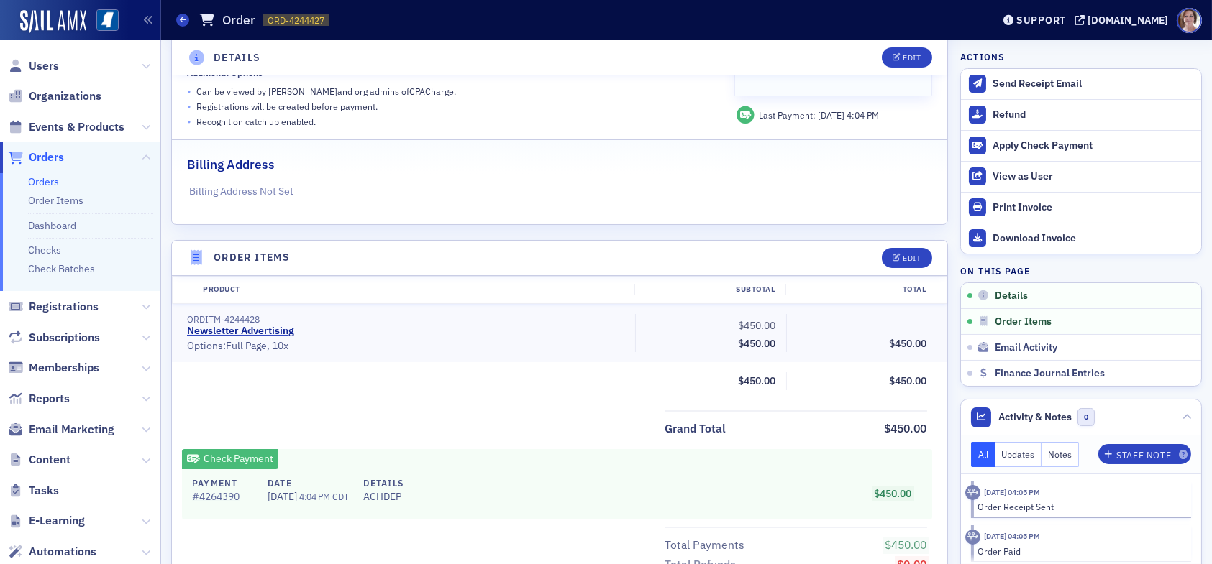
scroll to position [0, 0]
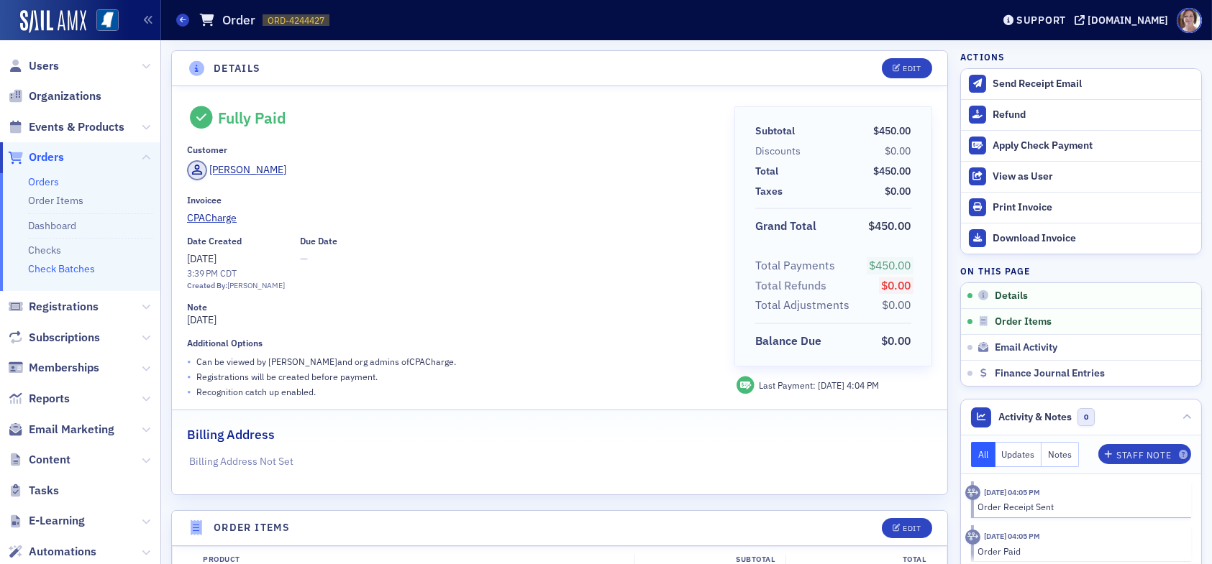
click at [78, 267] on link "Check Batches" at bounding box center [61, 268] width 67 height 13
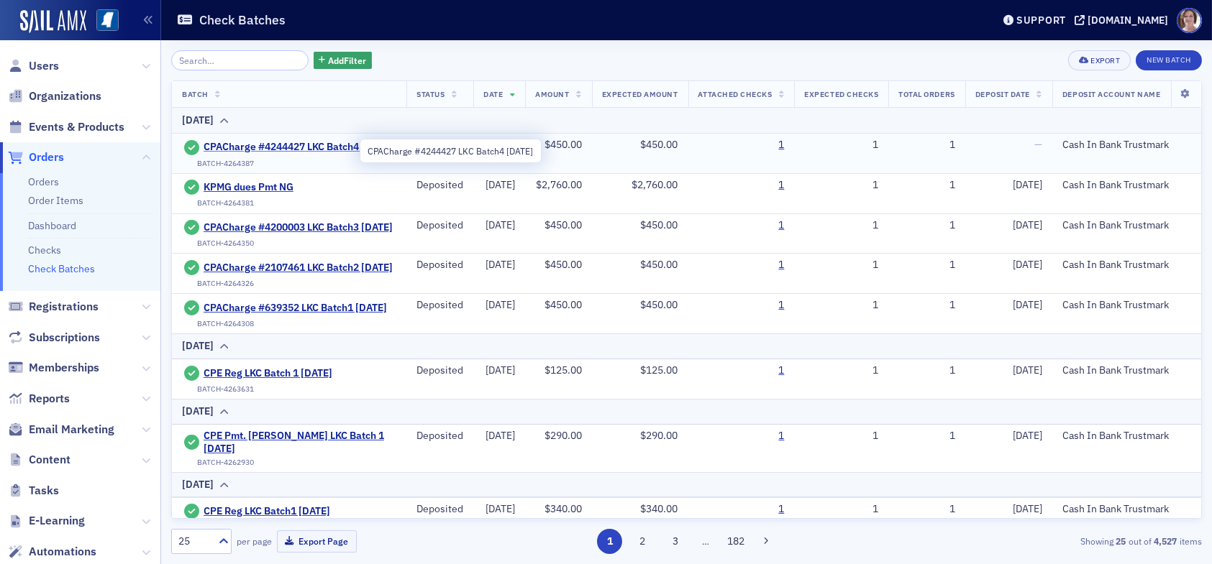
click at [290, 144] on span "CPACharge #4244427 LKC Batch4 [DATE]" at bounding box center [297, 147] width 189 height 13
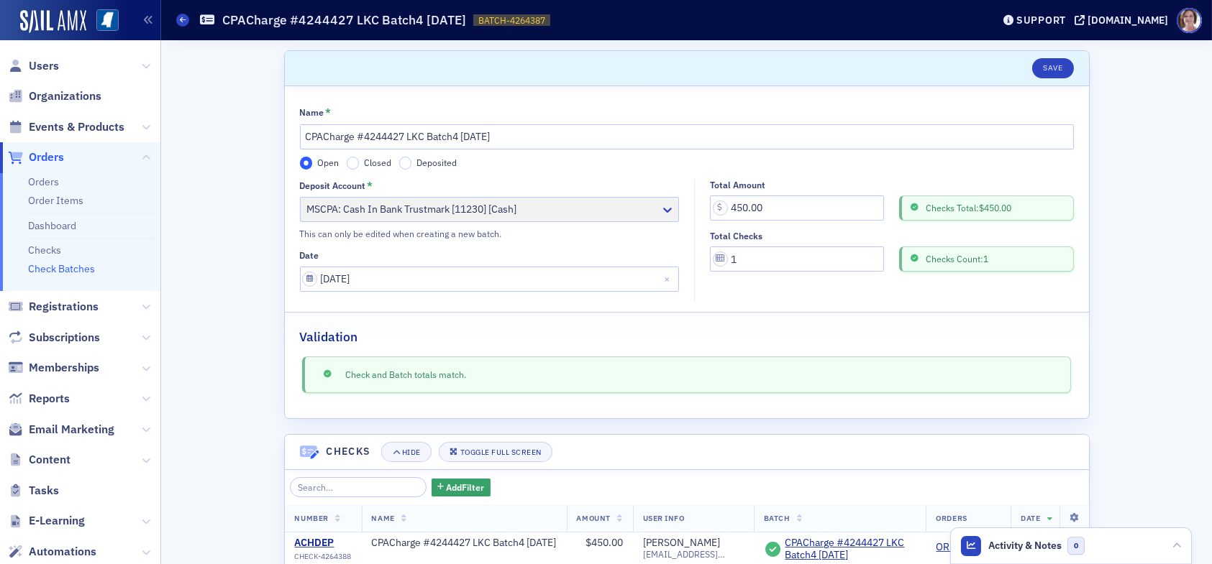
click at [406, 161] on label "Deposited" at bounding box center [428, 163] width 58 height 13
click at [406, 161] on input "Deposited" at bounding box center [405, 163] width 13 height 13
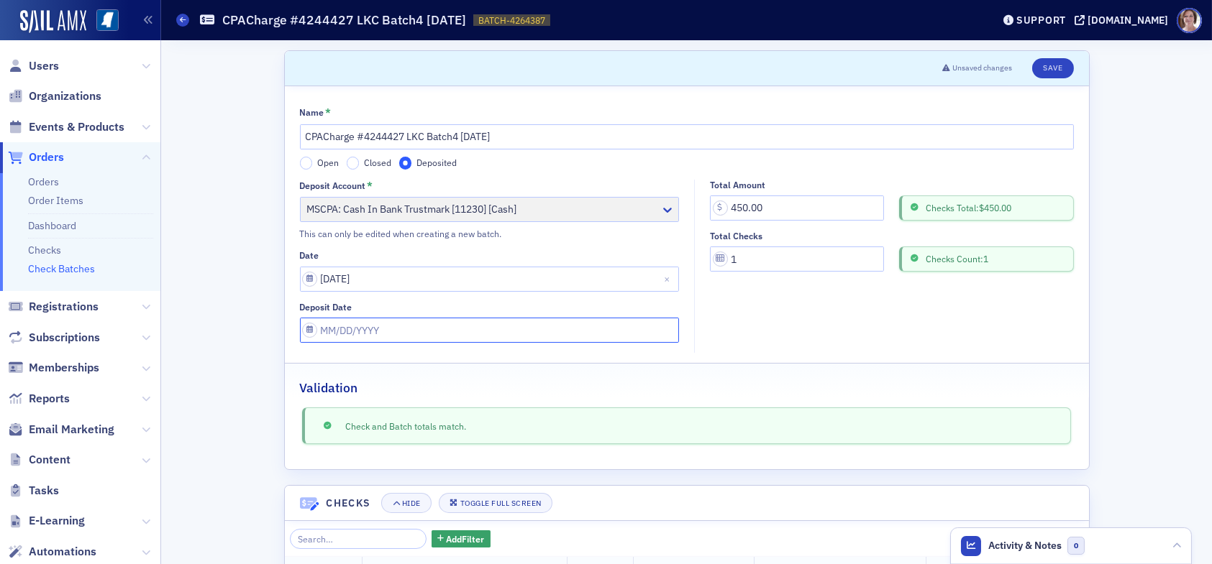
select select "8"
select select "2025"
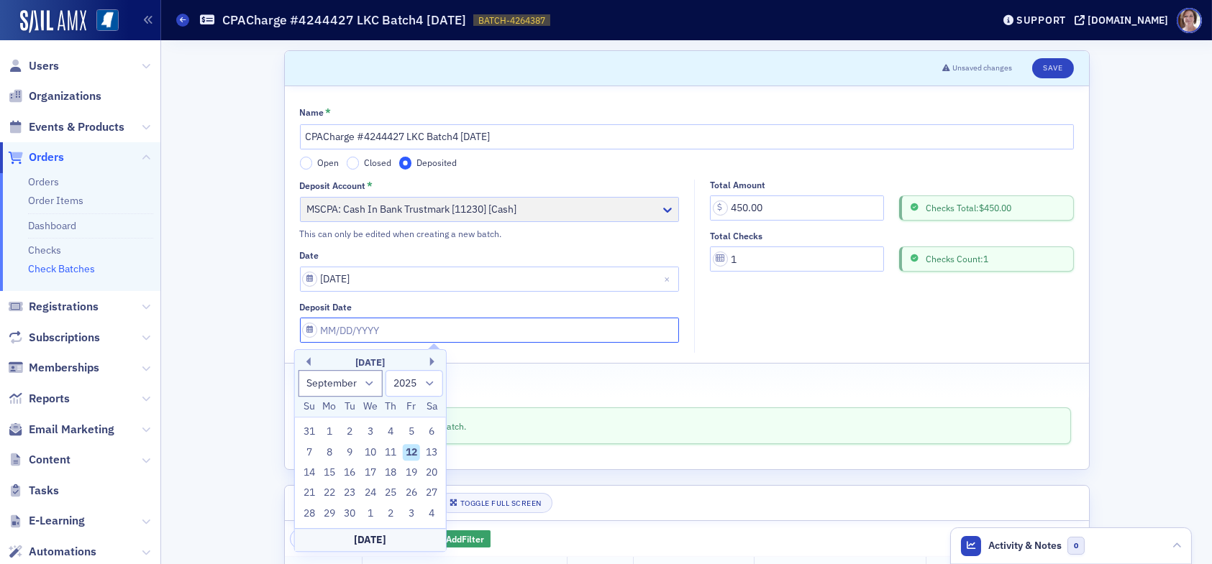
click at [413, 331] on input "Deposit Date" at bounding box center [490, 330] width 380 height 25
click at [310, 360] on button "Previous Month" at bounding box center [306, 361] width 9 height 9
select select "7"
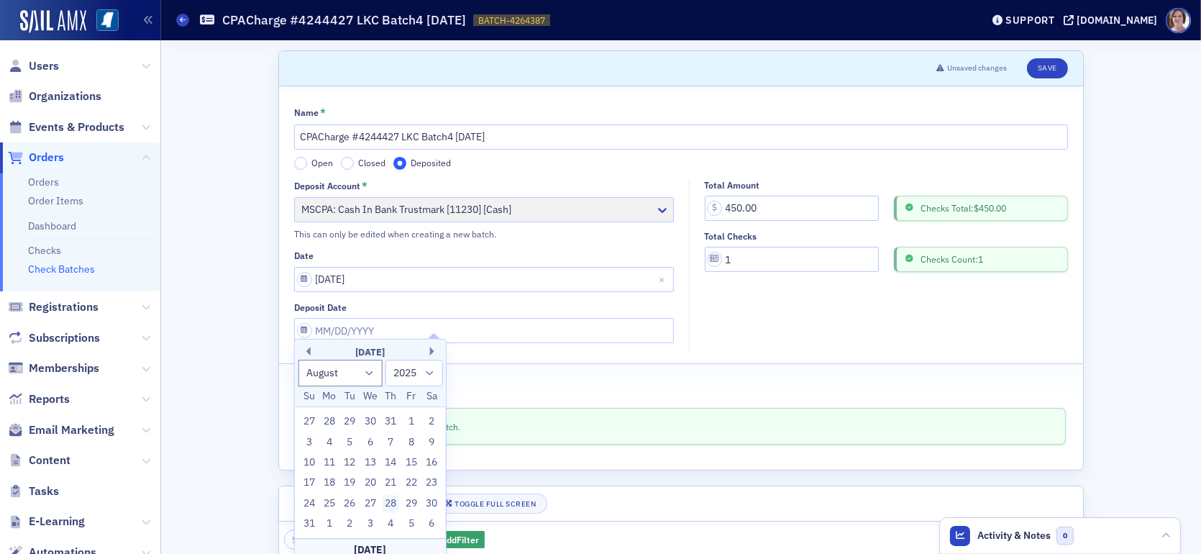
click at [398, 511] on div "28" at bounding box center [390, 503] width 17 height 17
type input "[DATE]"
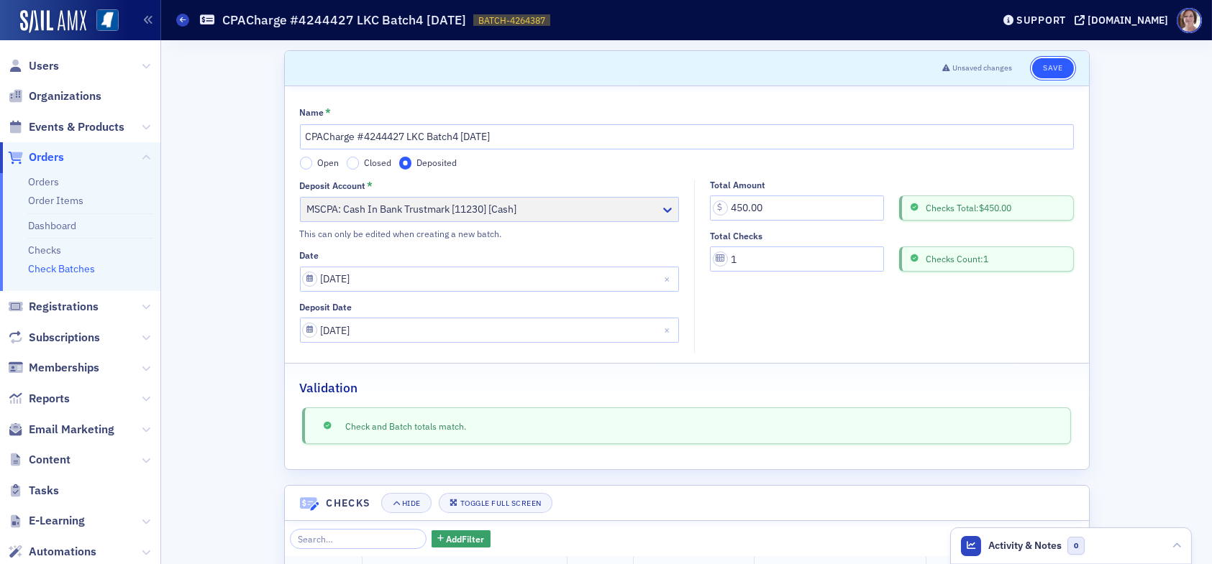
click at [1060, 62] on button "Save" at bounding box center [1052, 68] width 41 height 20
click at [1037, 72] on button "Save" at bounding box center [1052, 68] width 41 height 20
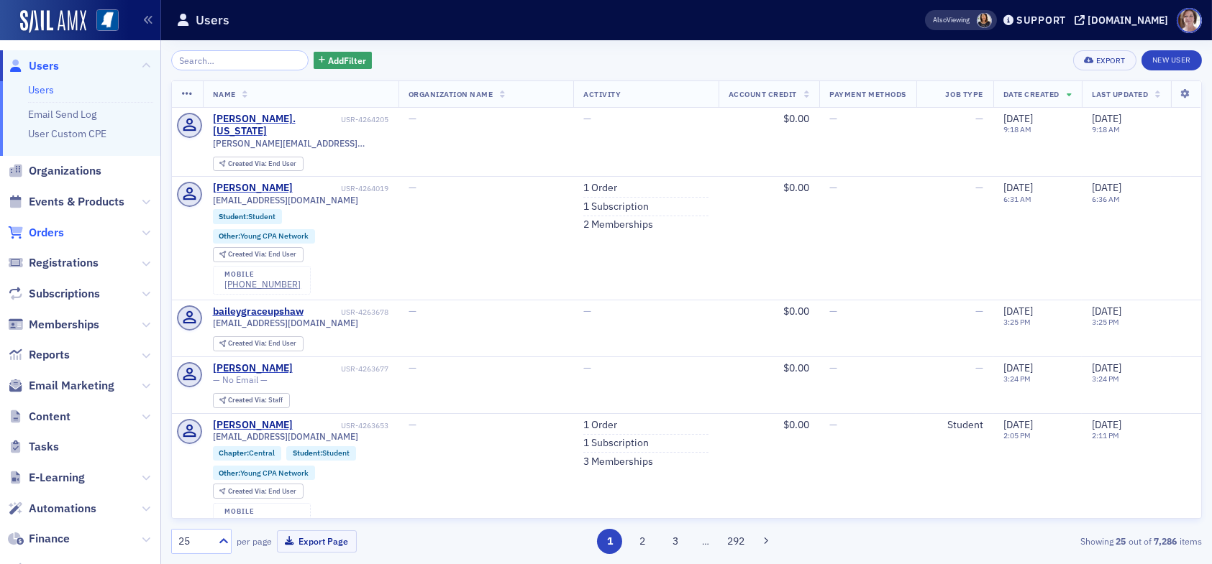
click at [55, 229] on span "Orders" at bounding box center [46, 233] width 35 height 16
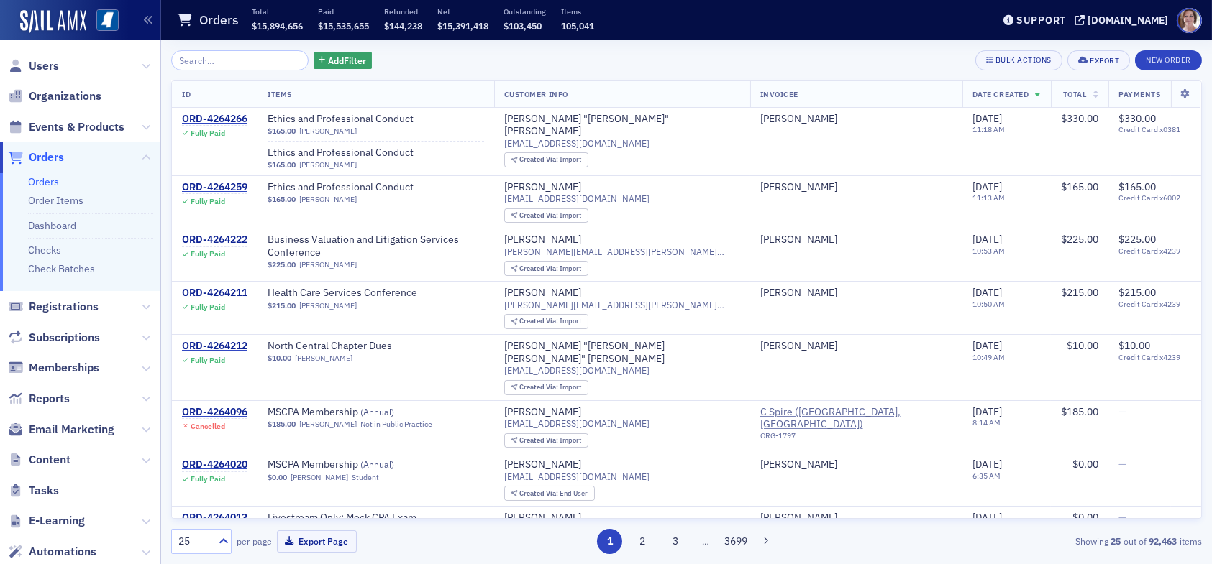
click at [200, 65] on input "search" at bounding box center [239, 60] width 137 height 20
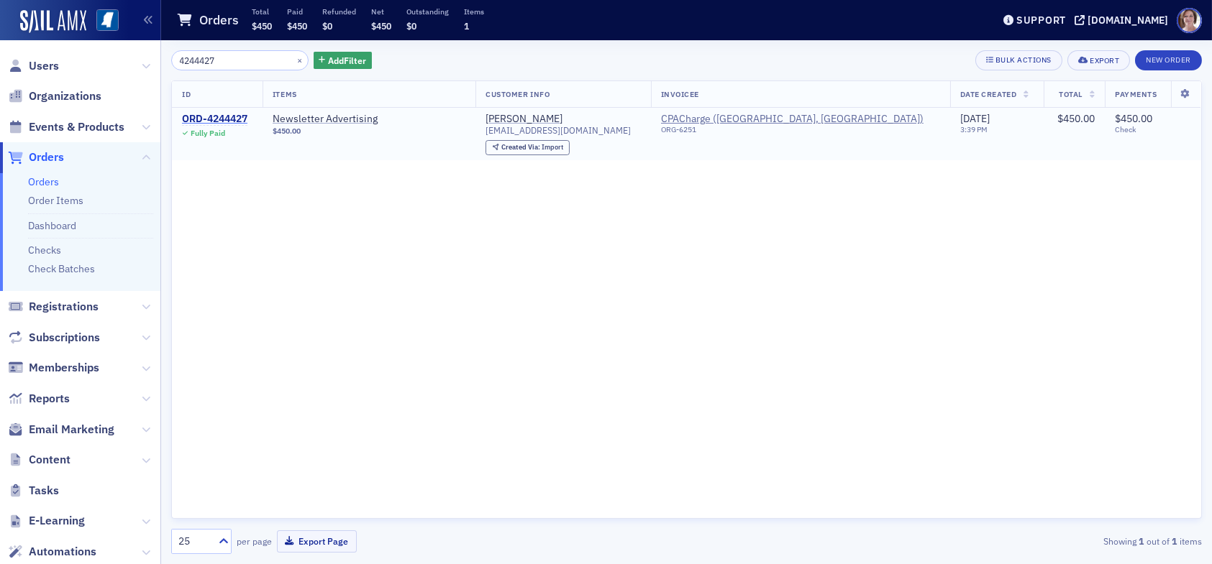
type input "4244427"
click at [239, 114] on div "ORD-4244427" at bounding box center [214, 119] width 65 height 13
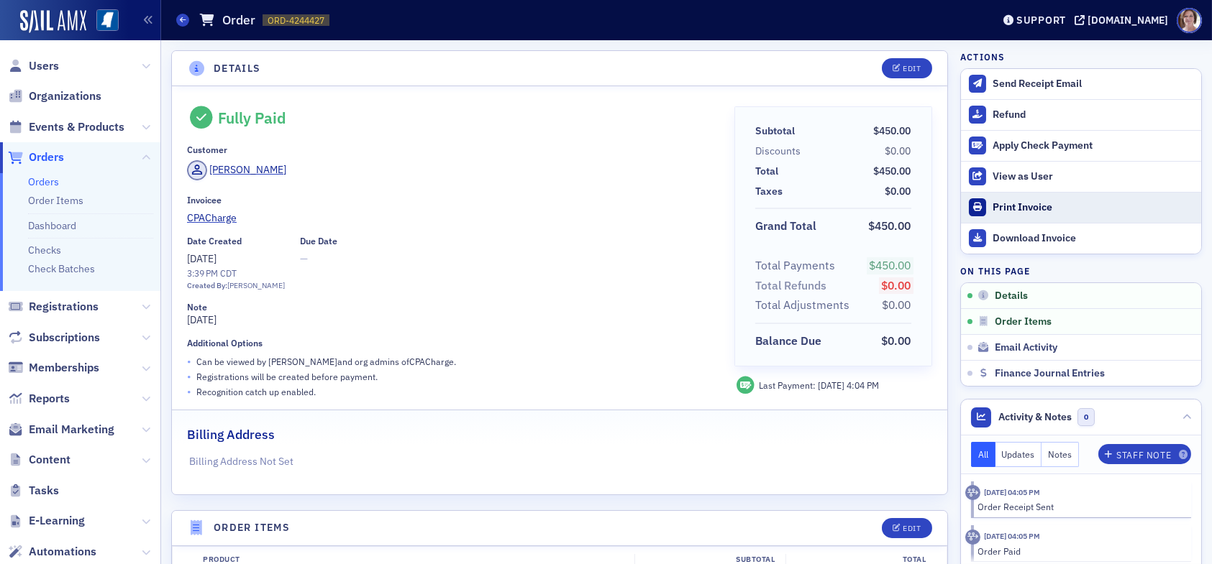
click at [1033, 208] on div "Print Invoice" at bounding box center [1092, 207] width 201 height 13
click at [66, 270] on link "Check Batches" at bounding box center [61, 268] width 67 height 13
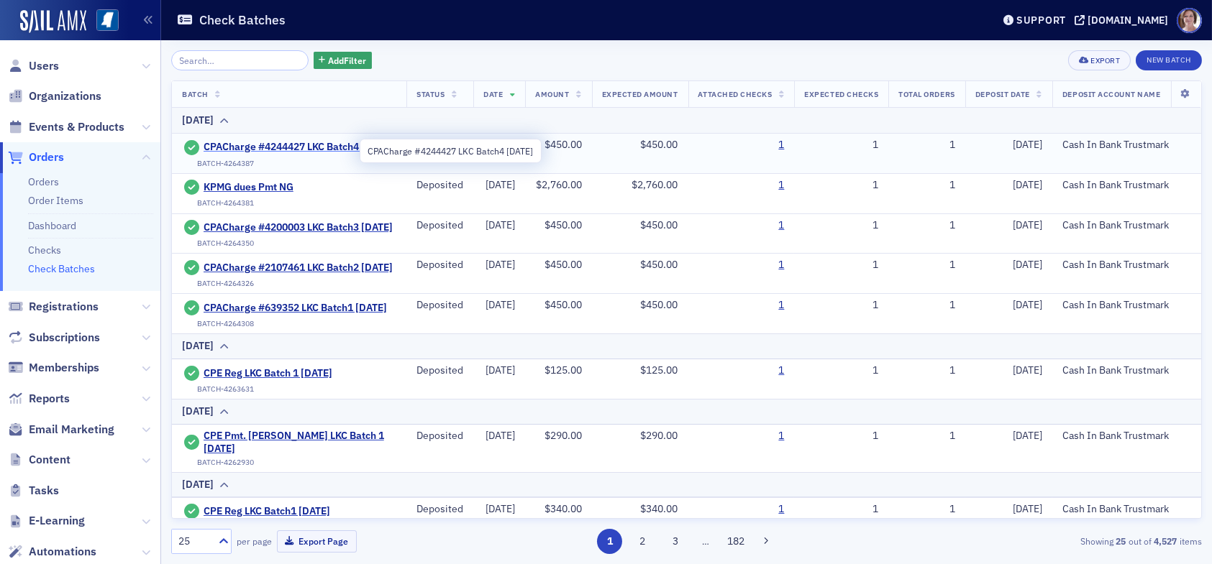
click at [257, 149] on span "CPACharge #4244427 LKC Batch4 09.12.25" at bounding box center [297, 147] width 189 height 13
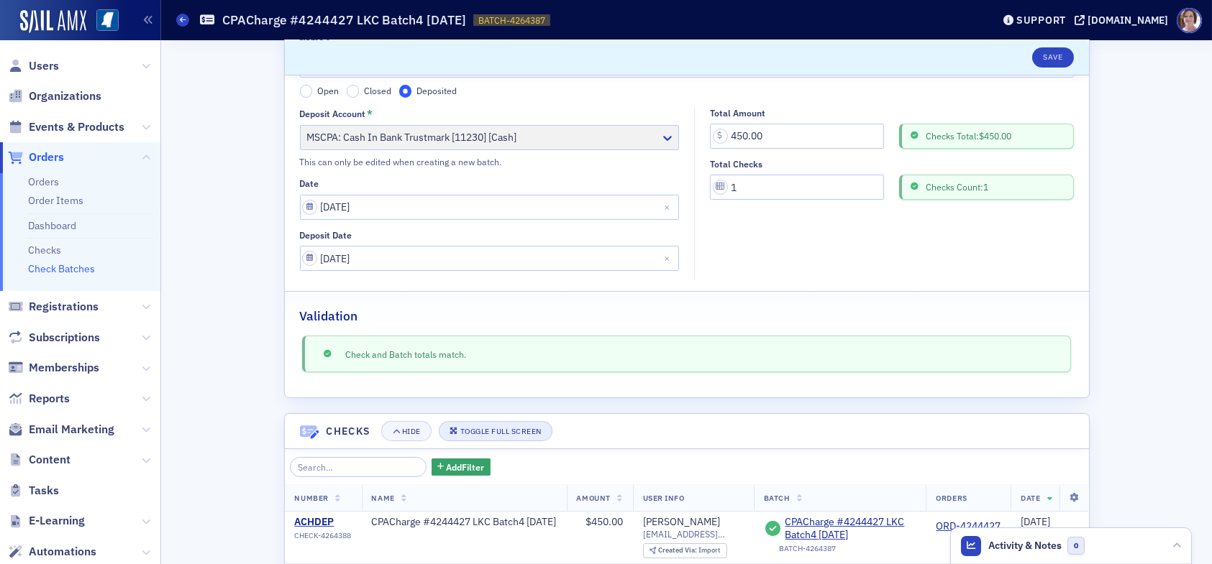
scroll to position [142, 0]
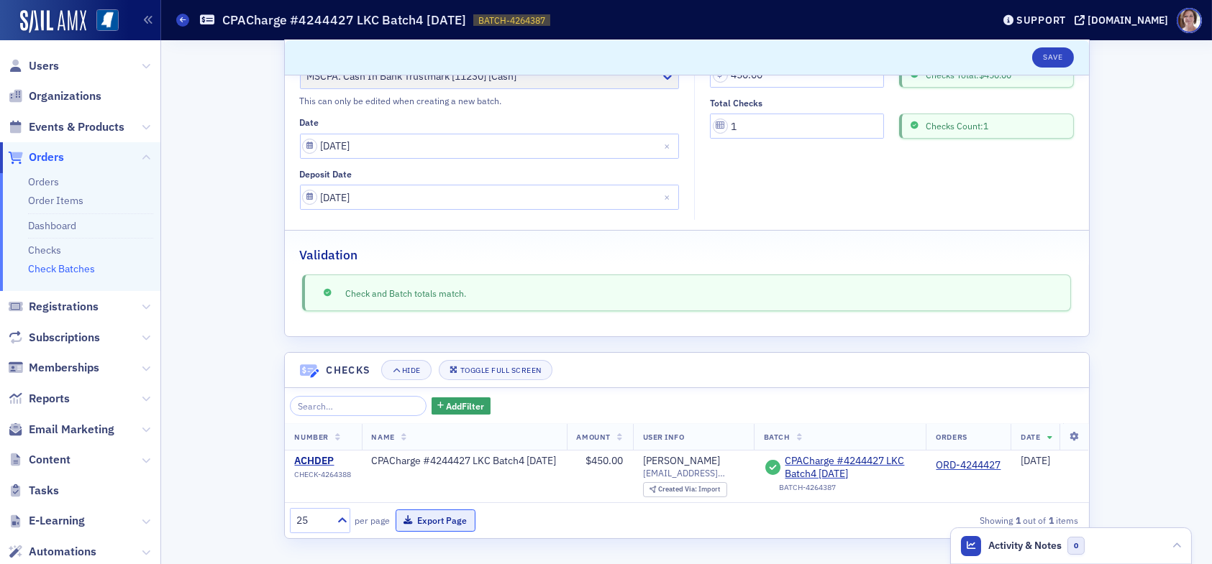
click at [424, 525] on button "Export Page" at bounding box center [435, 521] width 80 height 22
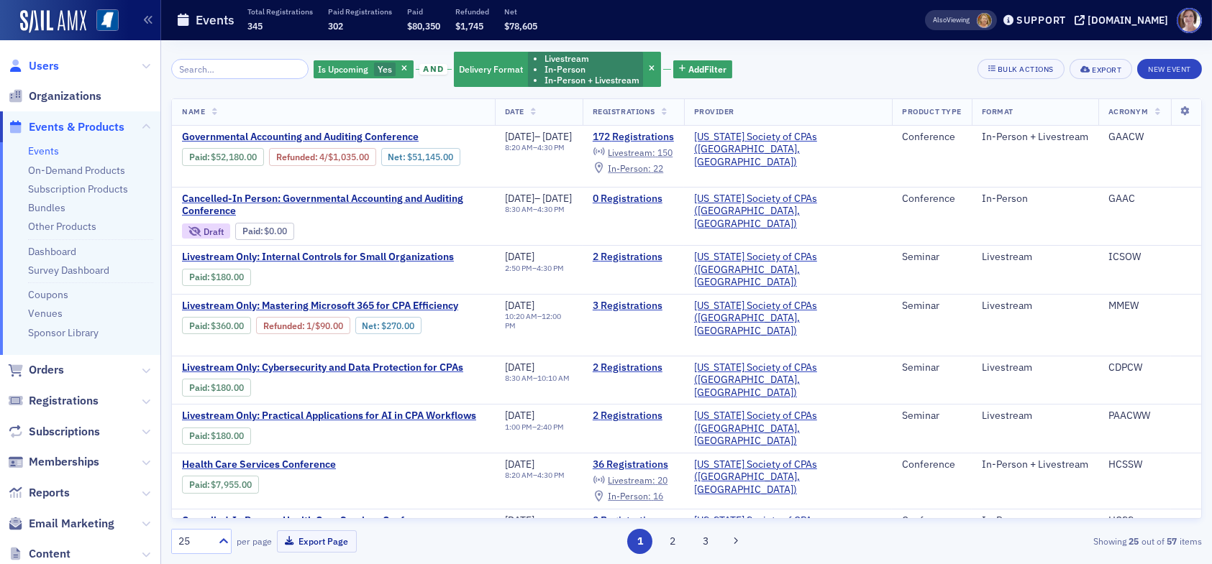
click at [51, 69] on span "Users" at bounding box center [44, 66] width 30 height 16
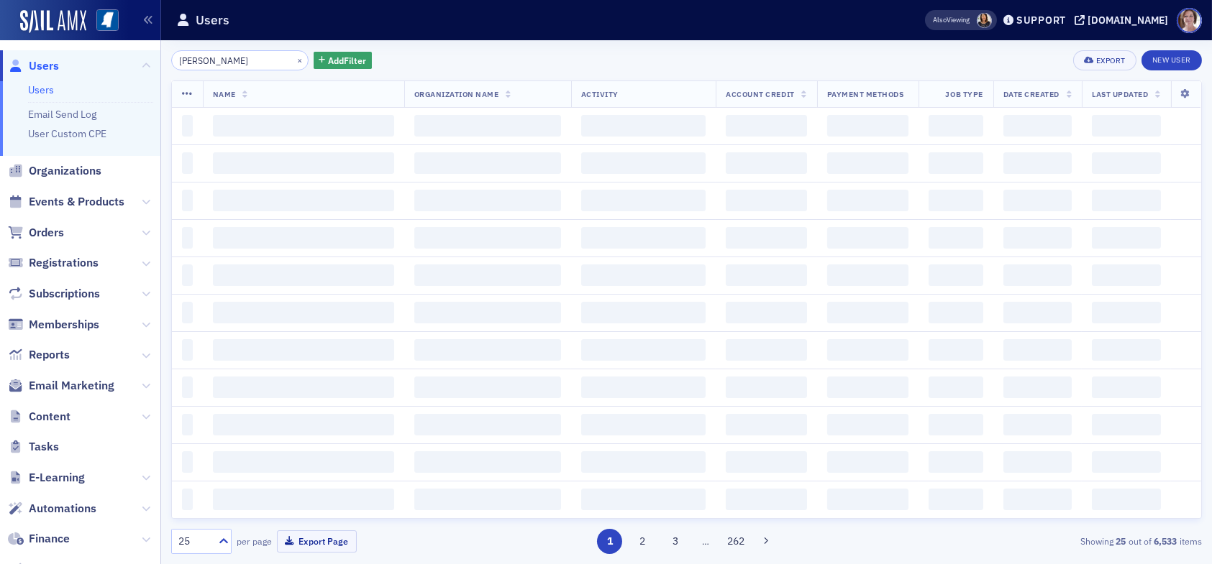
type input "[PERSON_NAME]"
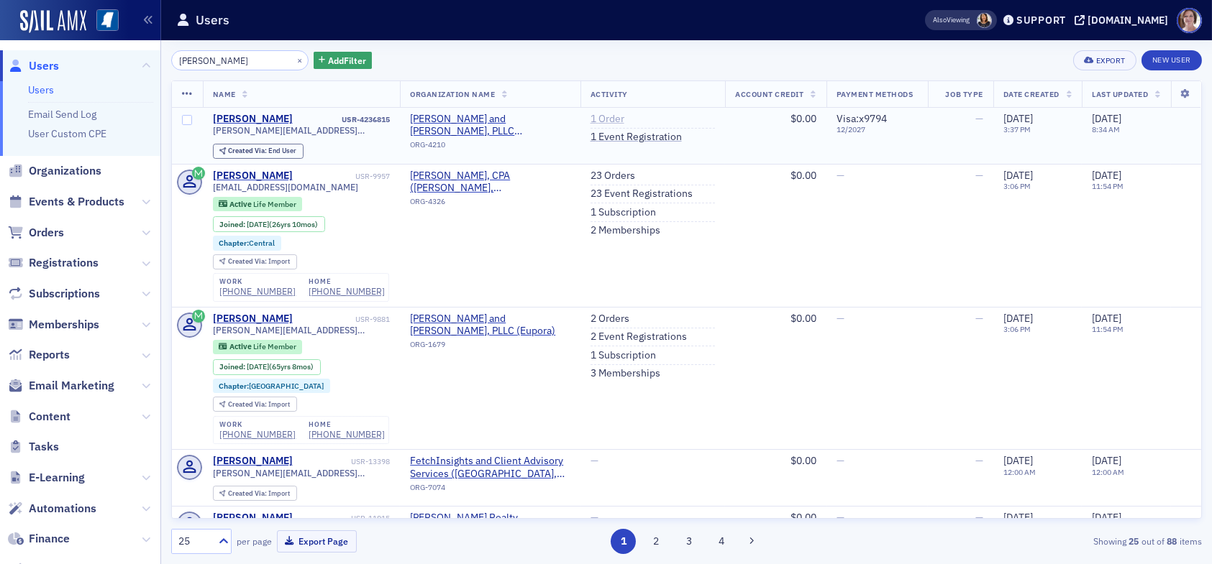
click at [591, 118] on link "1 Order" at bounding box center [607, 119] width 34 height 13
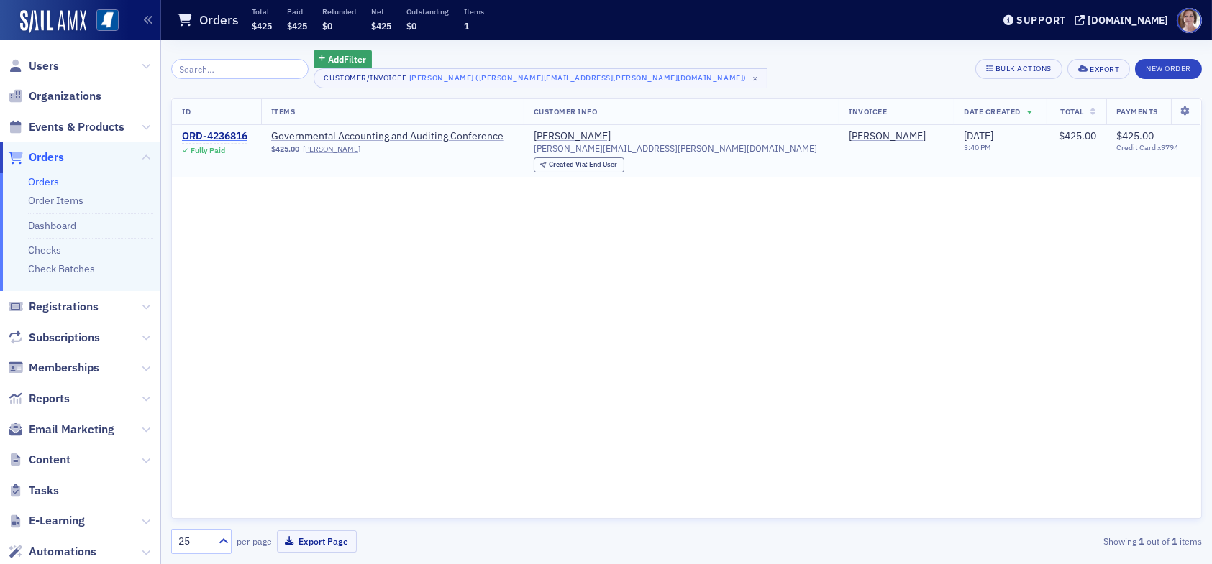
click at [200, 132] on div "ORD-4236816" at bounding box center [214, 136] width 65 height 13
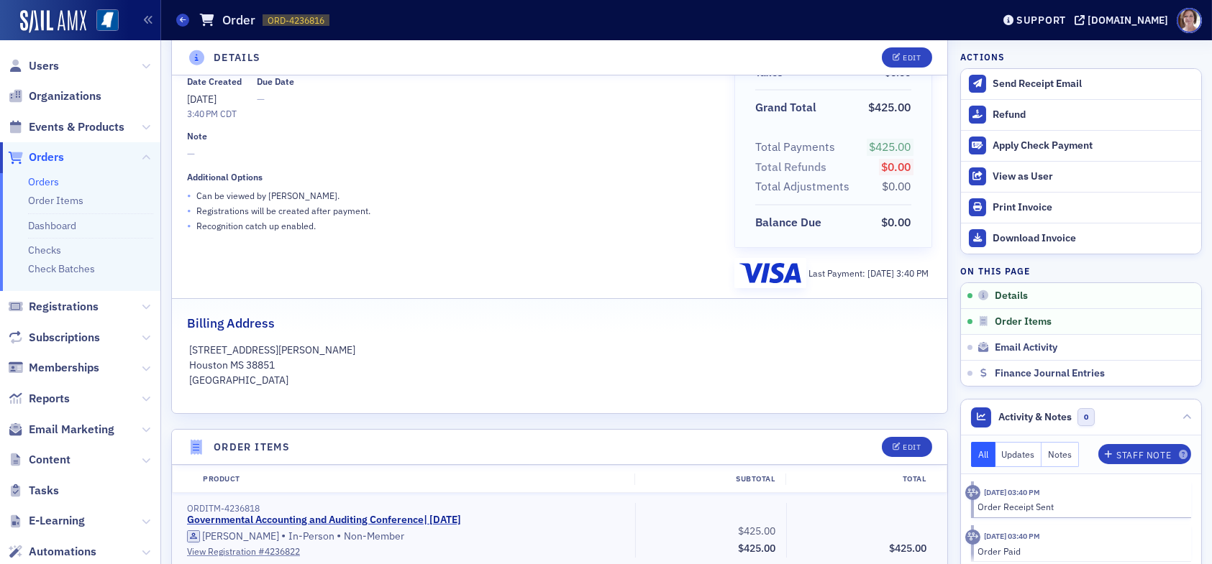
scroll to position [72, 0]
